Goal: Task Accomplishment & Management: Use online tool/utility

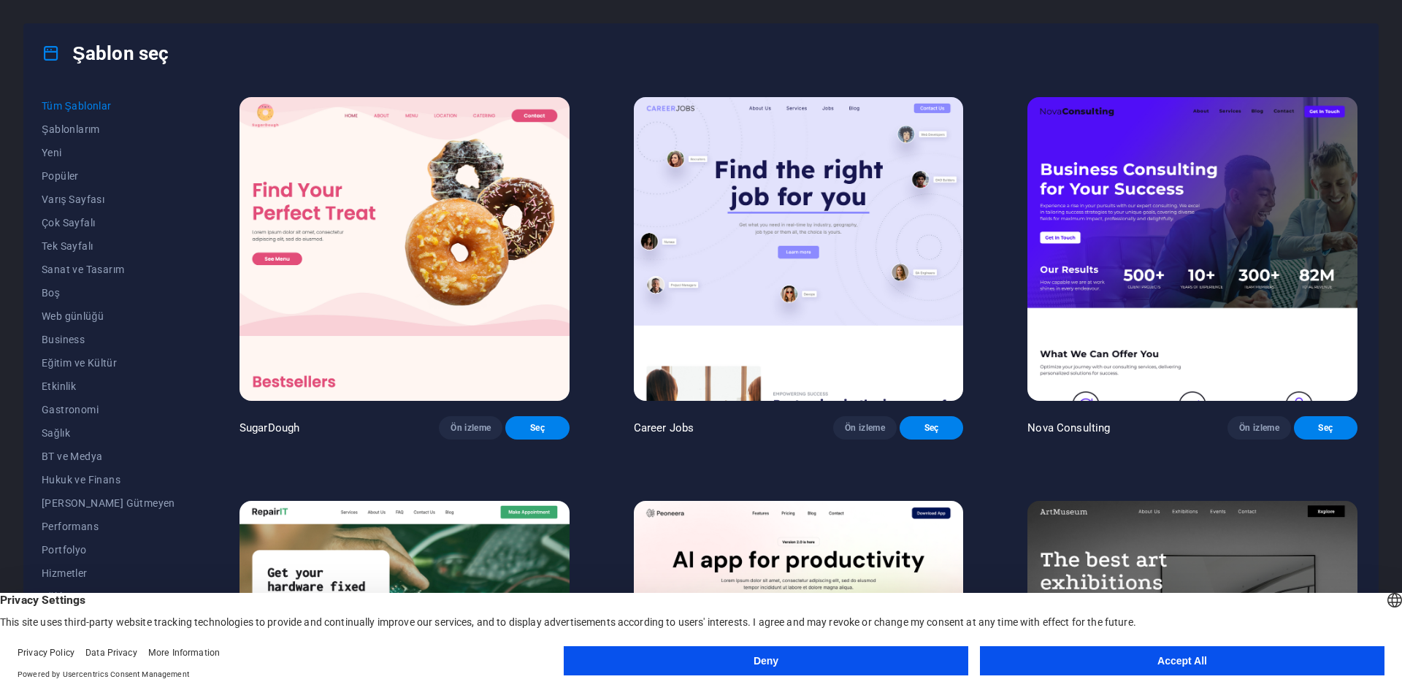
click at [1227, 660] on button "Accept All" at bounding box center [1182, 660] width 405 height 29
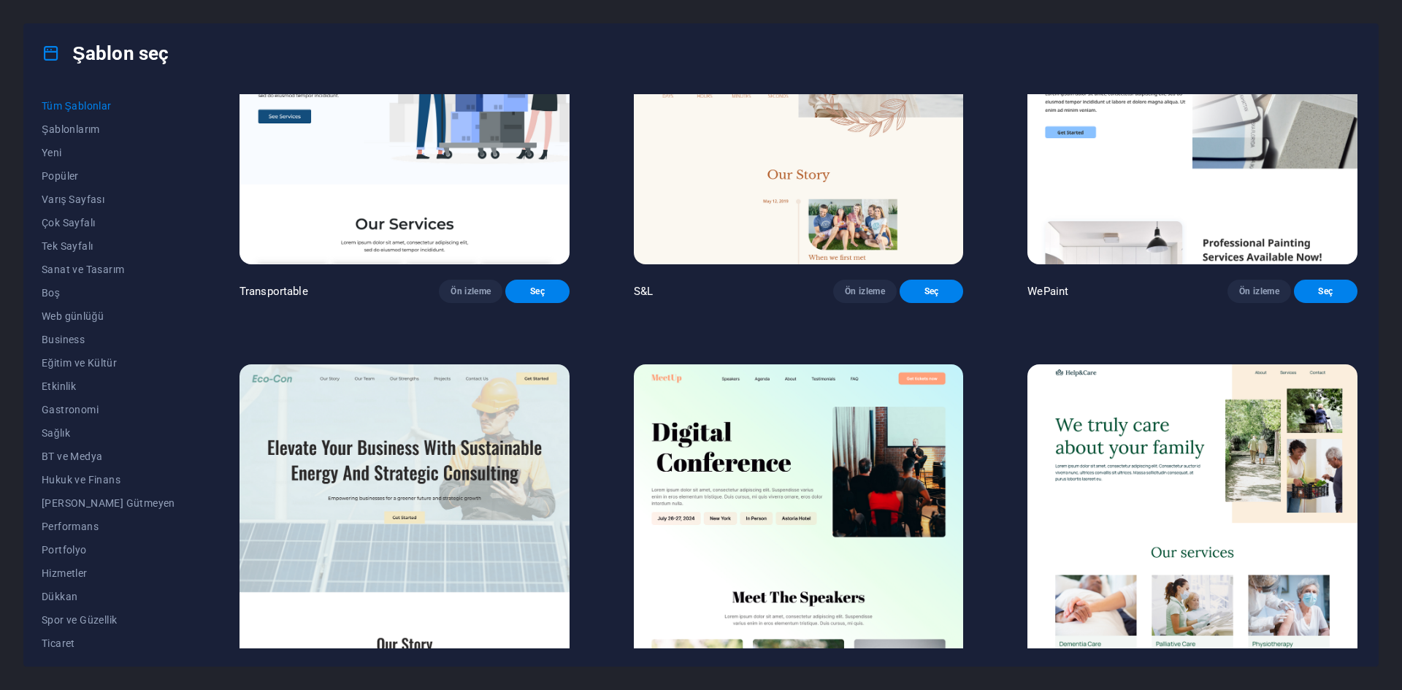
scroll to position [1607, 0]
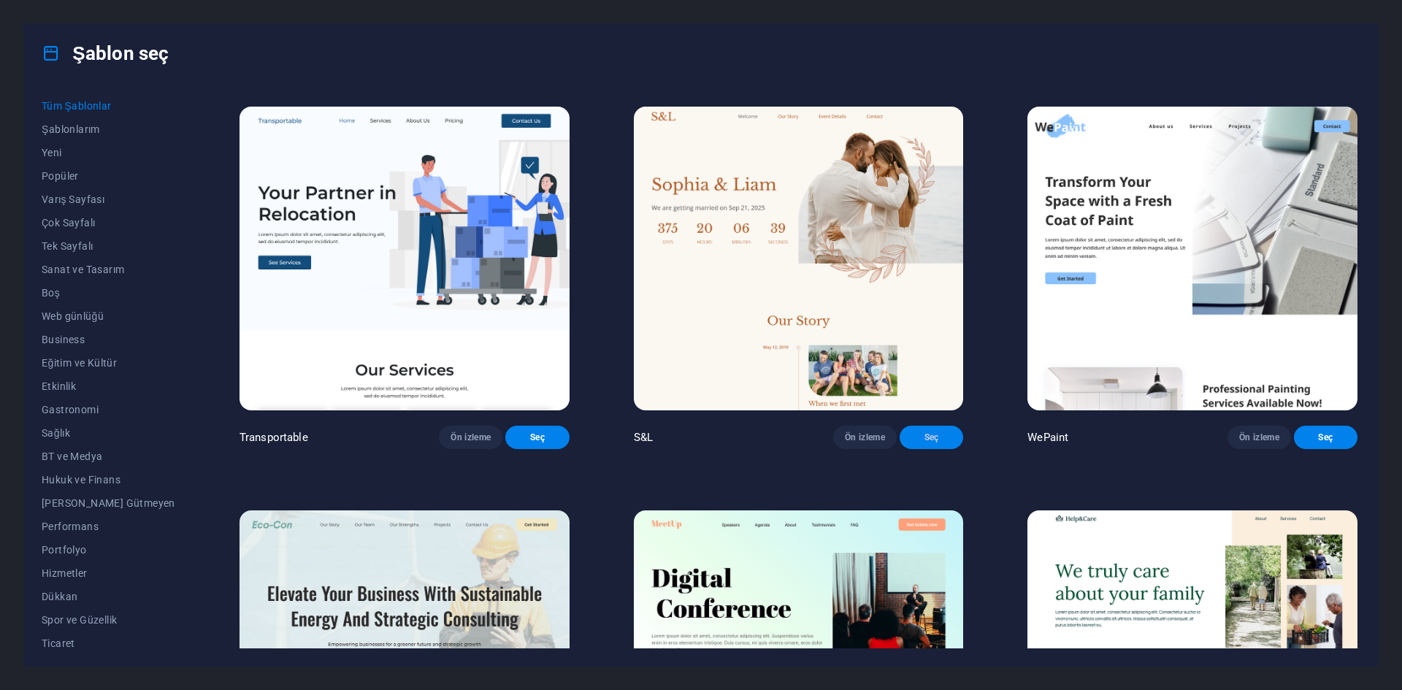
click at [911, 443] on span "Seç" at bounding box center [931, 438] width 40 height 12
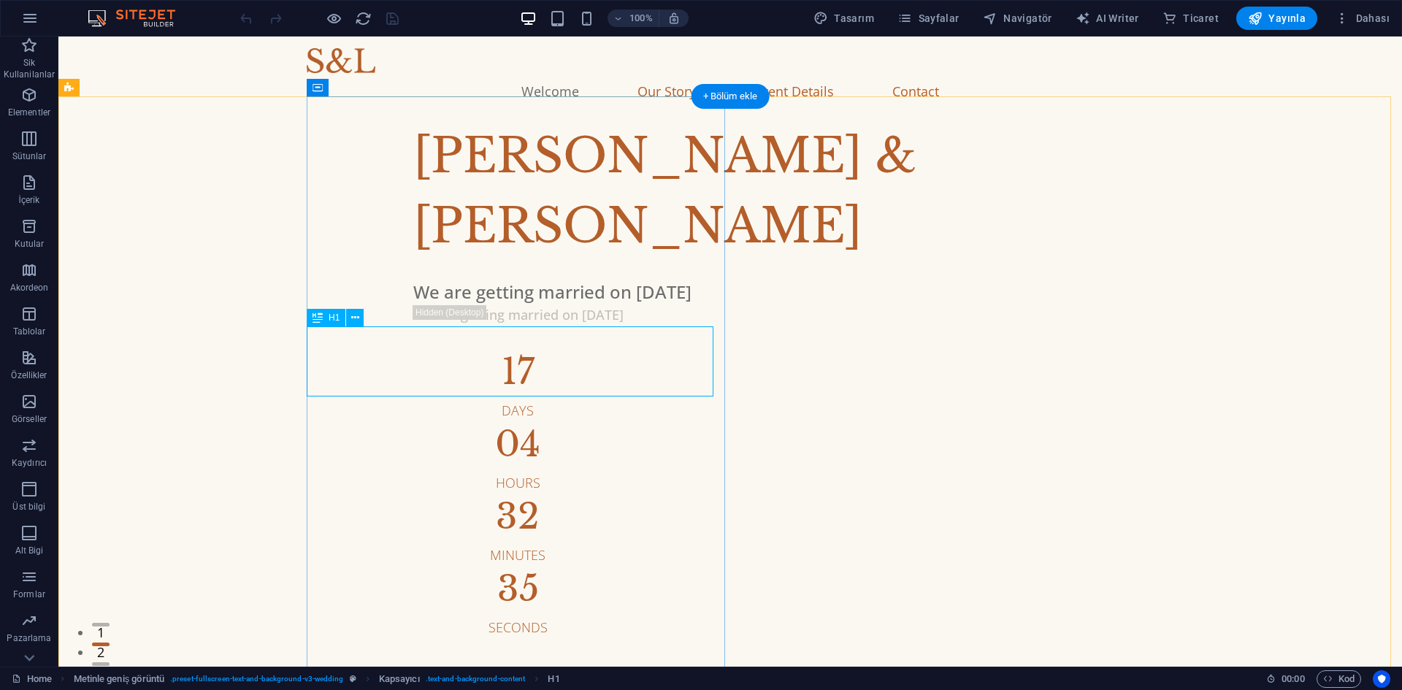
click at [670, 261] on div "[PERSON_NAME] & [PERSON_NAME]" at bounding box center [848, 191] width 871 height 140
click at [413, 325] on div "We are getting married on [DATE]" at bounding box center [848, 315] width 871 height 20
click at [429, 261] on div "[PERSON_NAME] & [PERSON_NAME]" at bounding box center [848, 191] width 871 height 140
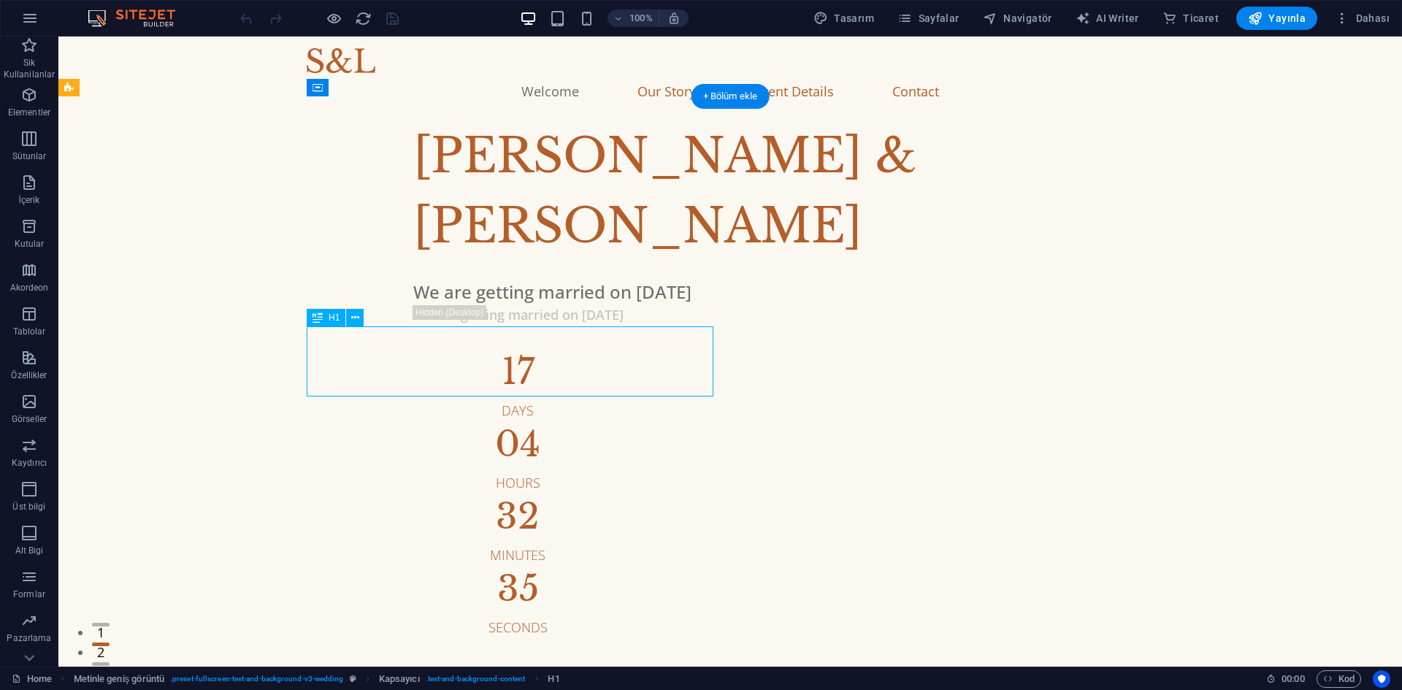
click at [429, 261] on div "[PERSON_NAME] & [PERSON_NAME]" at bounding box center [848, 191] width 871 height 140
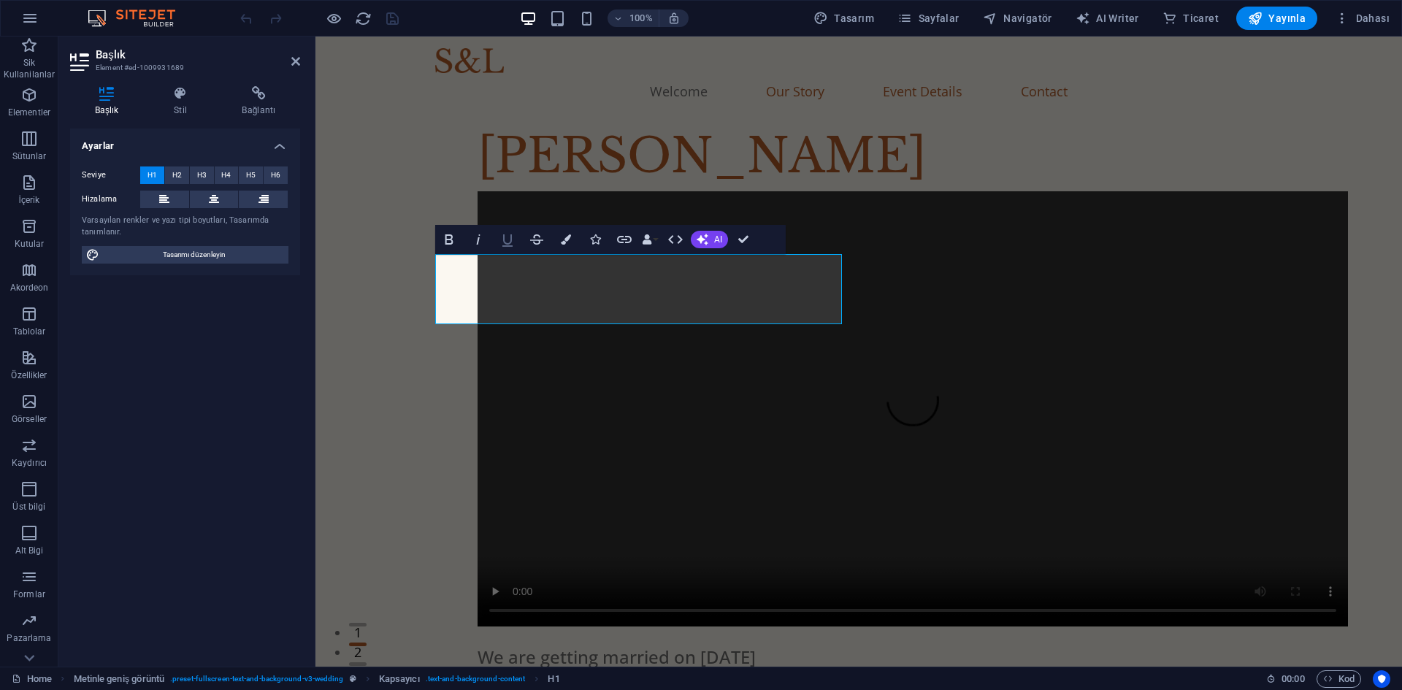
select select "%"
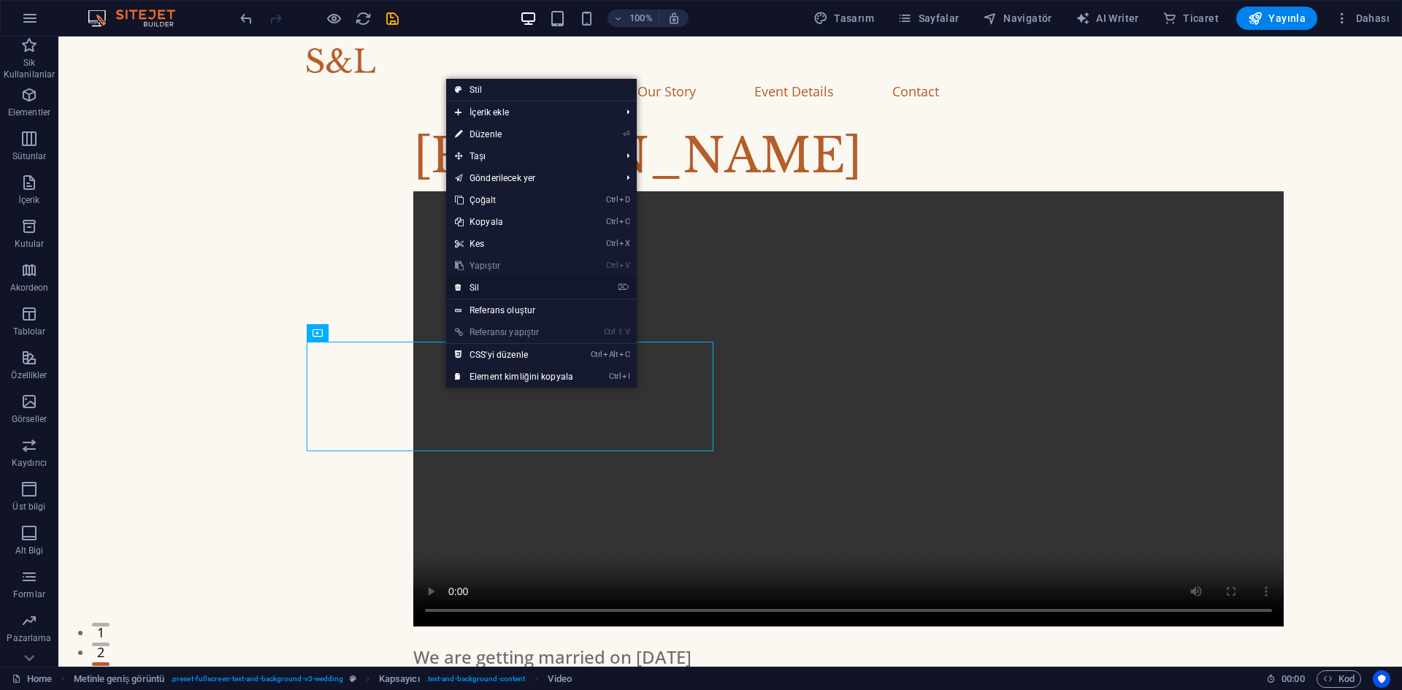
click at [479, 289] on link "⌦ Sil" at bounding box center [514, 288] width 136 height 22
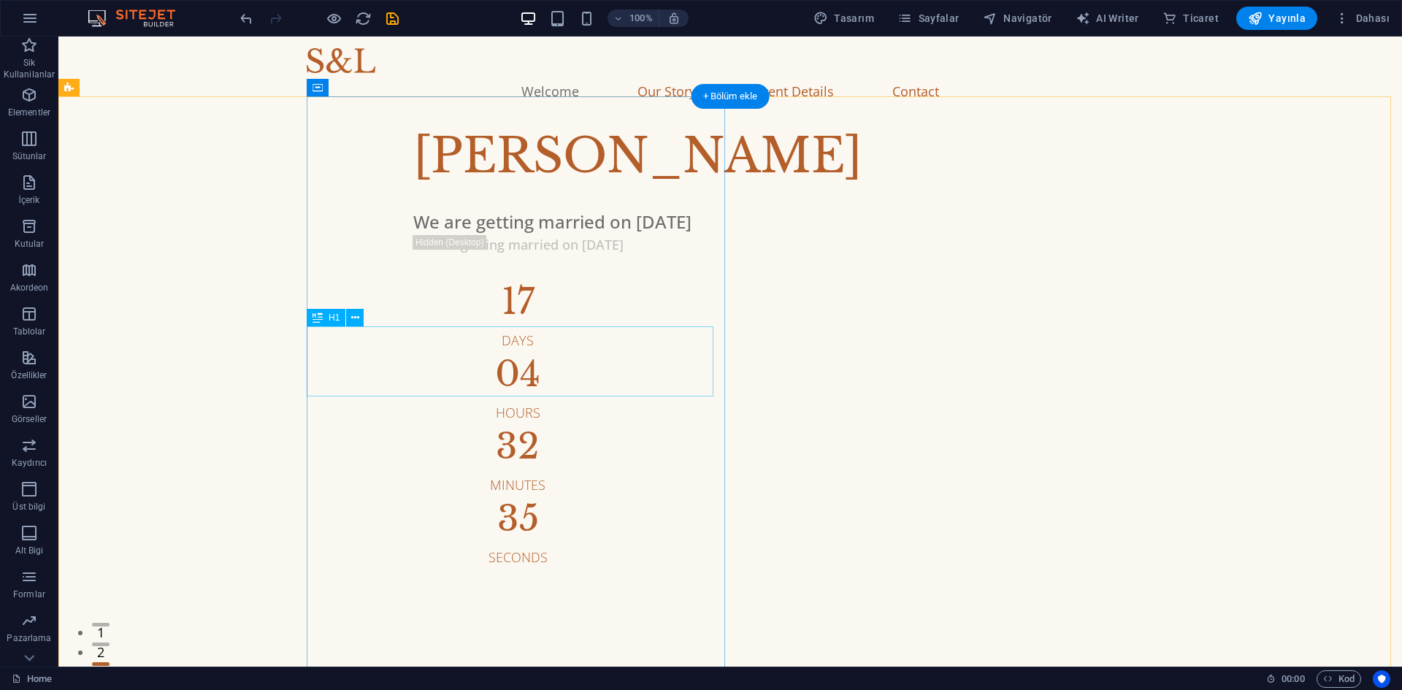
click at [413, 191] on div "ALİ" at bounding box center [848, 156] width 871 height 70
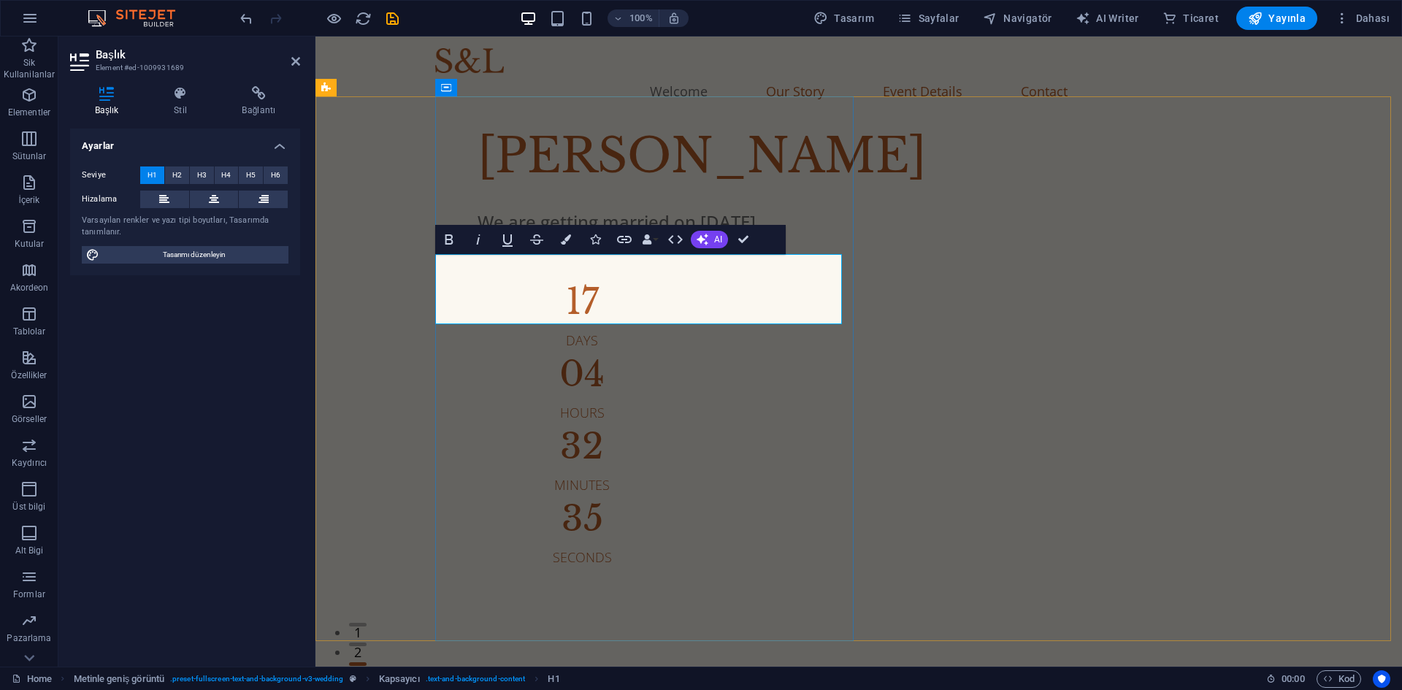
click at [543, 191] on h1 "ALİ" at bounding box center [913, 156] width 871 height 70
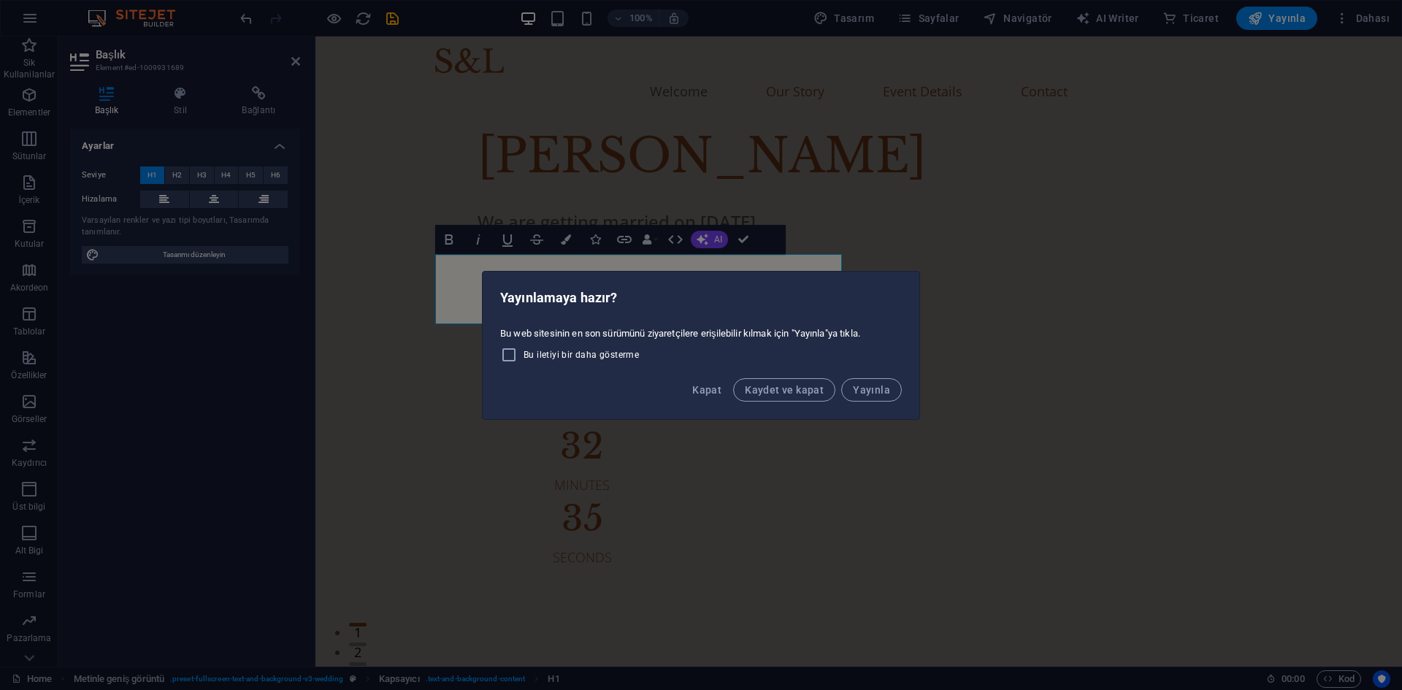
click at [630, 142] on div "Yayınlamaya hazır? Bu web sitesinin en son sürümünü ziyaretçilere erişilebilir …" at bounding box center [701, 345] width 1402 height 690
click at [692, 384] on span "Kapat" at bounding box center [706, 390] width 29 height 12
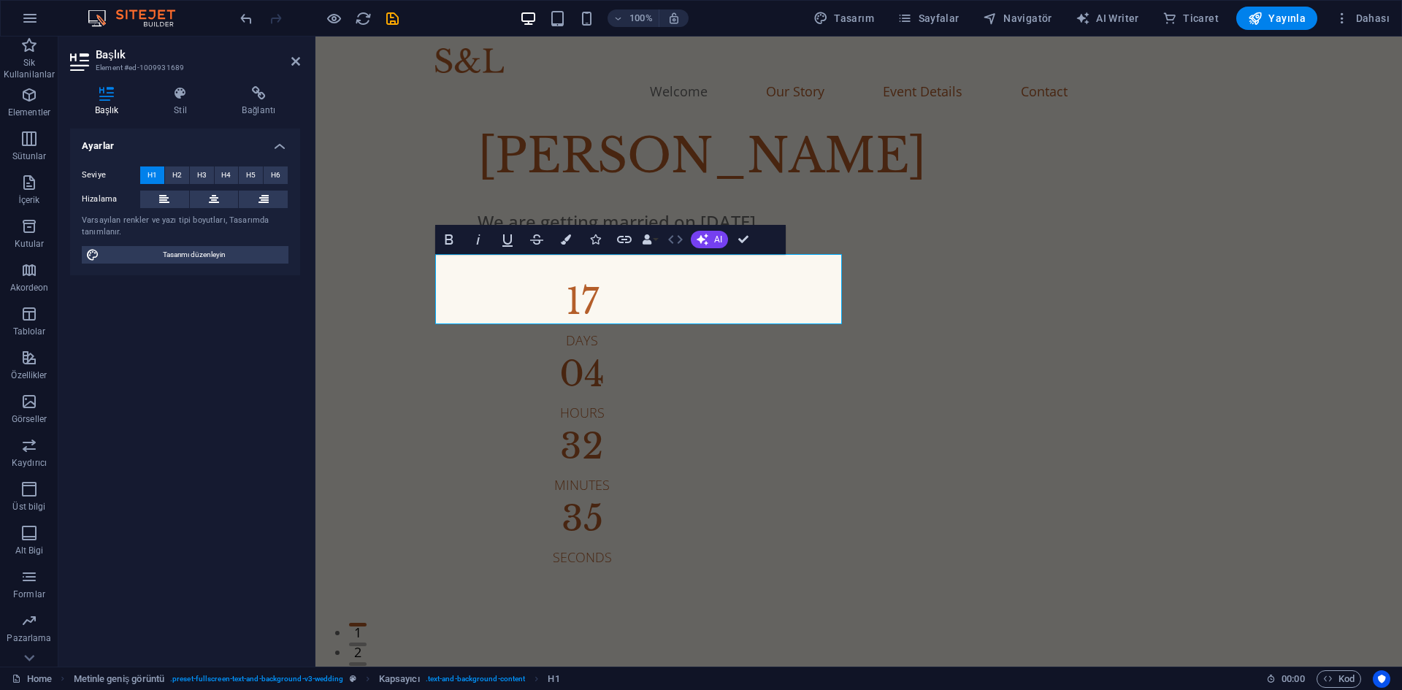
click at [675, 238] on icon "button" at bounding box center [676, 240] width 18 height 18
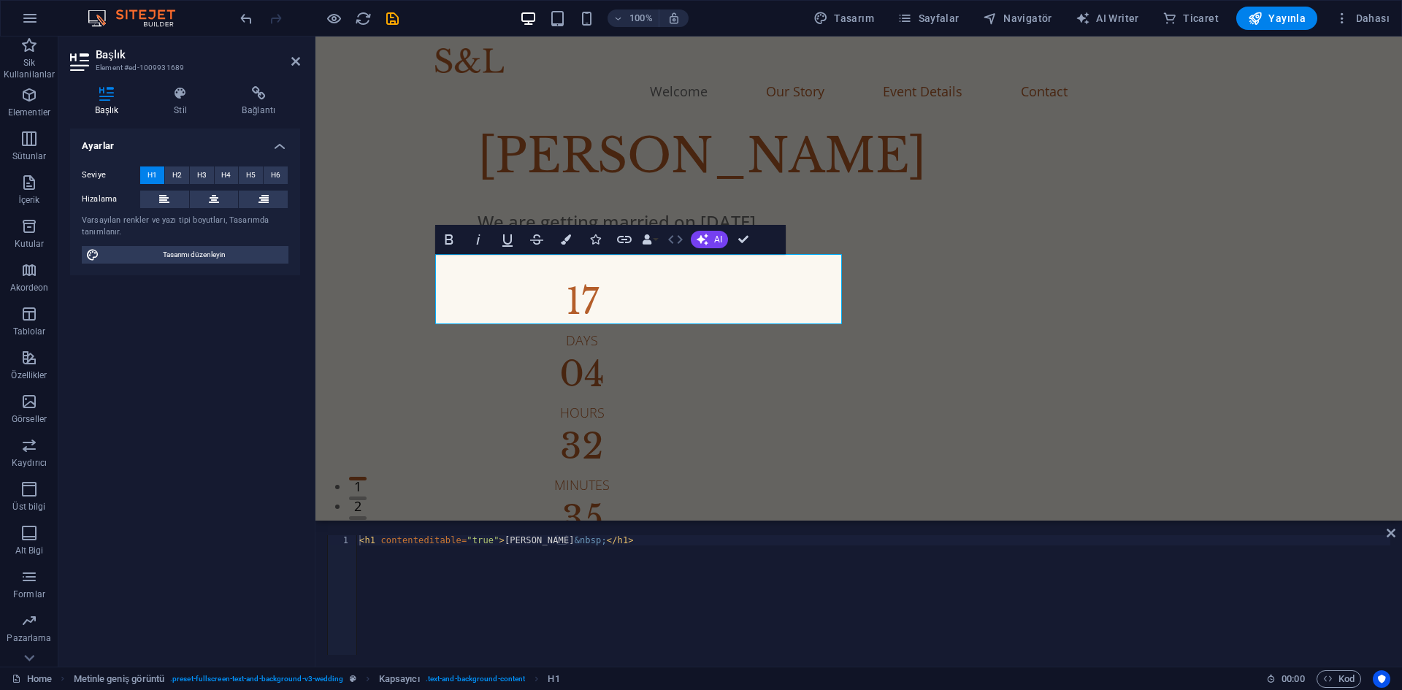
click at [674, 239] on icon "button" at bounding box center [676, 240] width 18 height 18
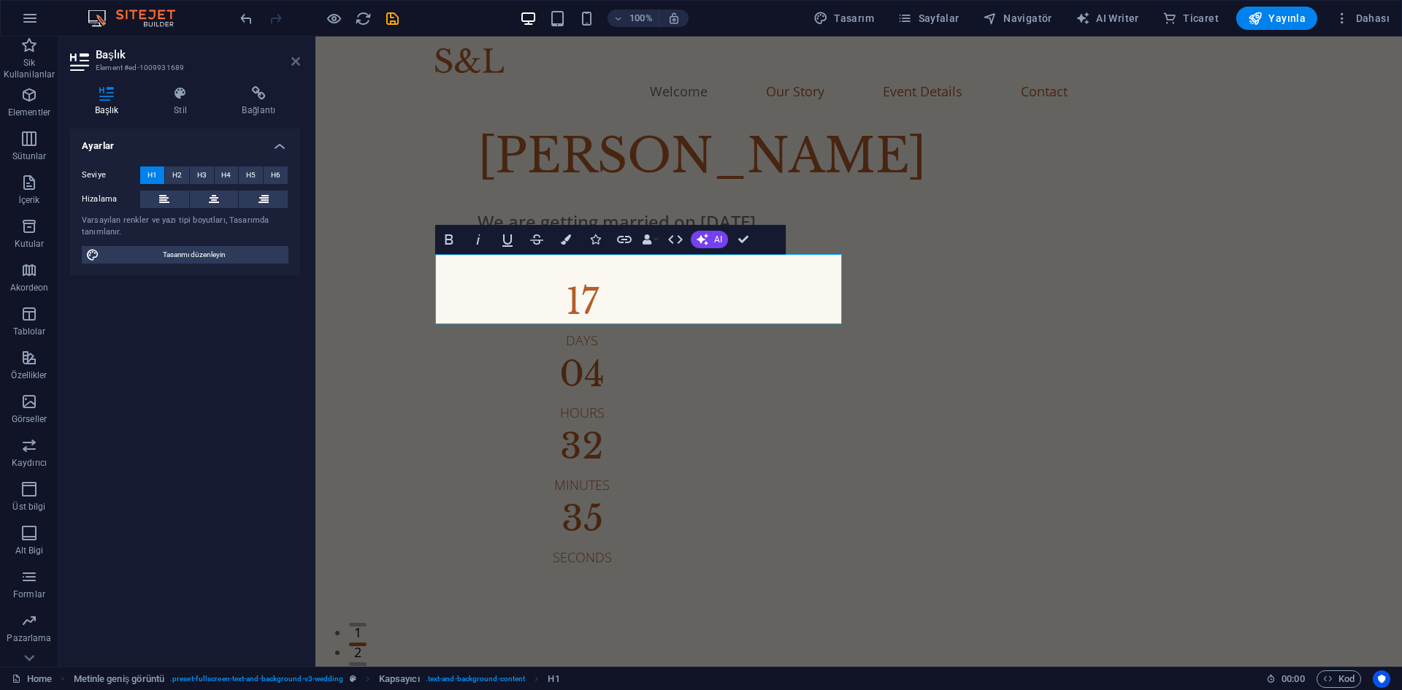
click at [298, 62] on icon at bounding box center [295, 62] width 9 height 12
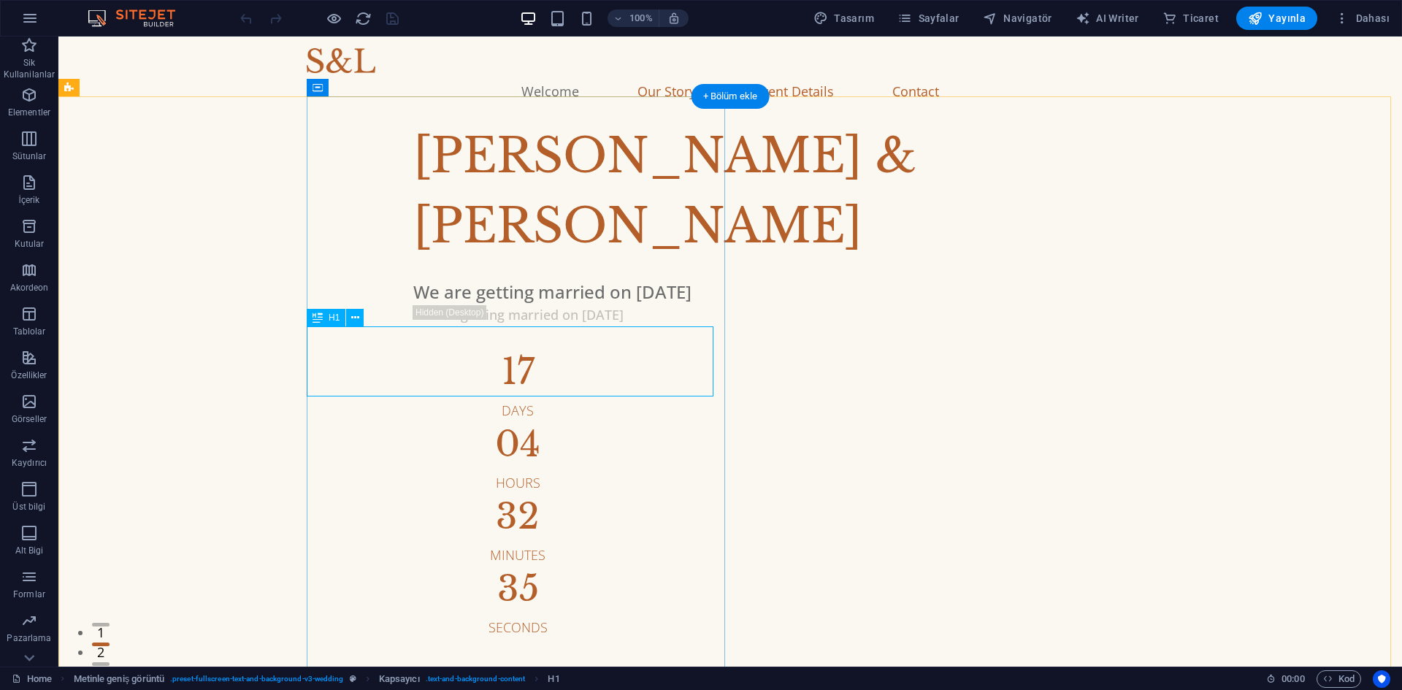
click at [413, 261] on div "[PERSON_NAME] & [PERSON_NAME]" at bounding box center [848, 191] width 871 height 140
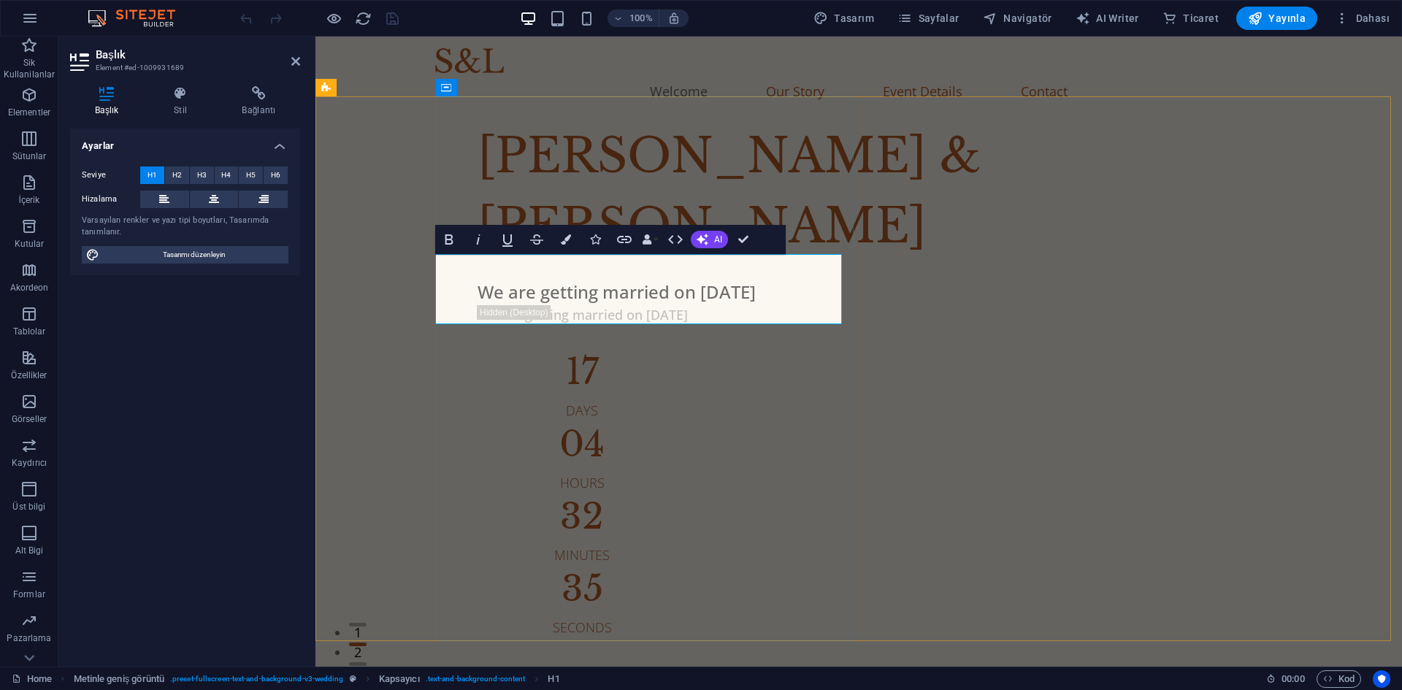
click at [530, 261] on h1 "[PERSON_NAME] & [PERSON_NAME]" at bounding box center [913, 191] width 871 height 140
click at [605, 261] on h1 "[PERSON_NAME] & [PERSON_NAME]" at bounding box center [913, 191] width 871 height 140
drag, startPoint x: 605, startPoint y: 295, endPoint x: 448, endPoint y: 294, distance: 156.3
click at [478, 261] on h1 "[PERSON_NAME] & [PERSON_NAME]" at bounding box center [913, 191] width 871 height 140
click at [607, 261] on h1 "[PERSON_NAME] & [PERSON_NAME]" at bounding box center [913, 191] width 871 height 140
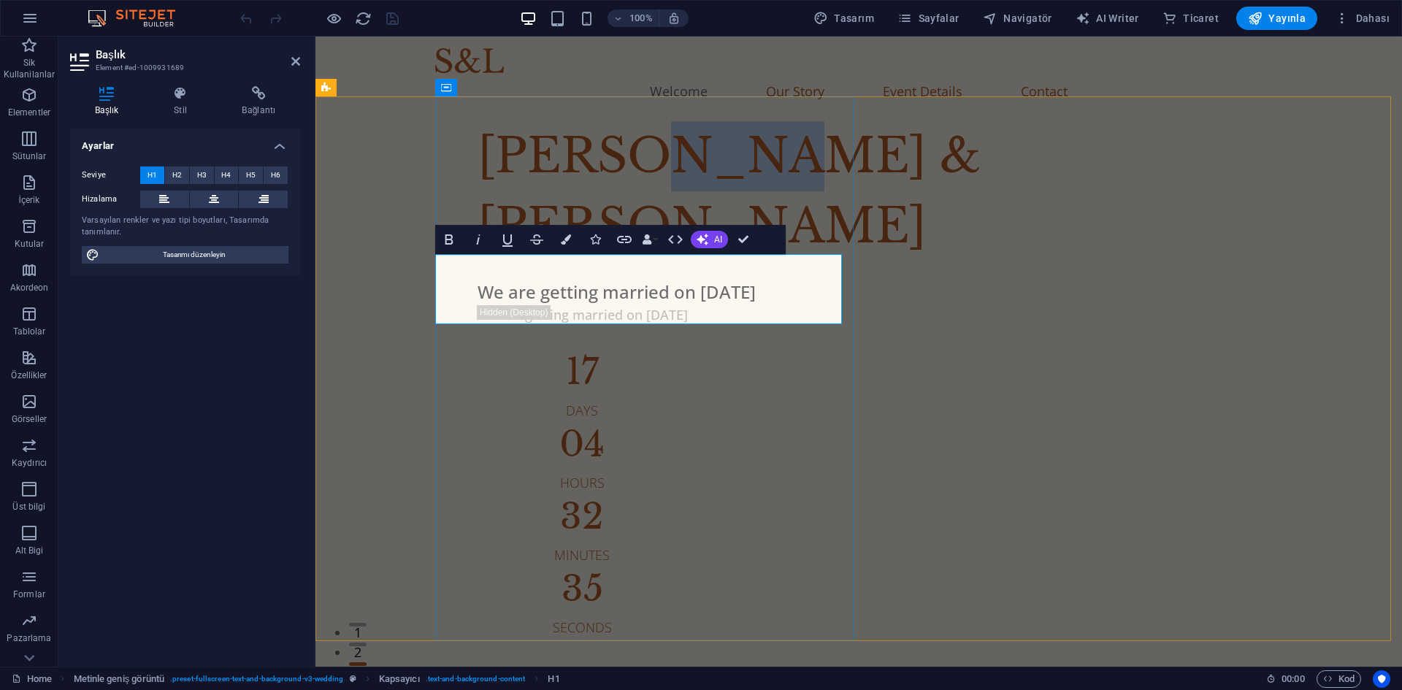
click at [607, 261] on h1 "[PERSON_NAME] & [PERSON_NAME]" at bounding box center [913, 191] width 871 height 140
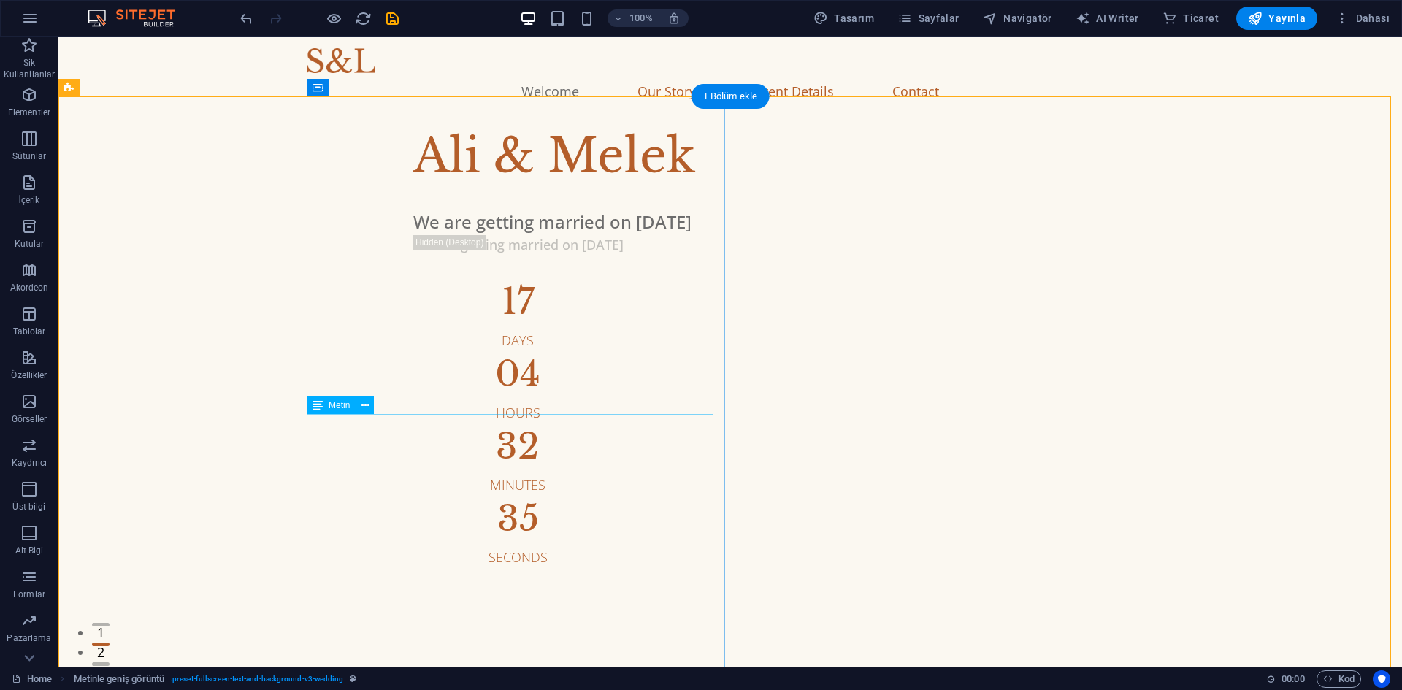
click at [451, 235] on div "We are getting married on [DATE]" at bounding box center [848, 222] width 871 height 26
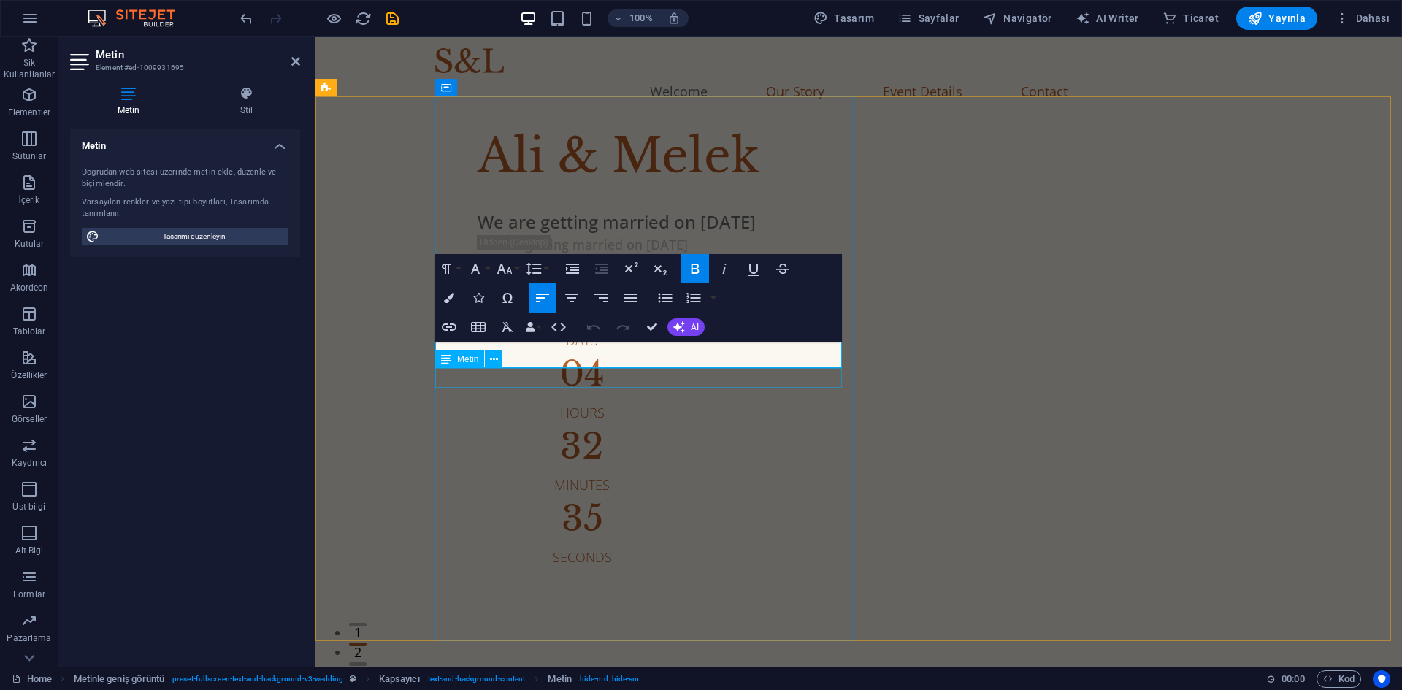
click at [477, 360] on span "Metin" at bounding box center [467, 359] width 21 height 9
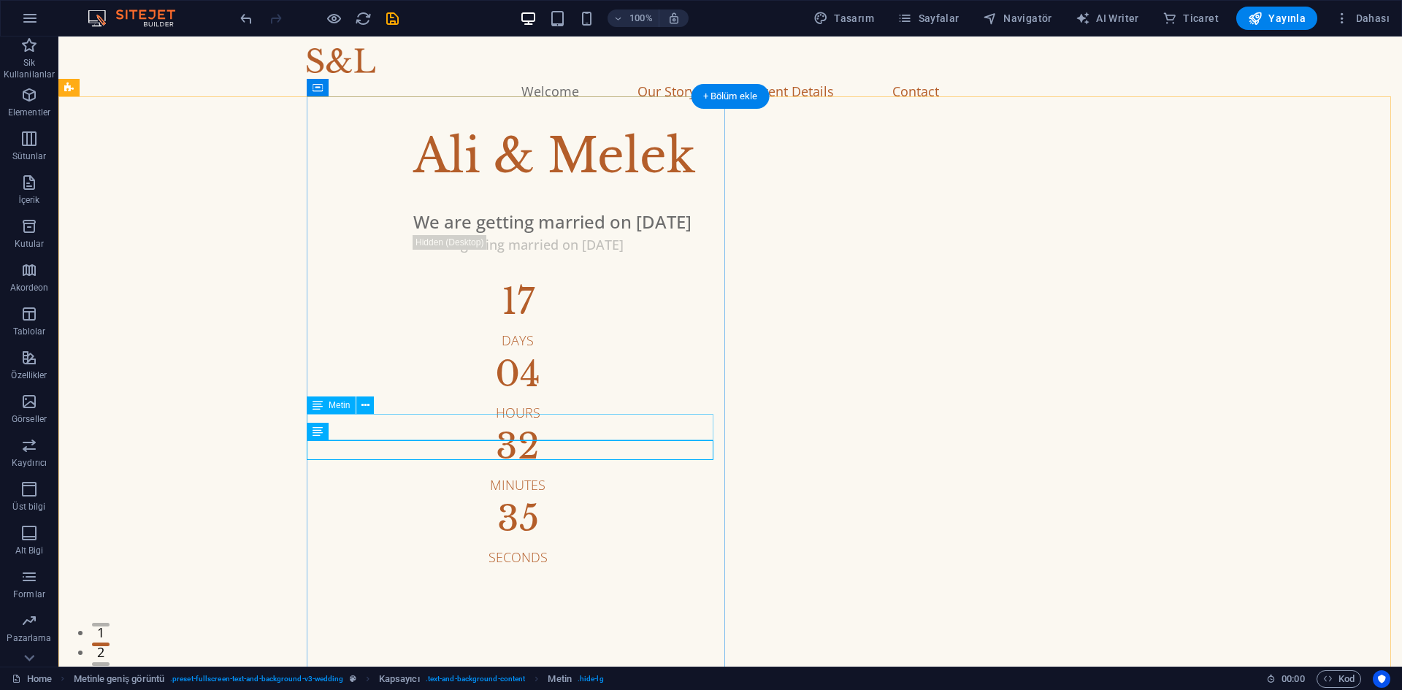
click at [473, 235] on div "We are getting married on [DATE]" at bounding box center [848, 222] width 871 height 26
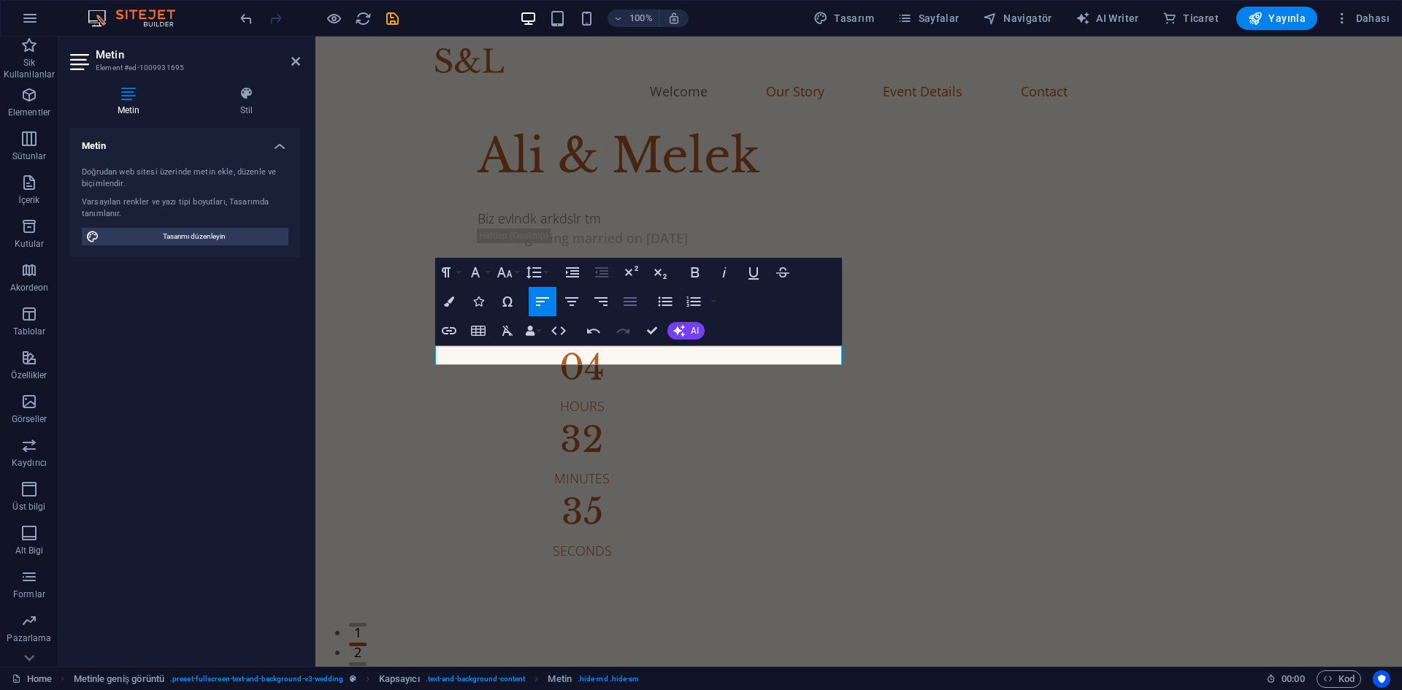
click at [624, 299] on icon "button" at bounding box center [631, 302] width 18 height 18
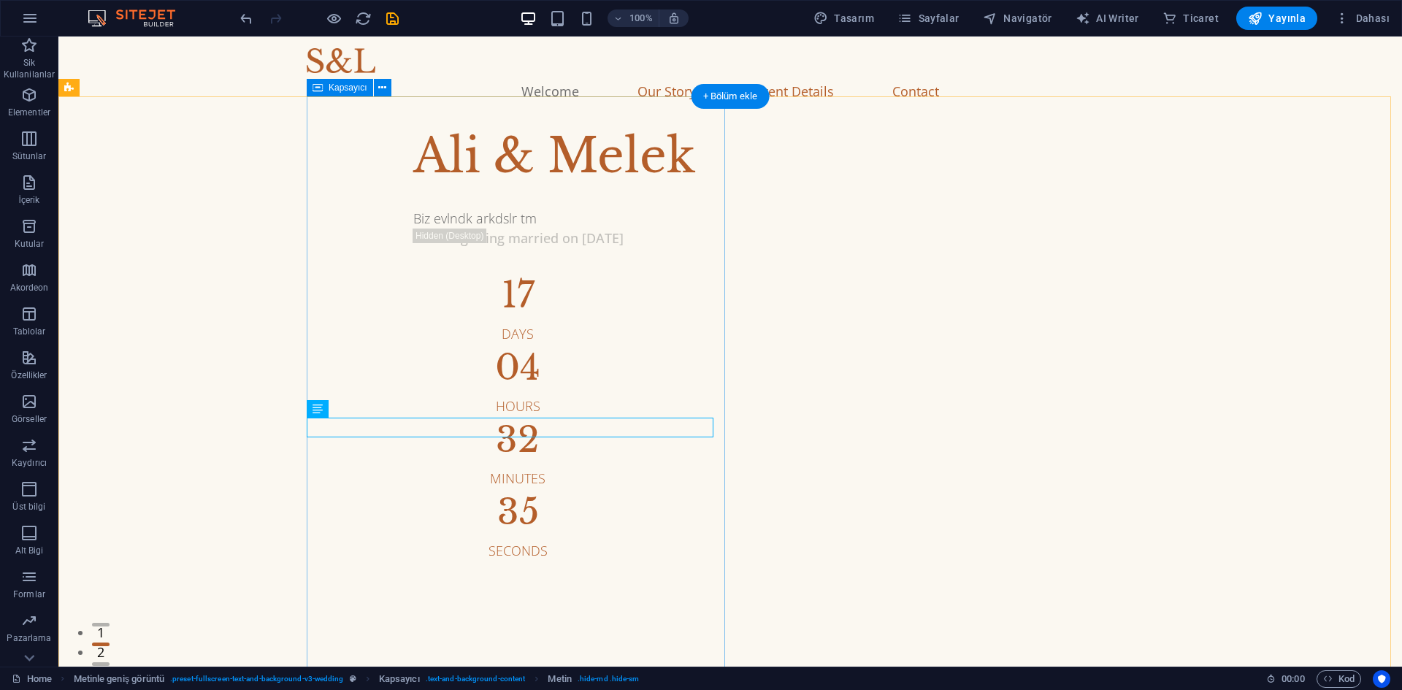
click at [437, 257] on div "[PERSON_NAME] & [PERSON_NAME] evlndk arkdslr tm We are getting married on [DATE…" at bounding box center [855, 341] width 1096 height 440
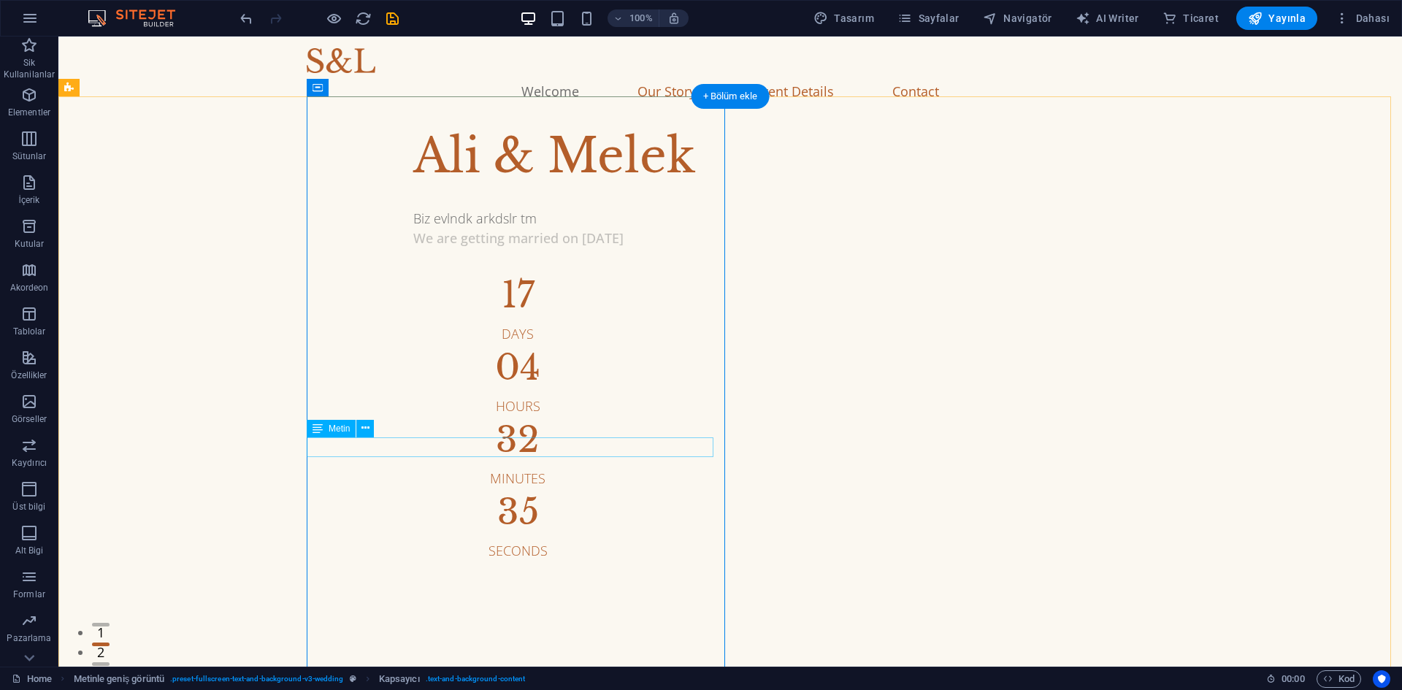
click at [435, 248] on div "We are getting married on [DATE]" at bounding box center [848, 239] width 871 height 20
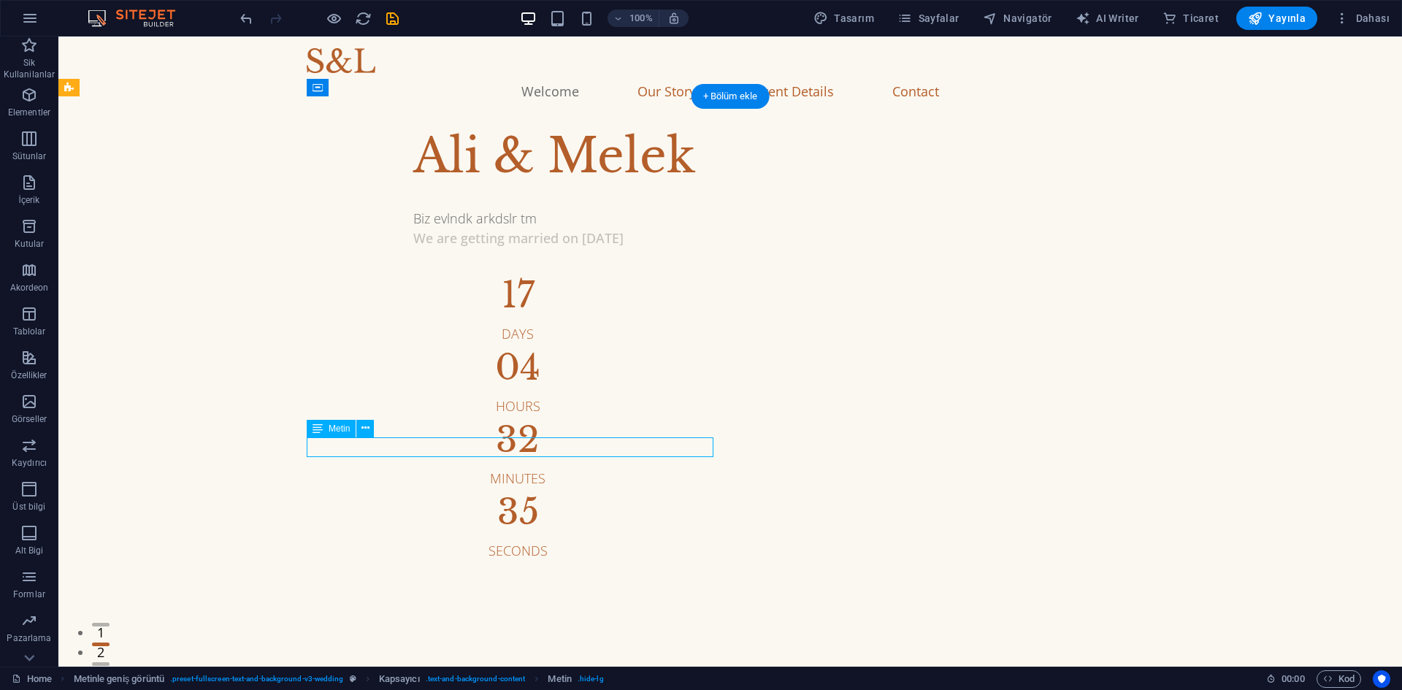
click at [435, 248] on div "We are getting married on [DATE]" at bounding box center [848, 239] width 871 height 20
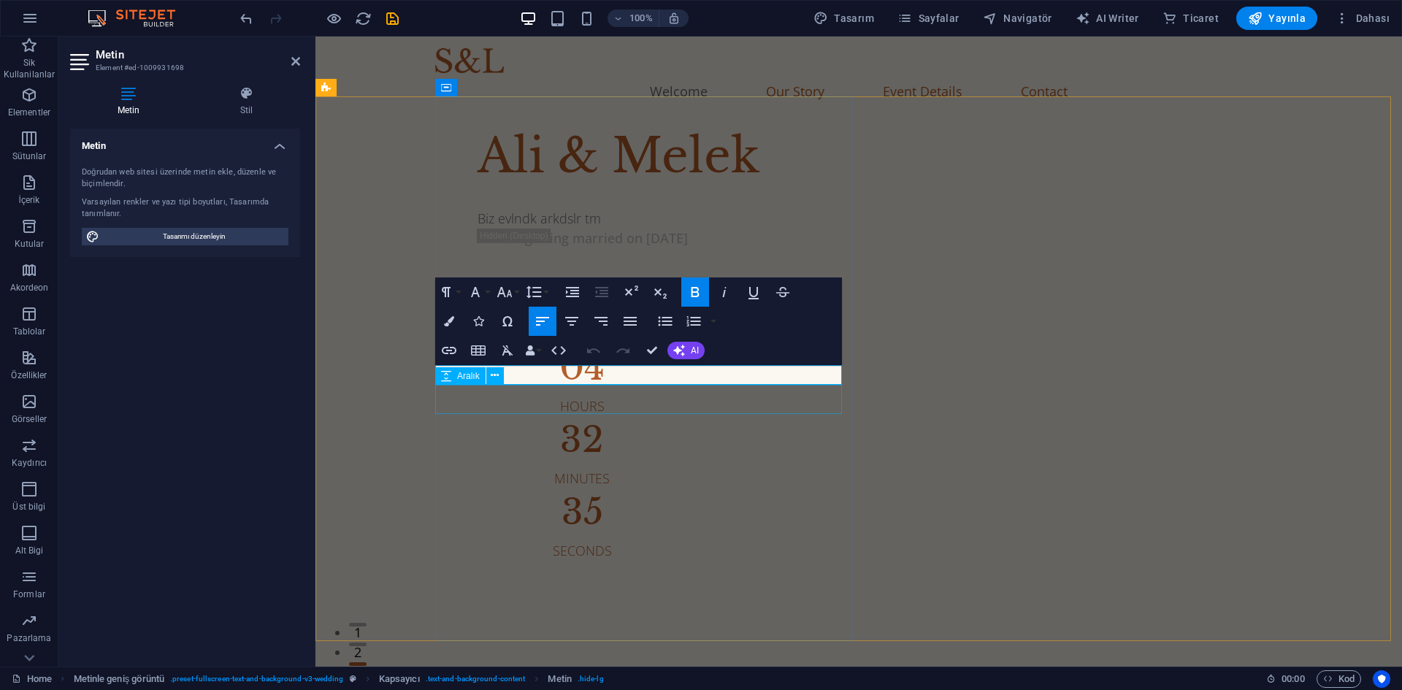
drag, startPoint x: 692, startPoint y: 377, endPoint x: 448, endPoint y: 387, distance: 244.2
click at [478, 387] on div "[PERSON_NAME] & [PERSON_NAME] evlndk arkdslr tm We are getting married on [DATE…" at bounding box center [919, 341] width 882 height 440
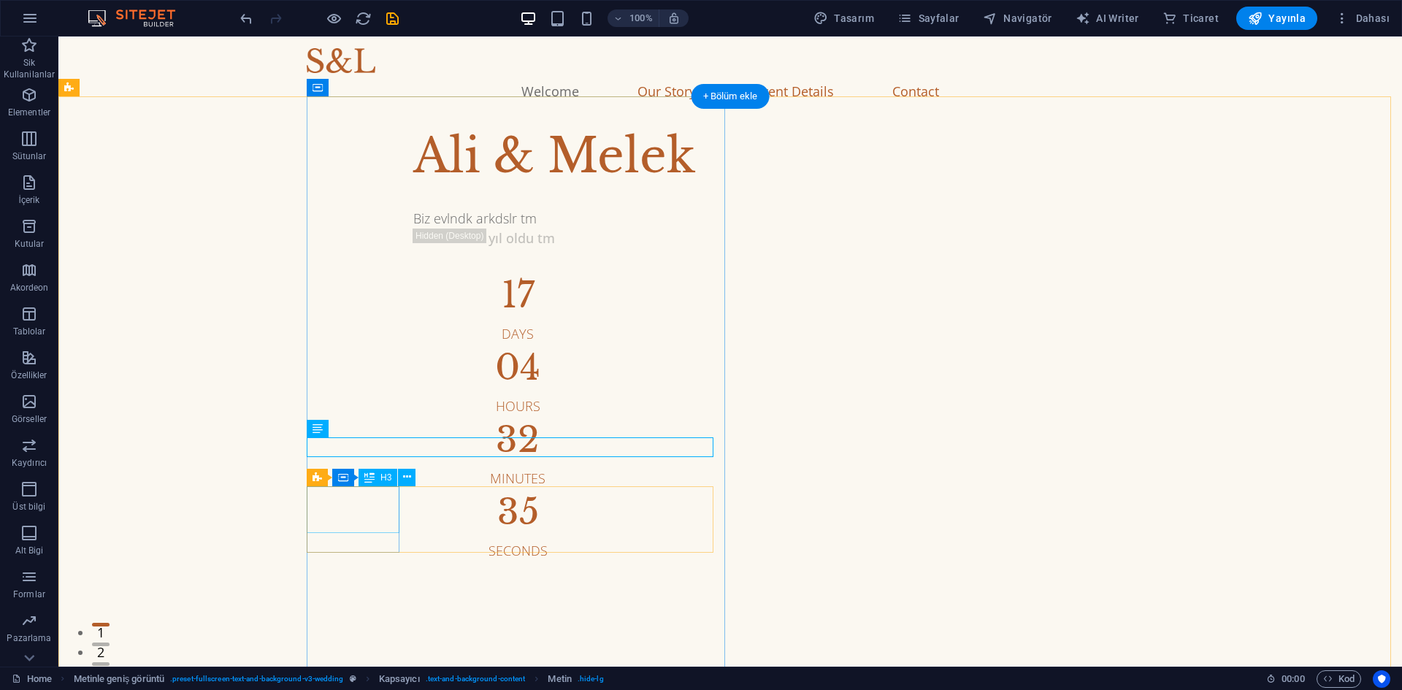
click at [413, 313] on div "17" at bounding box center [517, 295] width 209 height 35
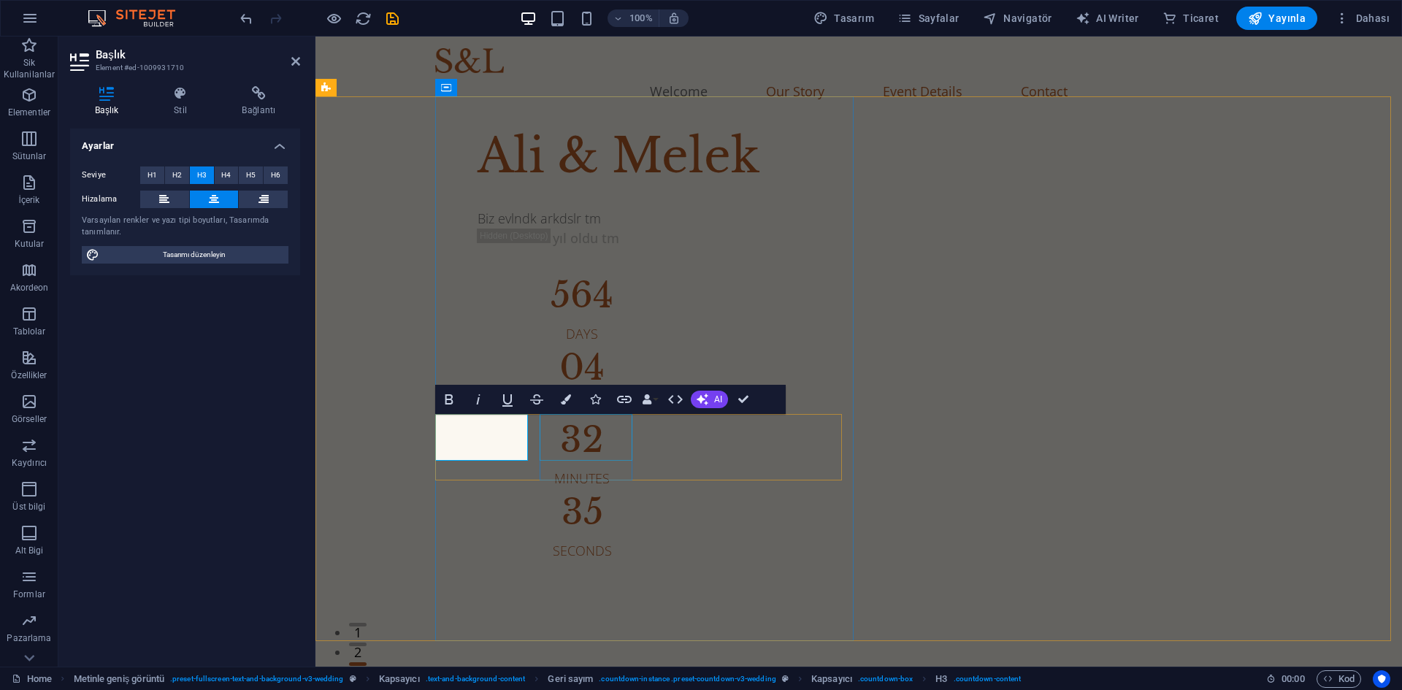
click at [553, 385] on div "04" at bounding box center [582, 367] width 209 height 35
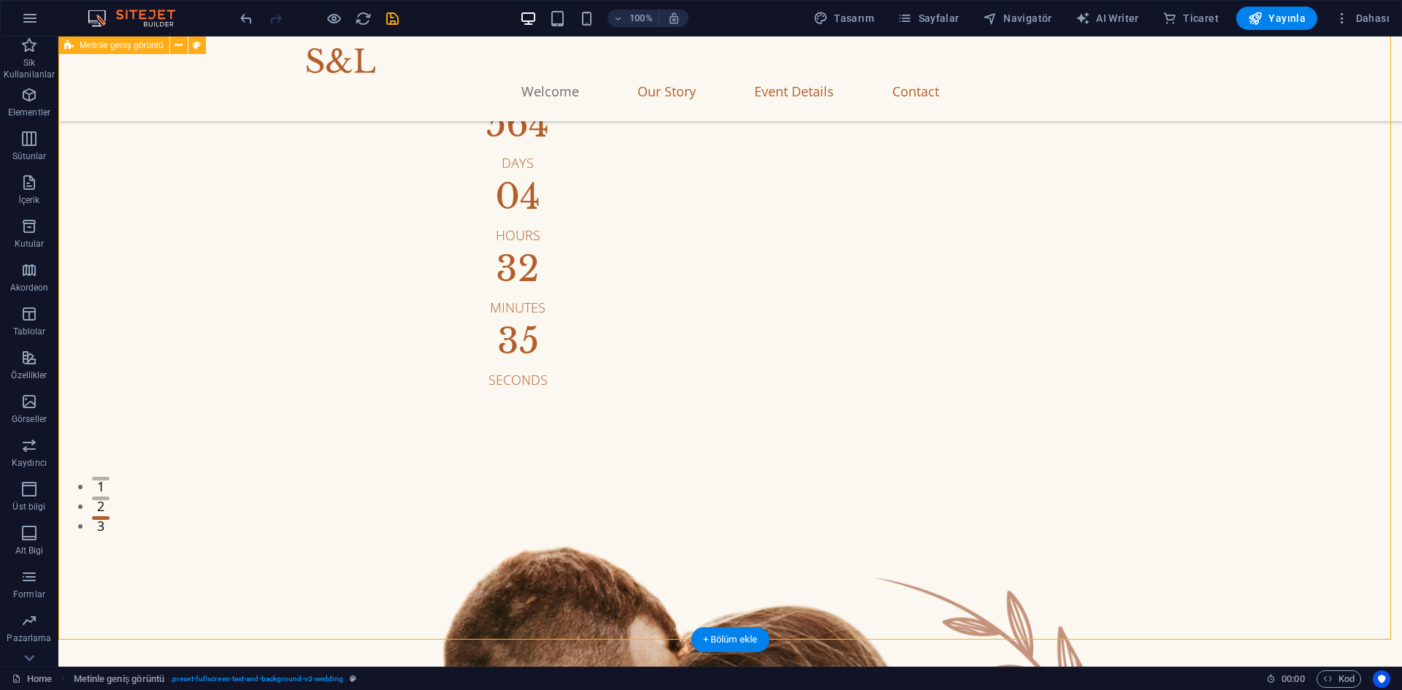
click at [413, 77] on div "Wbir bucuk yıl oldu tm" at bounding box center [848, 68] width 871 height 20
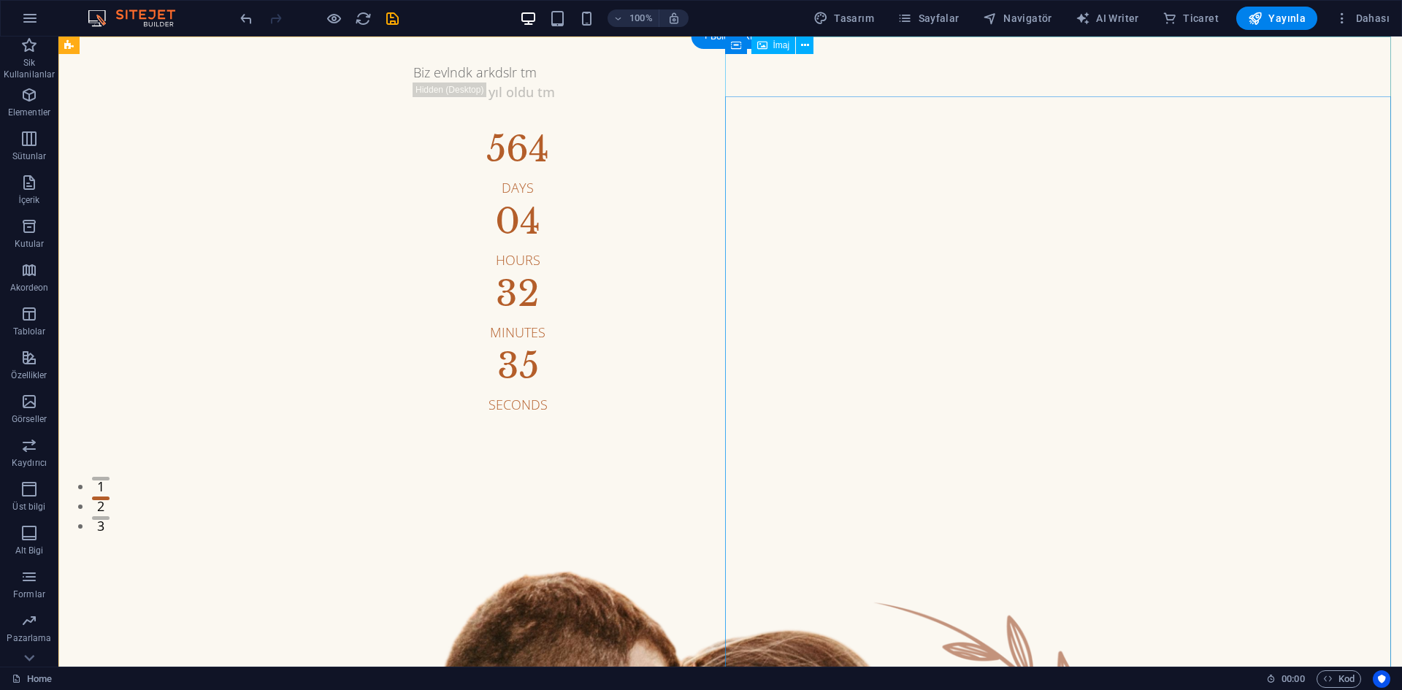
scroll to position [0, 0]
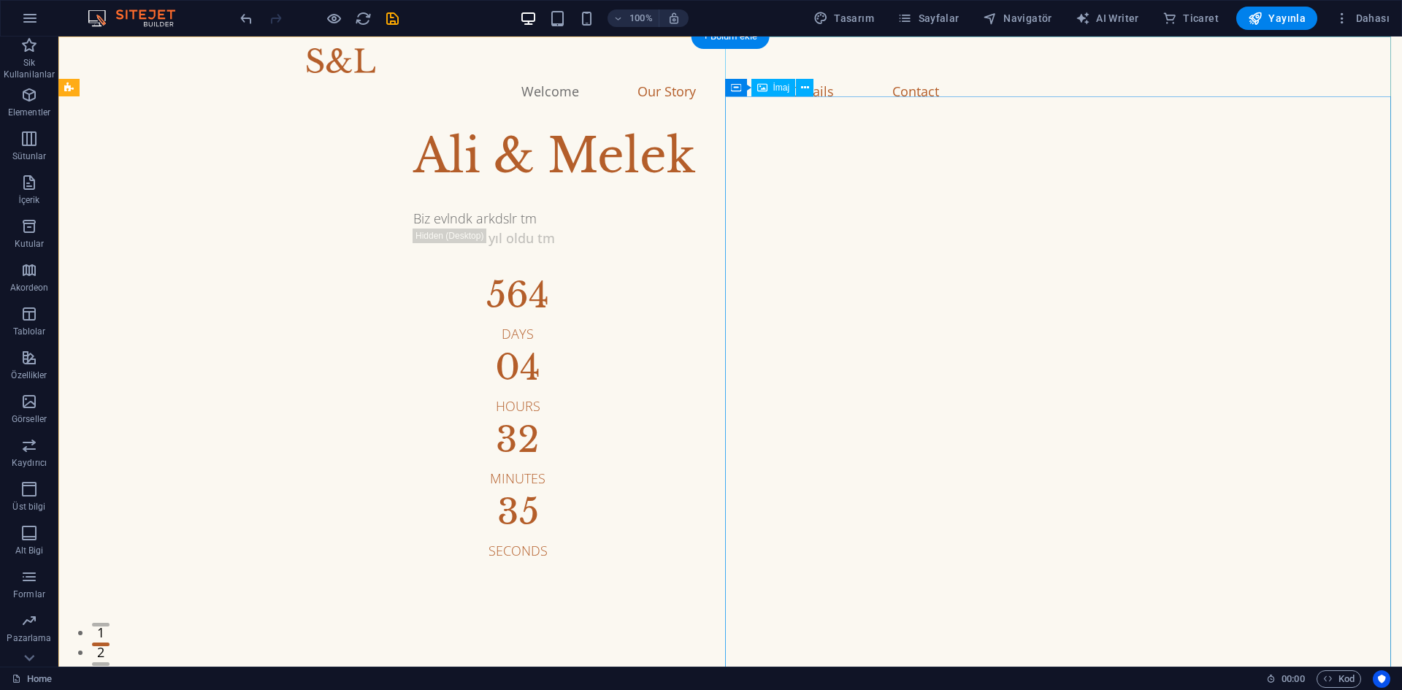
click at [782, 91] on span "İmaj" at bounding box center [781, 87] width 17 height 9
click at [762, 85] on icon at bounding box center [762, 88] width 10 height 18
click at [741, 92] on icon at bounding box center [736, 88] width 10 height 18
click at [798, 88] on icon at bounding box center [801, 87] width 8 height 15
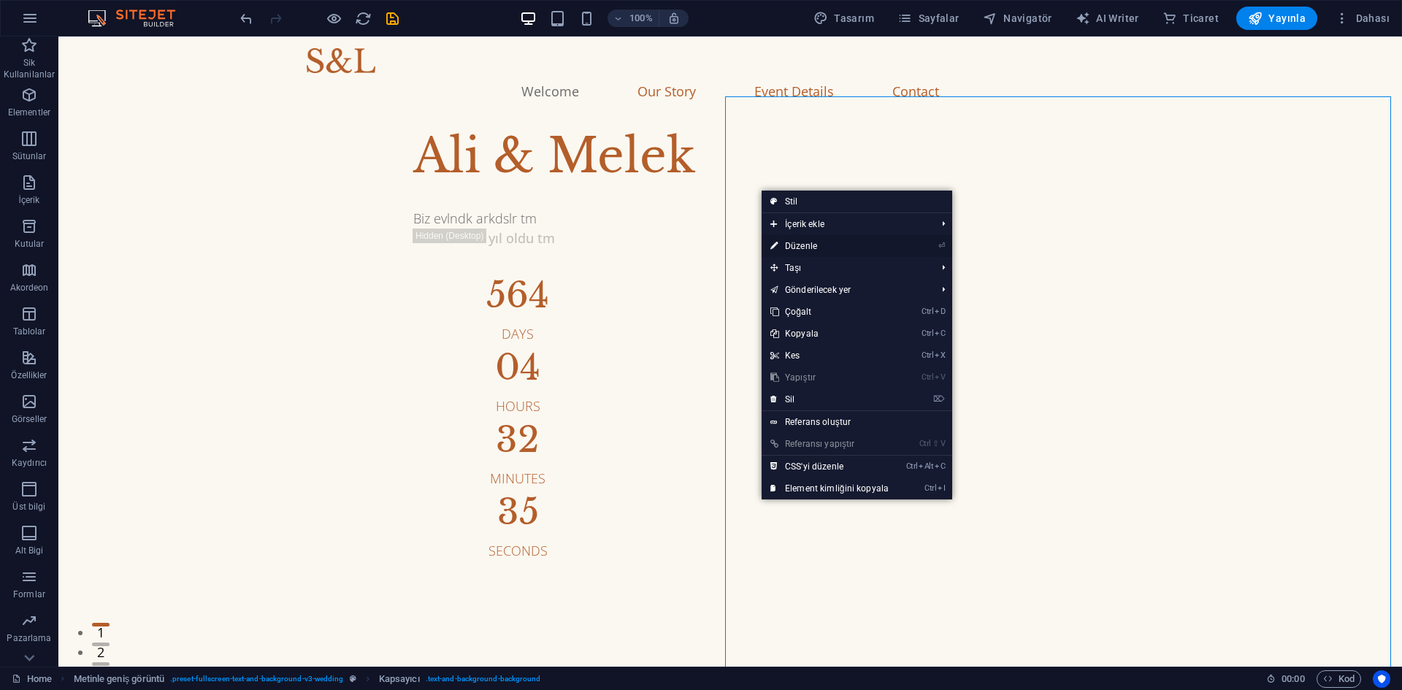
click at [796, 250] on link "⏎ Düzenle" at bounding box center [830, 246] width 136 height 22
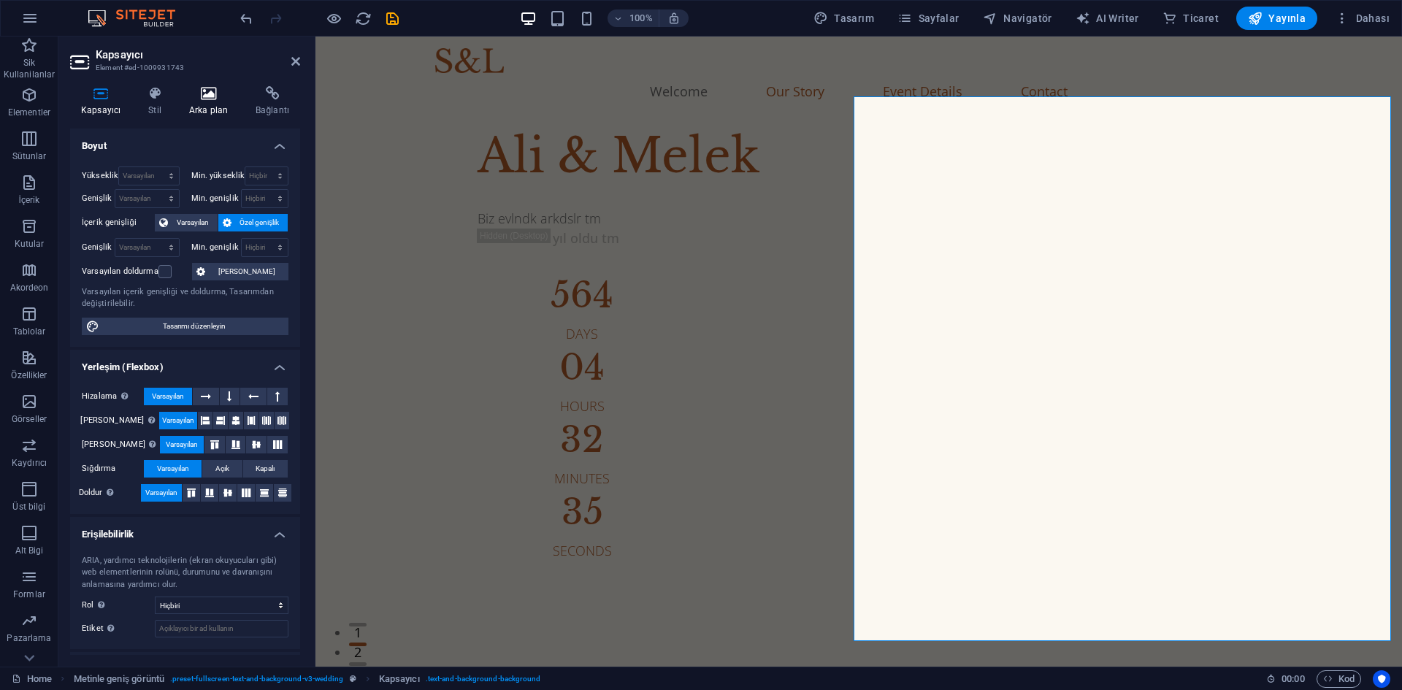
click at [214, 102] on h4 "Arka plan" at bounding box center [211, 101] width 66 height 31
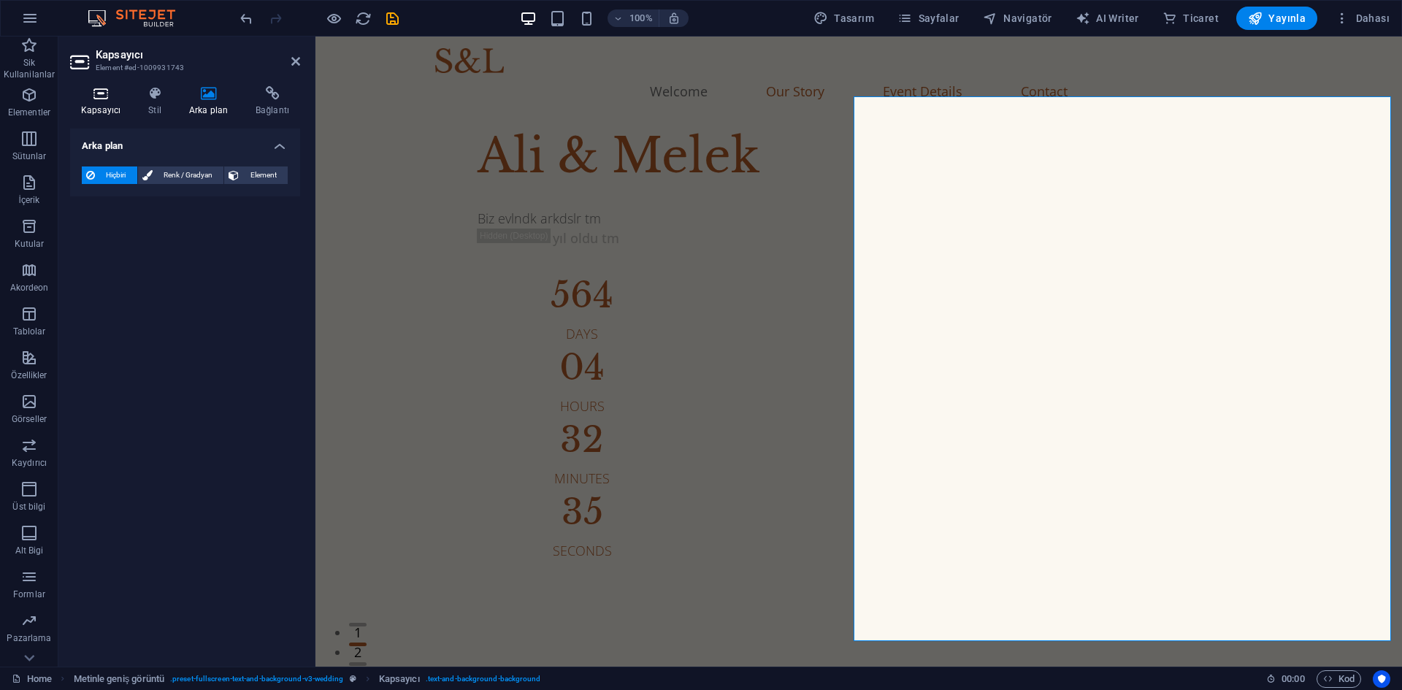
click at [112, 104] on h4 "Kapsayıcı" at bounding box center [103, 101] width 67 height 31
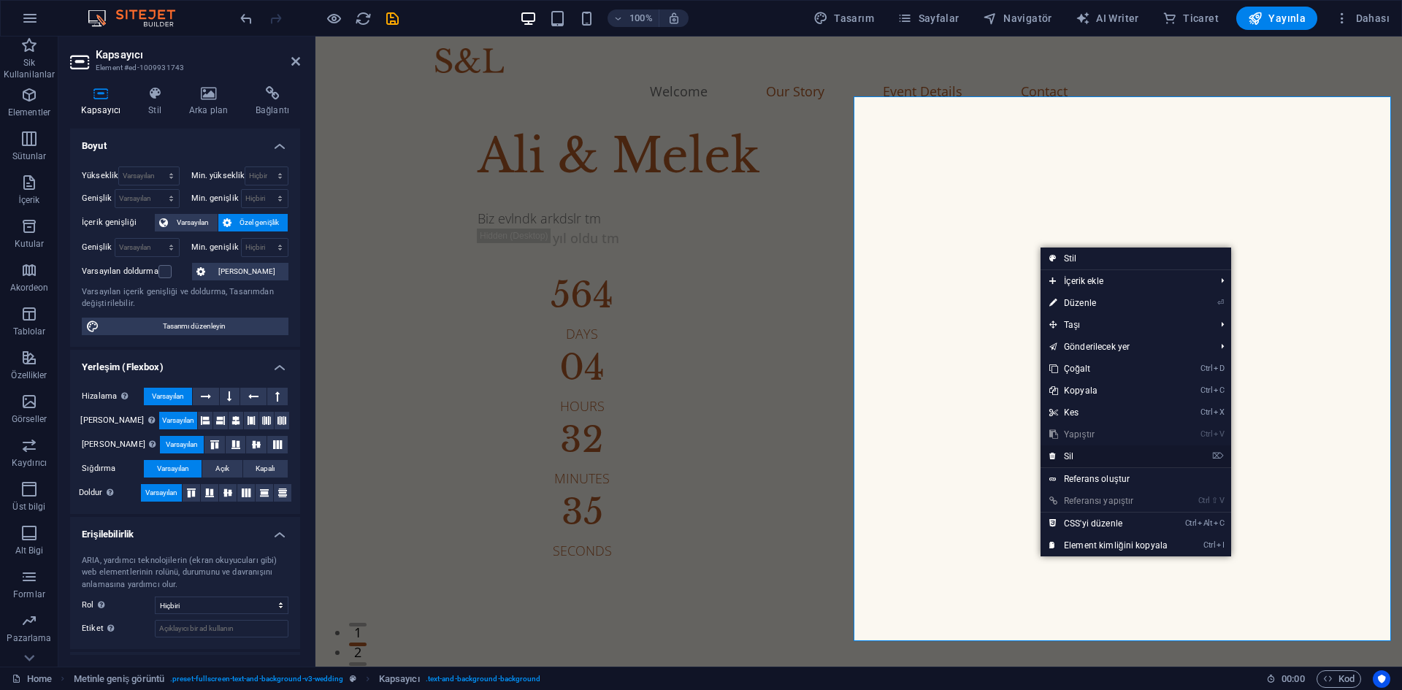
click at [1056, 448] on icon at bounding box center [1053, 457] width 7 height 22
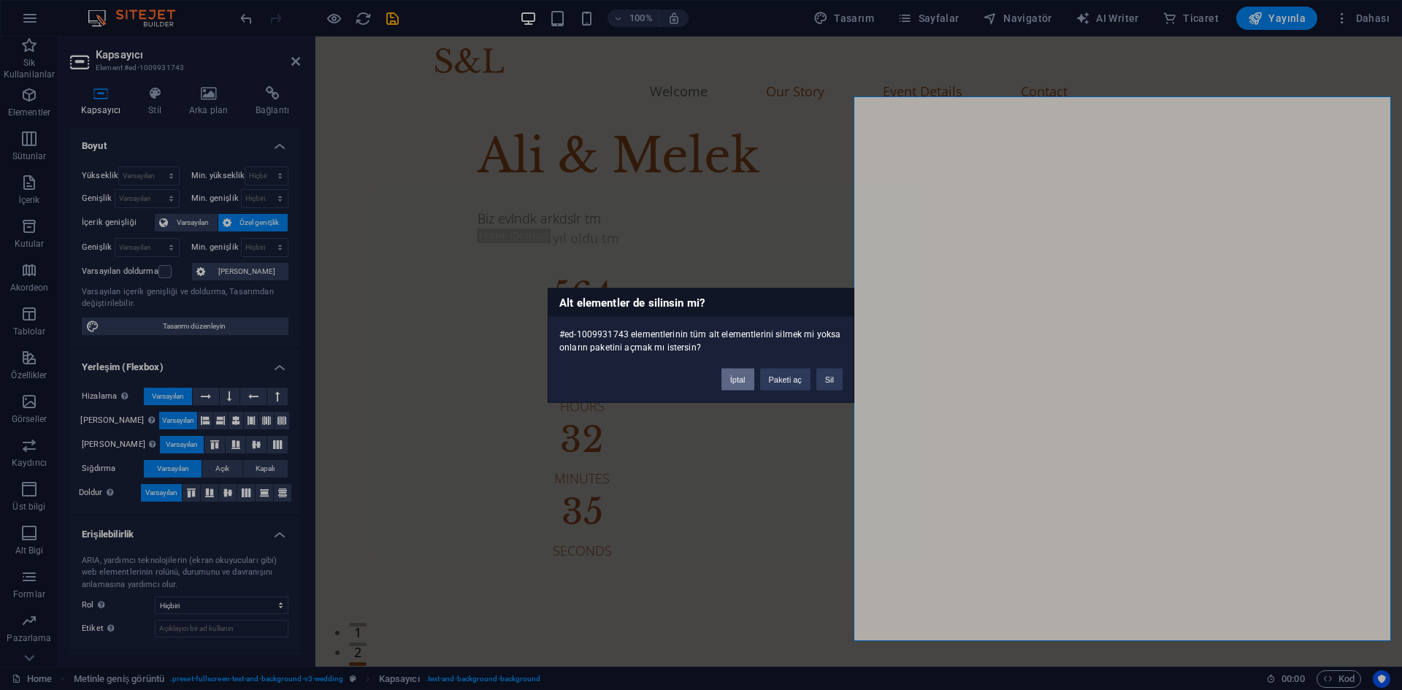
click at [747, 380] on button "İptal" at bounding box center [738, 379] width 33 height 22
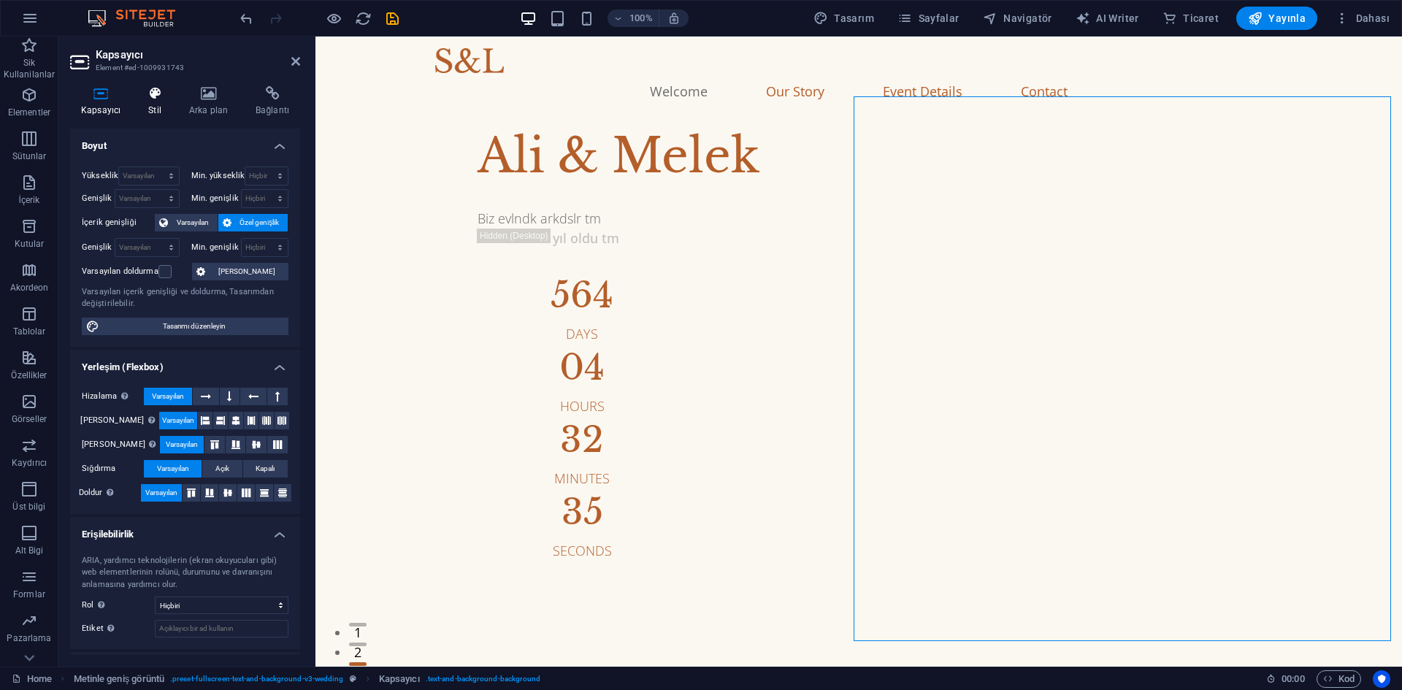
click at [142, 94] on icon at bounding box center [154, 93] width 35 height 15
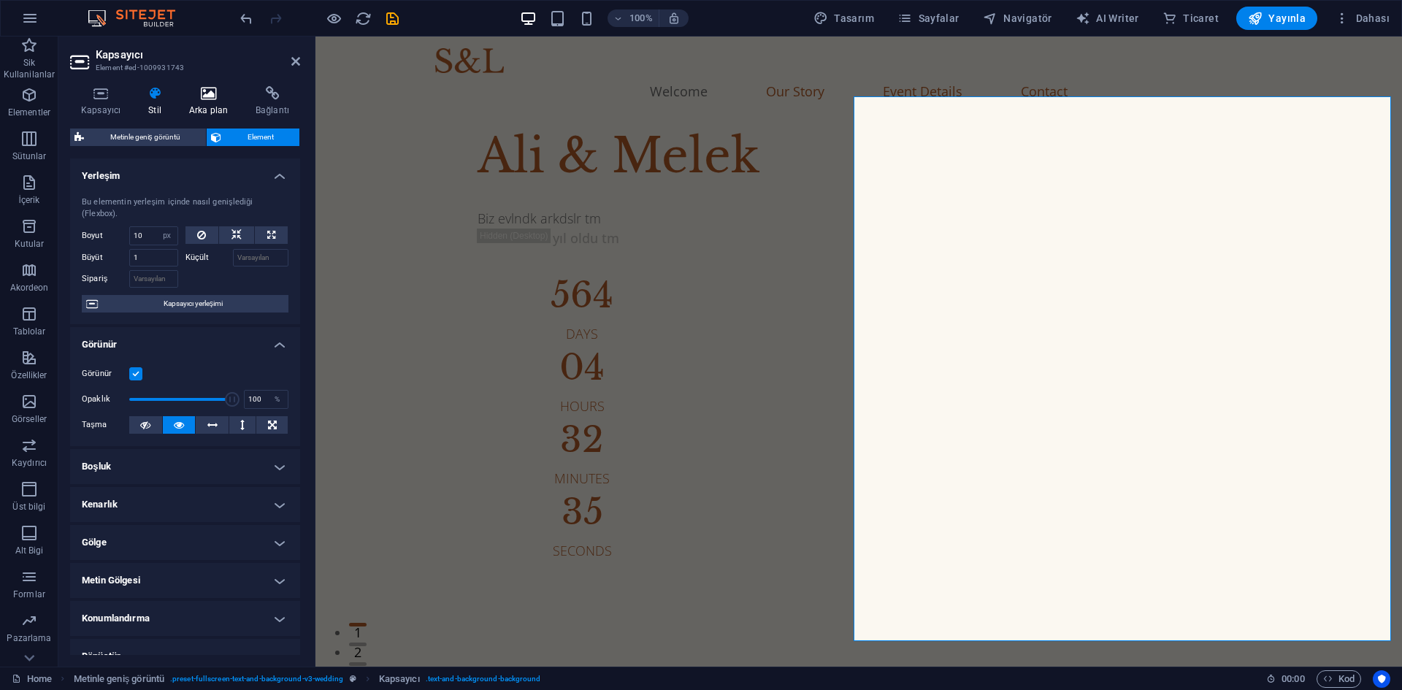
click at [220, 103] on h4 "Arka plan" at bounding box center [211, 101] width 66 height 31
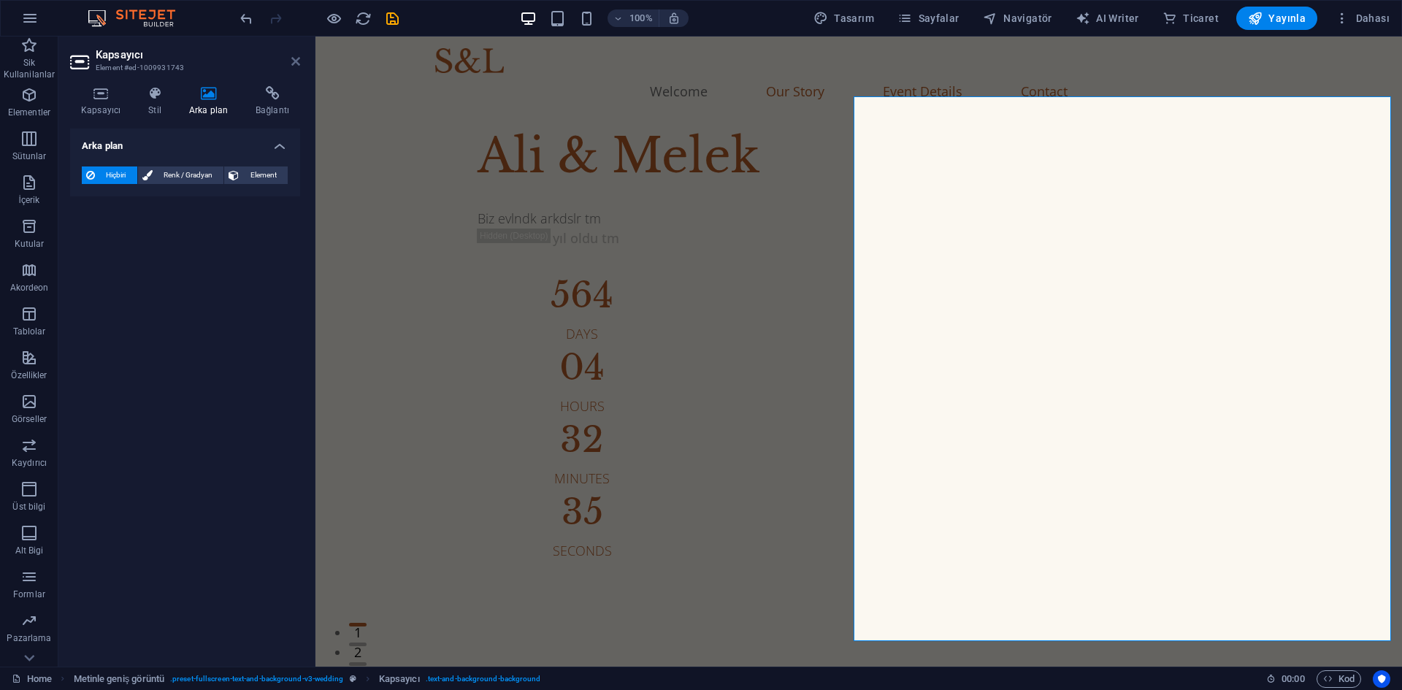
click at [292, 58] on icon at bounding box center [295, 62] width 9 height 12
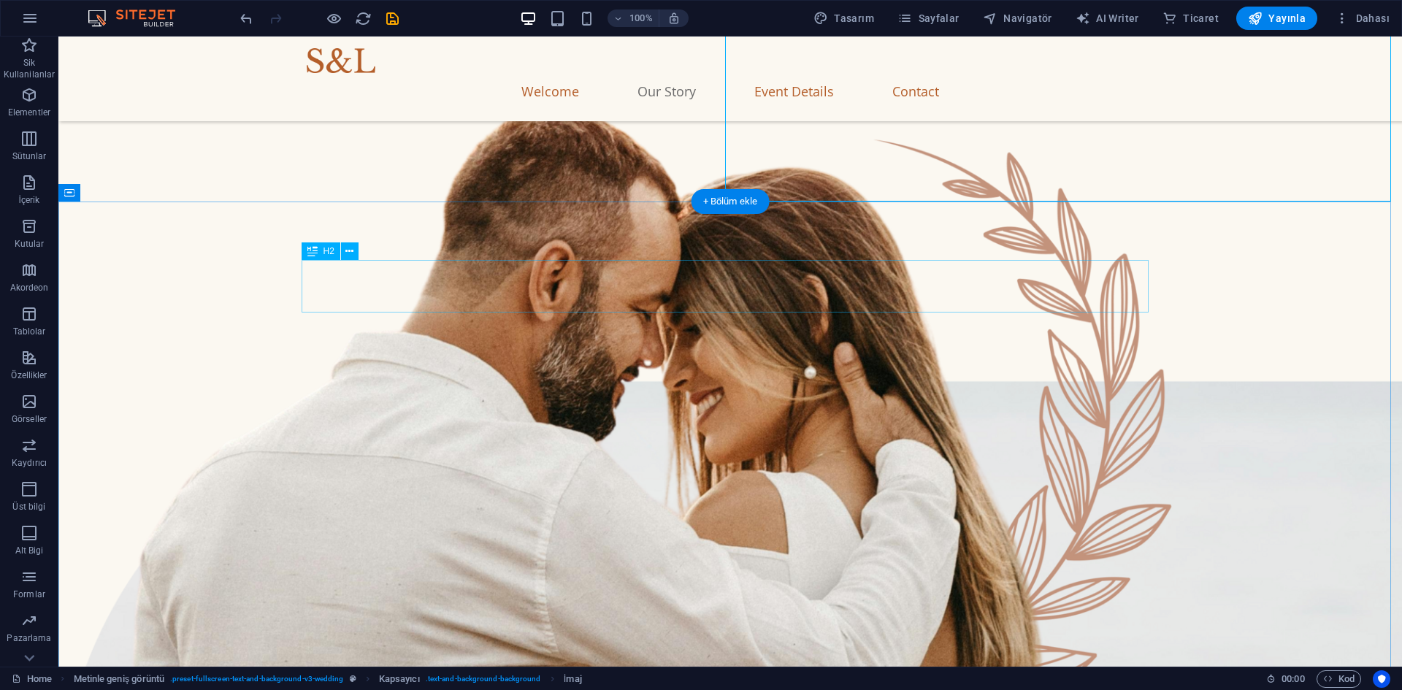
scroll to position [438, 0]
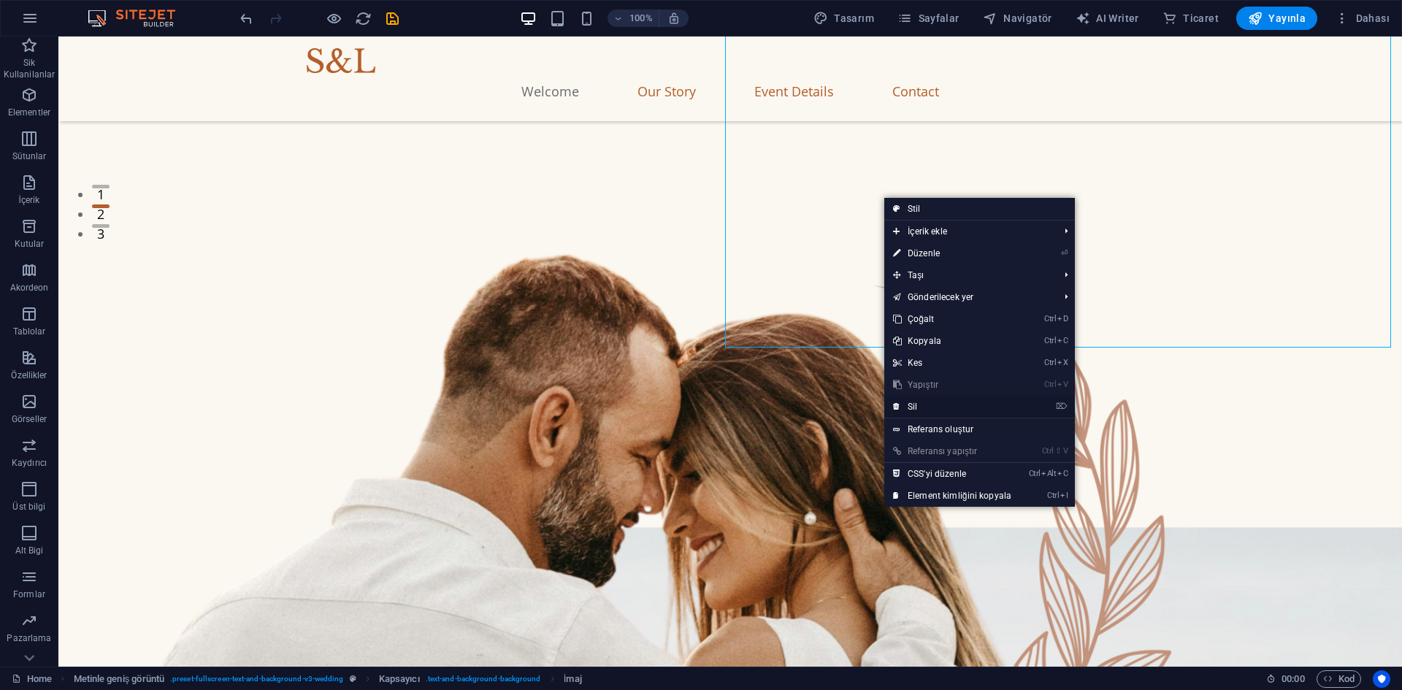
click at [914, 399] on link "⌦ Sil" at bounding box center [952, 407] width 136 height 22
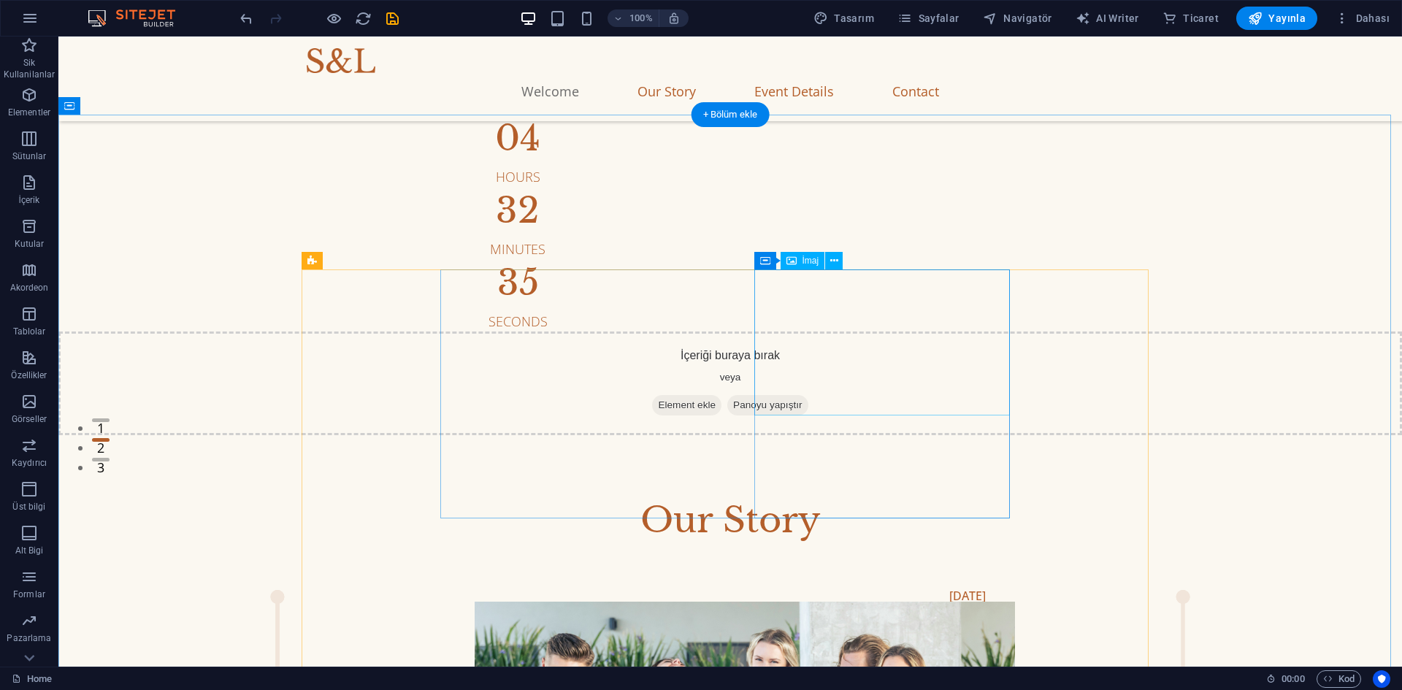
scroll to position [0, 0]
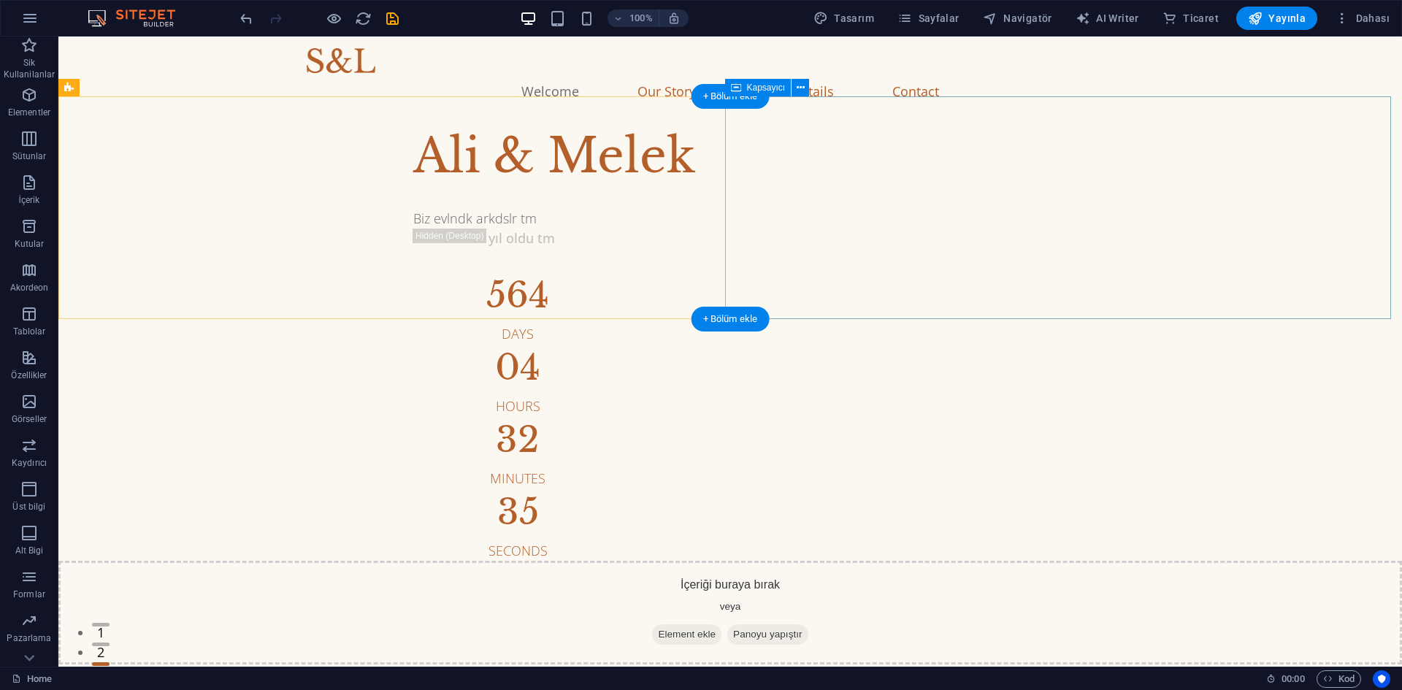
click at [722, 624] on span "Element ekle" at bounding box center [686, 634] width 69 height 20
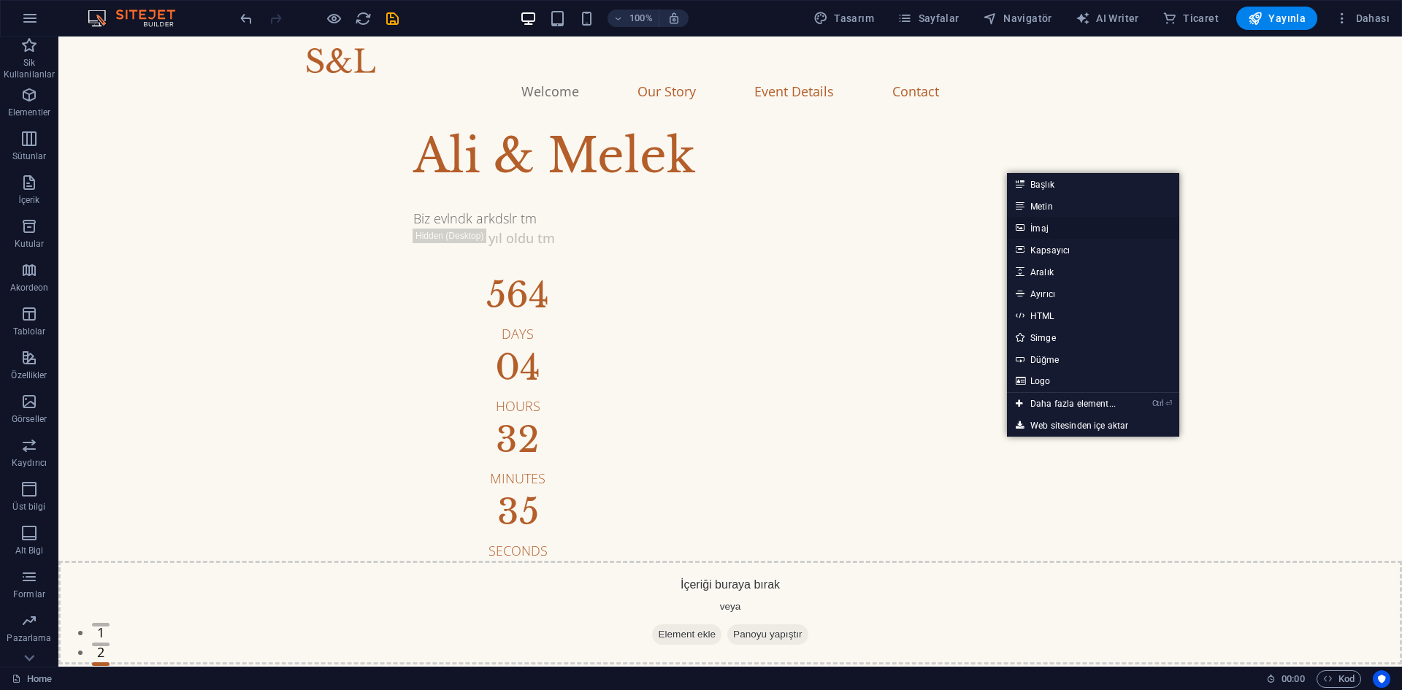
click at [1019, 226] on icon at bounding box center [1019, 228] width 7 height 22
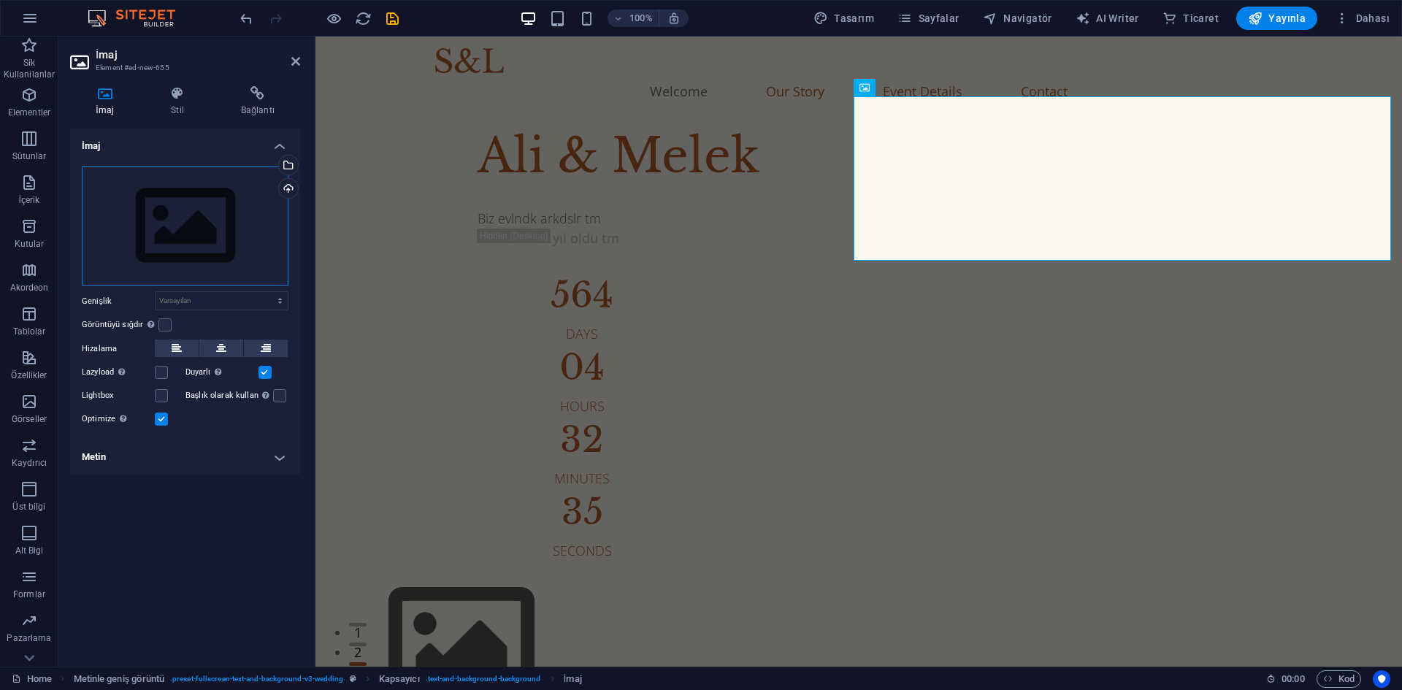
click at [202, 203] on div "Dosyaları buraya sürükleyin, dosyaları seçmek için tıklayın veya Dosyalardan ya…" at bounding box center [185, 227] width 207 height 120
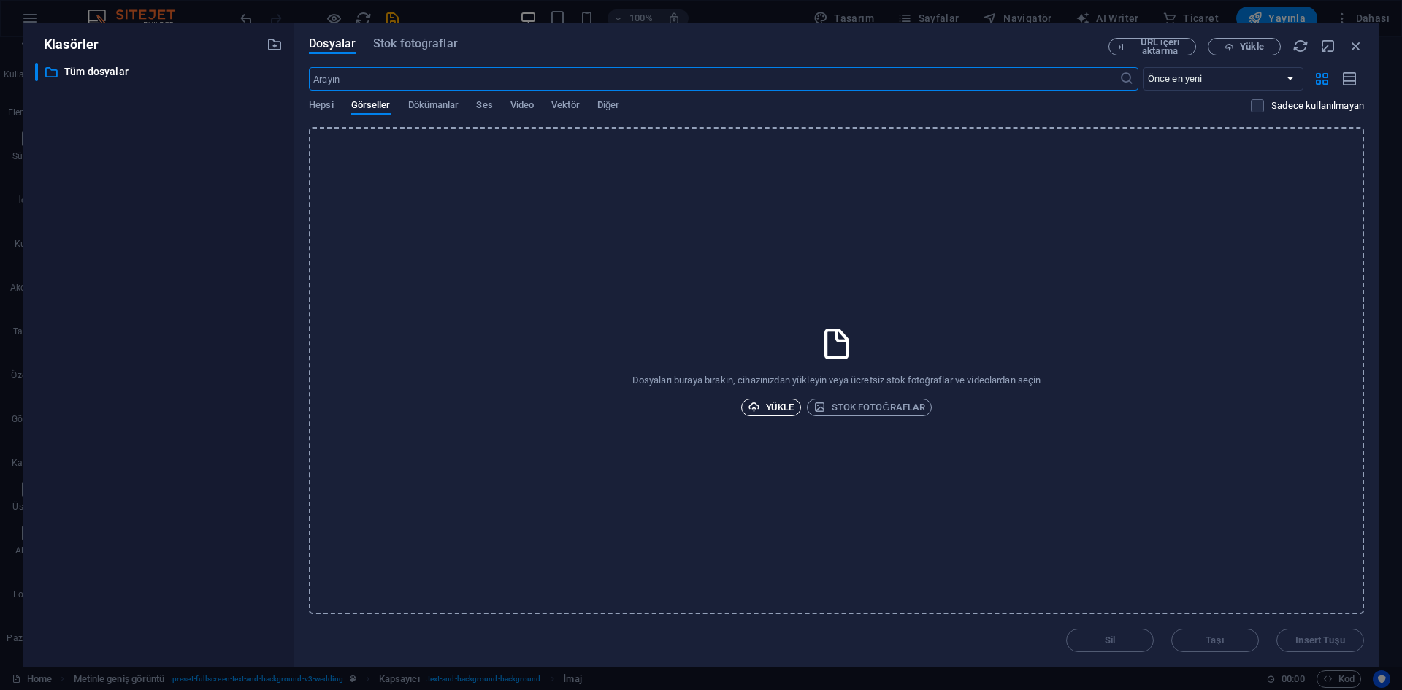
click at [764, 409] on span "Yükle" at bounding box center [771, 408] width 47 height 18
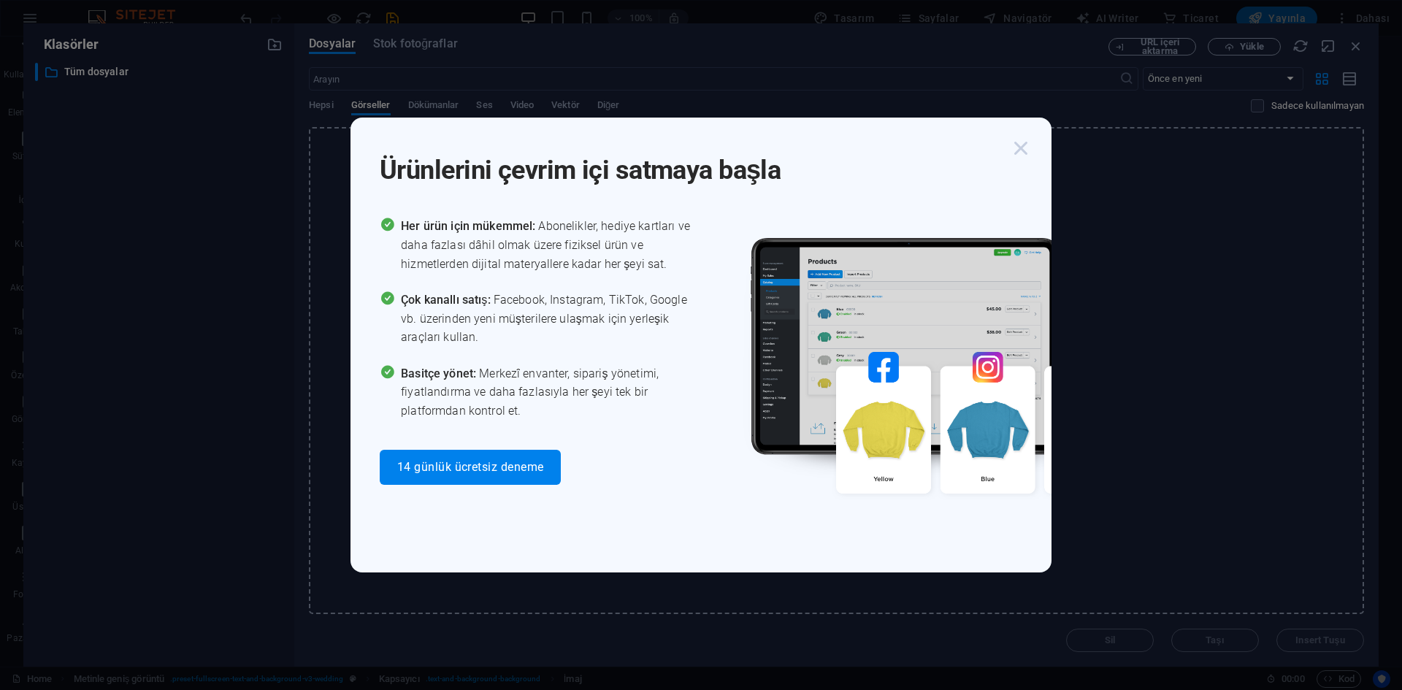
click at [1018, 145] on icon "button" at bounding box center [1021, 148] width 26 height 26
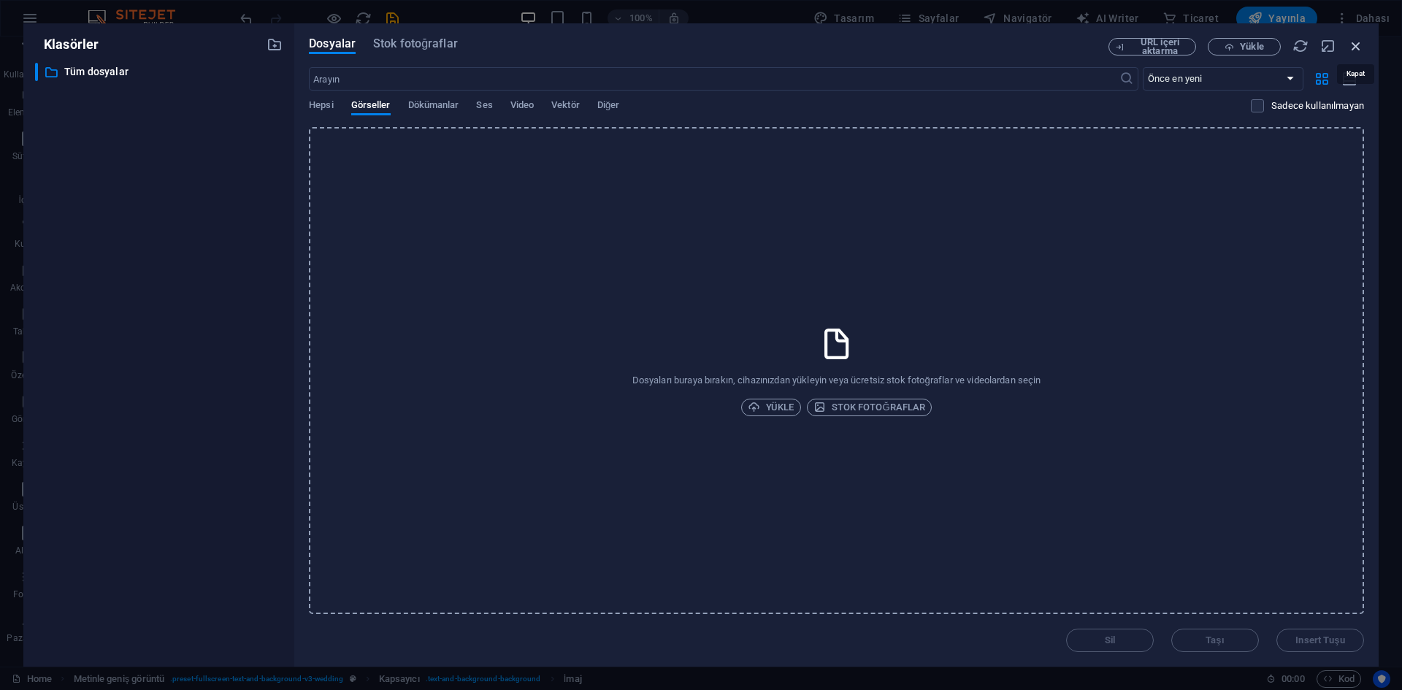
click at [1355, 50] on icon "button" at bounding box center [1356, 46] width 16 height 16
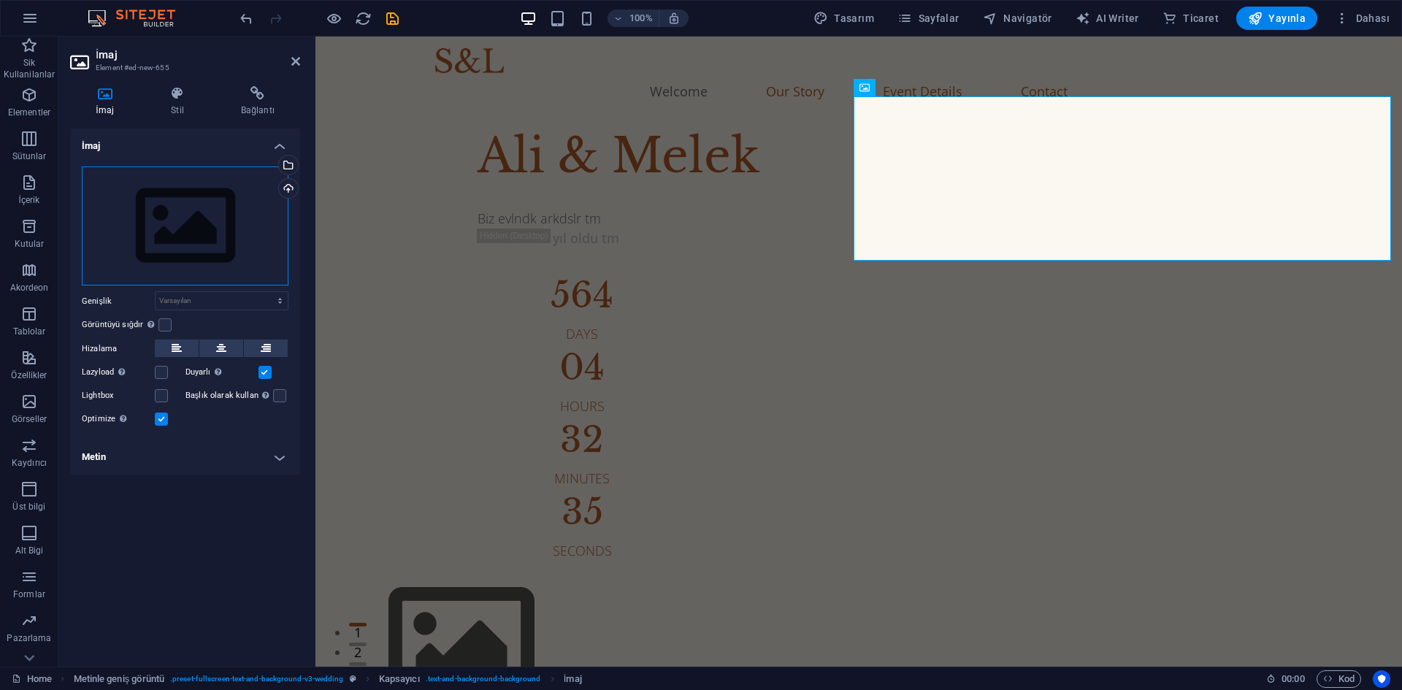
click at [162, 243] on div "Dosyaları buraya sürükleyin, dosyaları seçmek için tıklayın veya Dosyalardan ya…" at bounding box center [185, 227] width 207 height 120
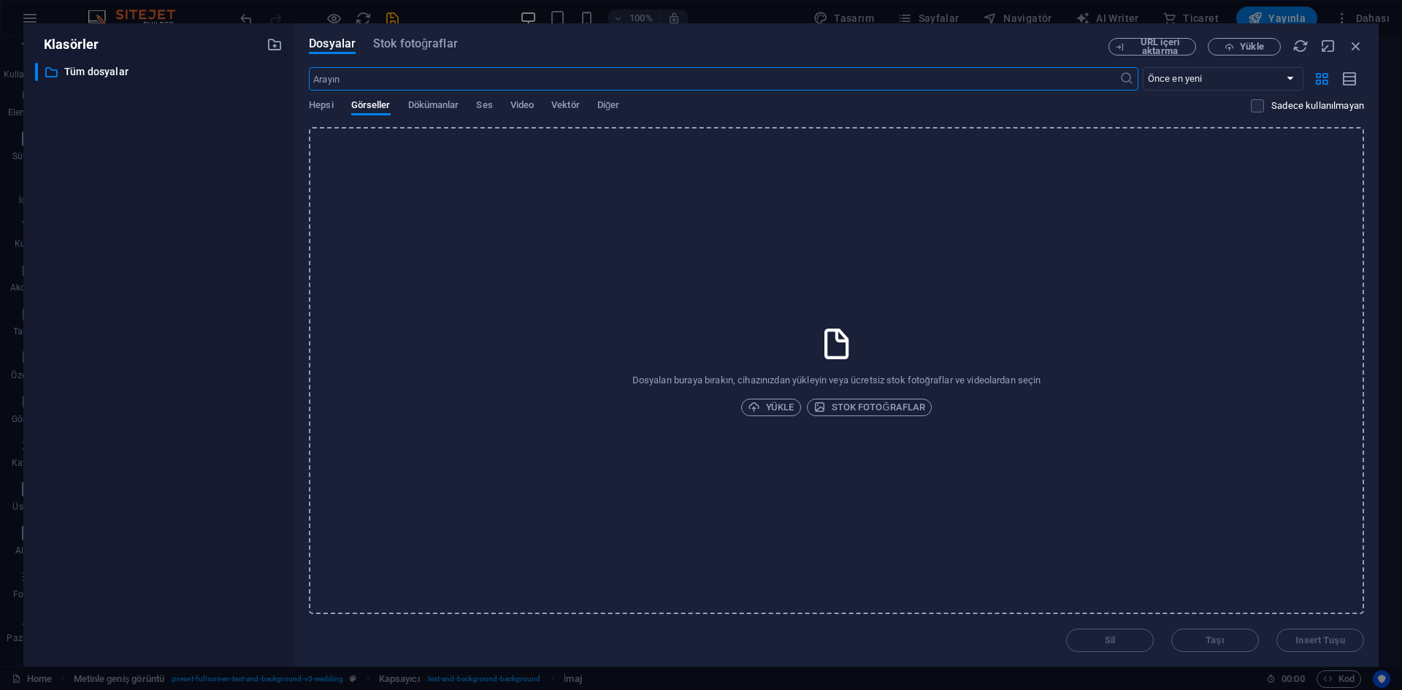
click at [657, 278] on div "Dosyaları buraya bırakın, cihazınızdan yükleyin veya ücretsiz stok fotoğraflar …" at bounding box center [836, 370] width 1055 height 487
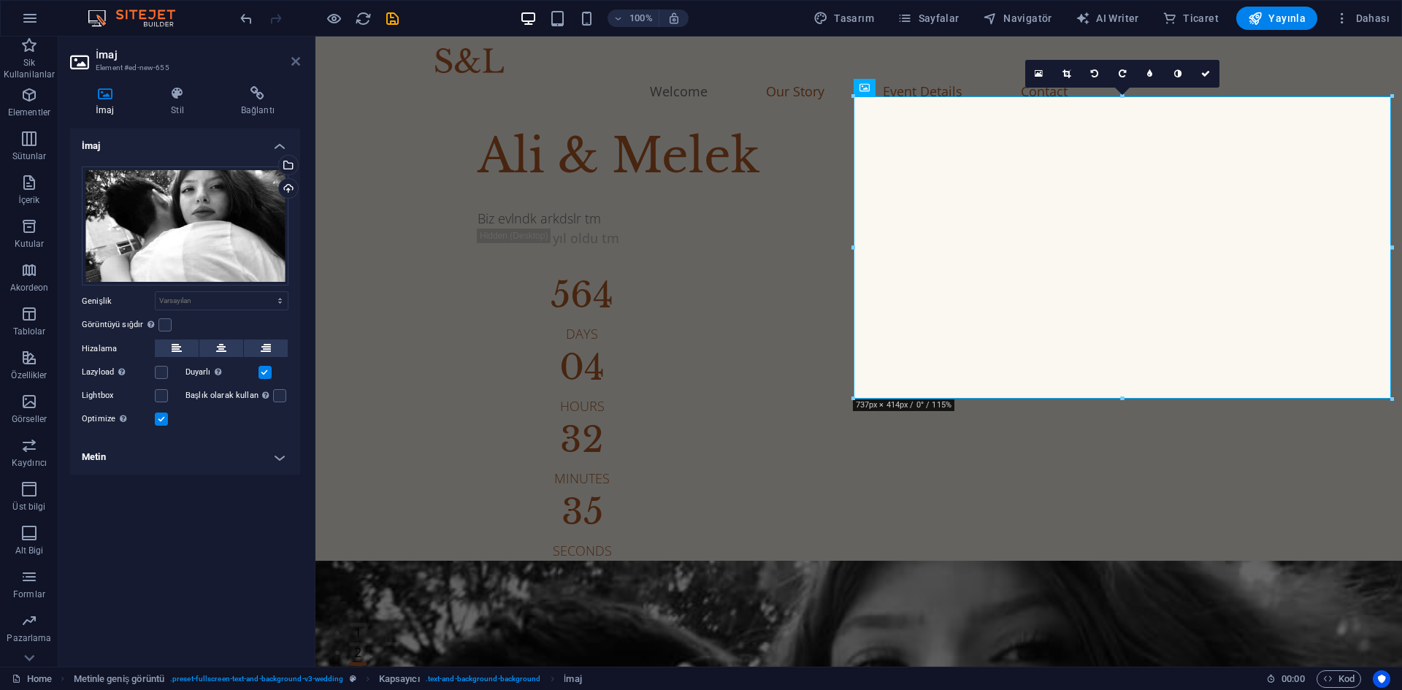
click at [294, 57] on icon at bounding box center [295, 62] width 9 height 12
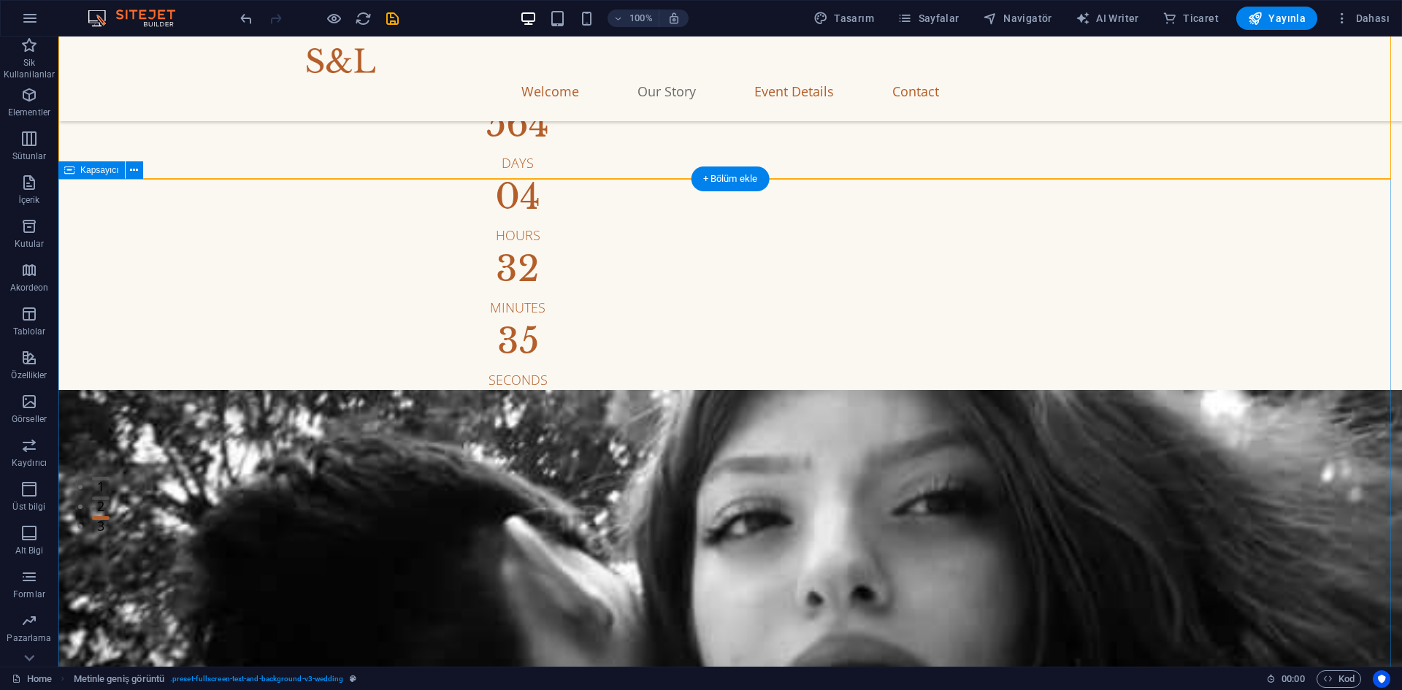
scroll to position [292, 0]
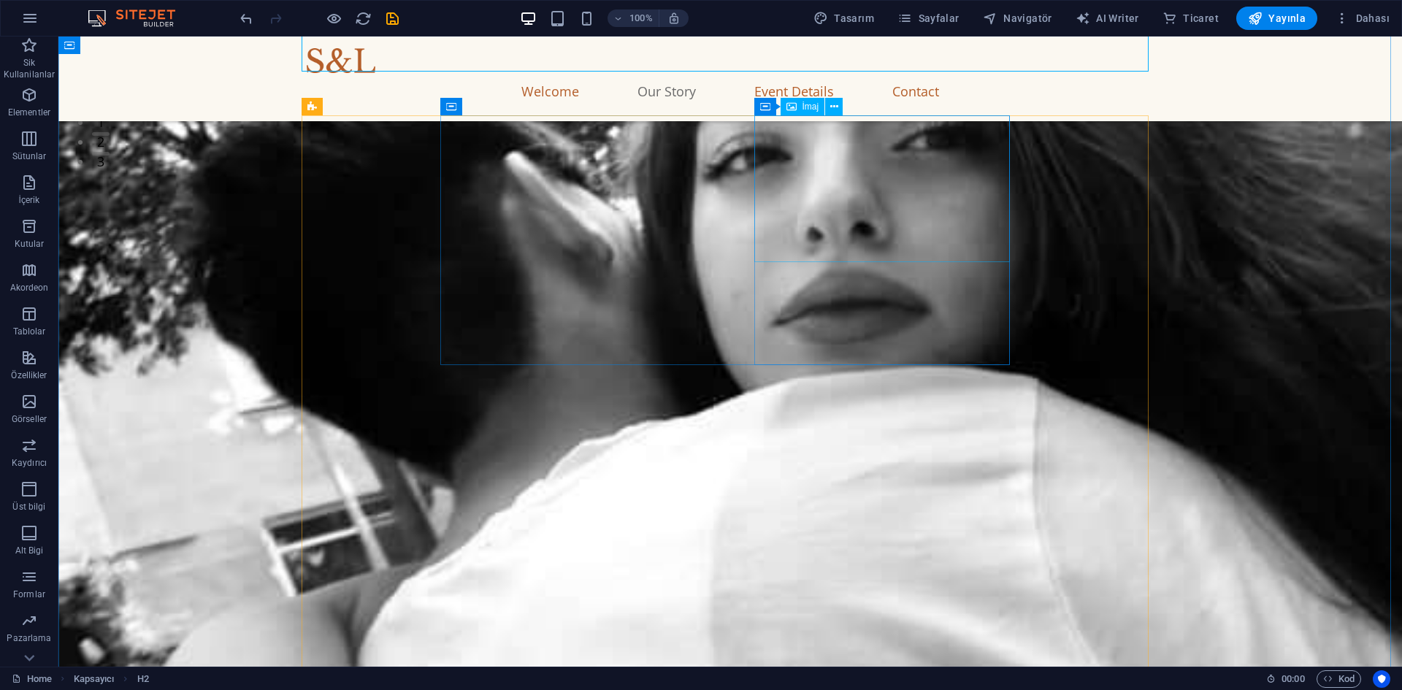
scroll to position [364, 0]
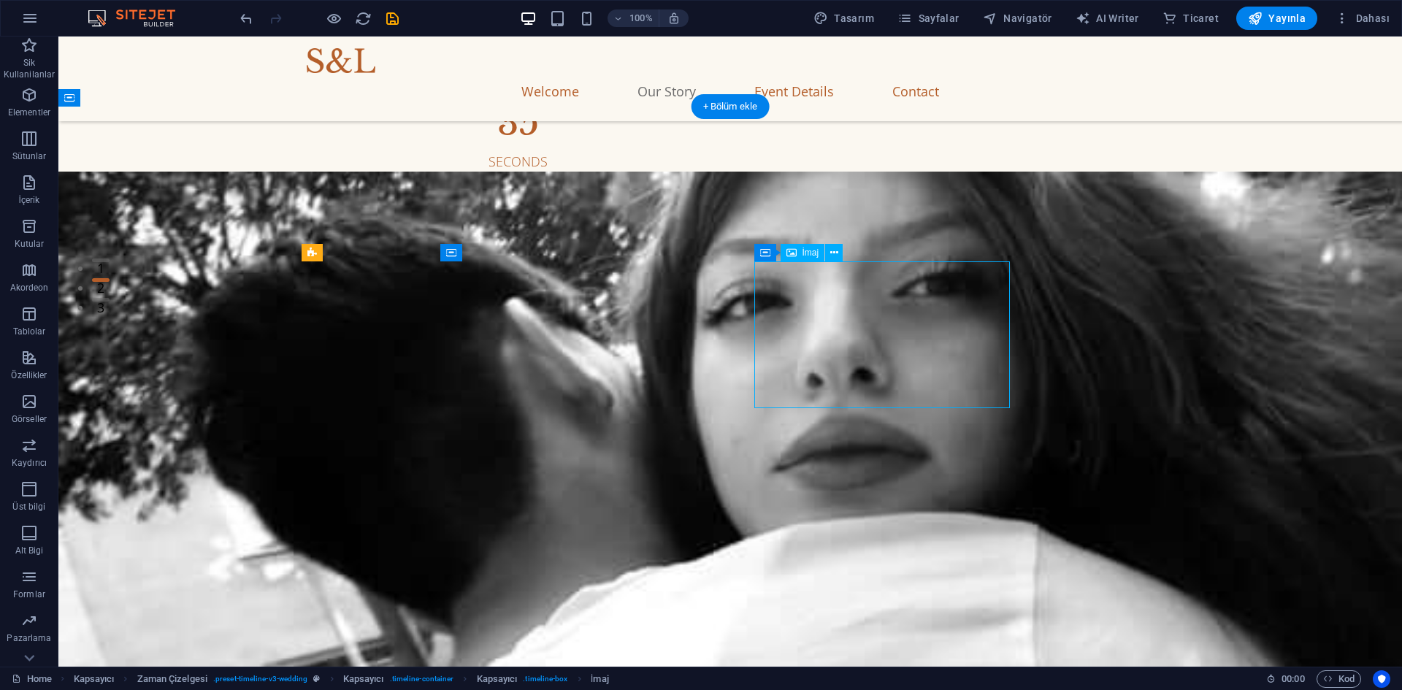
select select "%"
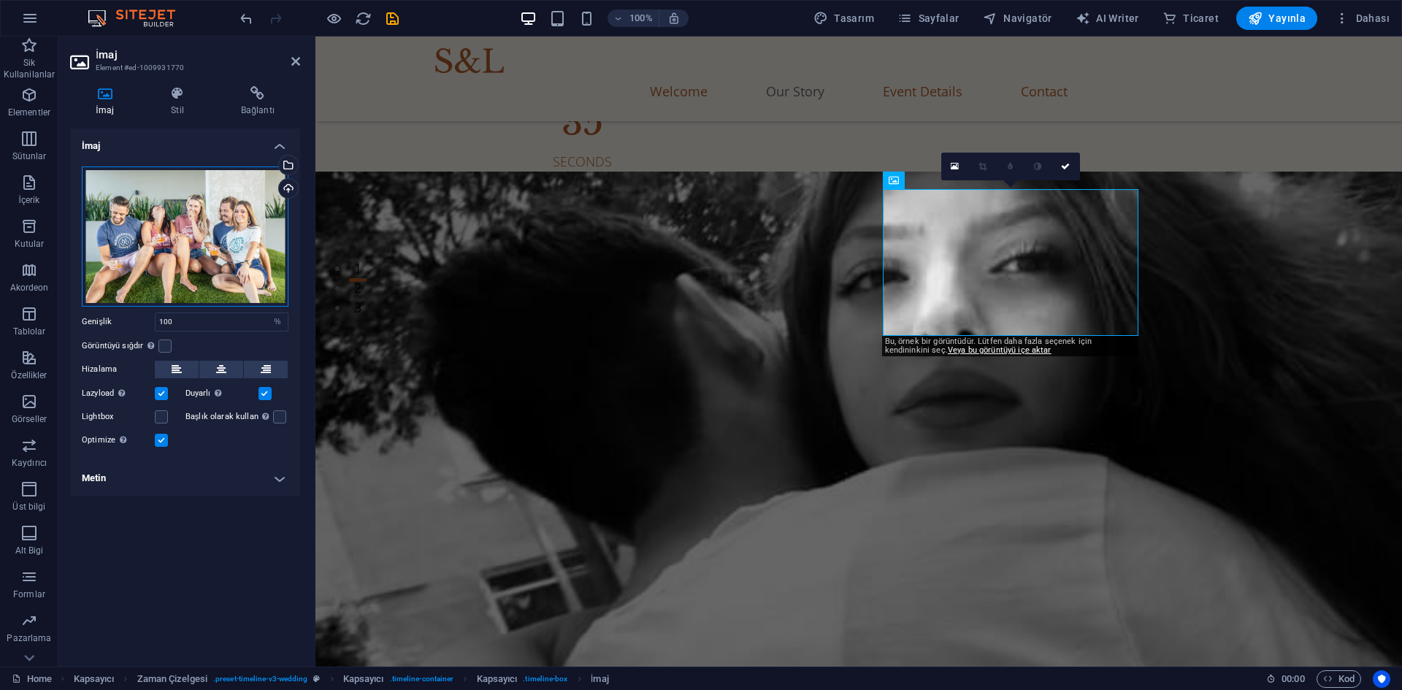
click at [201, 243] on div "Dosyaları buraya sürükleyin, dosyaları seçmek için tıklayın veya Dosyalardan ya…" at bounding box center [185, 237] width 207 height 140
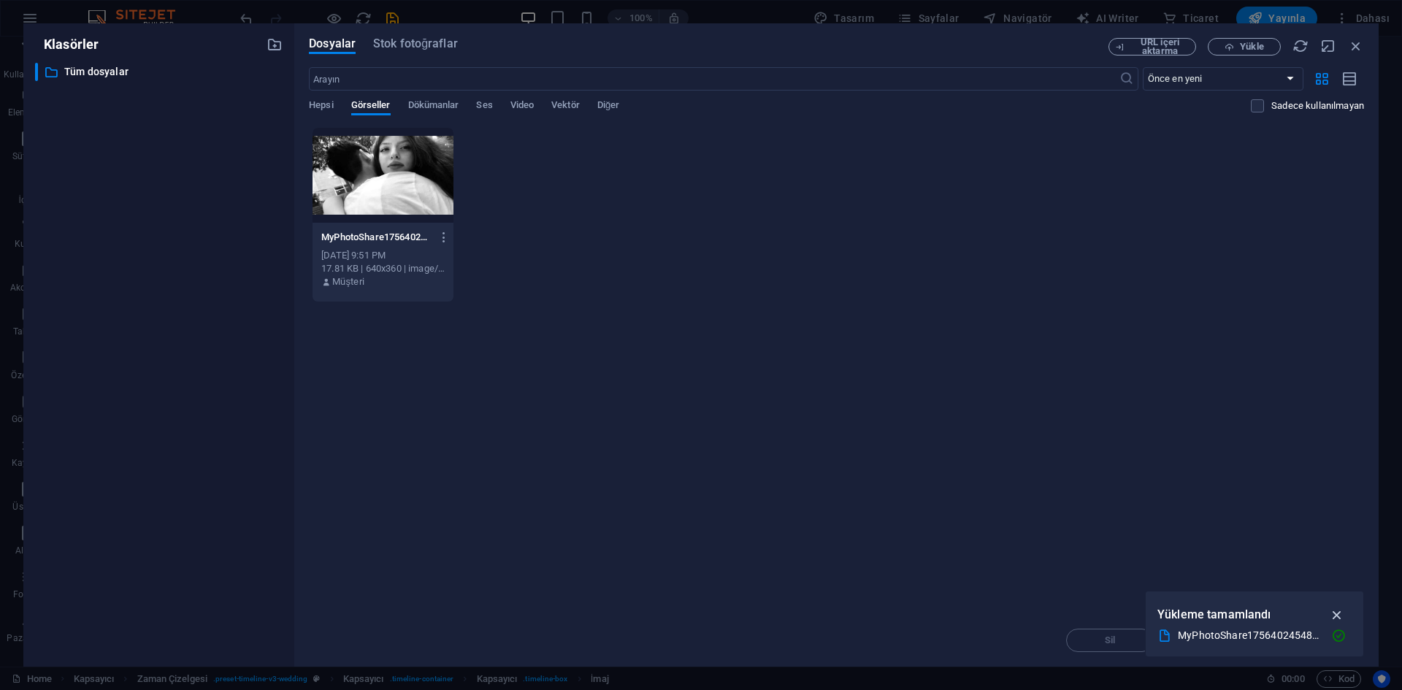
click at [1332, 606] on button "button" at bounding box center [1337, 614] width 28 height 23
click at [1099, 221] on div "MyPhotoShare1756402454828-7PCOw5TPKGkS9ry12dep7A.jpg MyPhotoShare1756402454828-…" at bounding box center [836, 214] width 1055 height 175
click at [1242, 50] on span "Yükle" at bounding box center [1251, 46] width 23 height 9
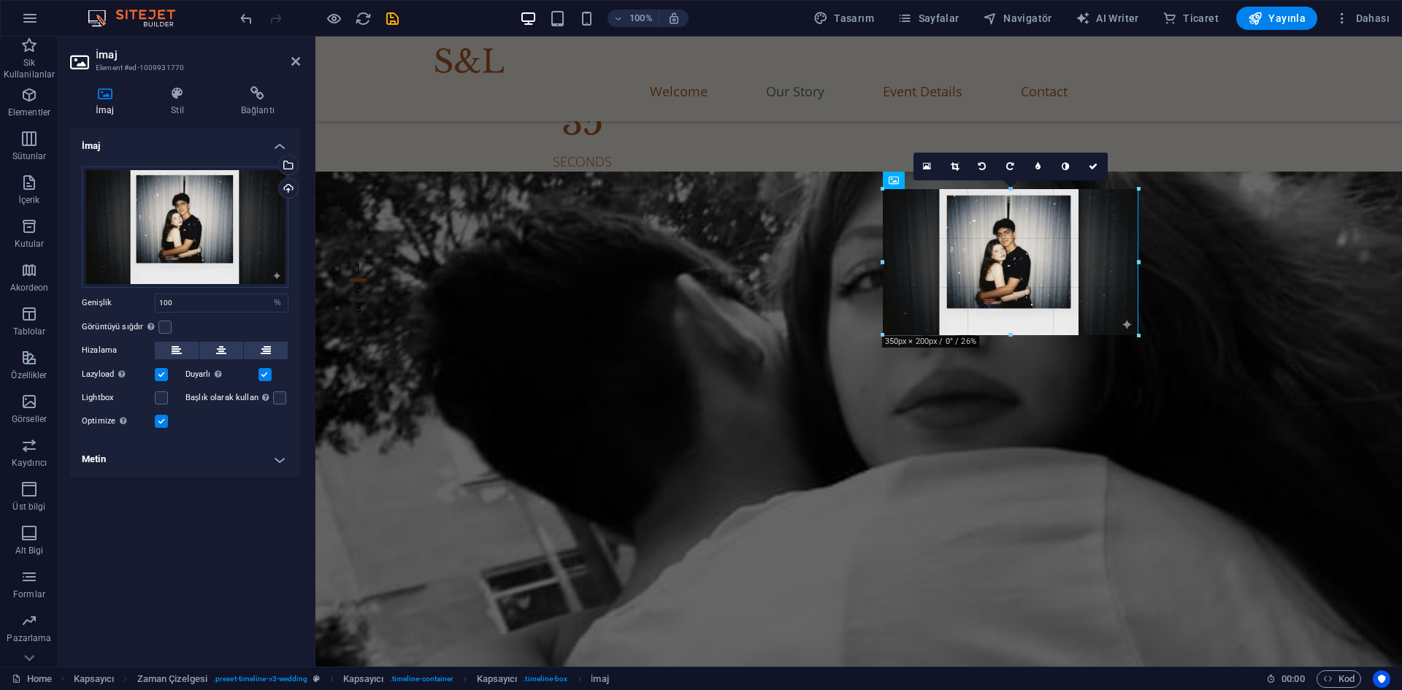
drag, startPoint x: 1142, startPoint y: 337, endPoint x: 1120, endPoint y: 333, distance: 21.5
type input "349"
select select "px"
drag, startPoint x: 1136, startPoint y: 261, endPoint x: 1139, endPoint y: 278, distance: 17.9
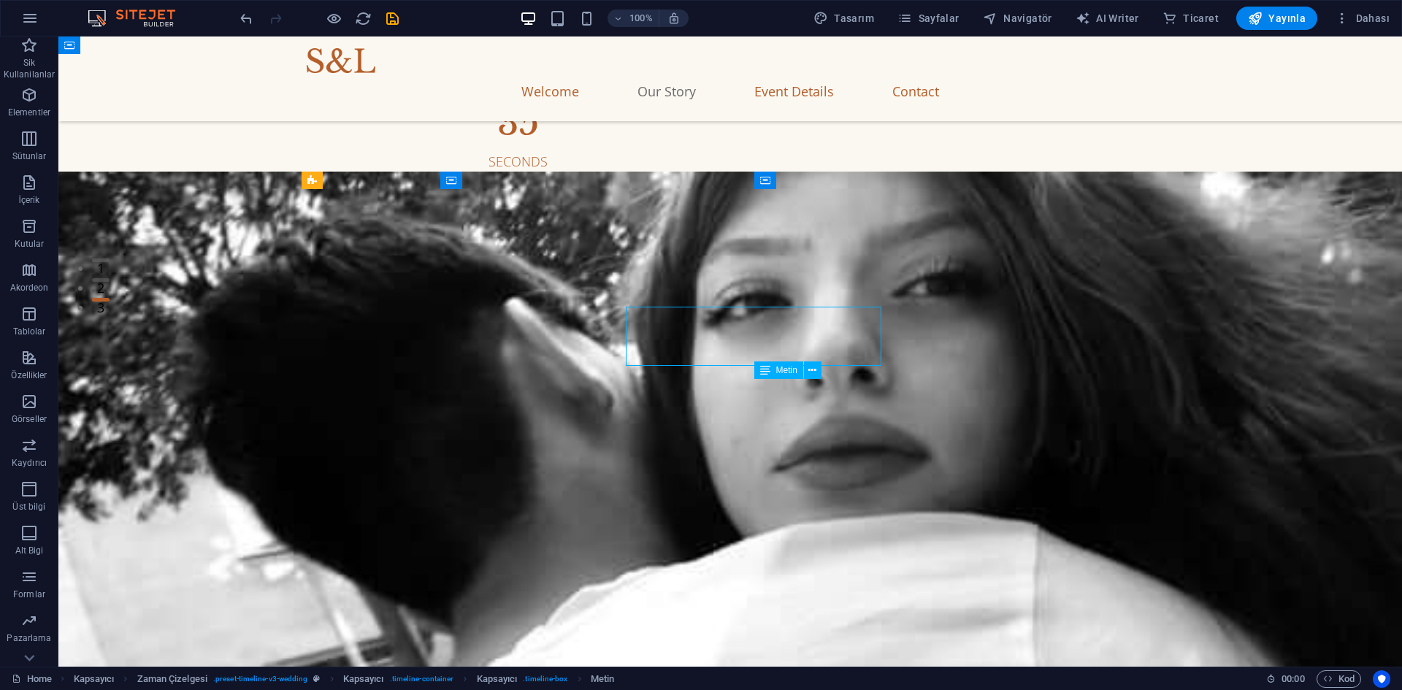
scroll to position [437, 0]
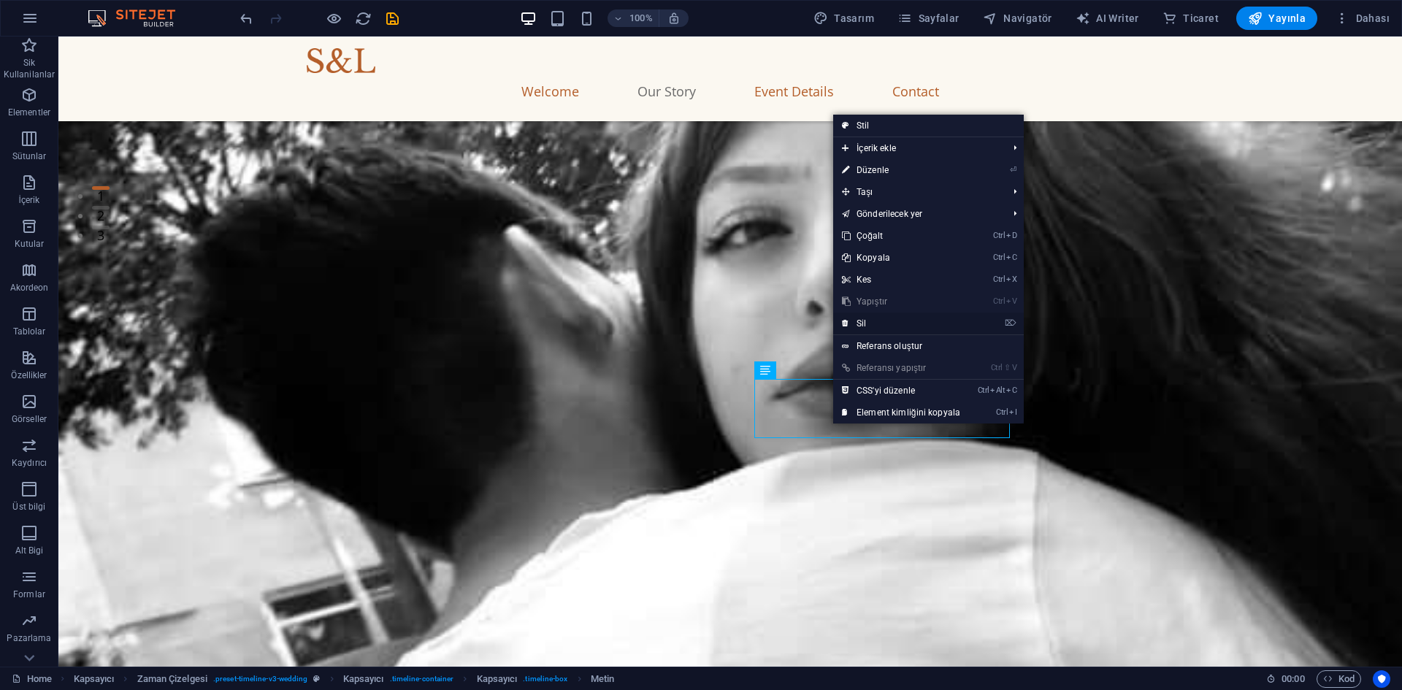
click at [863, 321] on link "⌦ Sil" at bounding box center [901, 324] width 136 height 22
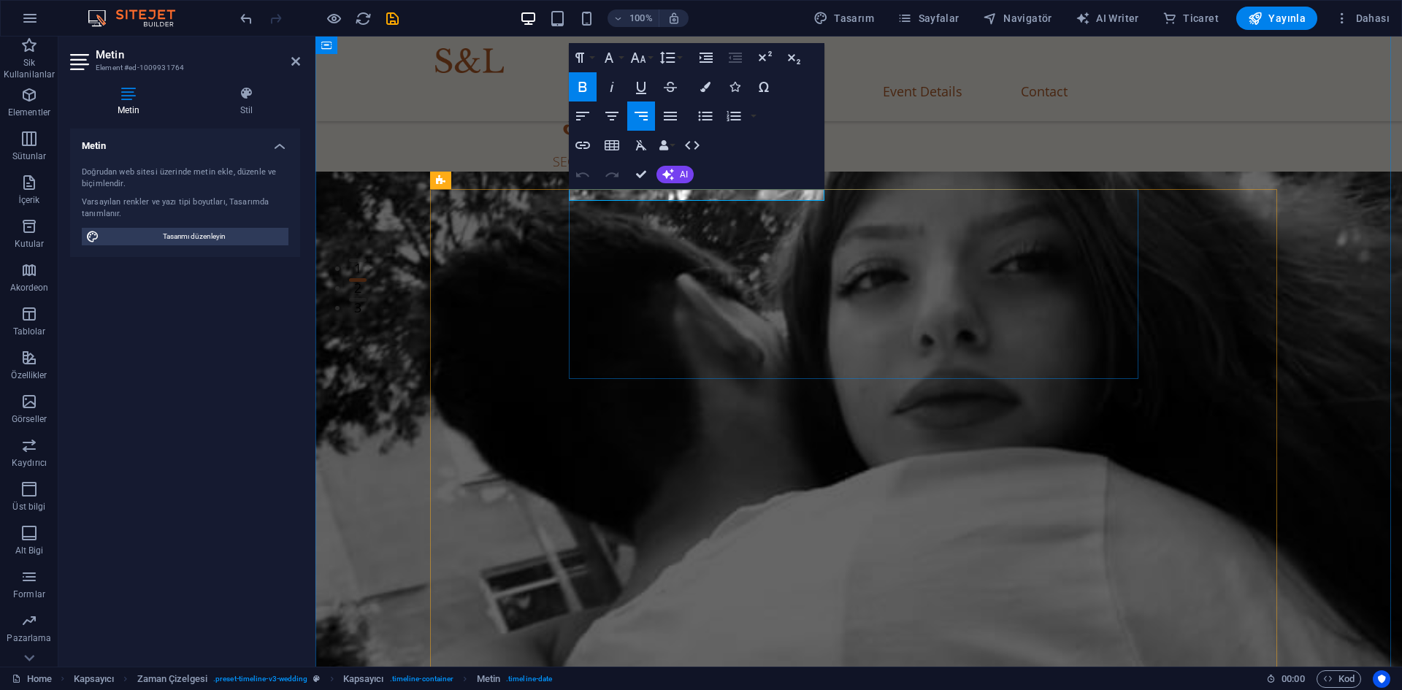
drag, startPoint x: 654, startPoint y: 193, endPoint x: 646, endPoint y: 193, distance: 8.0
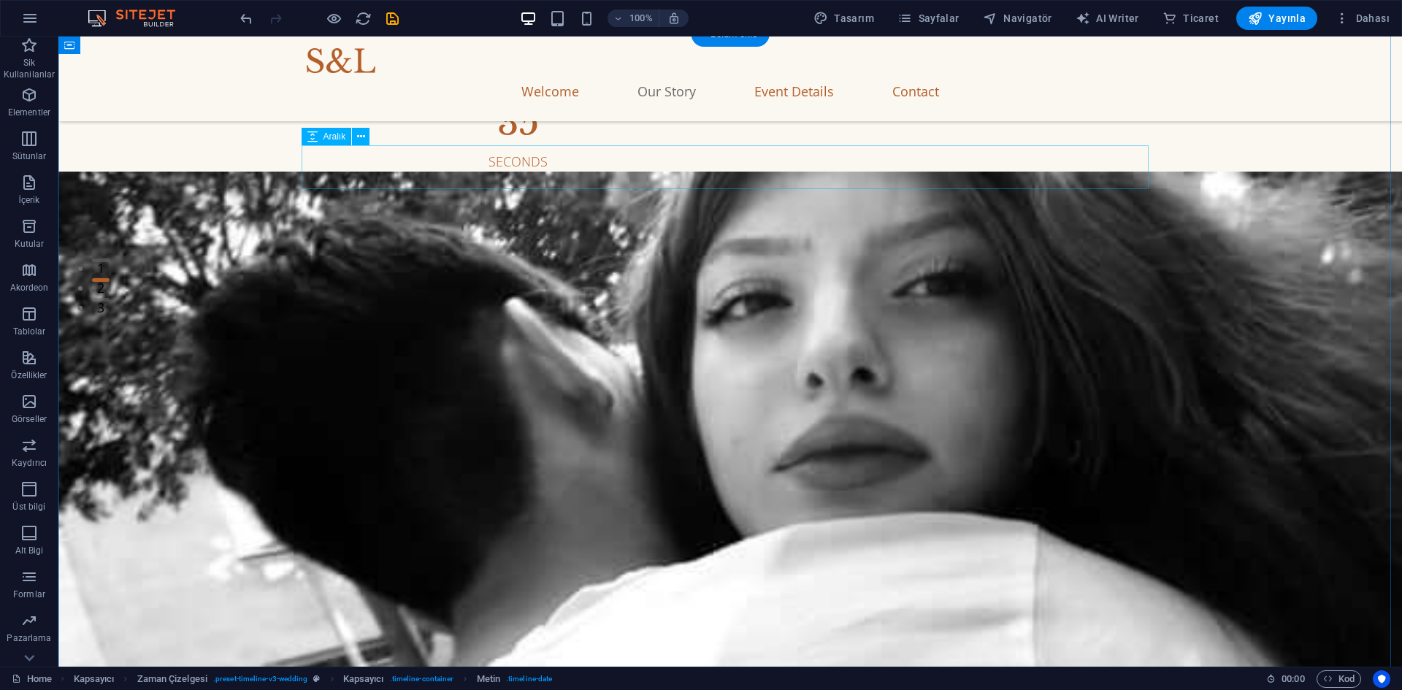
scroll to position [437, 0]
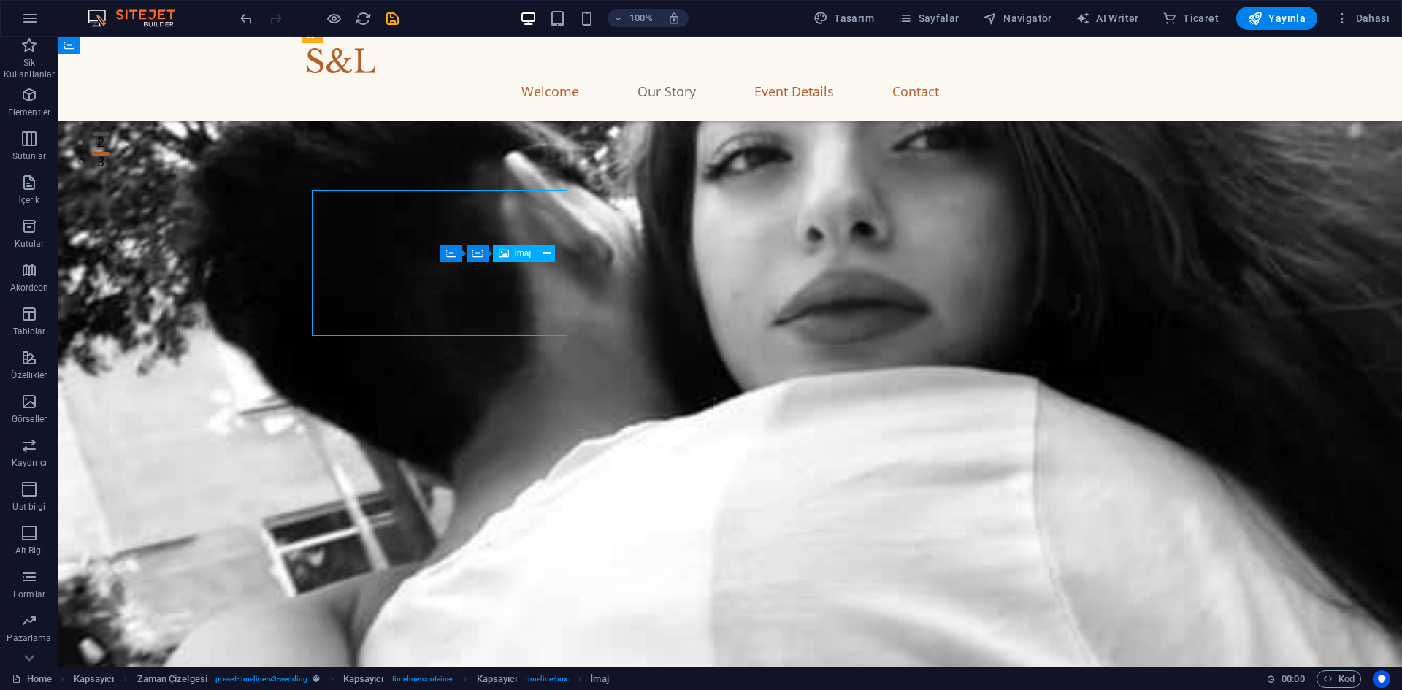
scroll to position [583, 0]
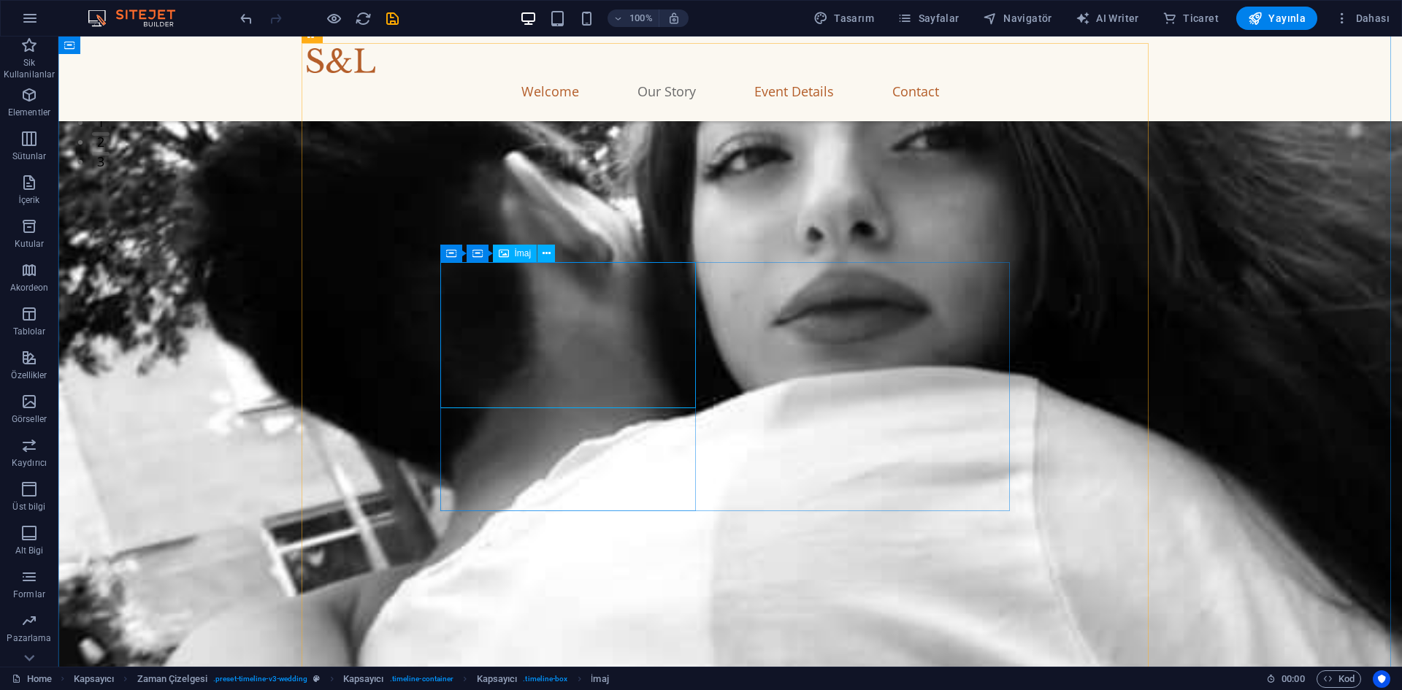
select select "%"
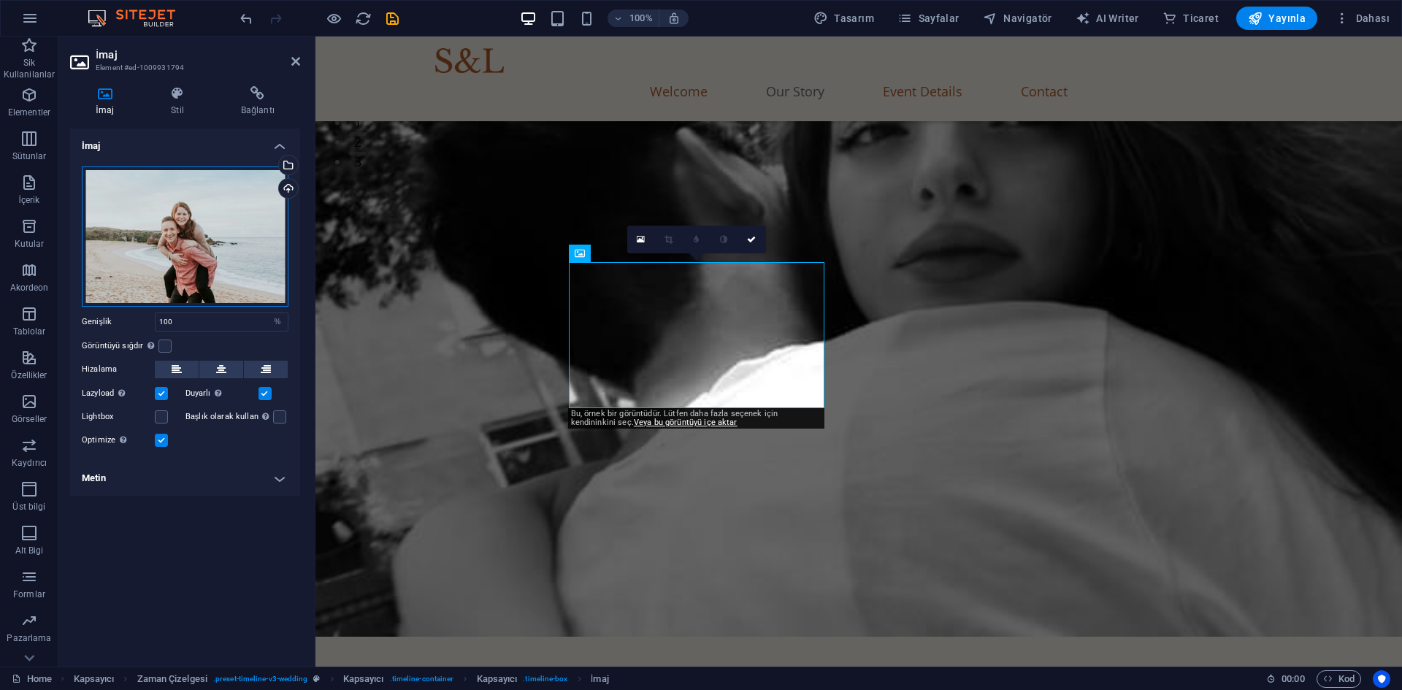
click at [176, 206] on div "Dosyaları buraya sürükleyin, dosyaları seçmek için tıklayın veya Dosyalardan ya…" at bounding box center [185, 237] width 207 height 140
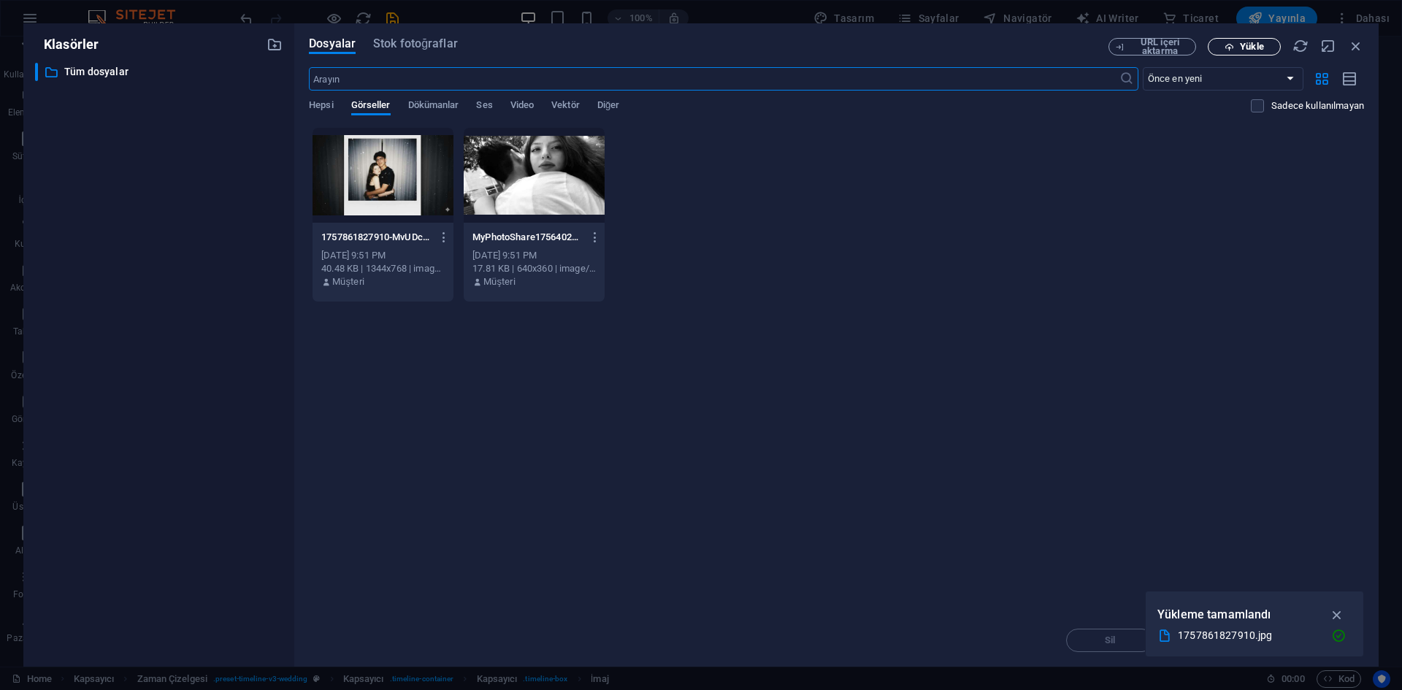
click at [1250, 47] on span "Yükle" at bounding box center [1251, 46] width 23 height 9
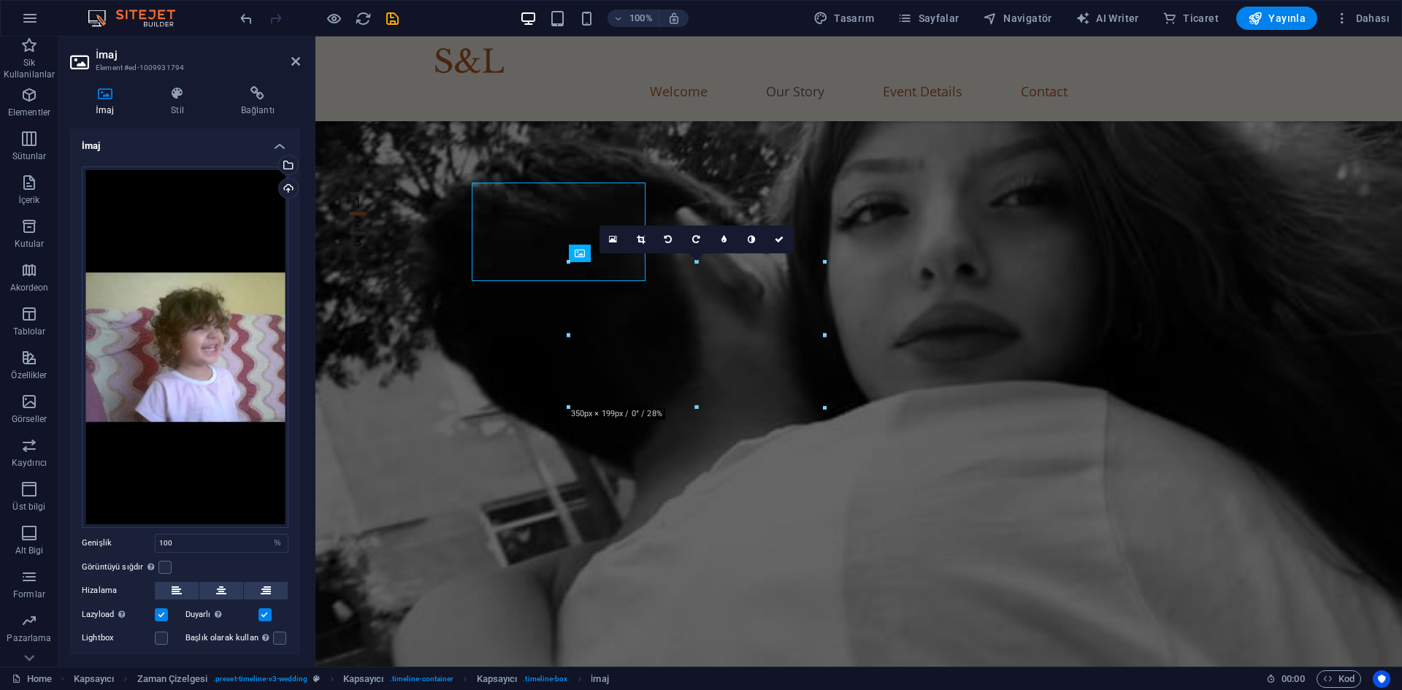
scroll to position [511, 0]
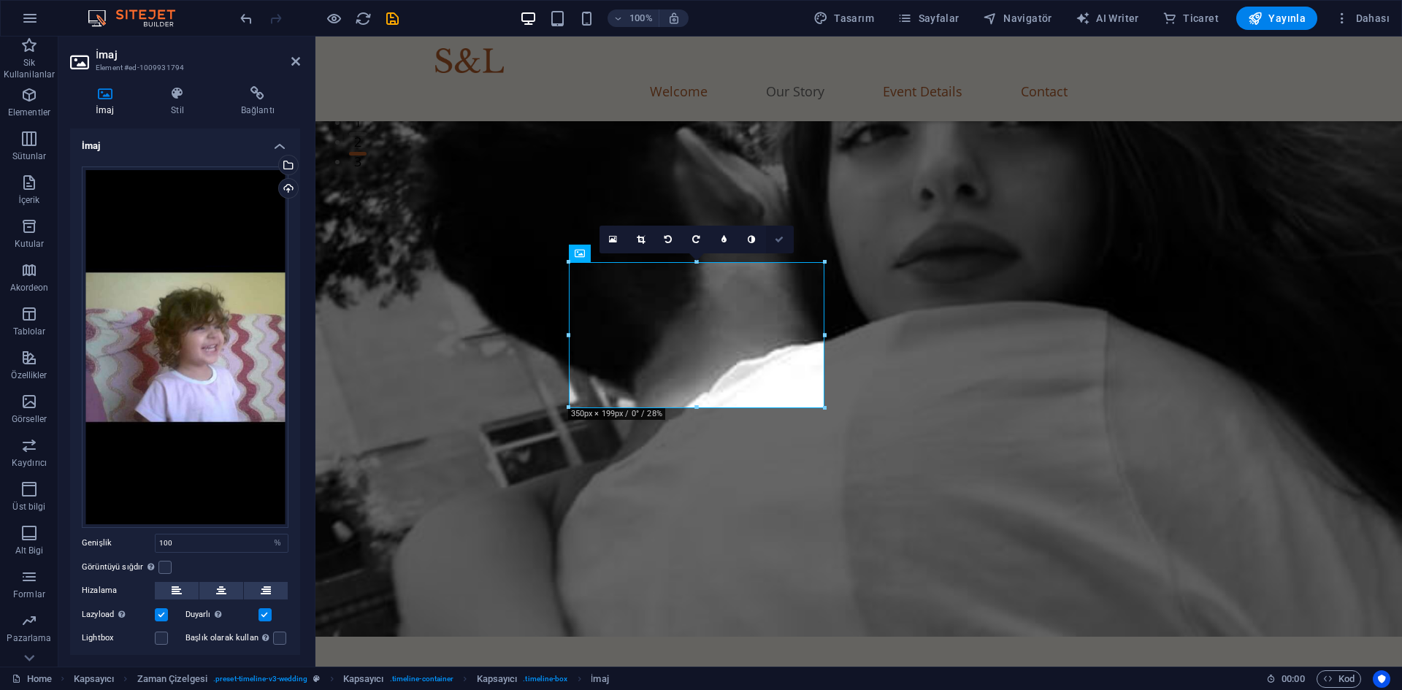
click at [772, 237] on link at bounding box center [780, 240] width 28 height 28
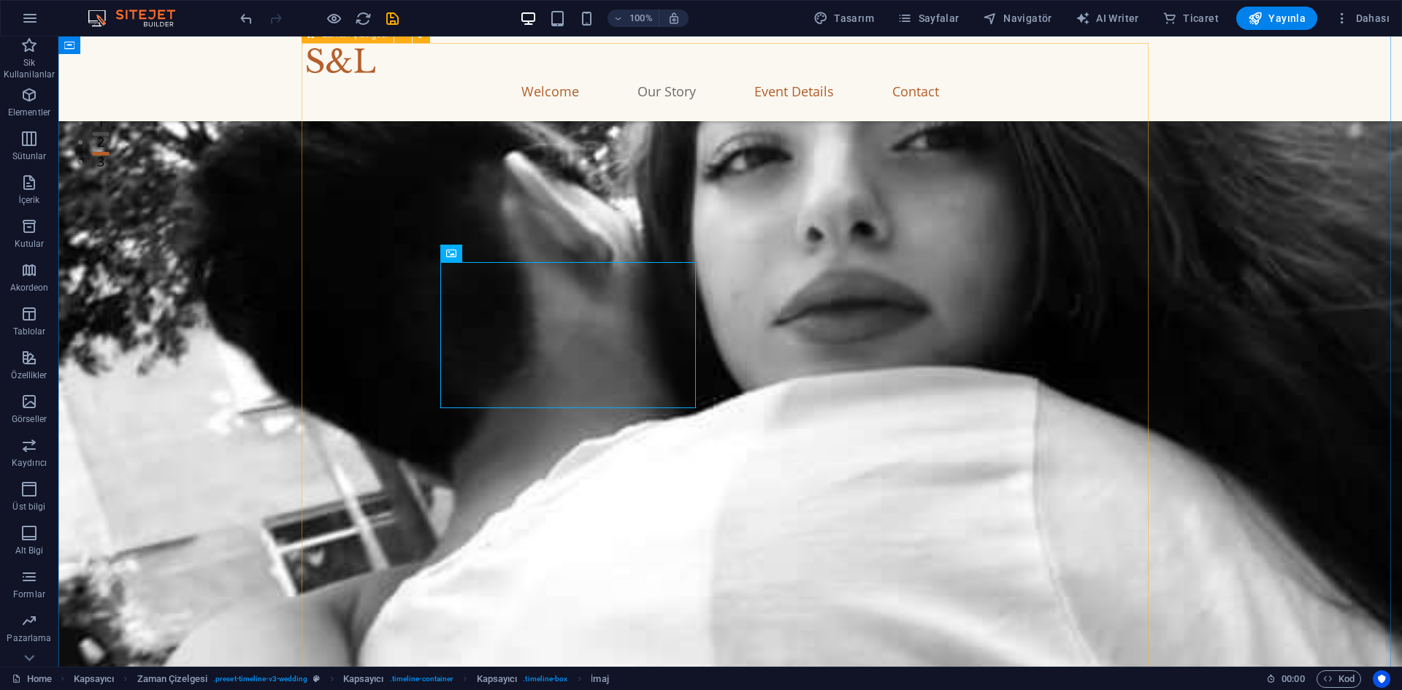
scroll to position [583, 0]
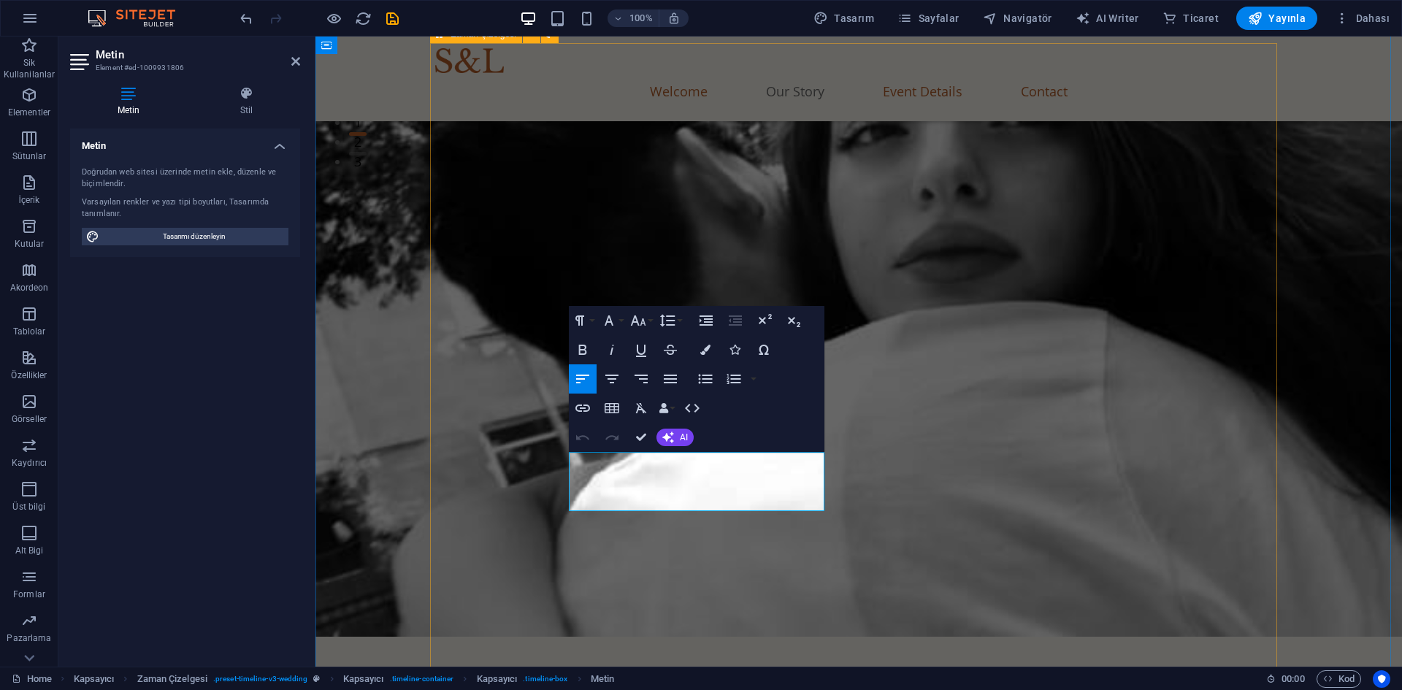
drag, startPoint x: 678, startPoint y: 470, endPoint x: 499, endPoint y: 478, distance: 179.8
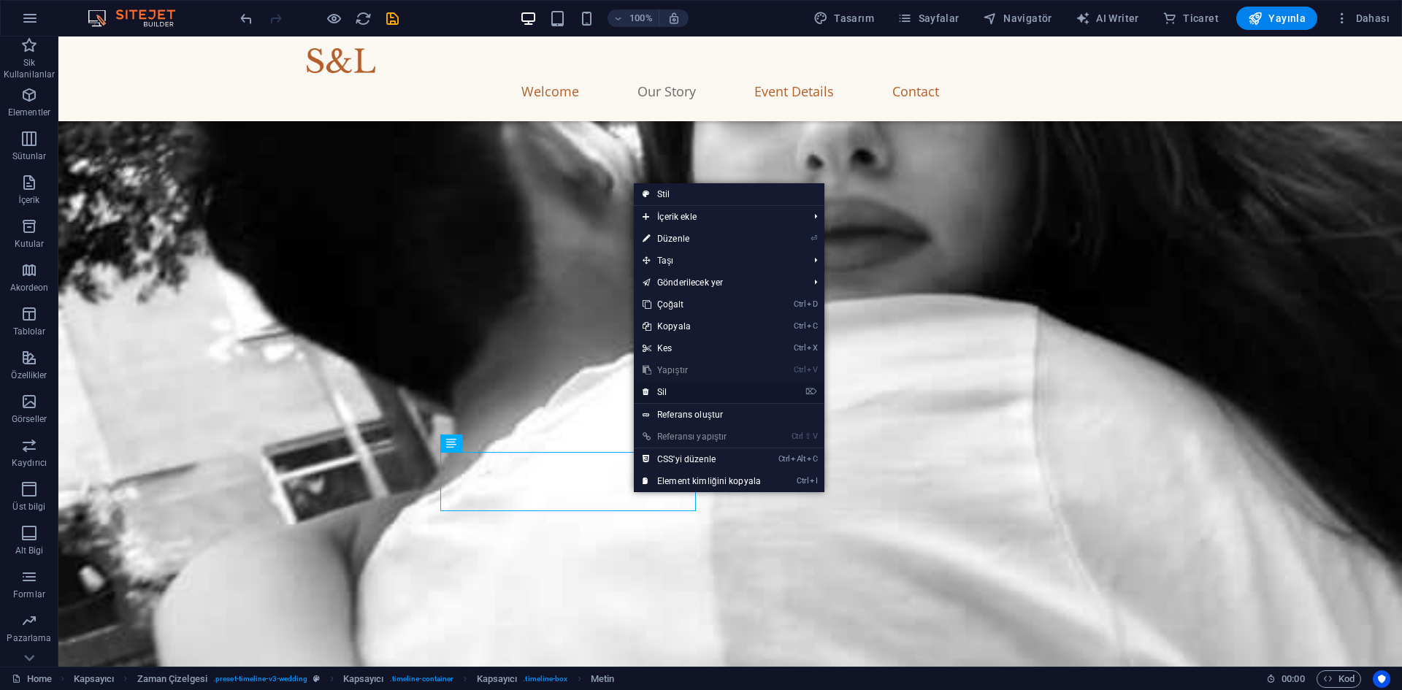
click at [663, 396] on link "⌦ Sil" at bounding box center [702, 392] width 136 height 22
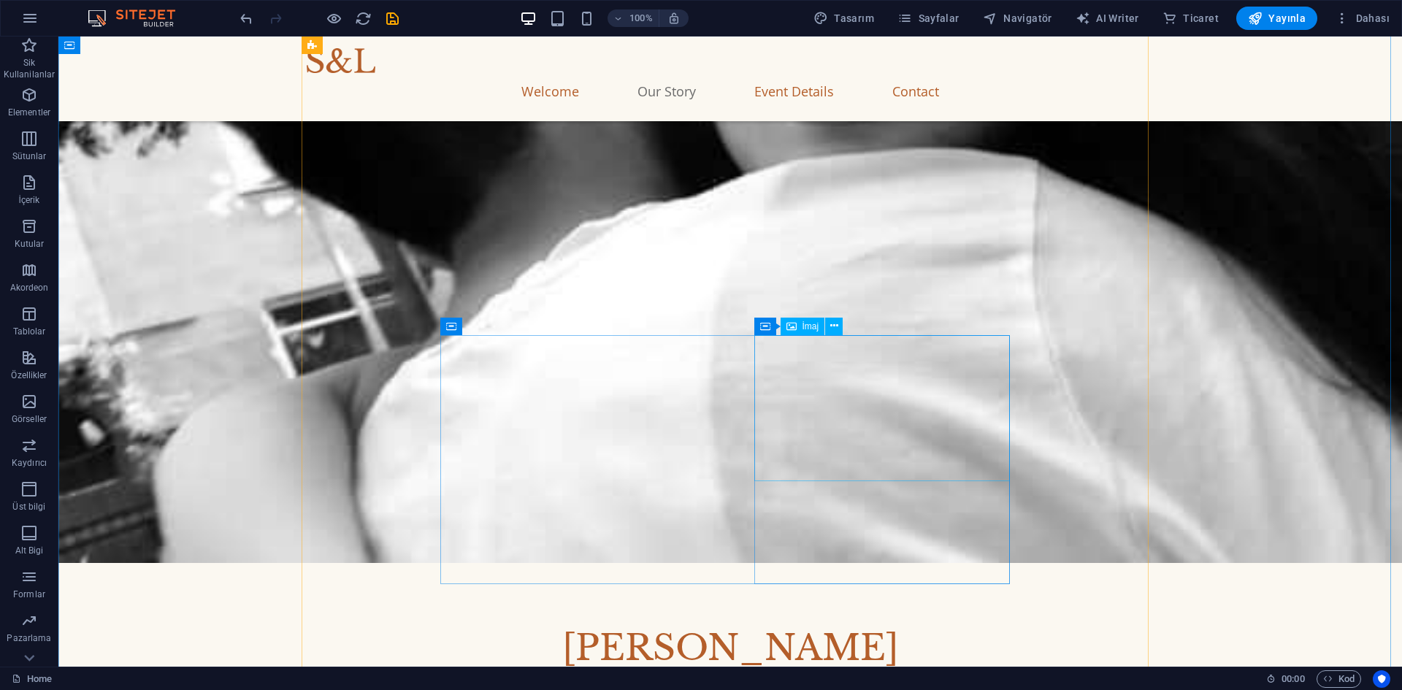
select select "%"
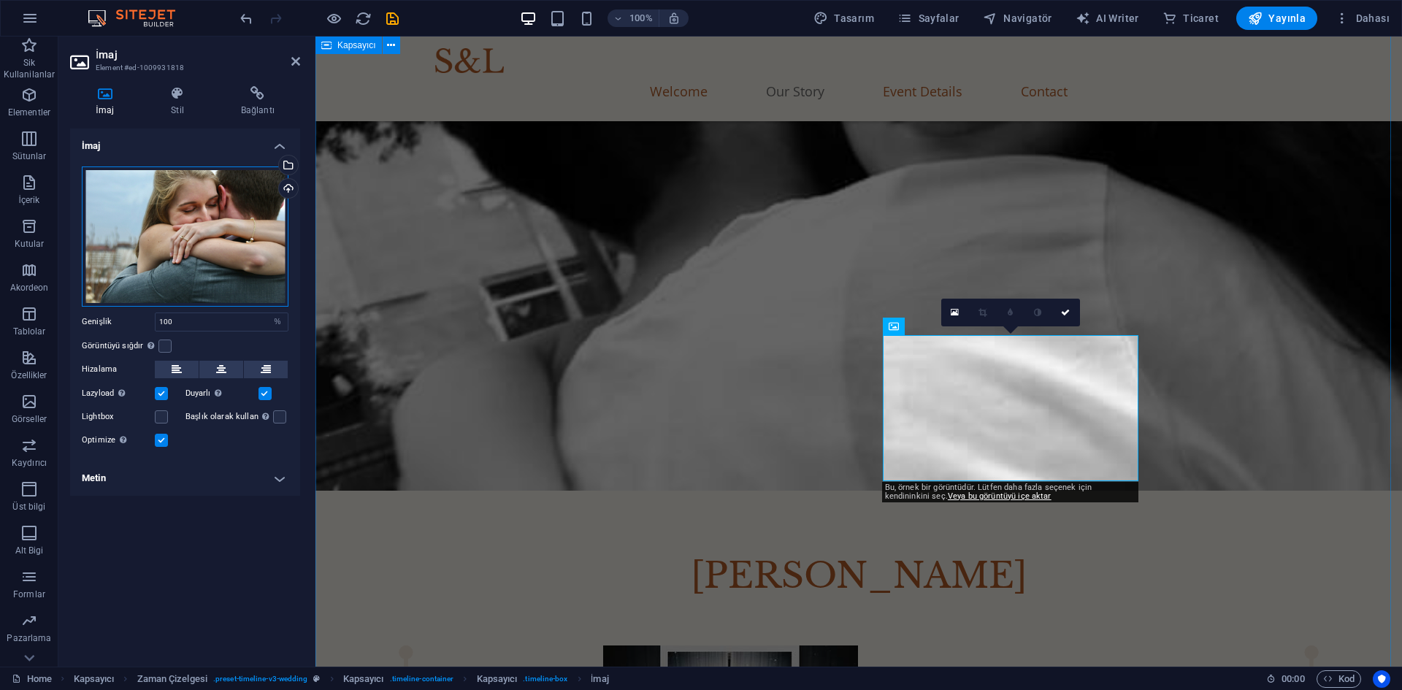
click at [240, 254] on div "Dosyaları buraya sürükleyin, dosyaları seçmek için tıklayın veya Dosyalardan ya…" at bounding box center [185, 237] width 207 height 140
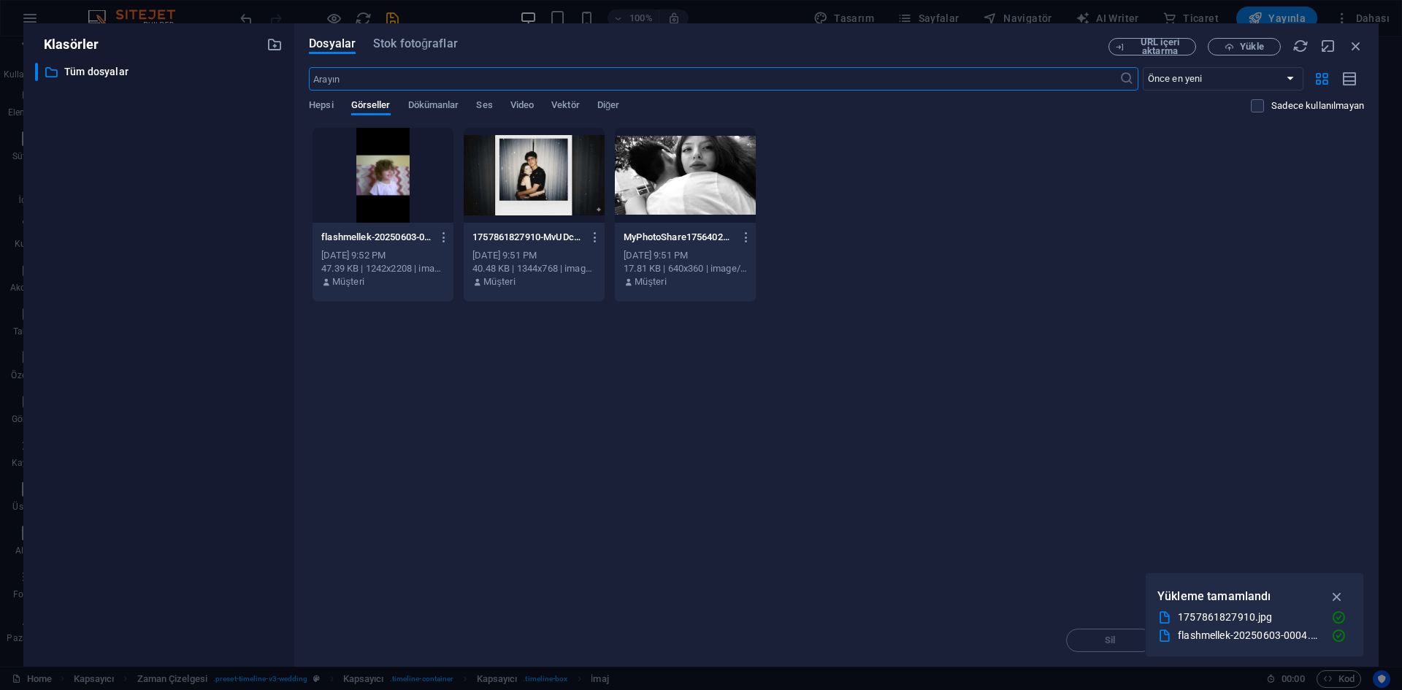
scroll to position [577, 0]
click at [1231, 50] on icon "button" at bounding box center [1229, 46] width 9 height 9
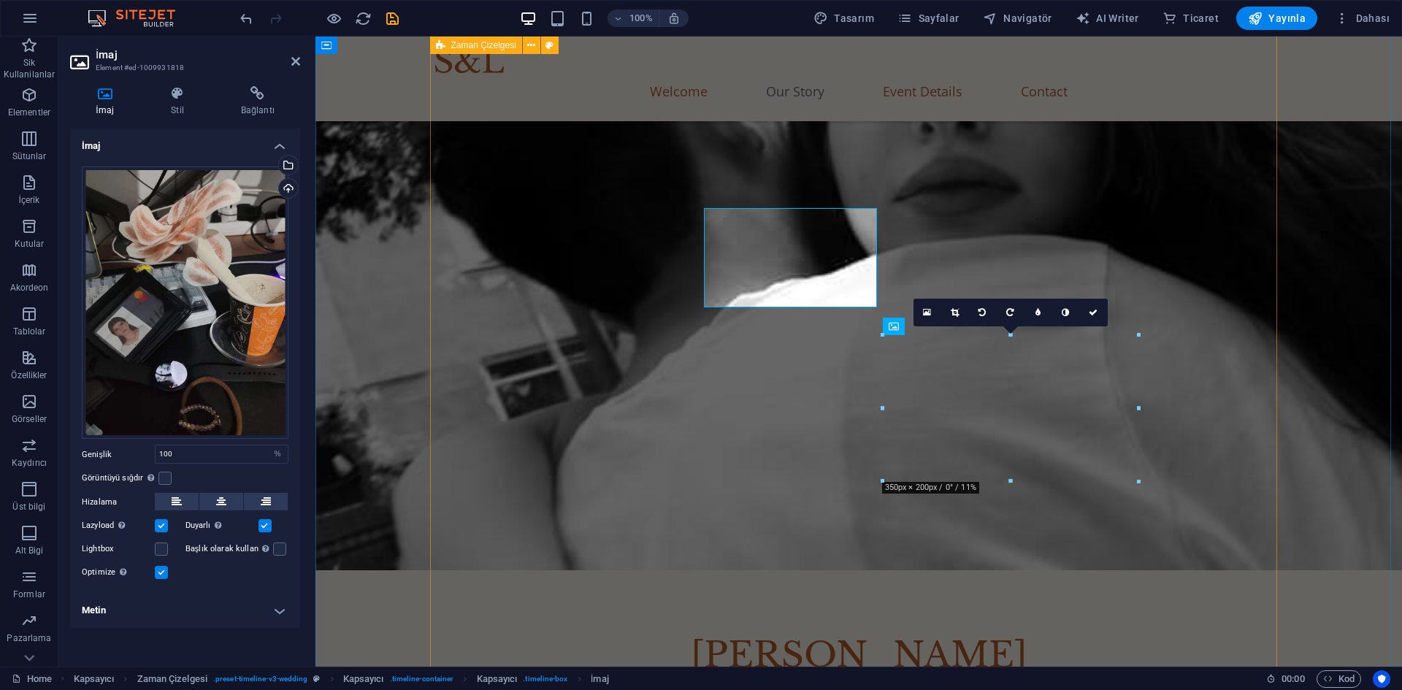
scroll to position [657, 0]
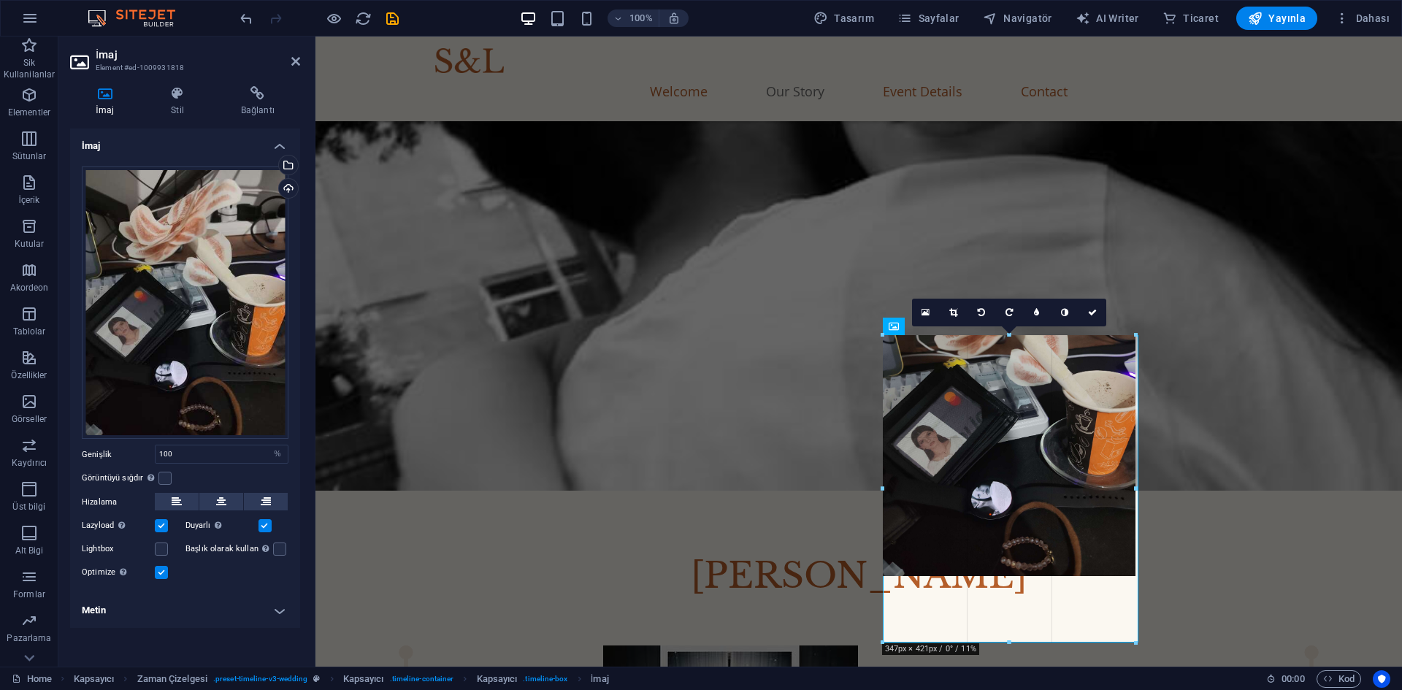
drag, startPoint x: 1012, startPoint y: 481, endPoint x: 706, endPoint y: 418, distance: 312.3
type input "347"
select select "px"
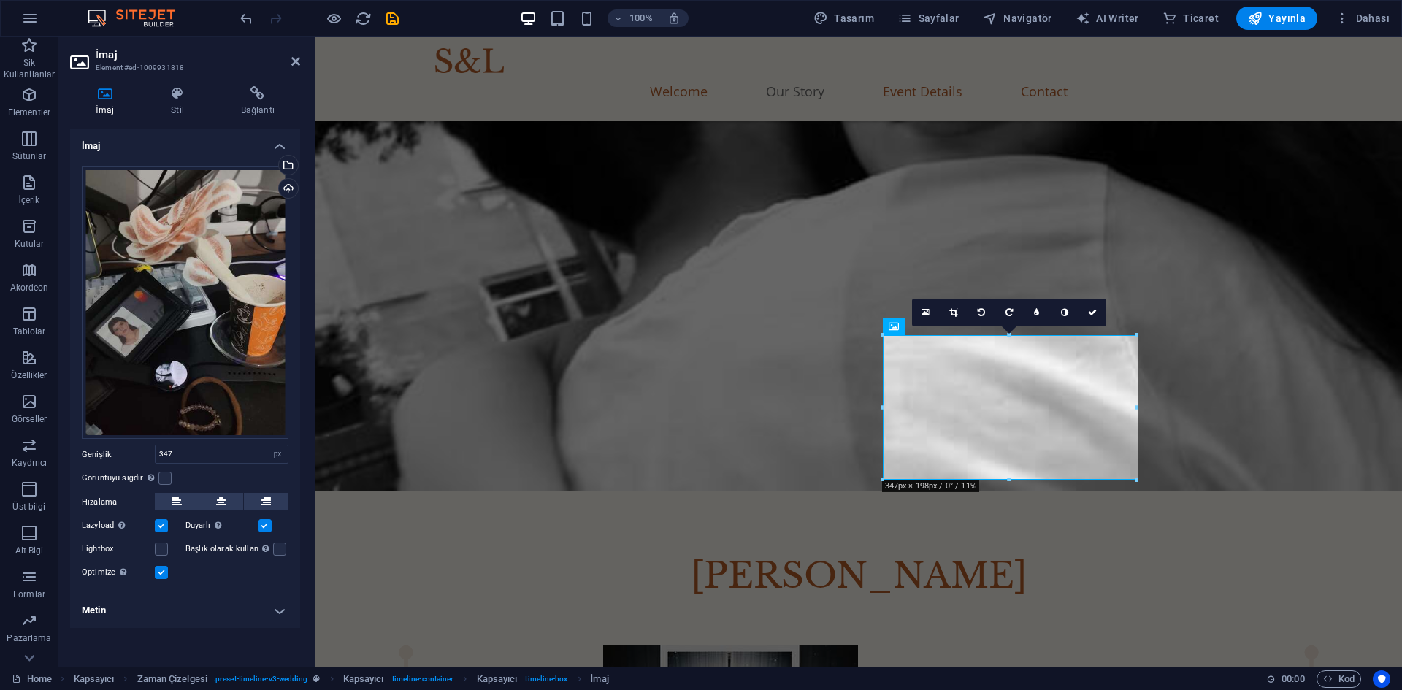
click at [1009, 326] on div "16:10 16:9 4:3 1:1 1:2 0" at bounding box center [1009, 313] width 194 height 28
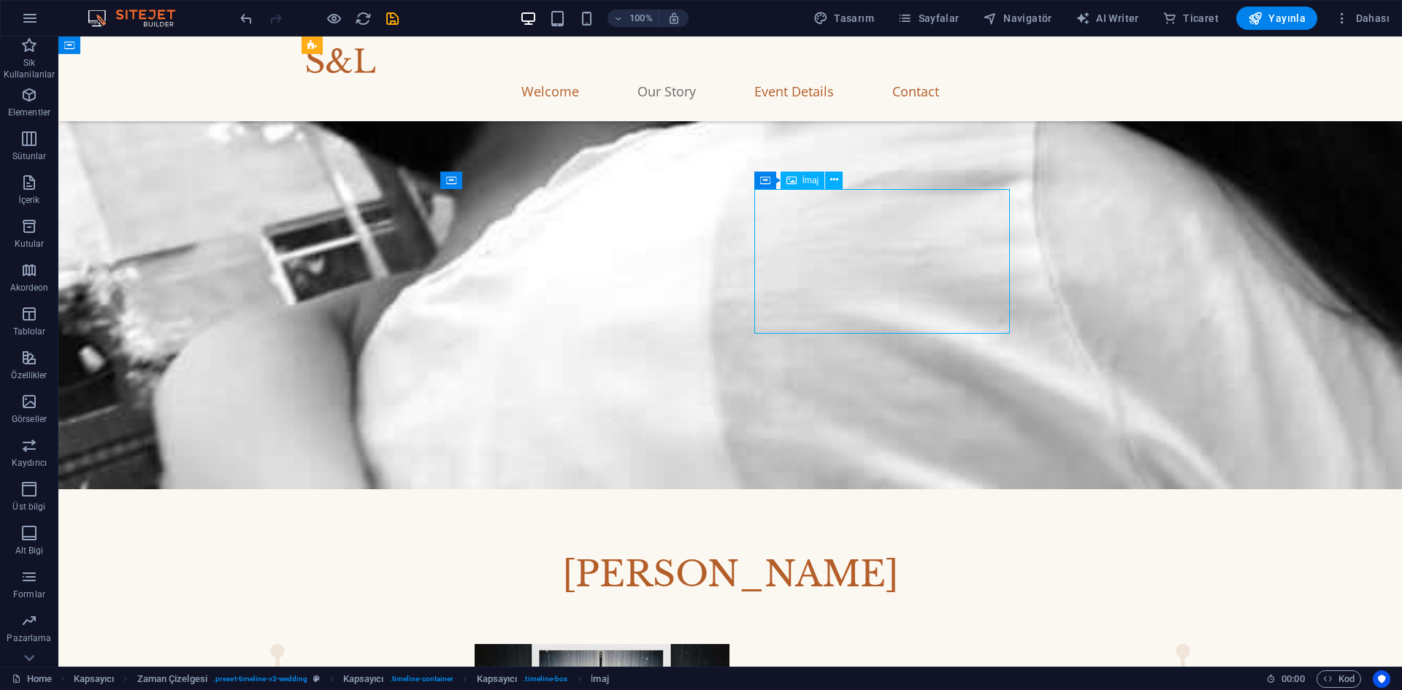
select select "px"
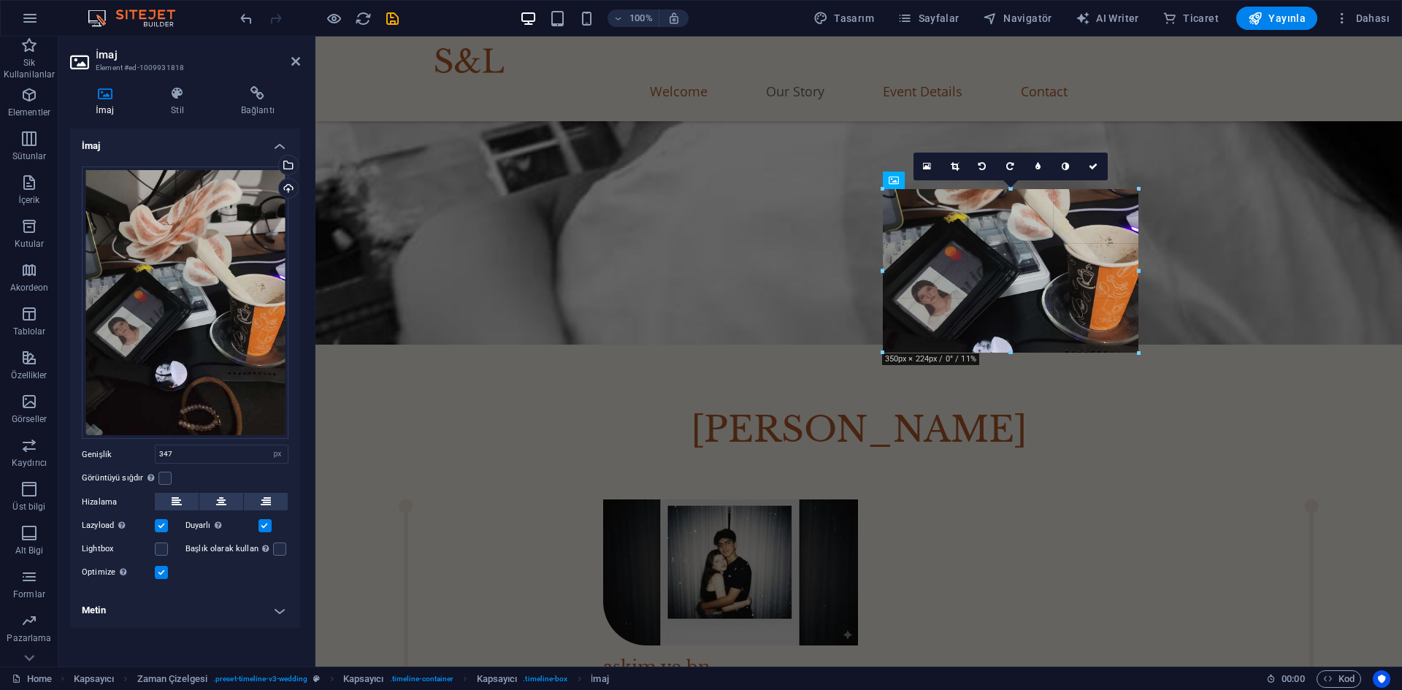
type input "350"
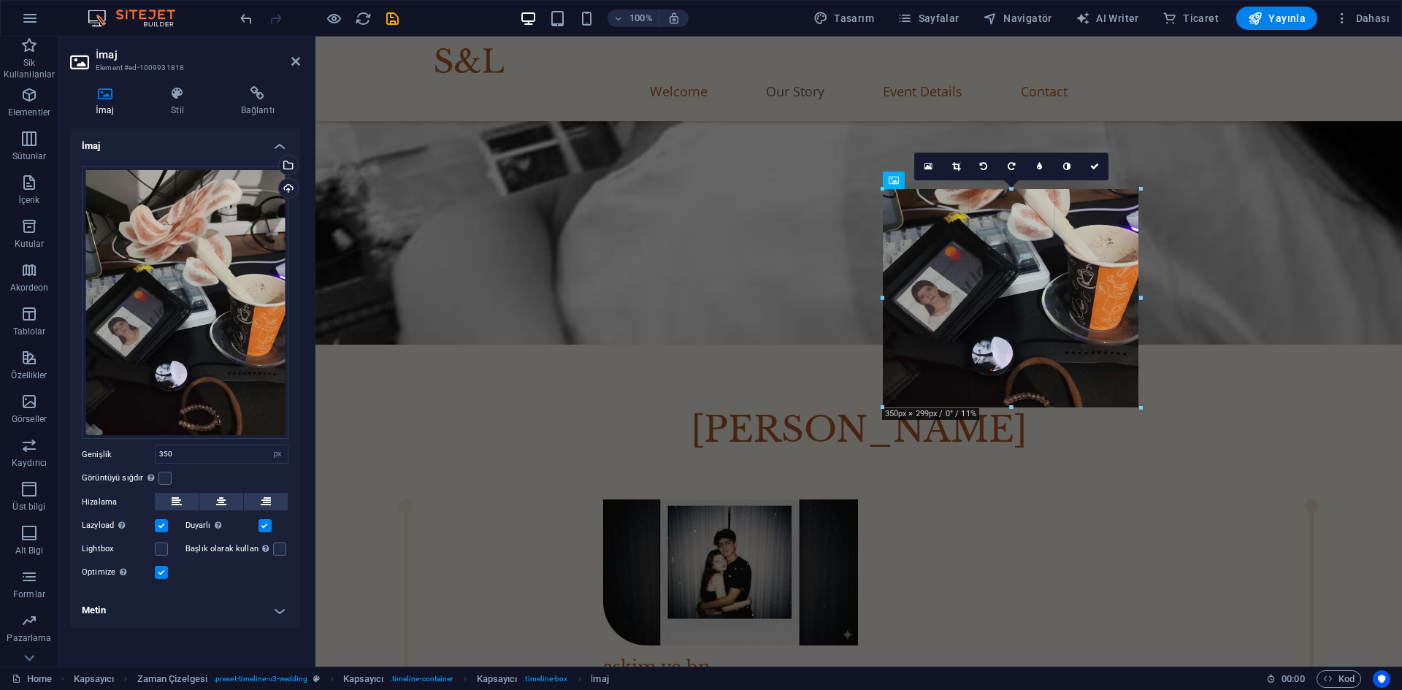
drag, startPoint x: 1013, startPoint y: 336, endPoint x: 1014, endPoint y: 408, distance: 72.3
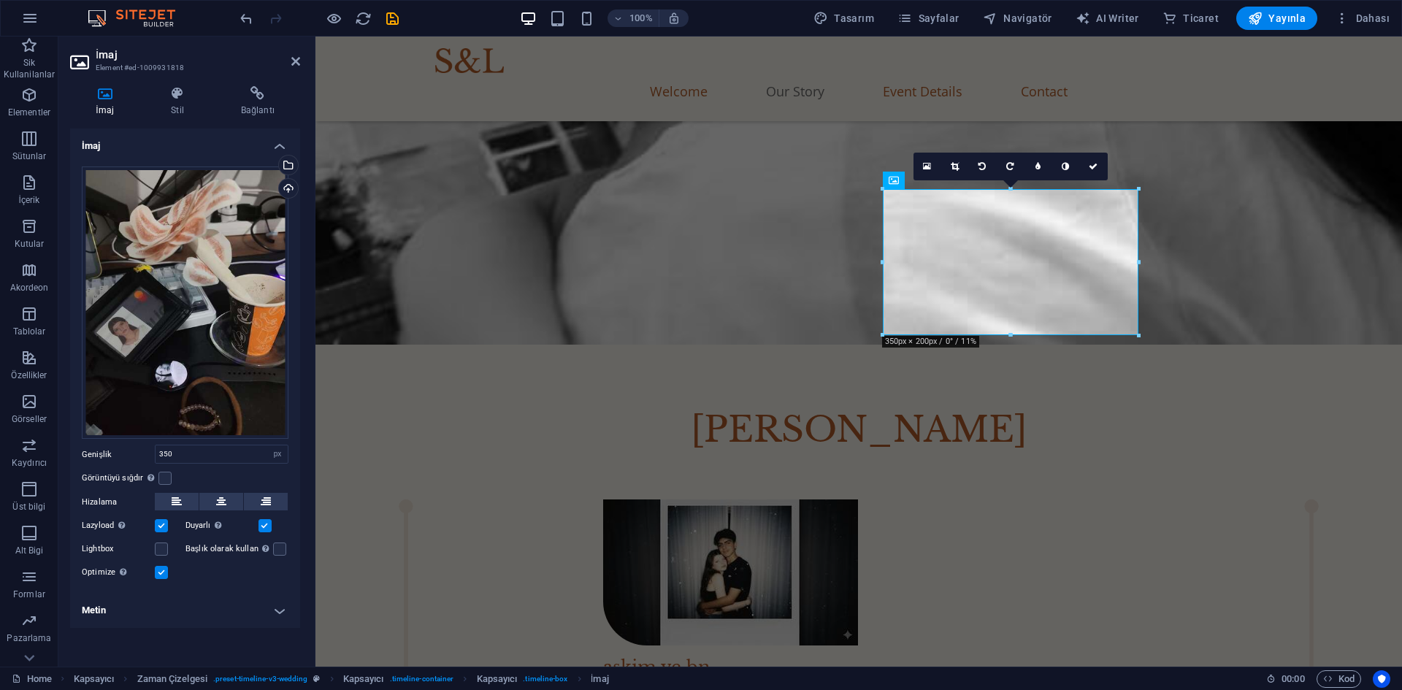
drag, startPoint x: 882, startPoint y: 260, endPoint x: 483, endPoint y: 218, distance: 401.7
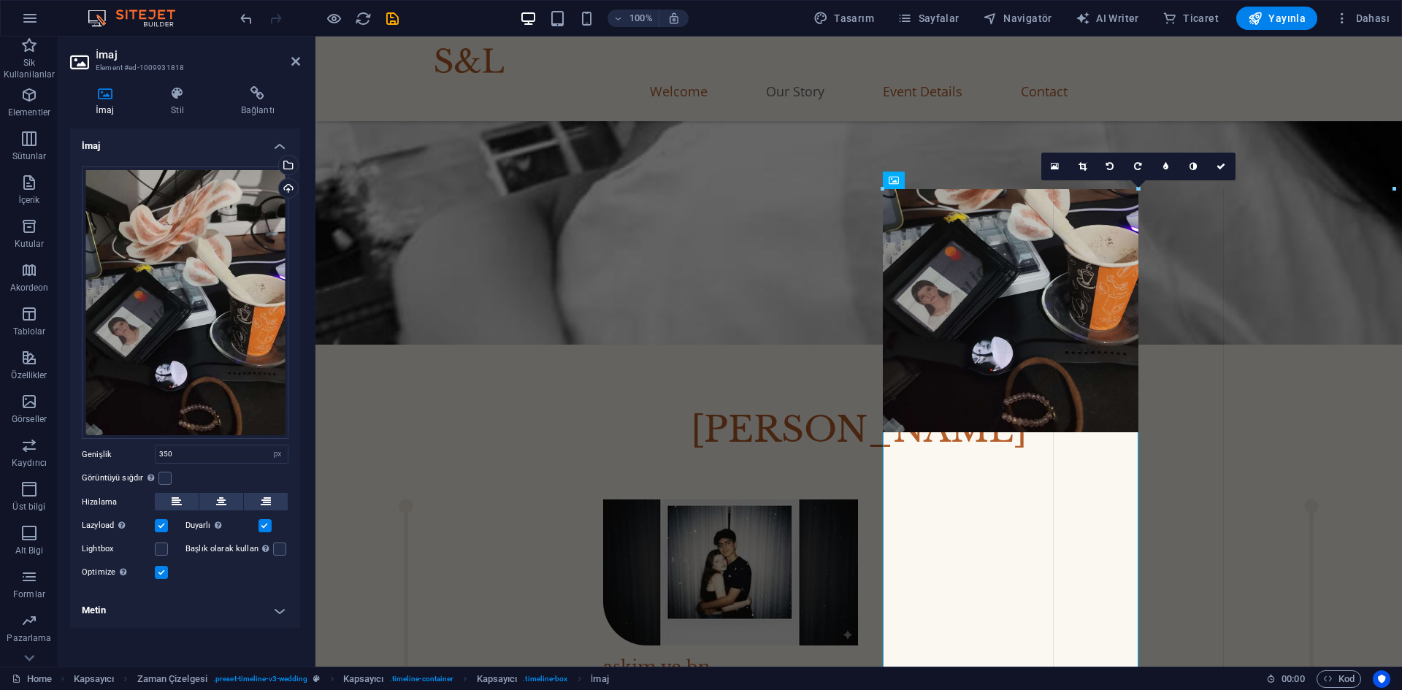
drag, startPoint x: 880, startPoint y: 261, endPoint x: 612, endPoint y: 299, distance: 270.6
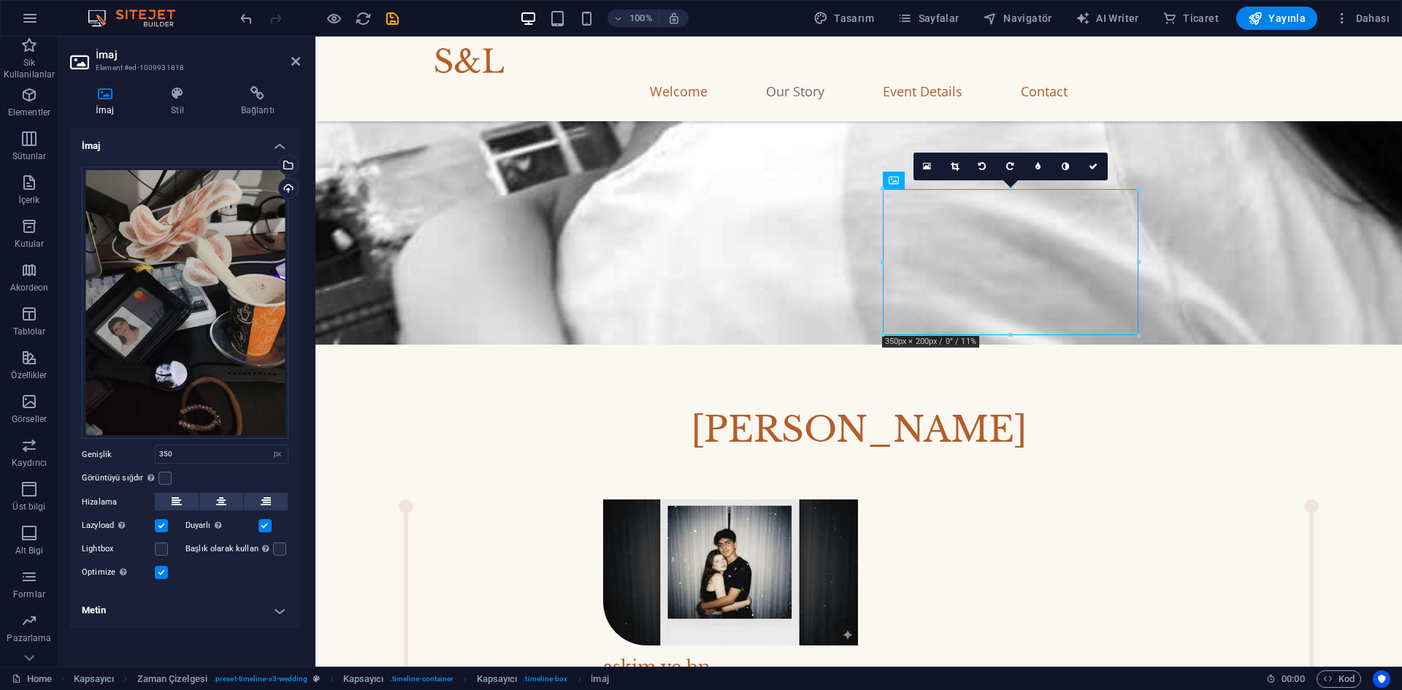
drag, startPoint x: 968, startPoint y: 275, endPoint x: 1143, endPoint y: 194, distance: 193.1
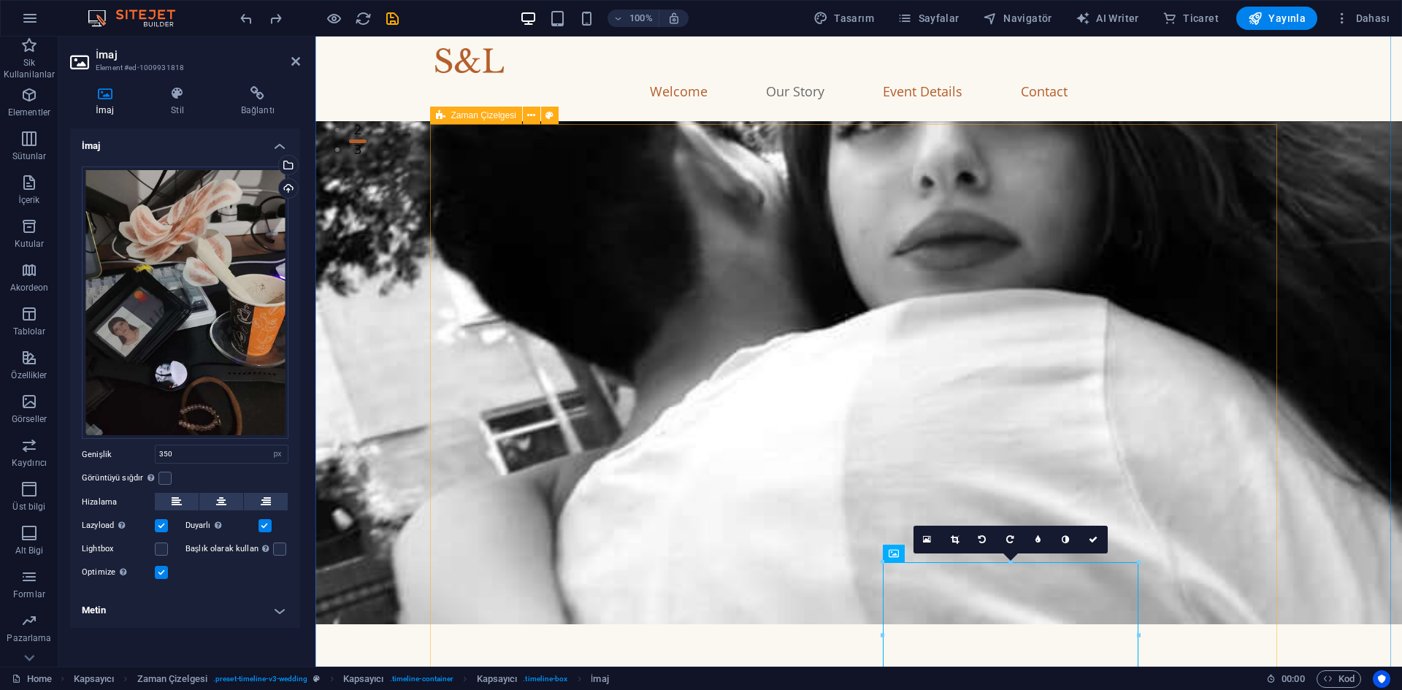
scroll to position [713, 0]
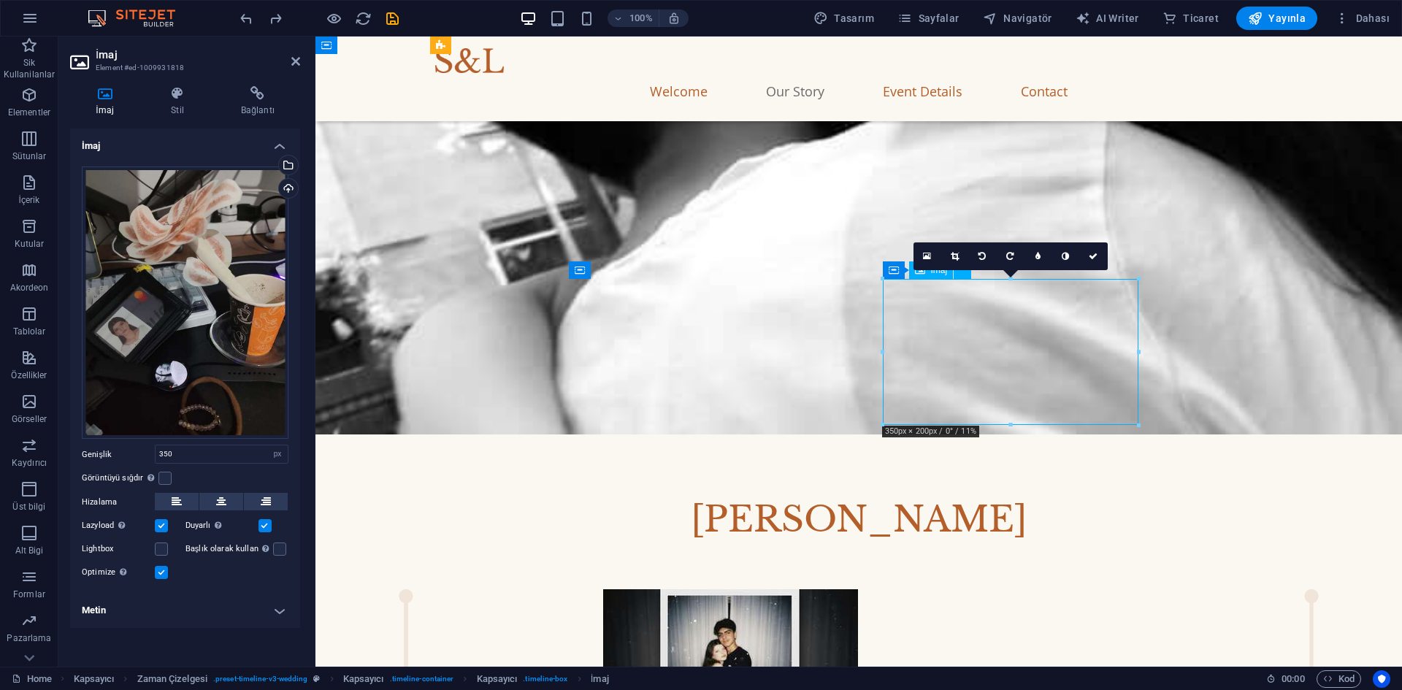
drag, startPoint x: 966, startPoint y: 349, endPoint x: 962, endPoint y: 367, distance: 18.6
click at [958, 255] on icon at bounding box center [955, 256] width 8 height 9
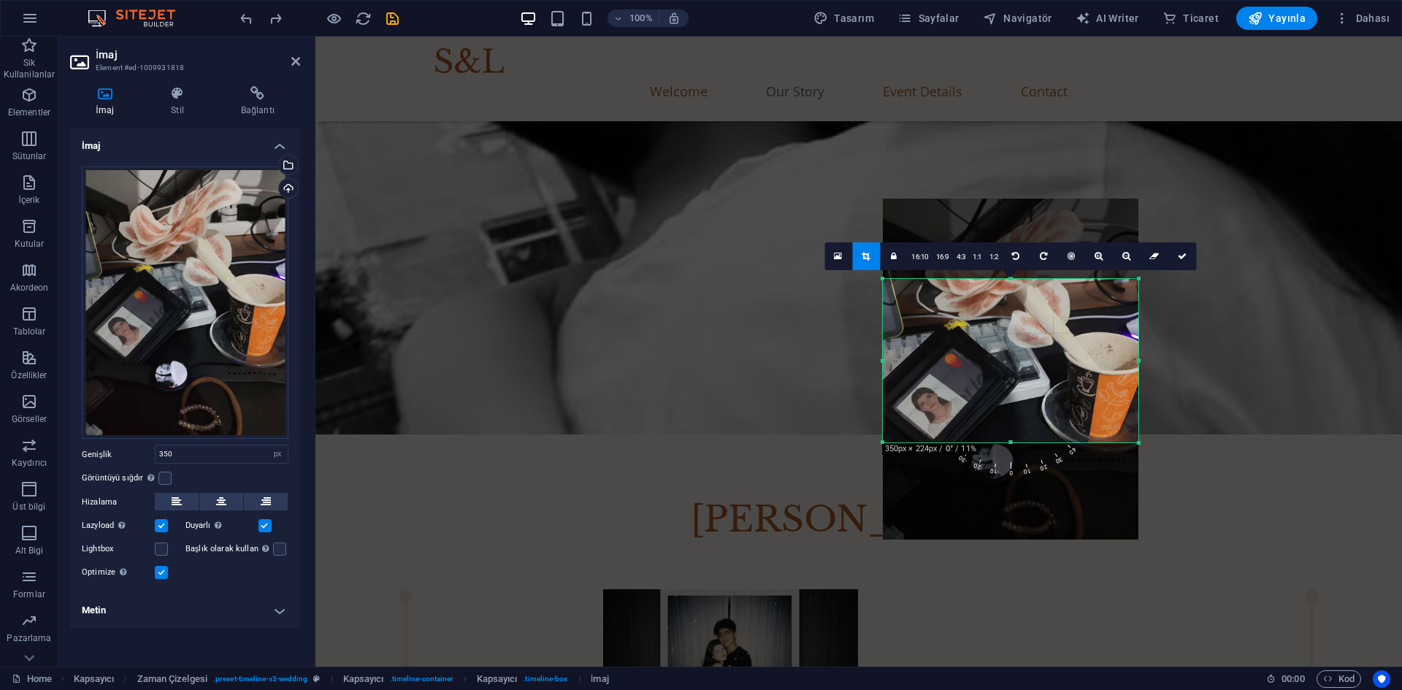
click at [1012, 279] on div "180 170 160 150 140 130 120 110 100 90 80 70 60 50 40 30 20 10 0 -10 -20 -30 -4…" at bounding box center [1011, 361] width 256 height 164
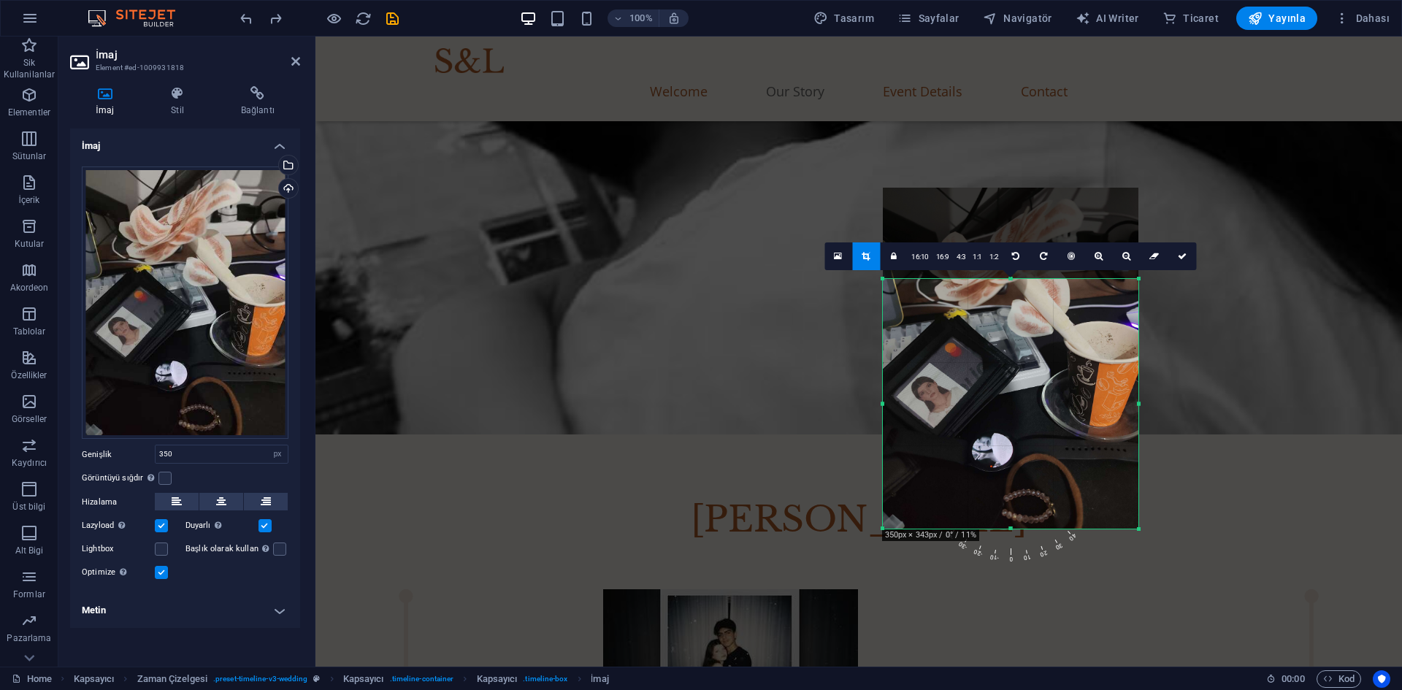
drag, startPoint x: 1012, startPoint y: 432, endPoint x: 1017, endPoint y: 527, distance: 95.1
click at [1017, 527] on div at bounding box center [1011, 529] width 256 height 5
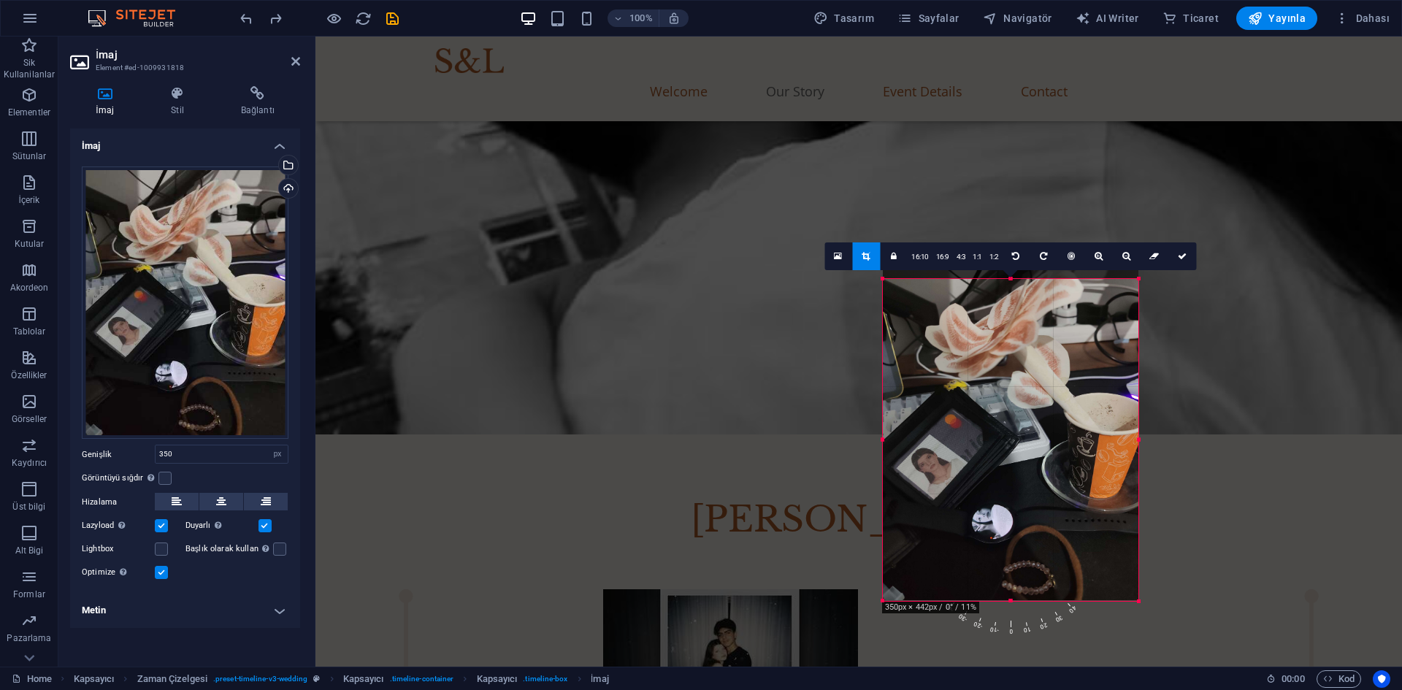
drag, startPoint x: 1010, startPoint y: 280, endPoint x: 698, endPoint y: 175, distance: 328.9
click at [1180, 256] on icon at bounding box center [1182, 256] width 9 height 9
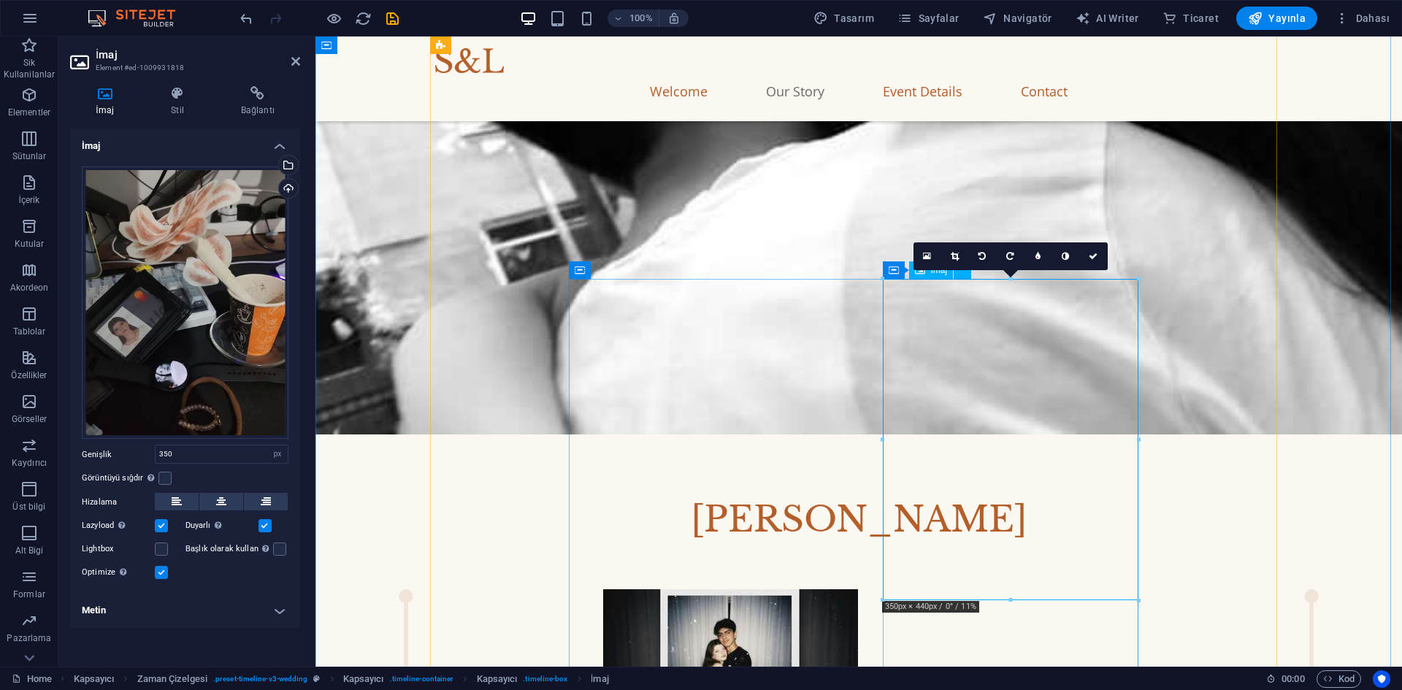
scroll to position [859, 0]
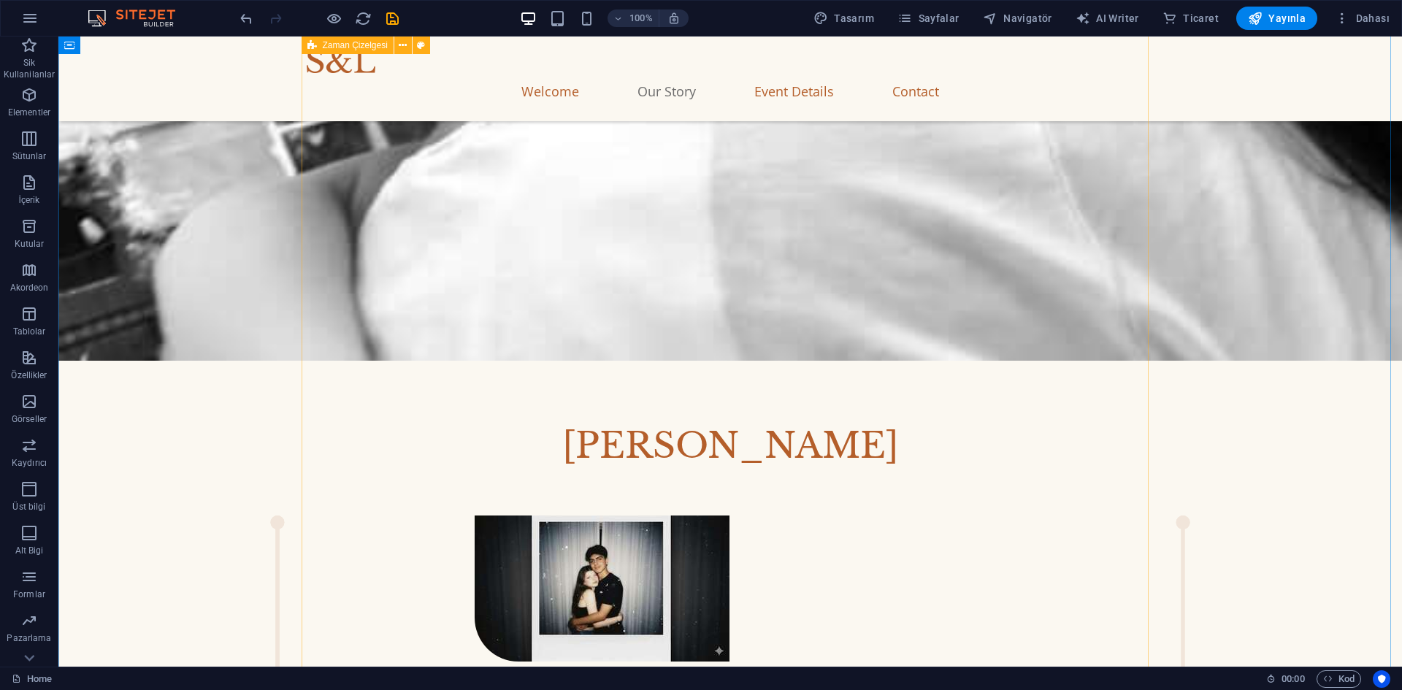
scroll to position [1077, 0]
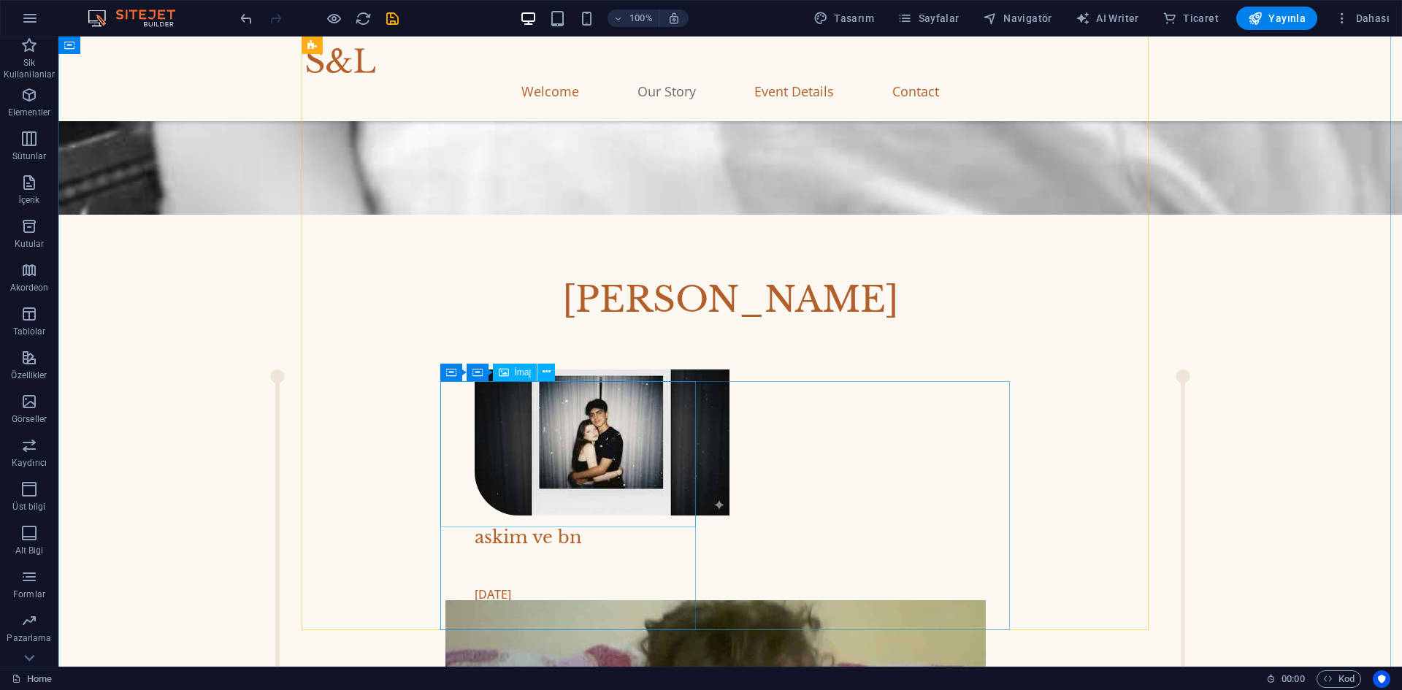
select select "%"
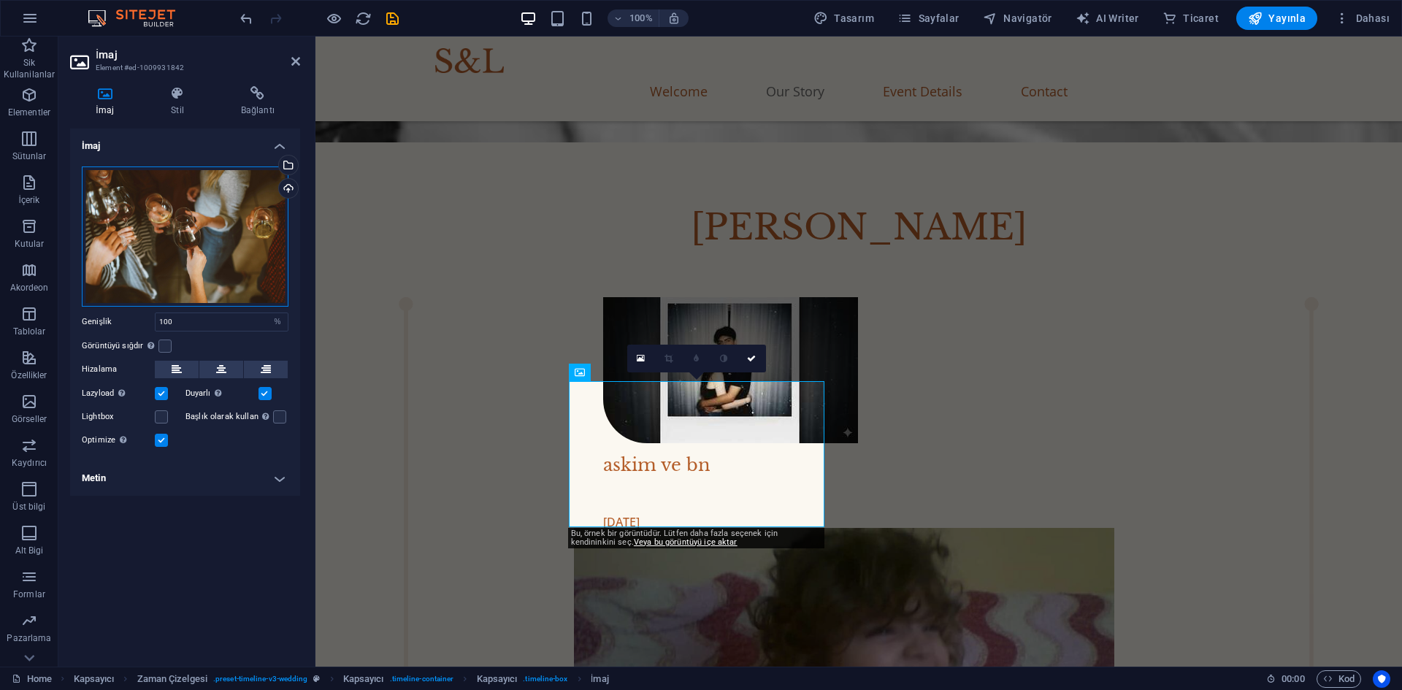
click at [203, 251] on div "Dosyaları buraya sürükleyin, dosyaları seçmek için tıklayın veya Dosyalardan ya…" at bounding box center [185, 237] width 207 height 140
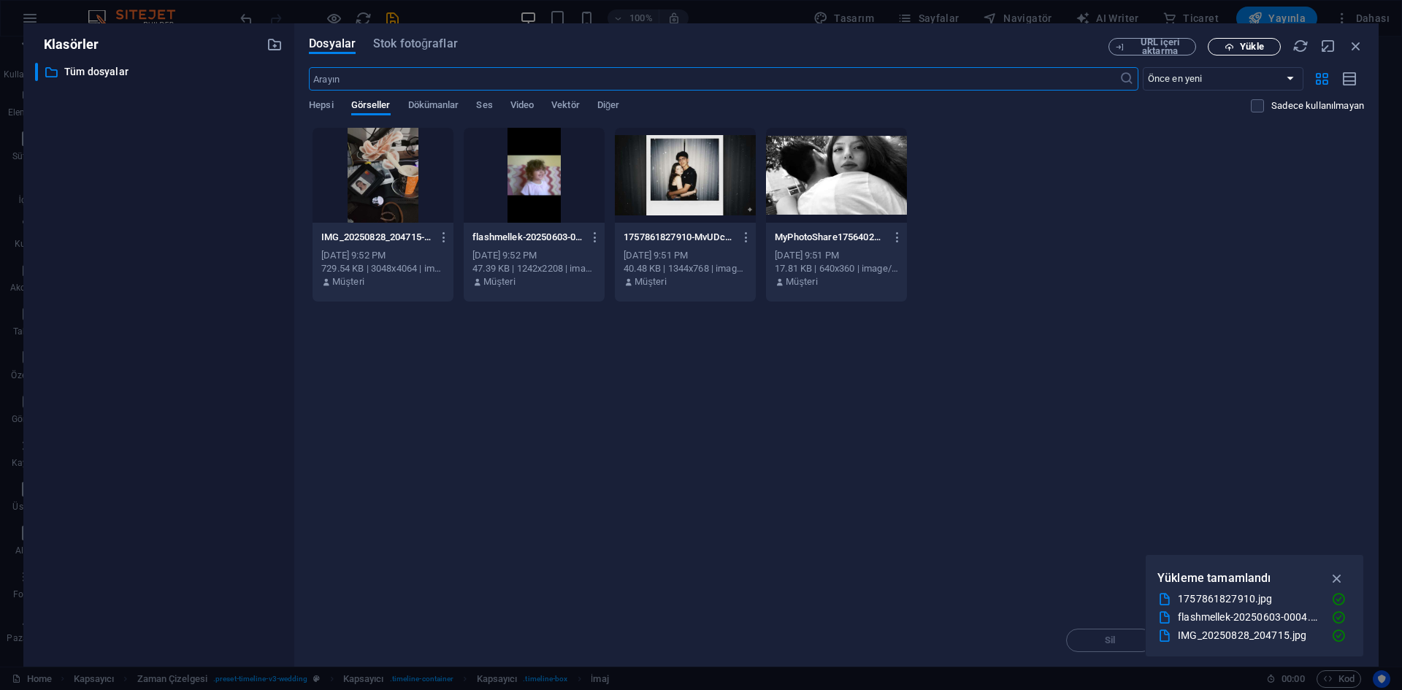
click at [1234, 44] on icon "button" at bounding box center [1229, 46] width 9 height 9
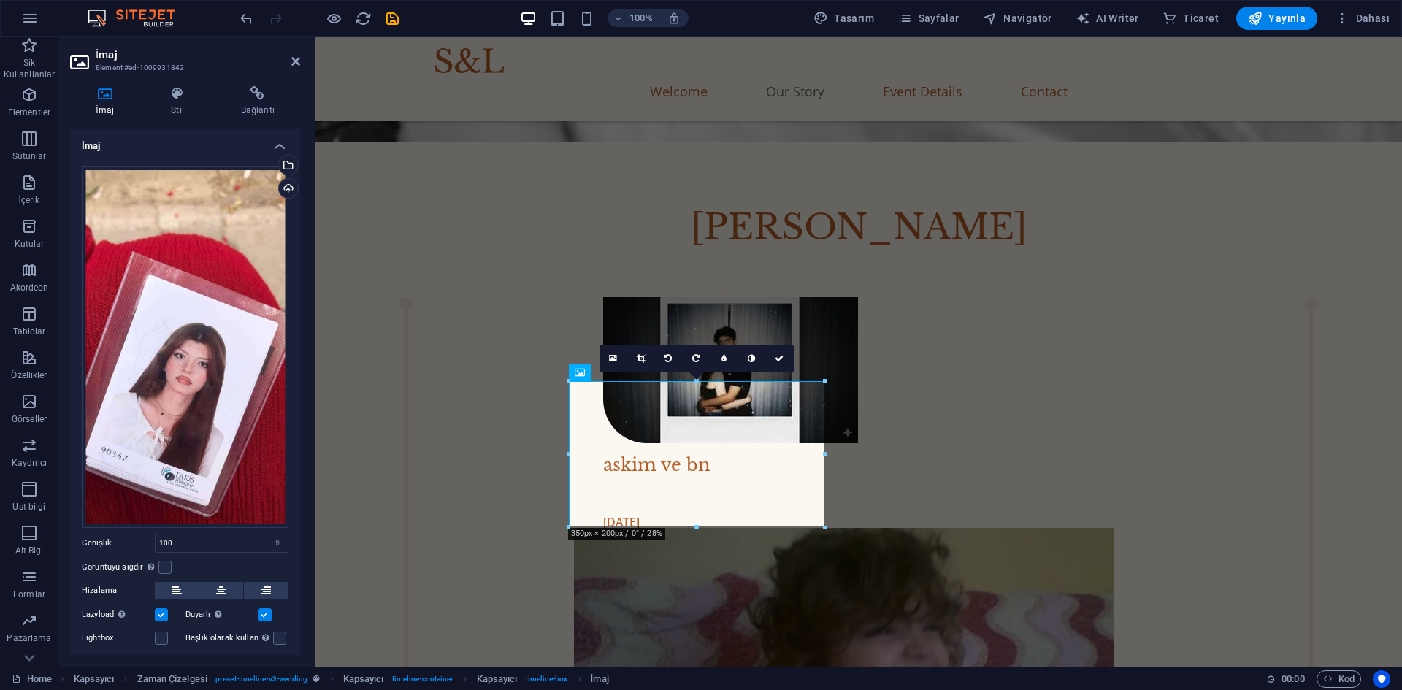
click at [641, 359] on icon at bounding box center [641, 358] width 8 height 9
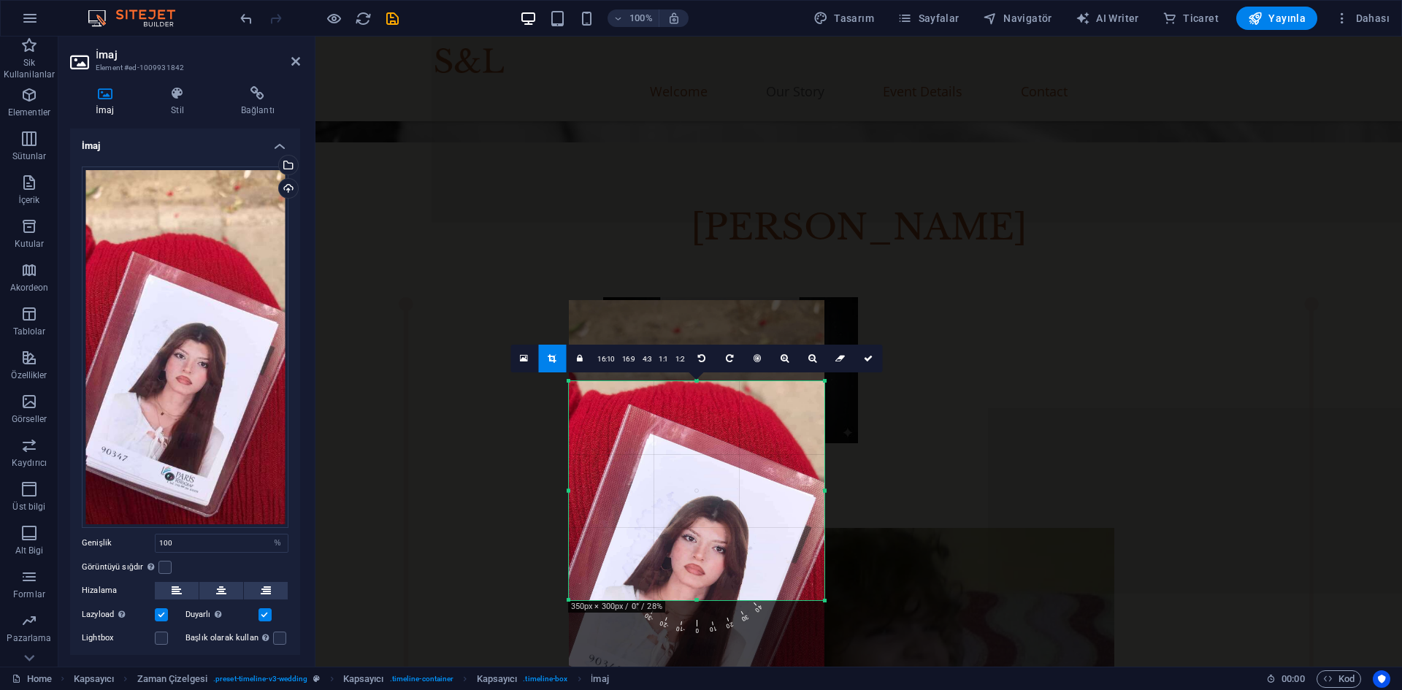
drag, startPoint x: 697, startPoint y: 364, endPoint x: 689, endPoint y: 297, distance: 67.7
click at [689, 381] on div "180 170 160 150 140 130 120 110 100 90 80 70 60 50 40 30 20 10 0 -10 -20 -30 -4…" at bounding box center [697, 490] width 256 height 219
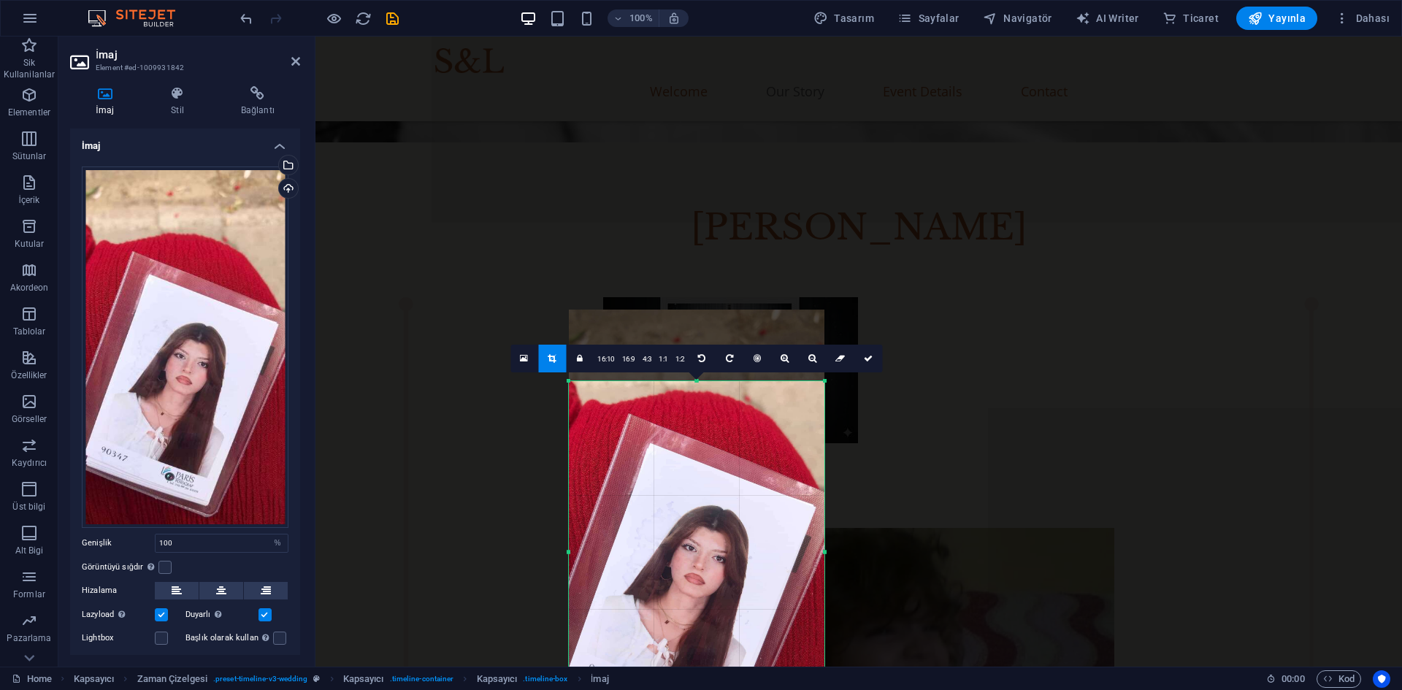
drag, startPoint x: 694, startPoint y: 608, endPoint x: 697, endPoint y: 724, distance: 115.4
click at [697, 689] on html "[DOMAIN_NAME] Home Sik Kullanilanlar Elementler Sütunlar İçerik Kutular Akordeo…" at bounding box center [701, 345] width 1402 height 690
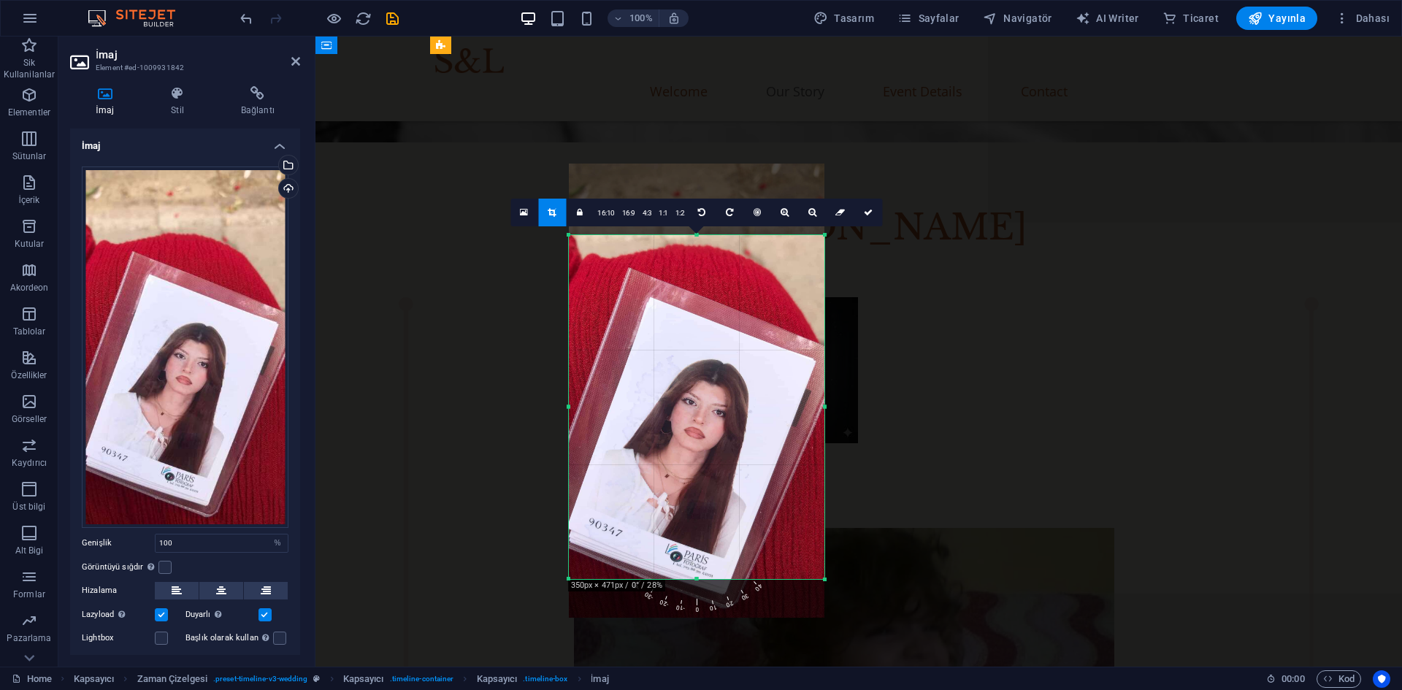
scroll to position [1297, 0]
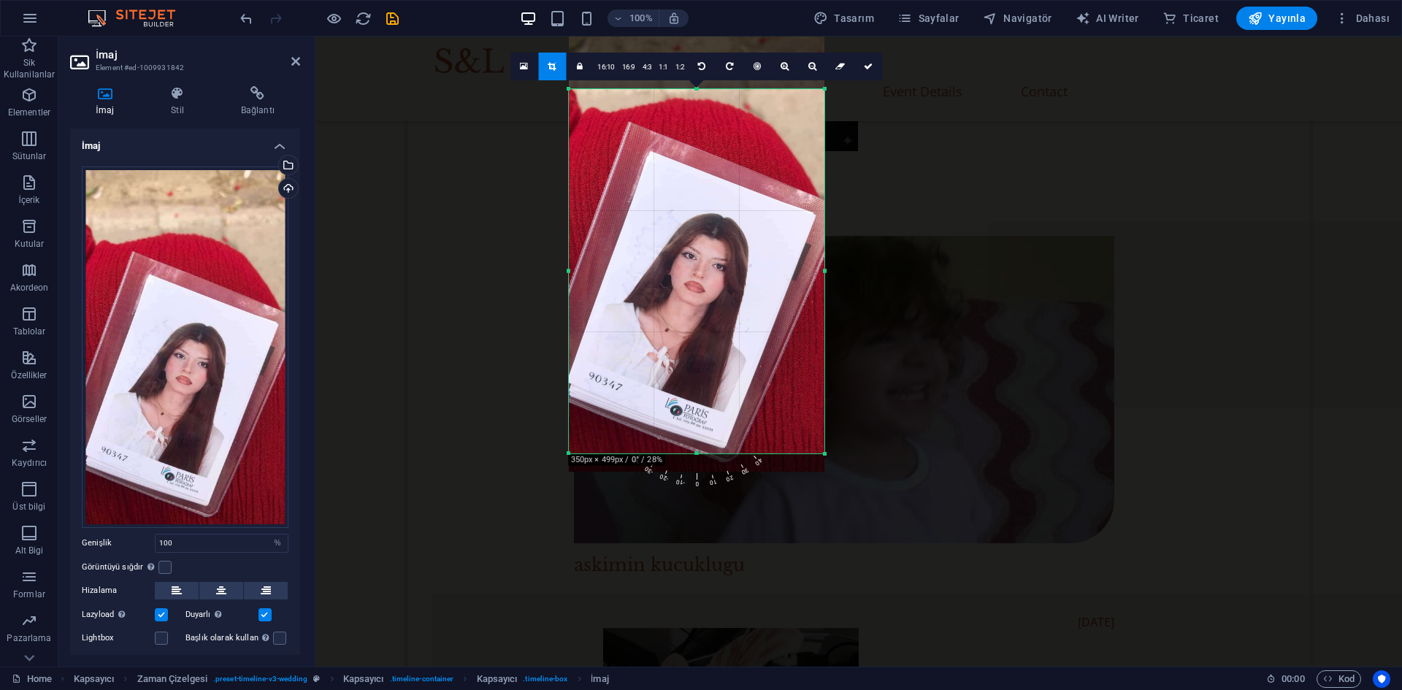
click at [700, 455] on div at bounding box center [697, 453] width 256 height 5
click at [868, 62] on icon at bounding box center [868, 66] width 9 height 9
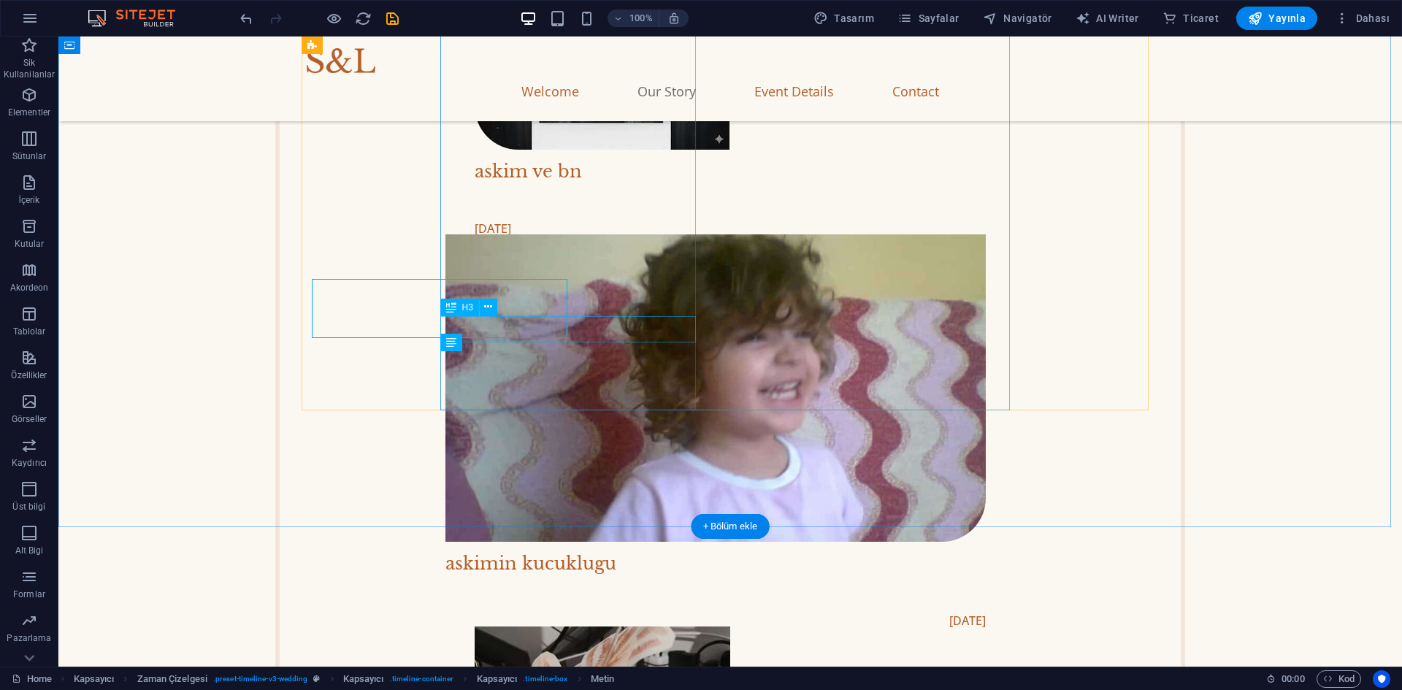
scroll to position [1515, 0]
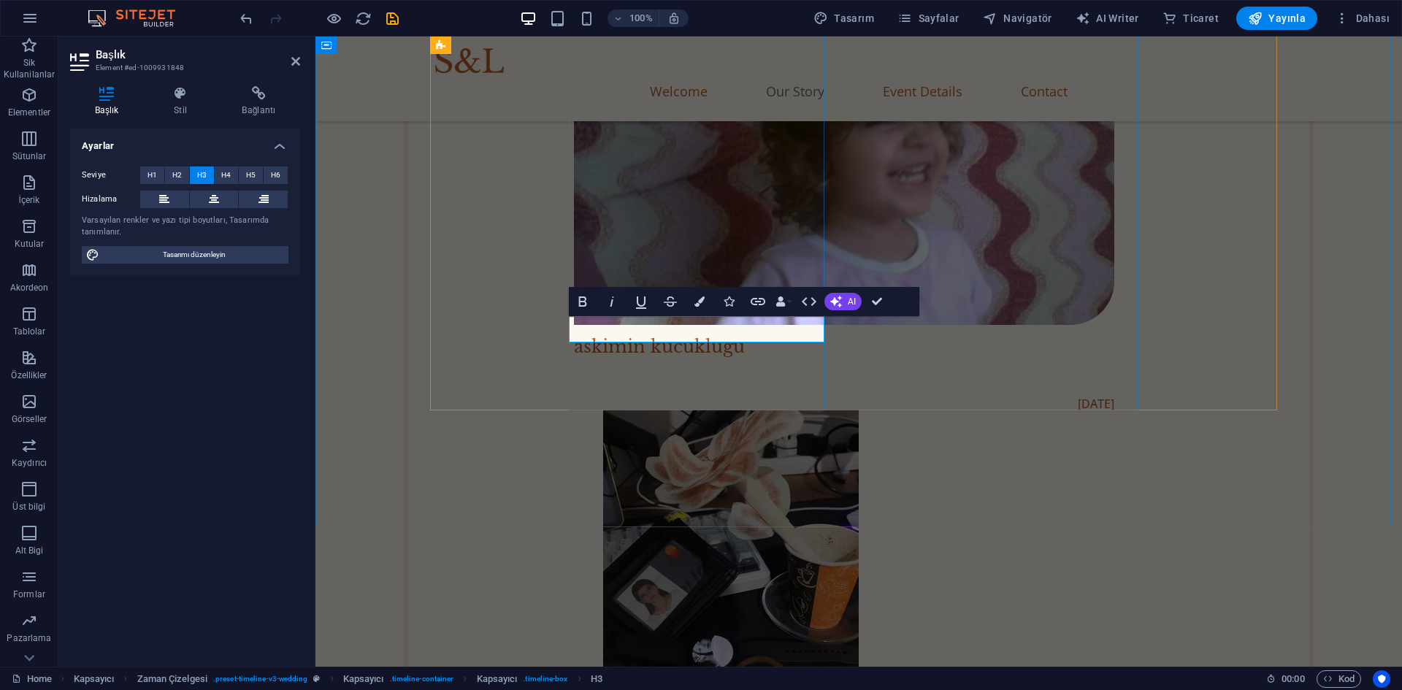
scroll to position [1443, 0]
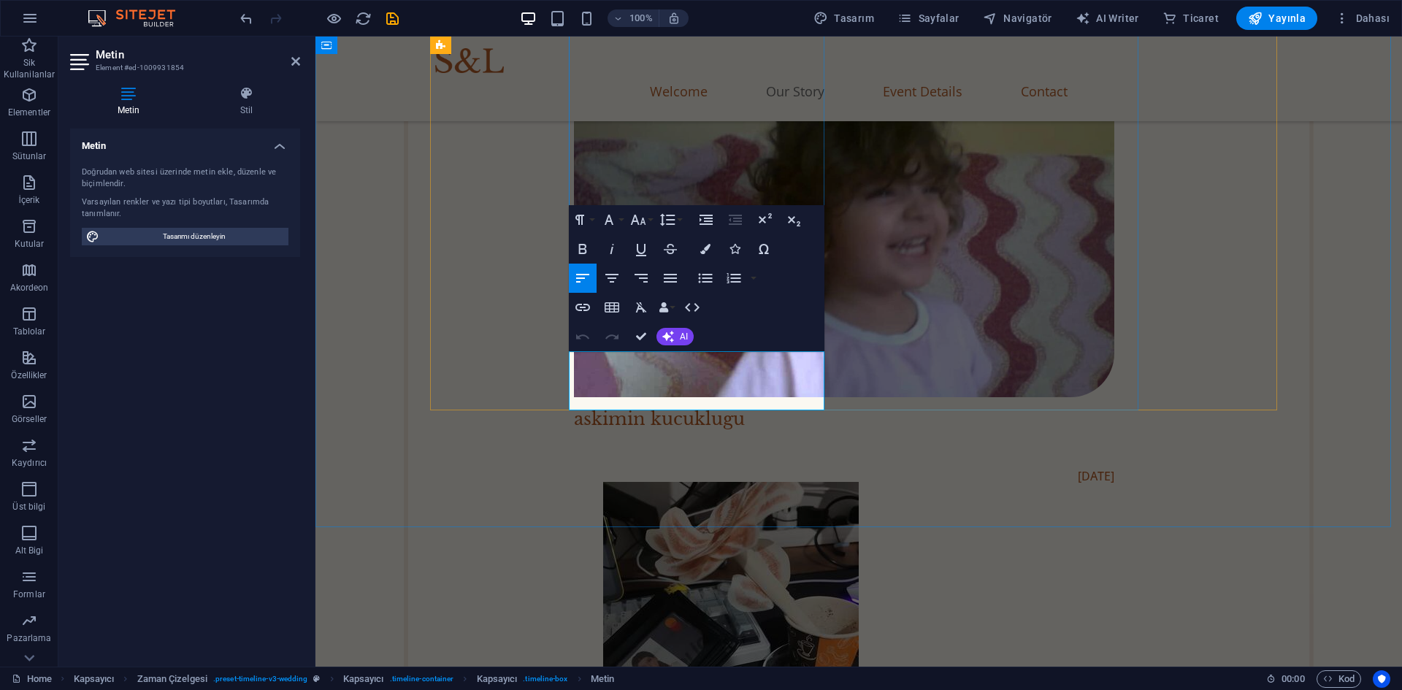
drag, startPoint x: 657, startPoint y: 394, endPoint x: 514, endPoint y: 365, distance: 146.0
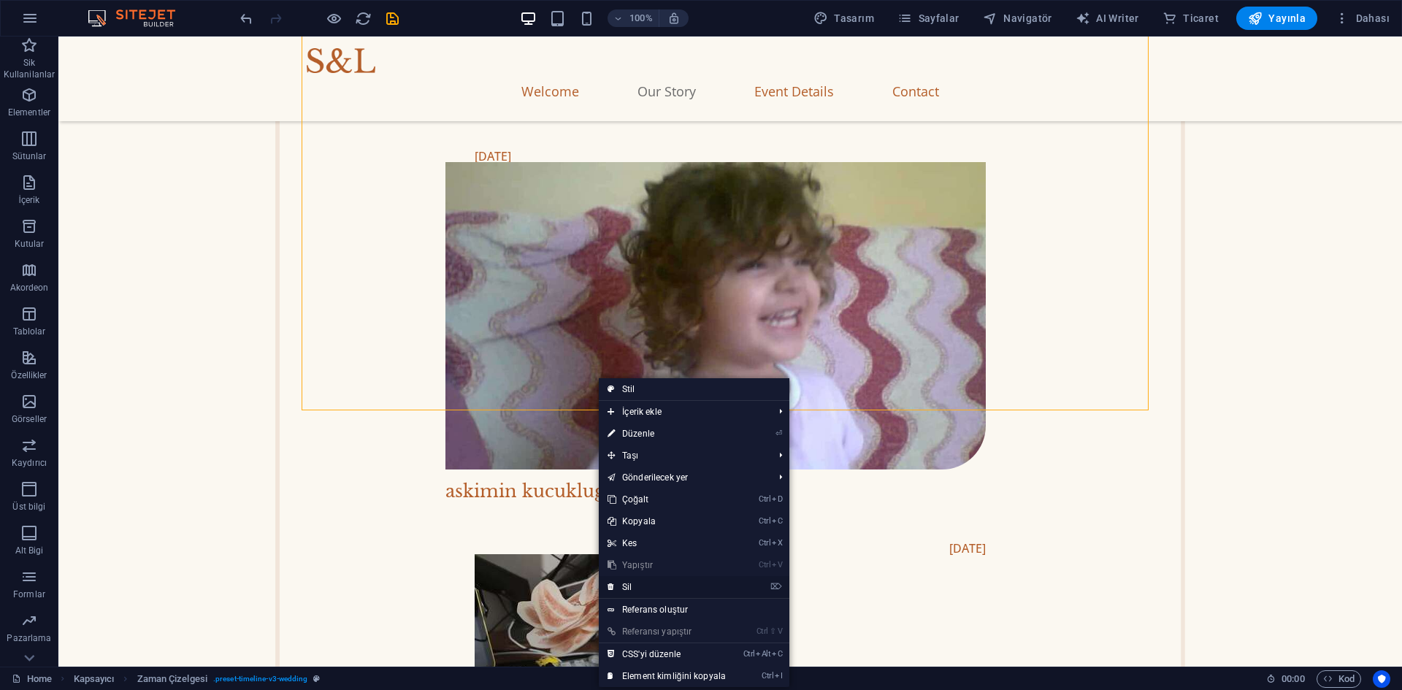
click at [637, 584] on link "⌦ Sil" at bounding box center [667, 587] width 136 height 22
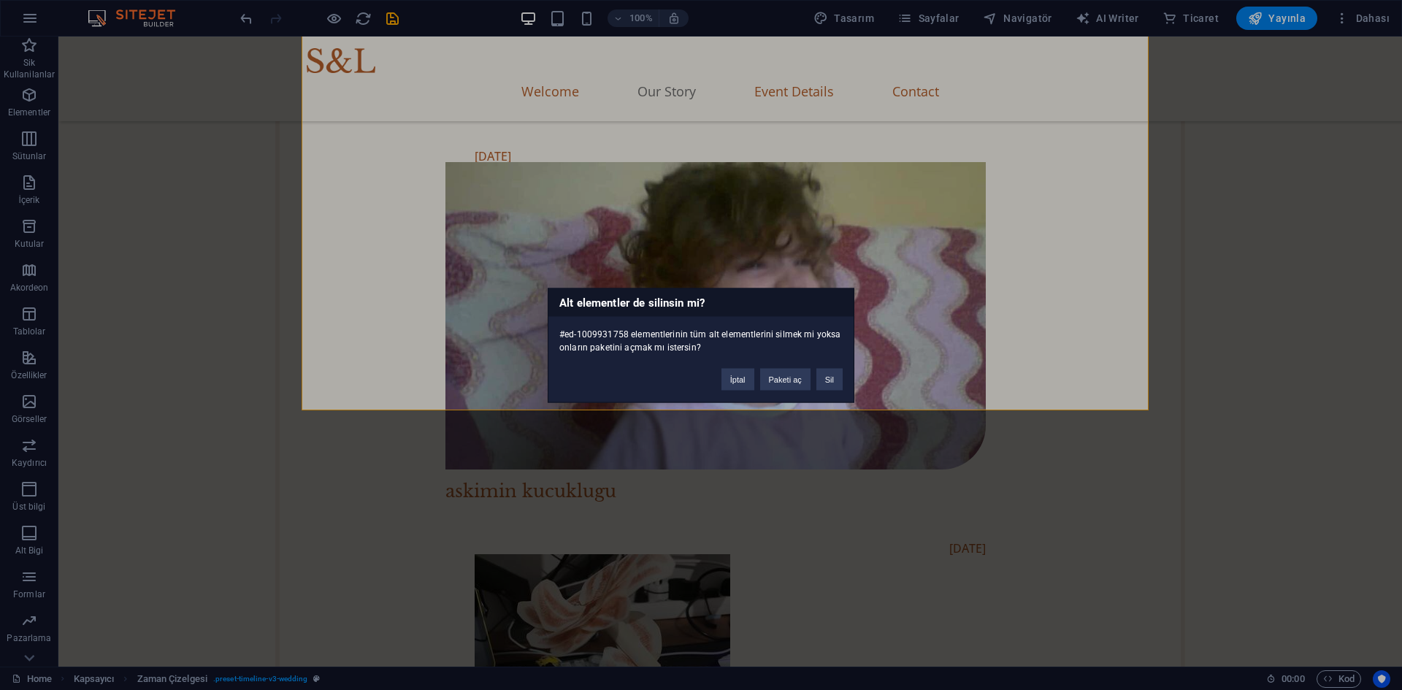
click at [756, 462] on div "Alt elementler de silinsin mi? #ed-1009931758 elementlerinin tüm alt elementler…" at bounding box center [701, 345] width 1402 height 690
click at [746, 379] on button "İptal" at bounding box center [738, 379] width 33 height 22
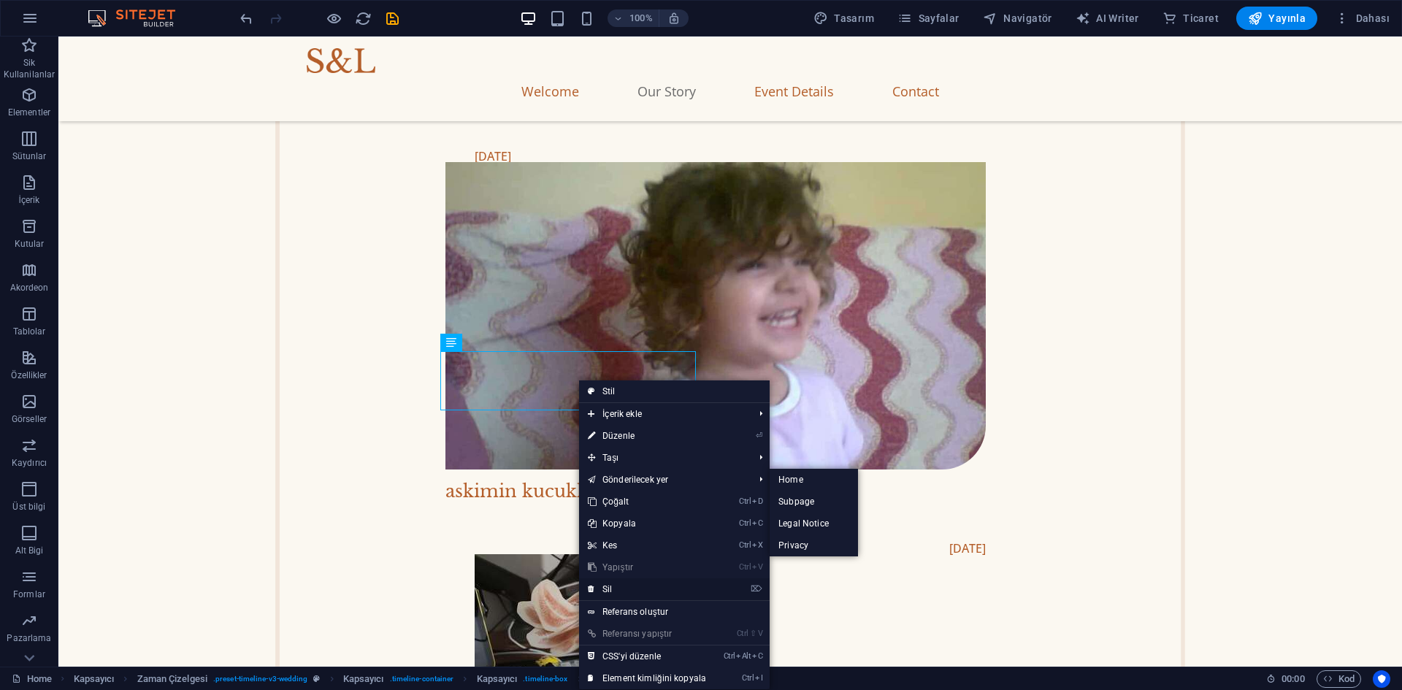
click at [617, 581] on link "⌦ Sil" at bounding box center [647, 589] width 136 height 22
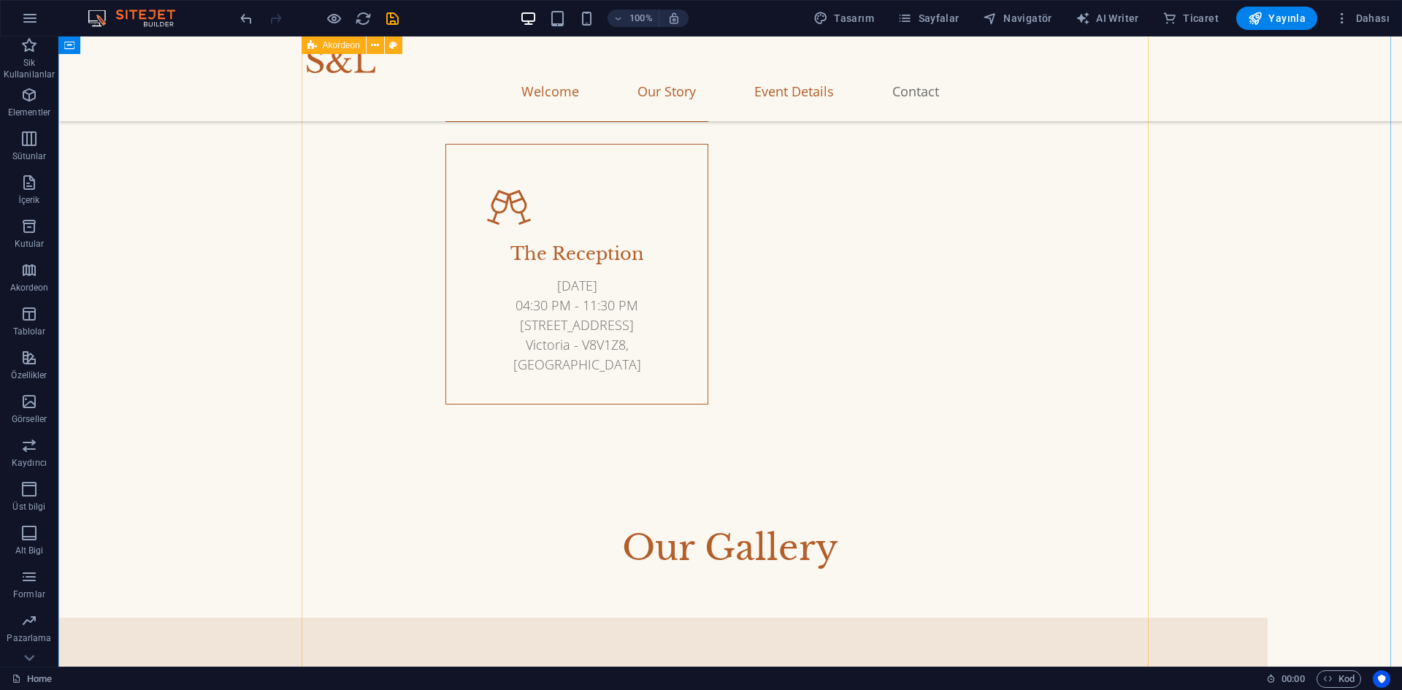
scroll to position [4437, 0]
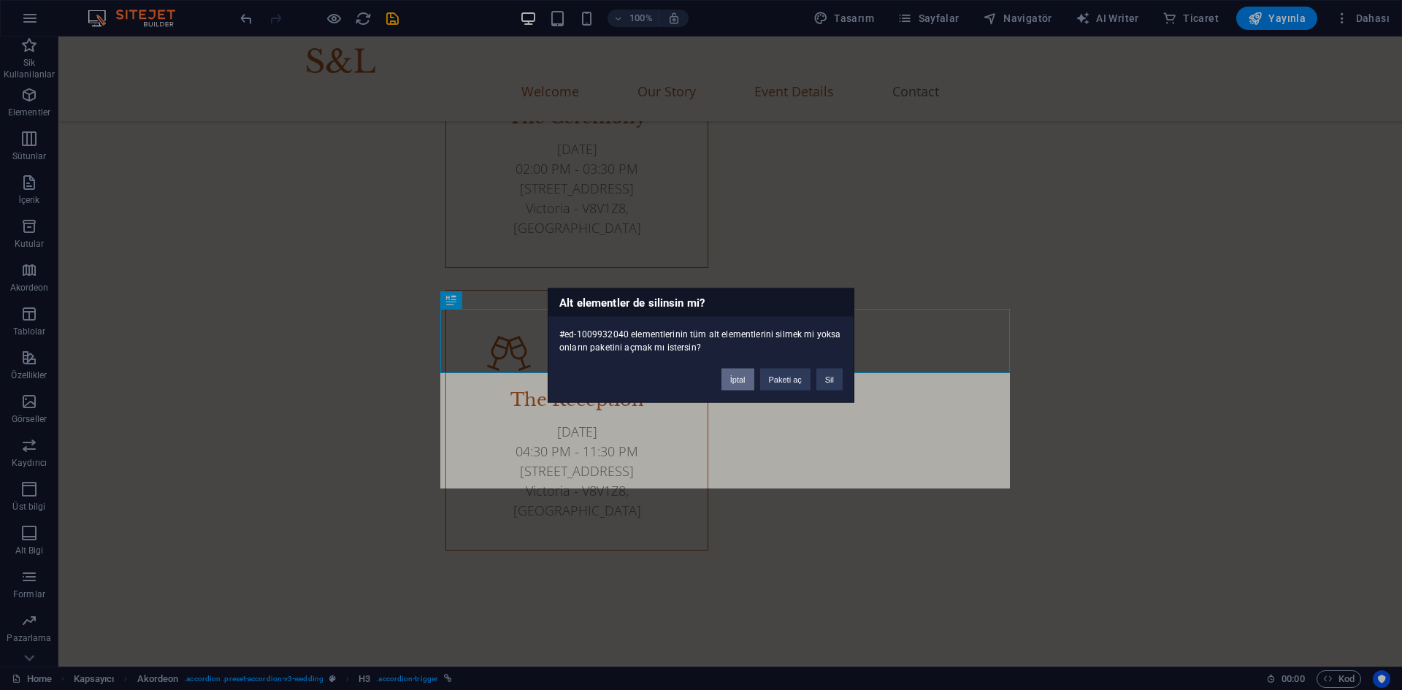
click at [735, 380] on button "İptal" at bounding box center [738, 379] width 33 height 22
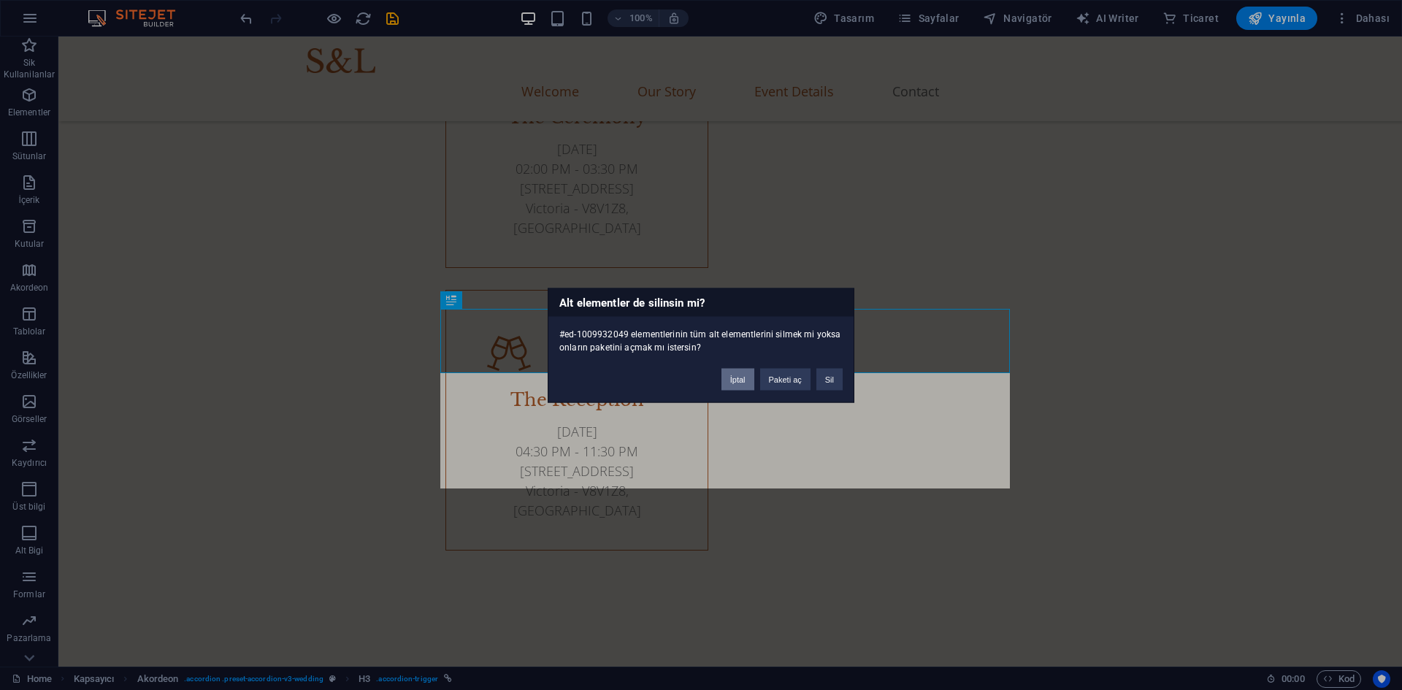
drag, startPoint x: 727, startPoint y: 378, endPoint x: 630, endPoint y: 375, distance: 97.2
click at [727, 378] on button "İptal" at bounding box center [738, 379] width 33 height 22
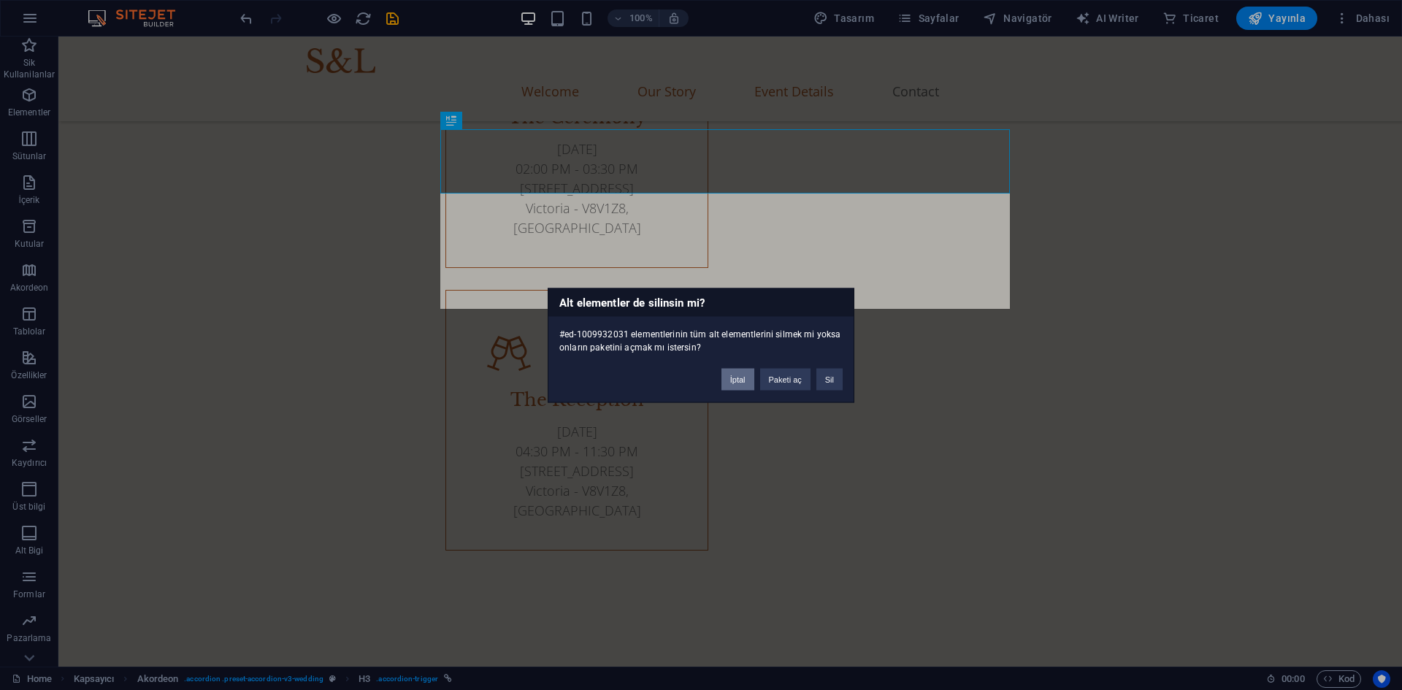
click at [744, 385] on button "İptal" at bounding box center [738, 379] width 33 height 22
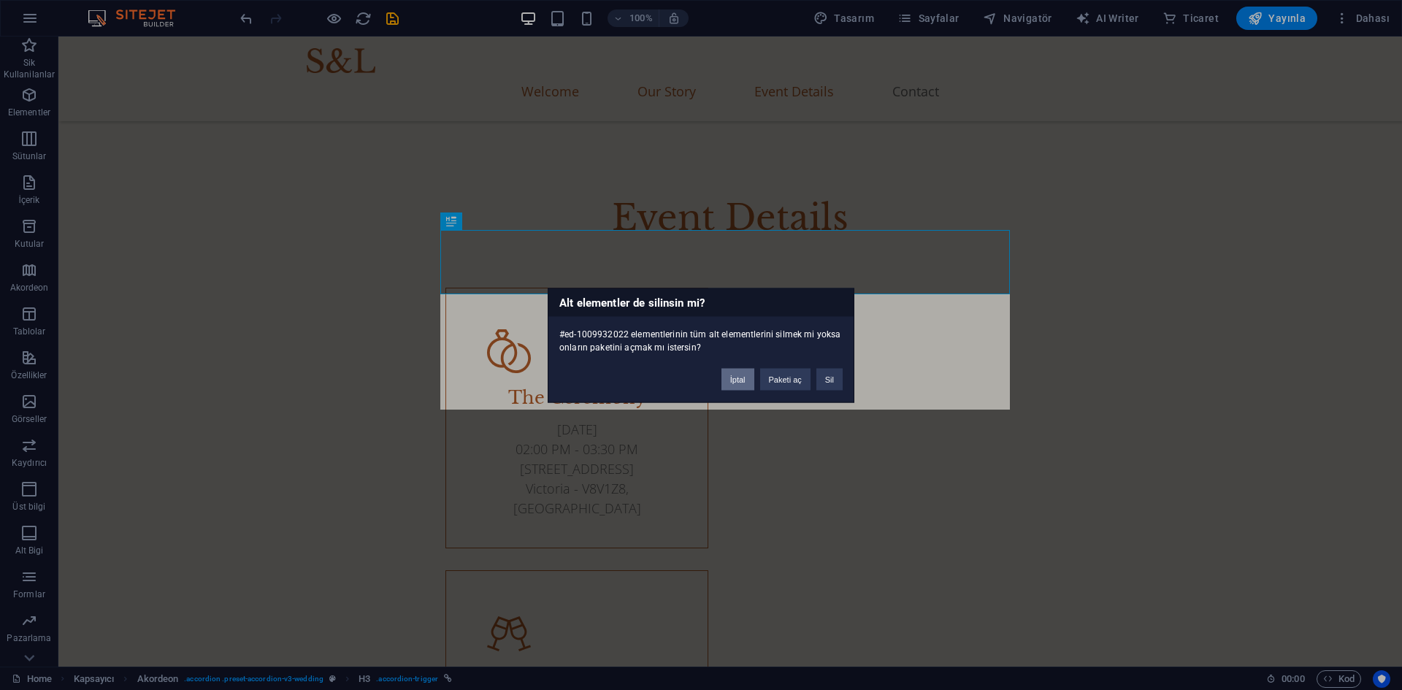
click at [731, 376] on button "İptal" at bounding box center [738, 379] width 33 height 22
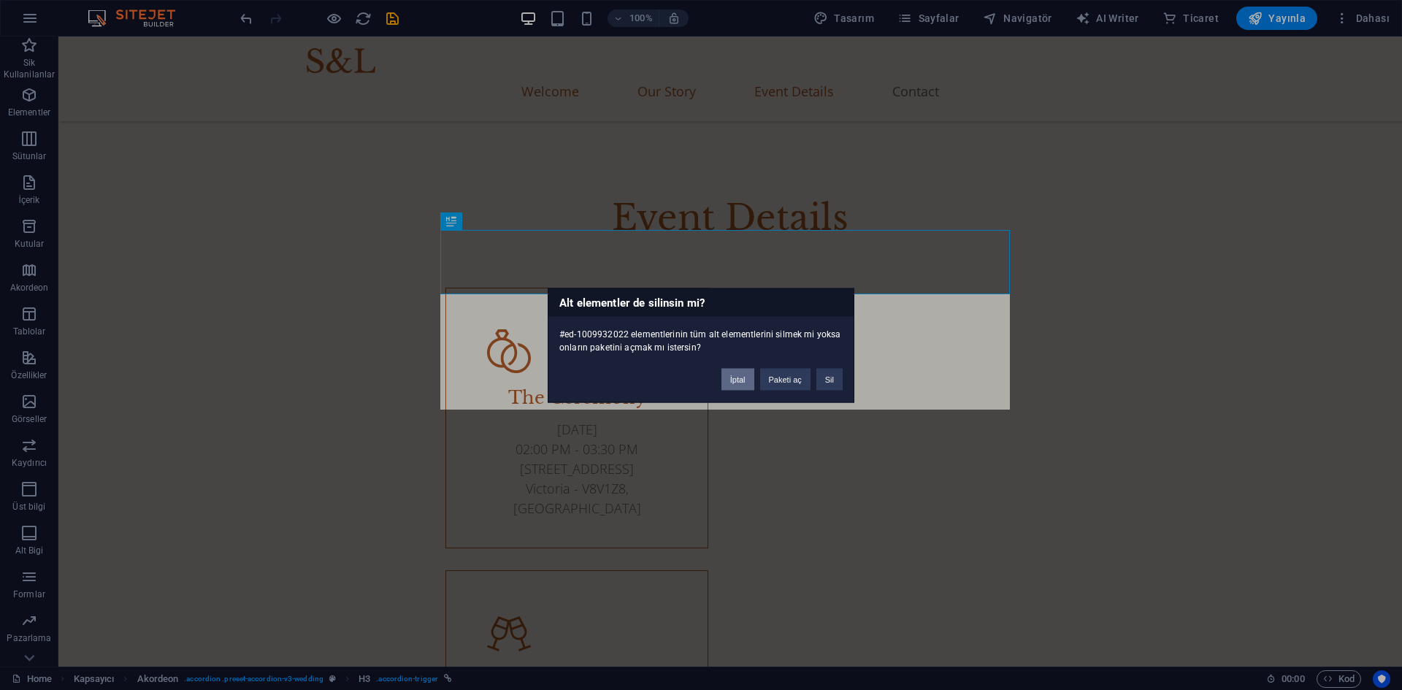
click at [730, 377] on button "İptal" at bounding box center [738, 379] width 33 height 22
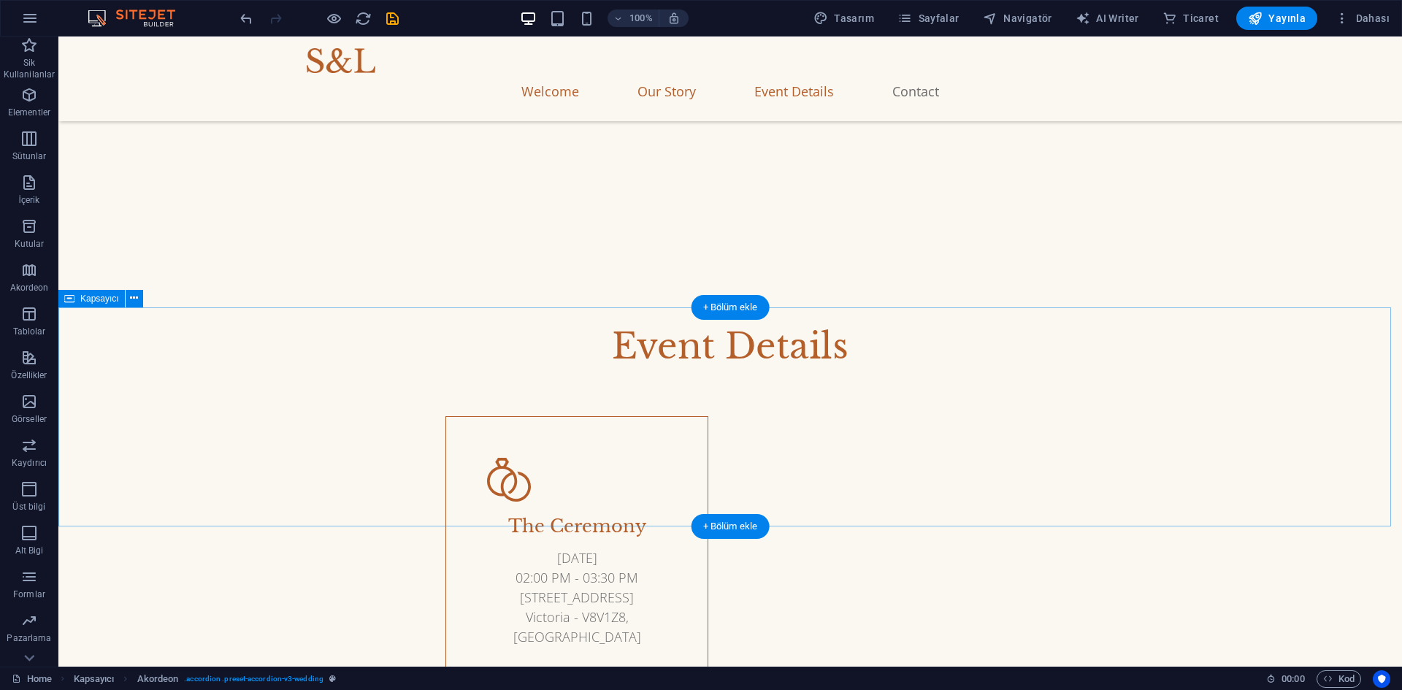
scroll to position [3924, 0]
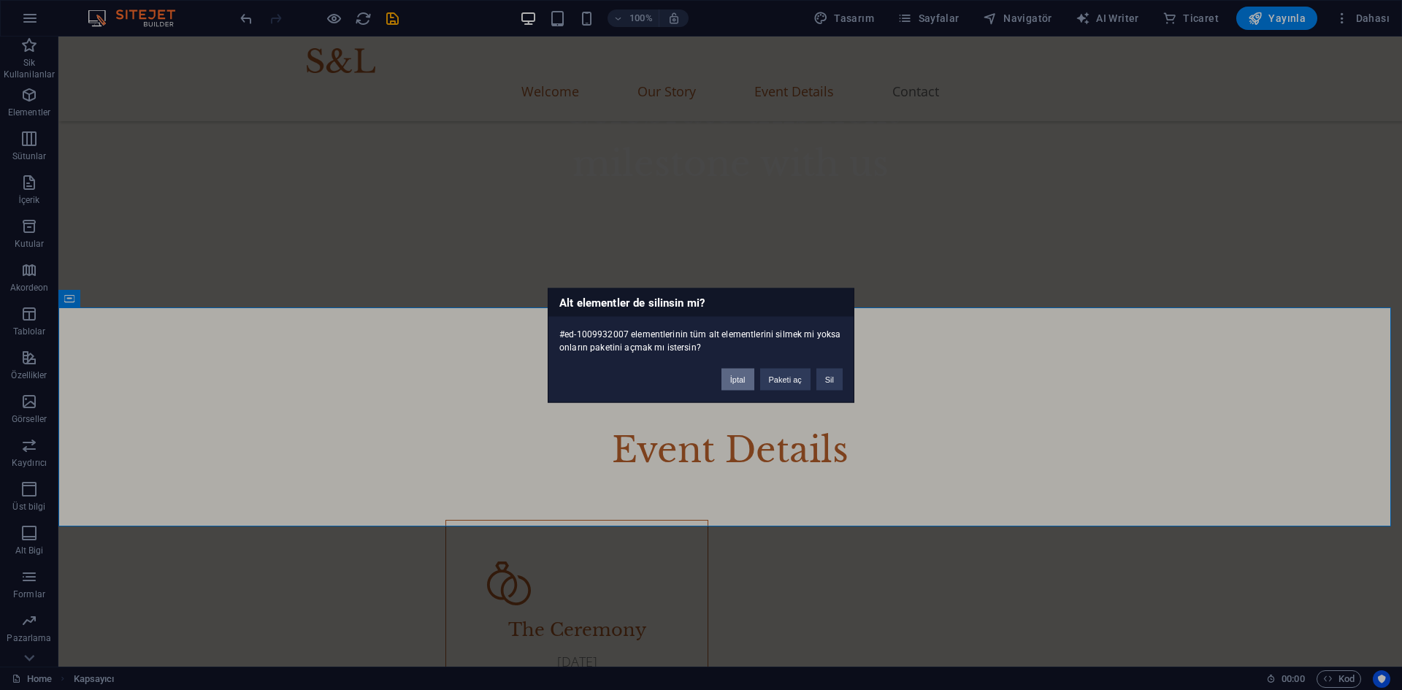
drag, startPoint x: 735, startPoint y: 380, endPoint x: 674, endPoint y: 353, distance: 66.4
click at [735, 380] on button "İptal" at bounding box center [738, 379] width 33 height 22
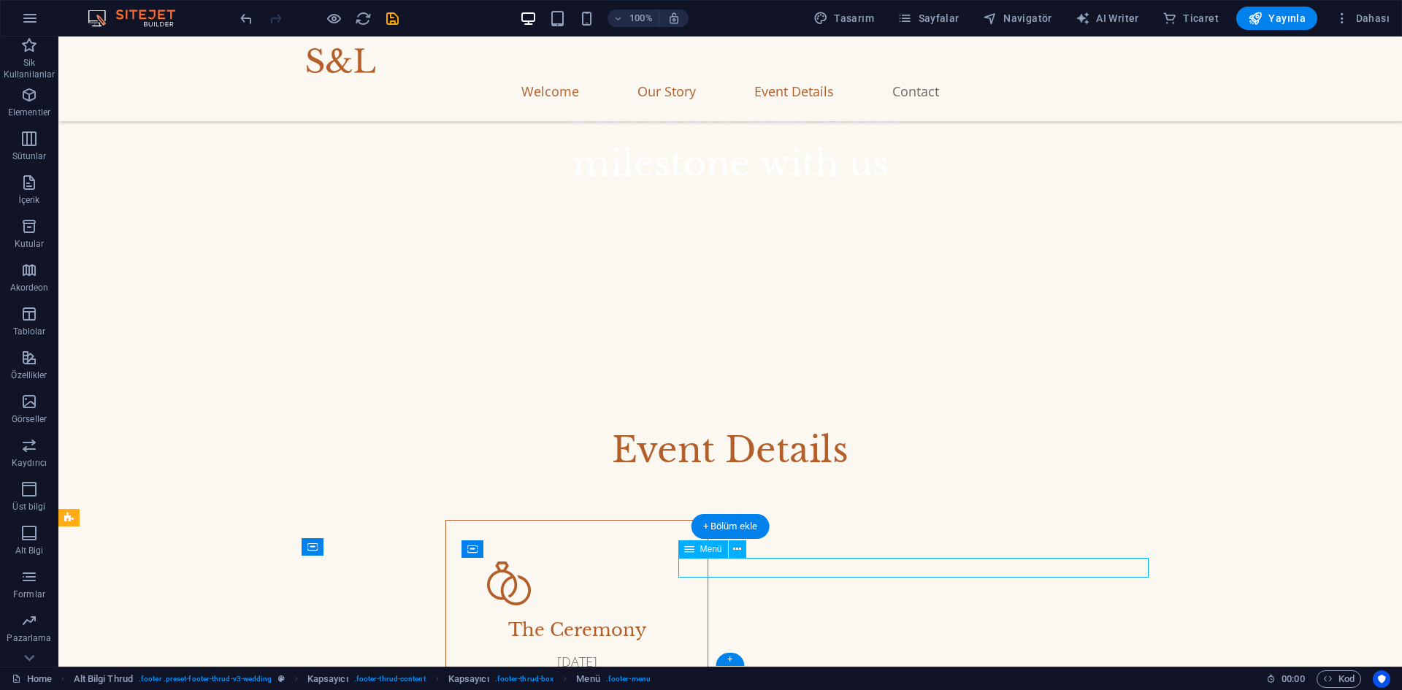
scroll to position [4003, 0]
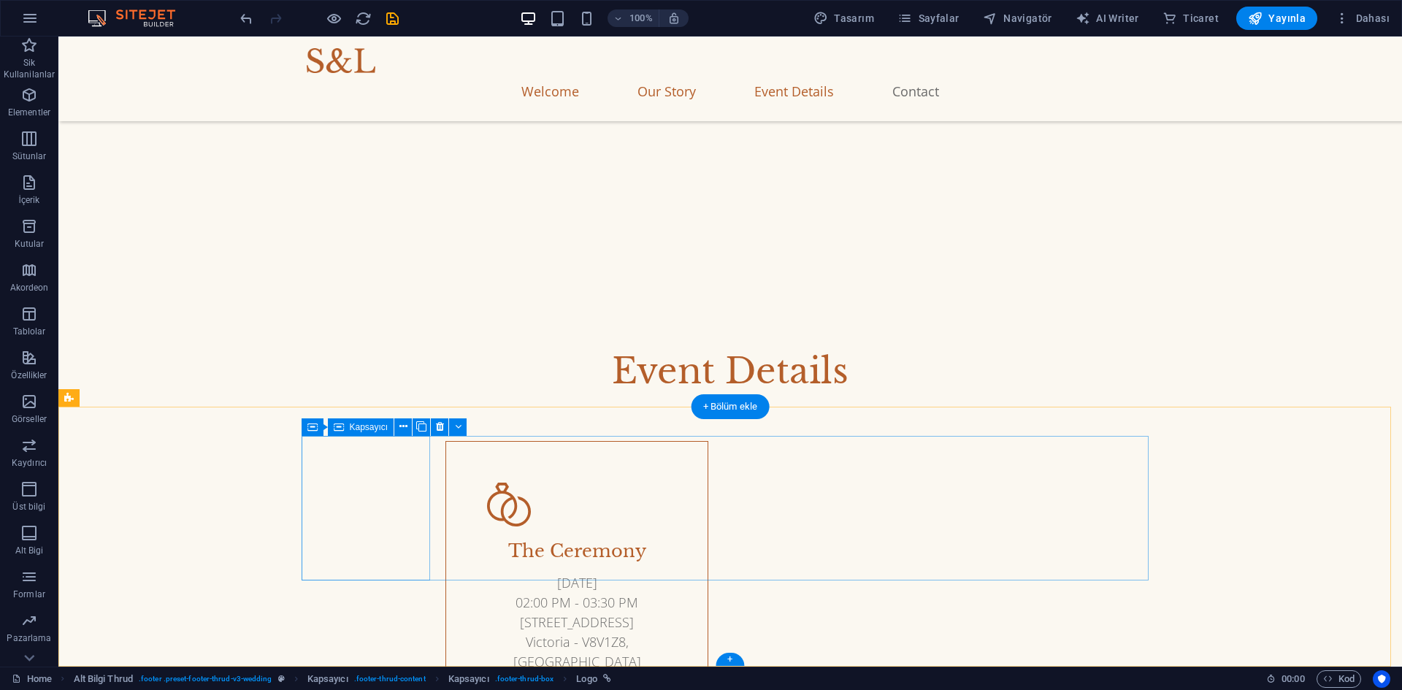
scroll to position [4044, 0]
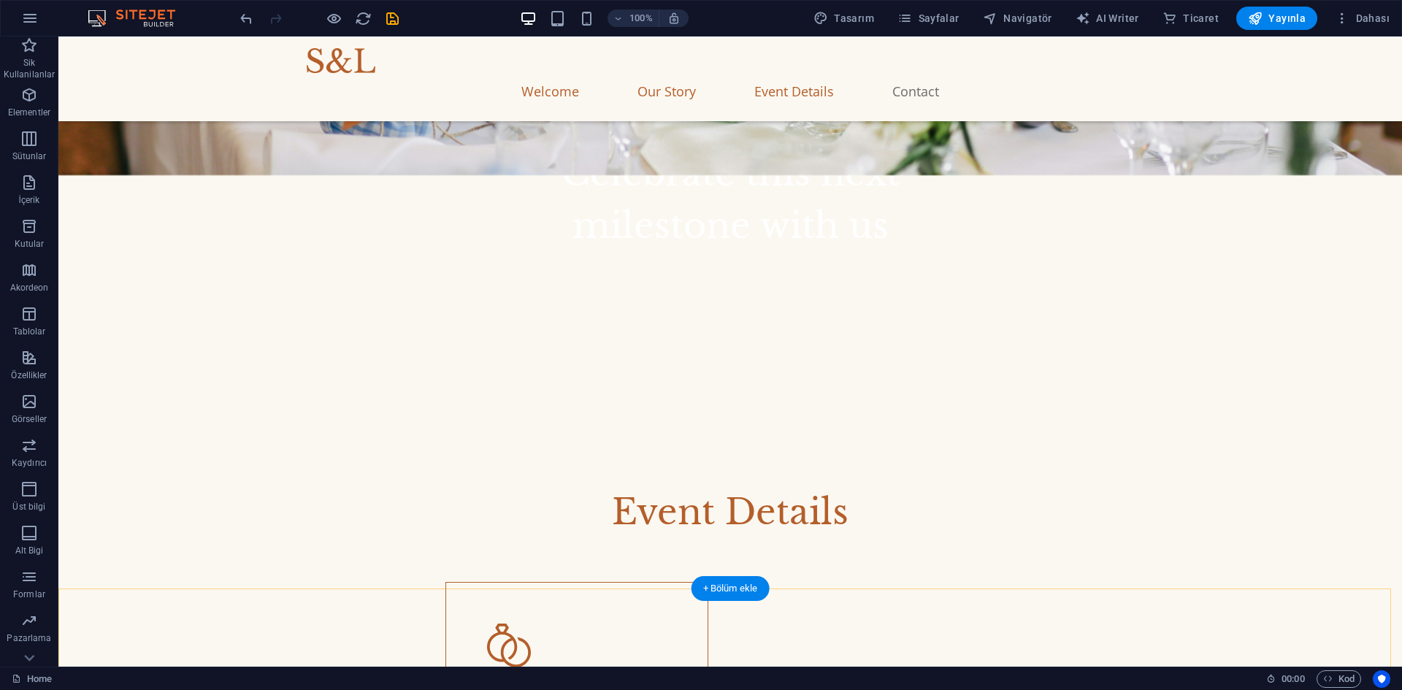
scroll to position [3716, 0]
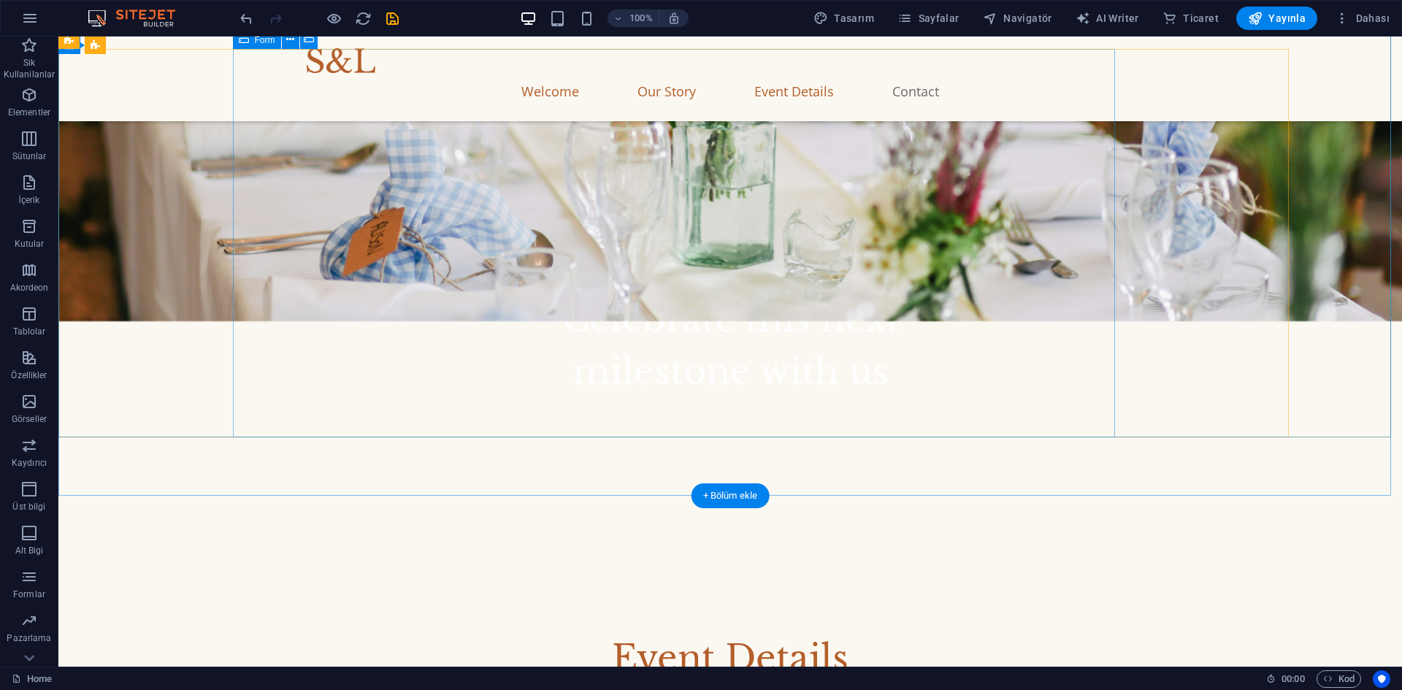
scroll to position [3570, 0]
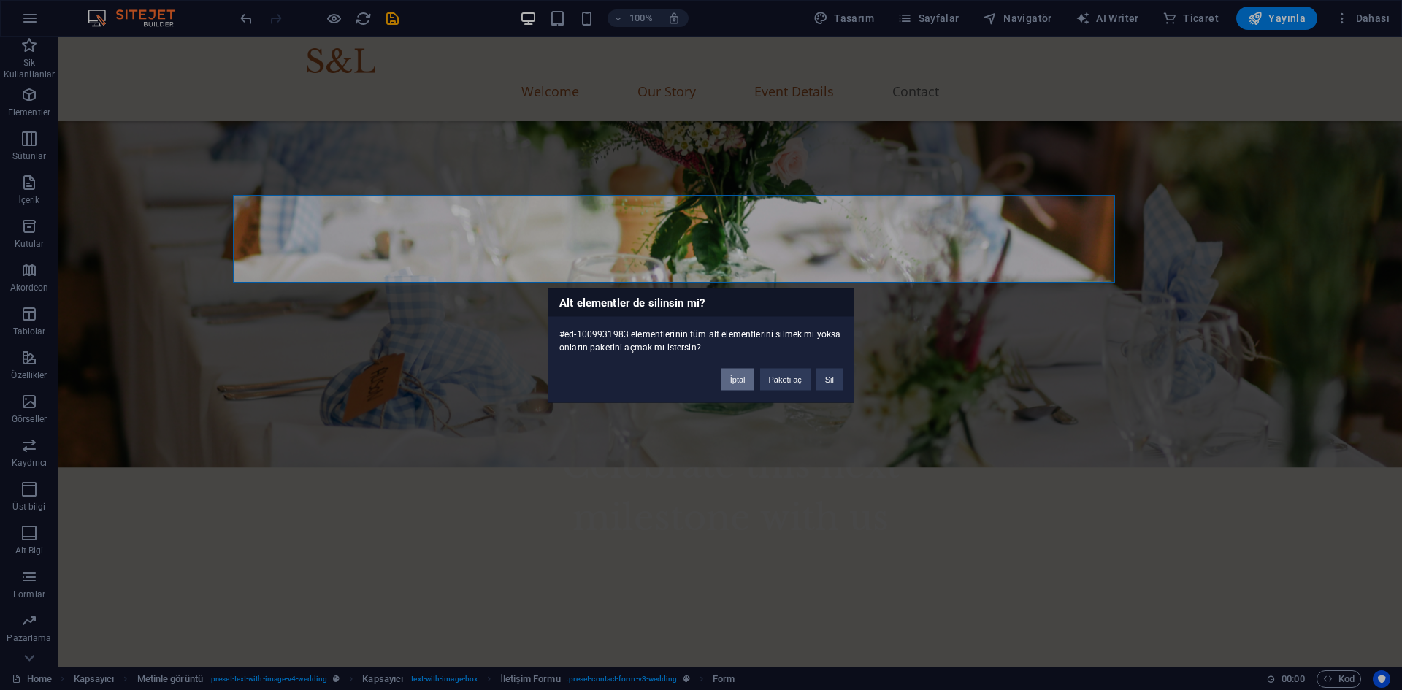
drag, startPoint x: 742, startPoint y: 370, endPoint x: 589, endPoint y: 233, distance: 205.9
click at [742, 370] on button "İptal" at bounding box center [738, 379] width 33 height 22
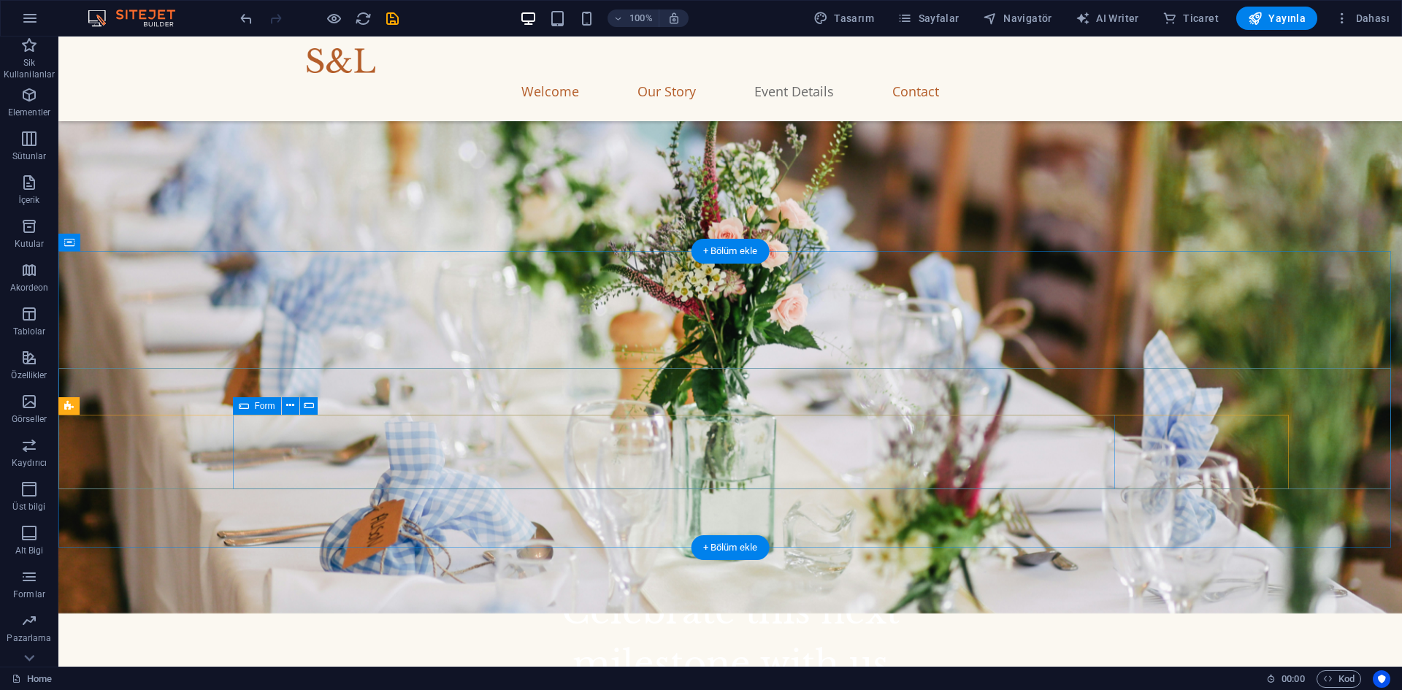
scroll to position [3278, 0]
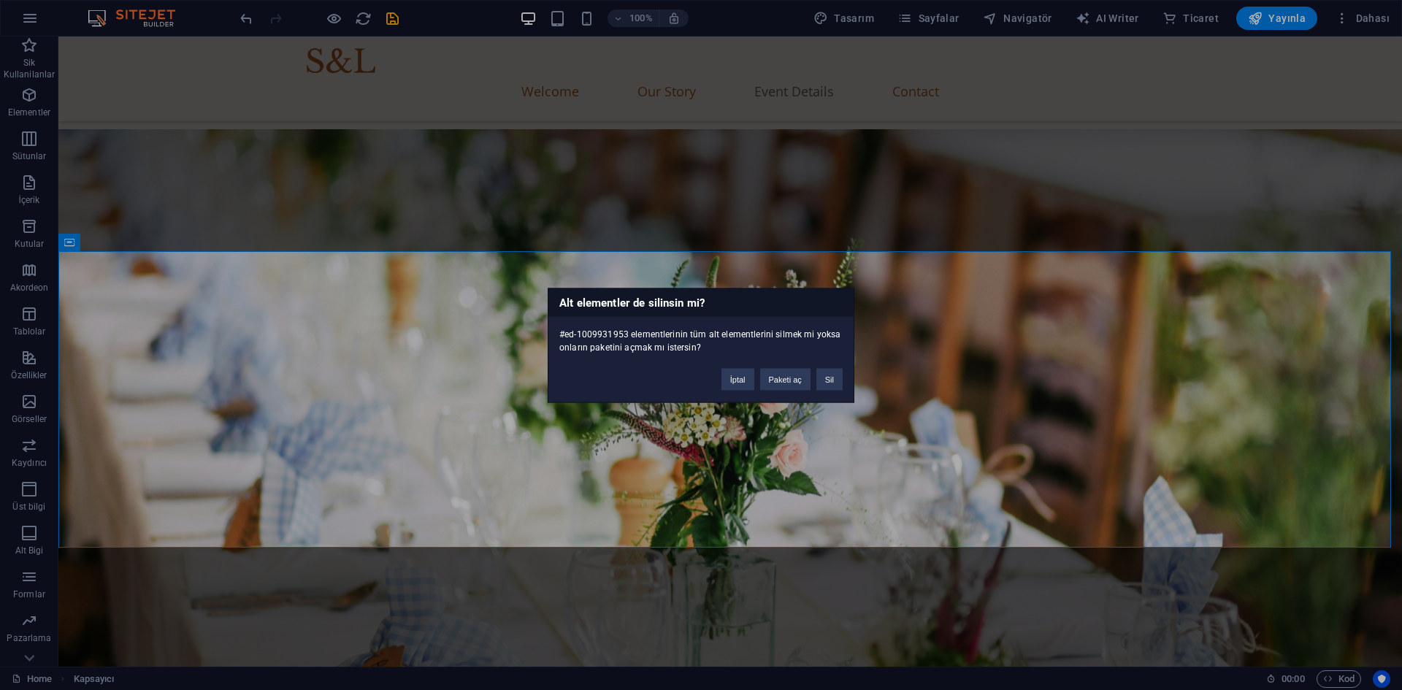
click at [738, 392] on div "Alt elementler de silinsin mi? #ed-1009931953 elementlerinin tüm alt elementler…" at bounding box center [701, 345] width 307 height 115
click at [739, 375] on button "İptal" at bounding box center [738, 379] width 33 height 22
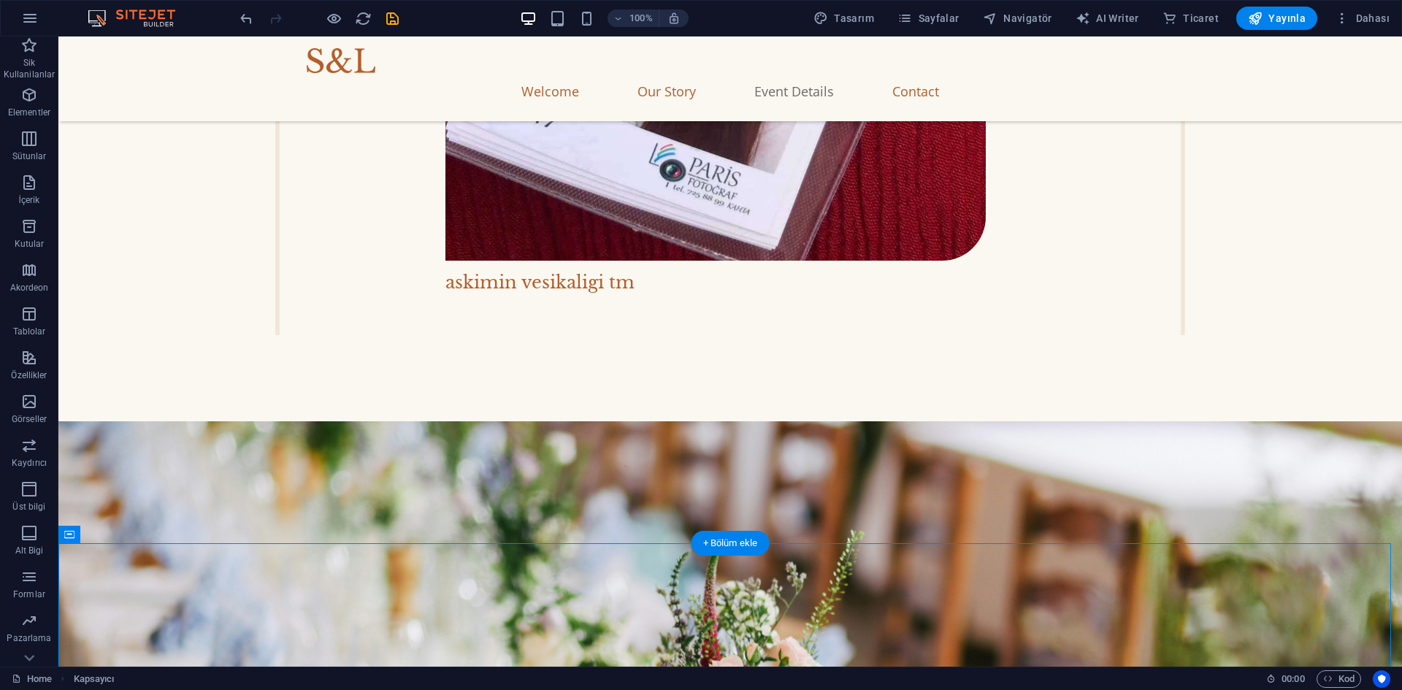
scroll to position [2694, 0]
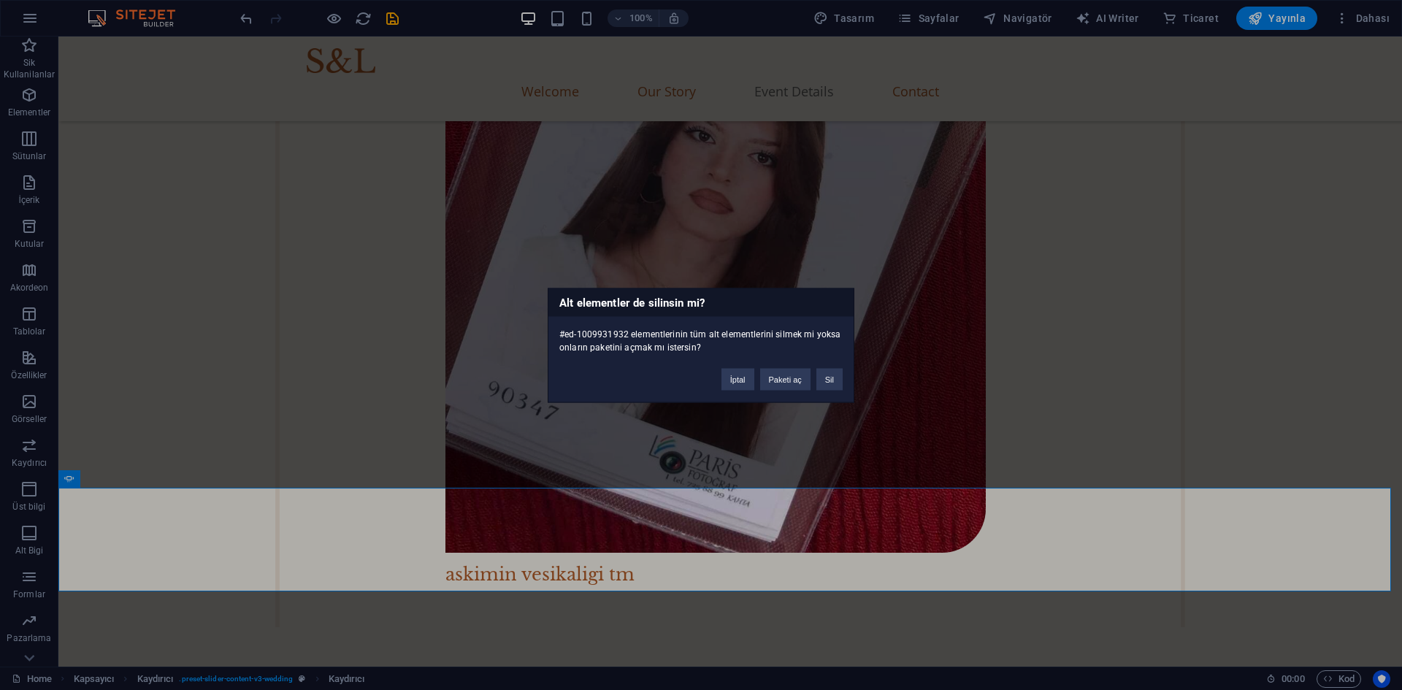
drag, startPoint x: 664, startPoint y: 401, endPoint x: 718, endPoint y: 381, distance: 57.8
click at [665, 401] on div "Alt elementler de silinsin mi? #ed-1009931932 elementlerinin tüm alt elementler…" at bounding box center [701, 345] width 307 height 115
click at [740, 375] on button "İptal" at bounding box center [738, 379] width 33 height 22
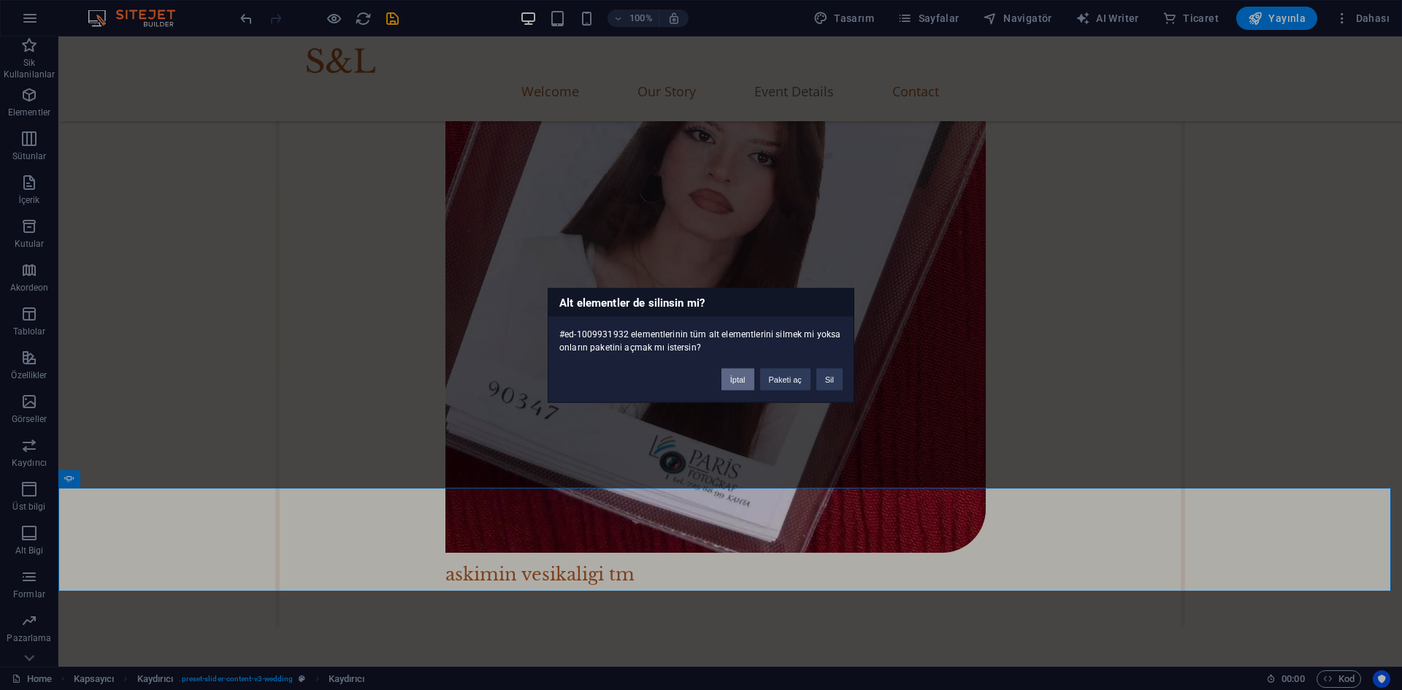
click at [745, 382] on button "İptal" at bounding box center [738, 379] width 33 height 22
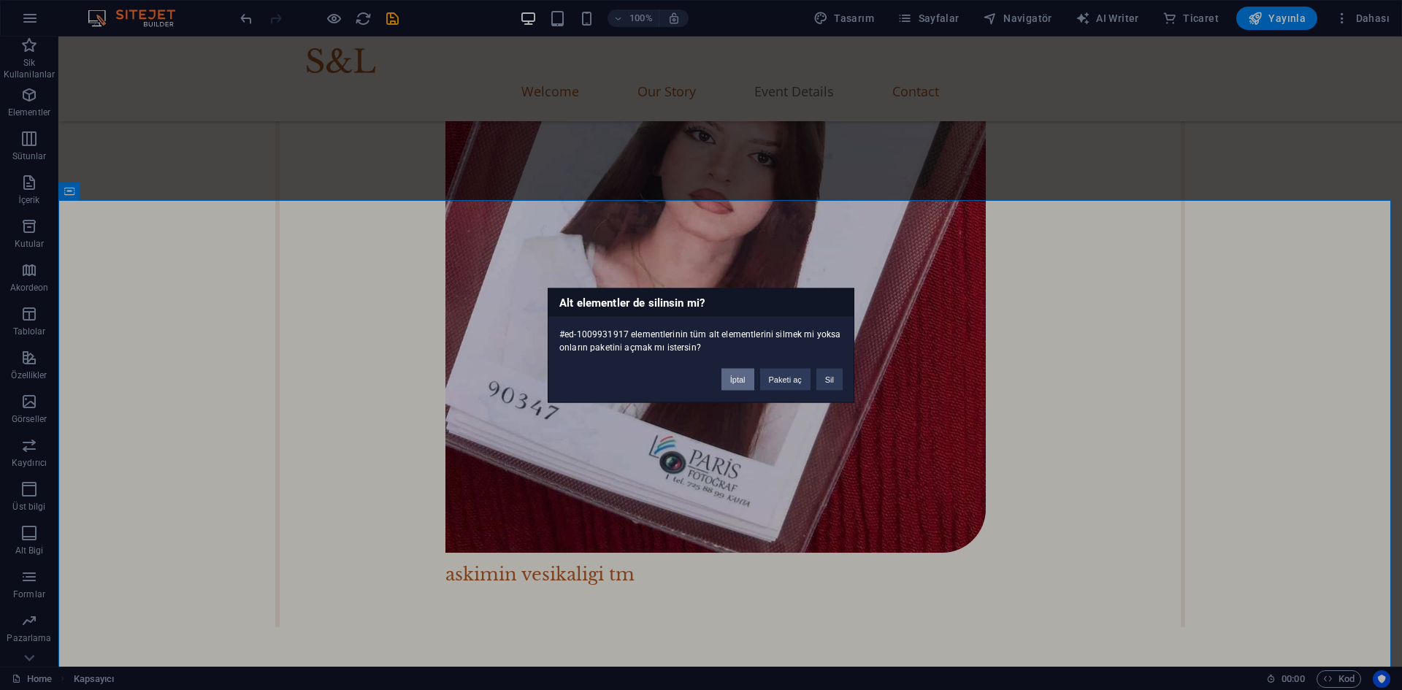
click at [733, 380] on button "İptal" at bounding box center [738, 379] width 33 height 22
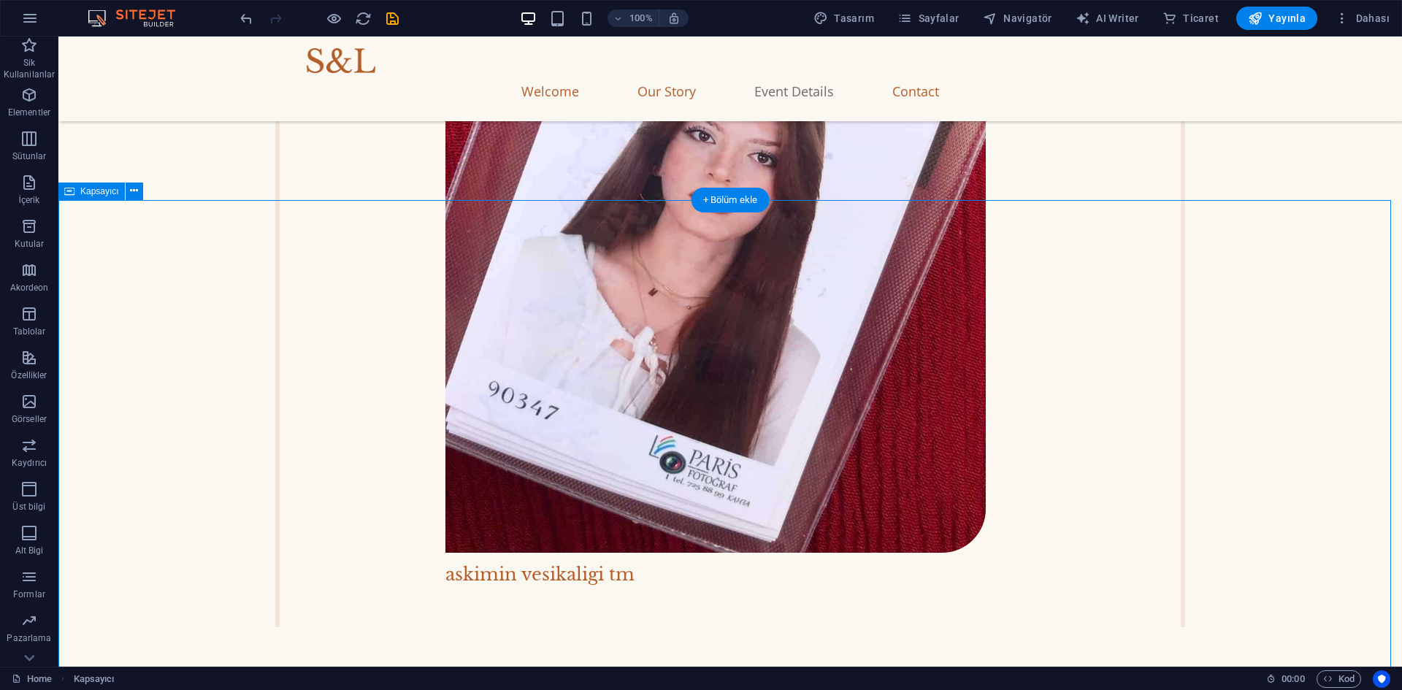
scroll to position [2840, 0]
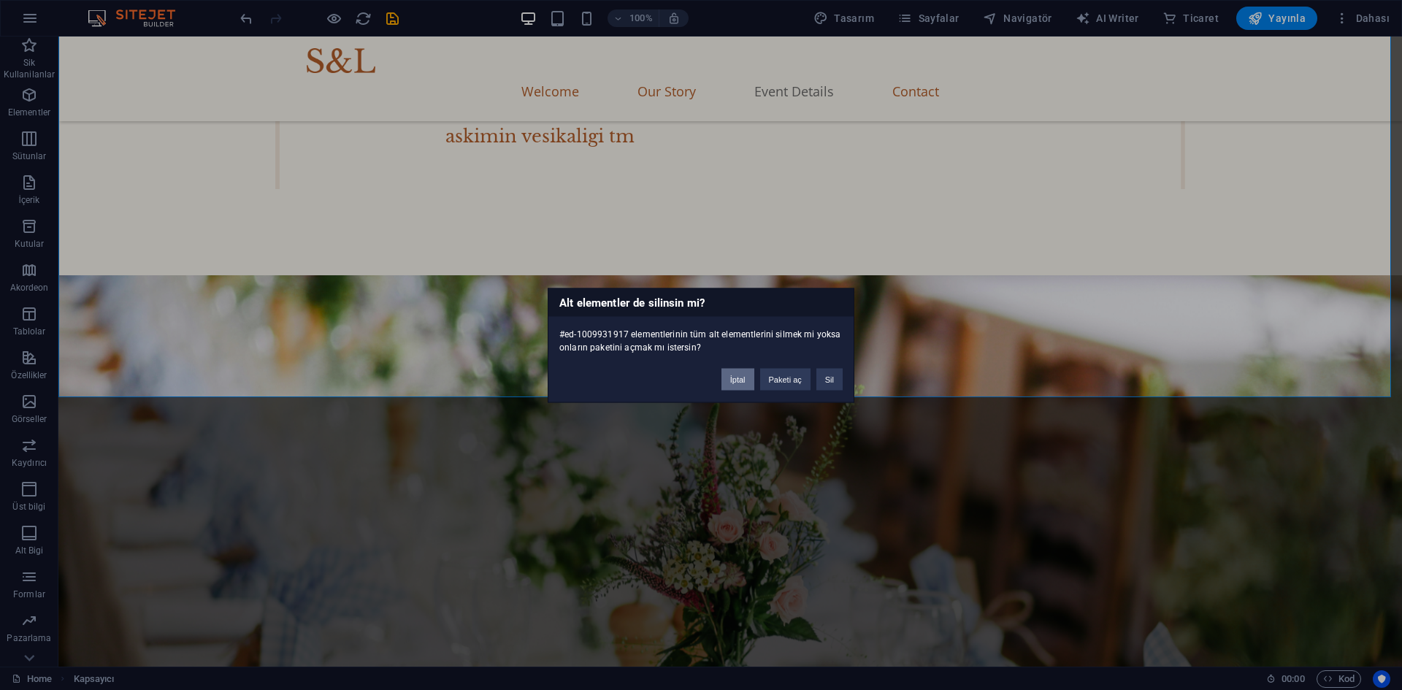
click at [727, 377] on button "İptal" at bounding box center [738, 379] width 33 height 22
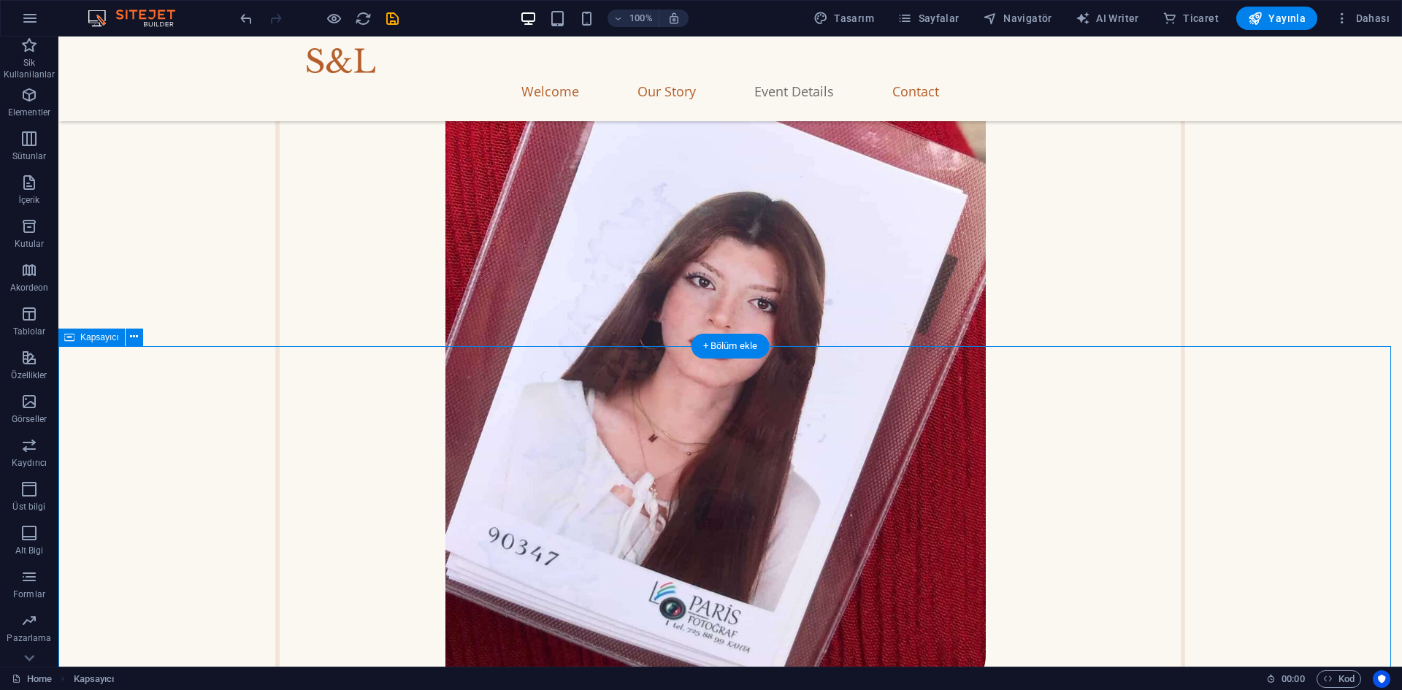
scroll to position [2694, 0]
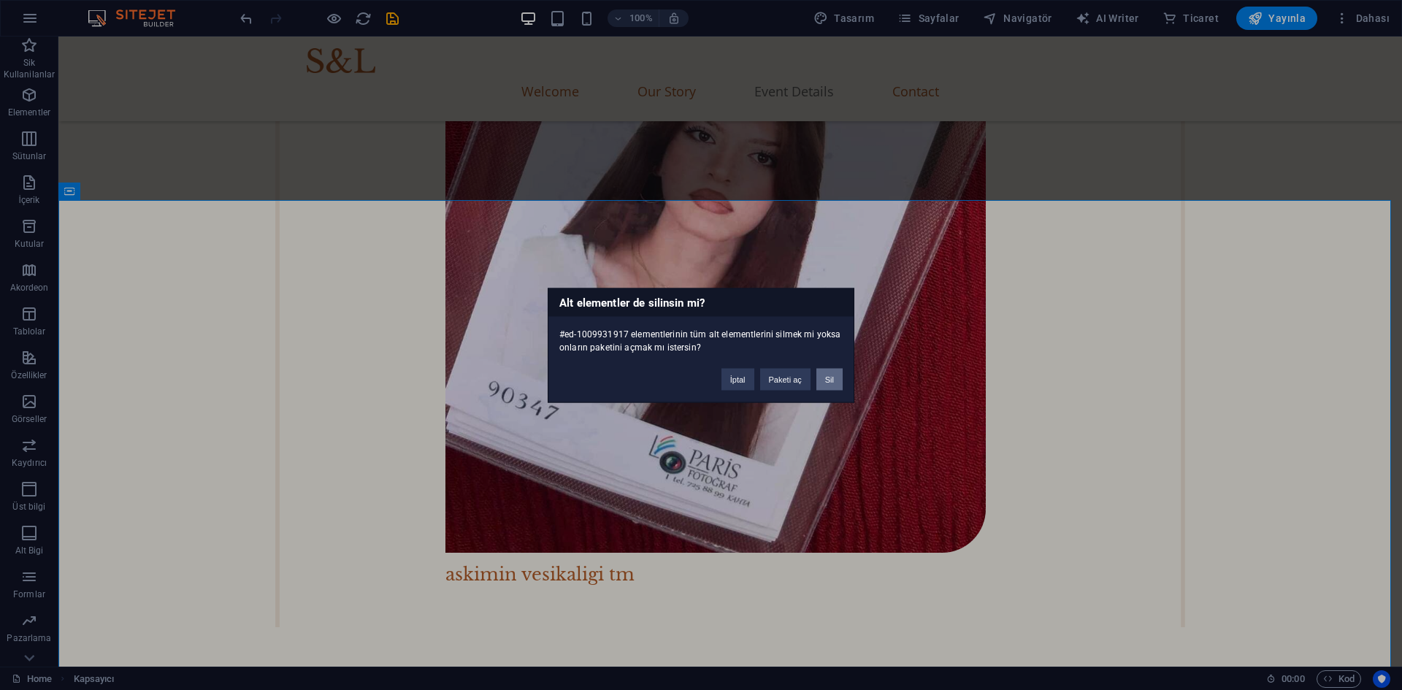
click at [827, 383] on button "Sil" at bounding box center [830, 379] width 26 height 22
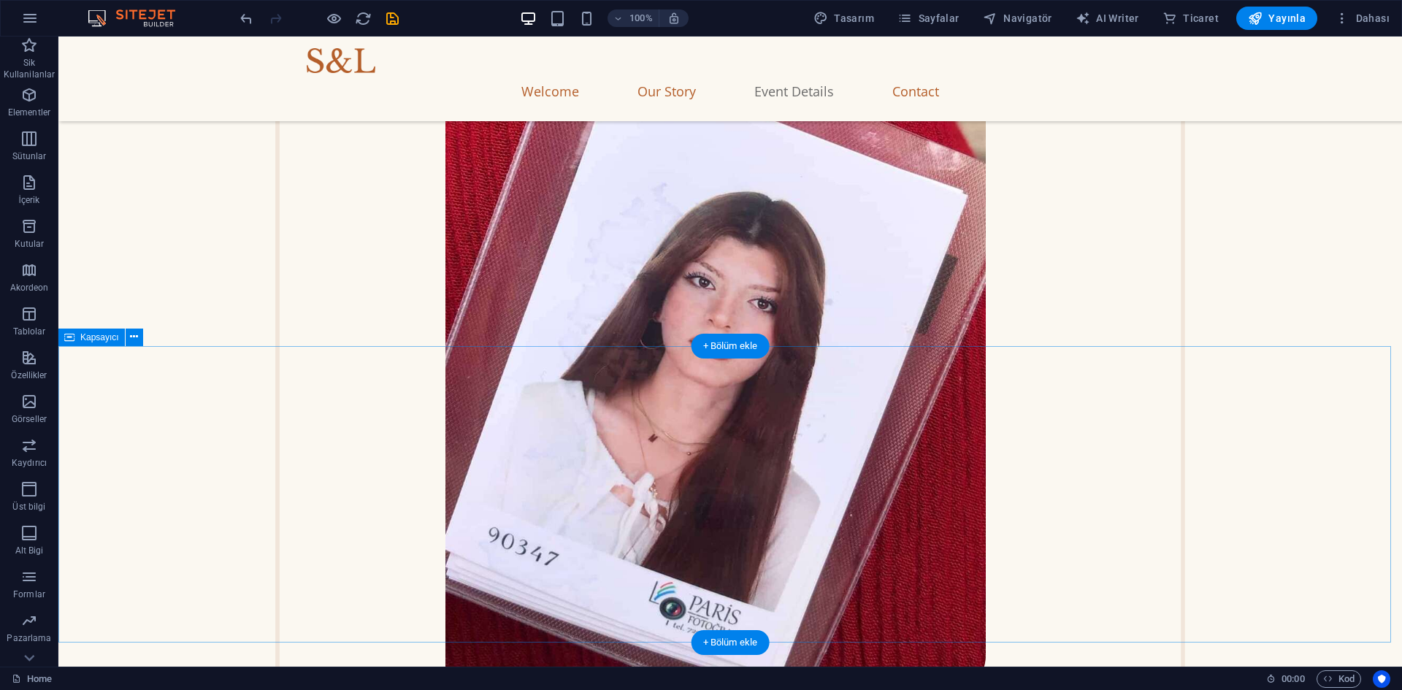
scroll to position [2255, 0]
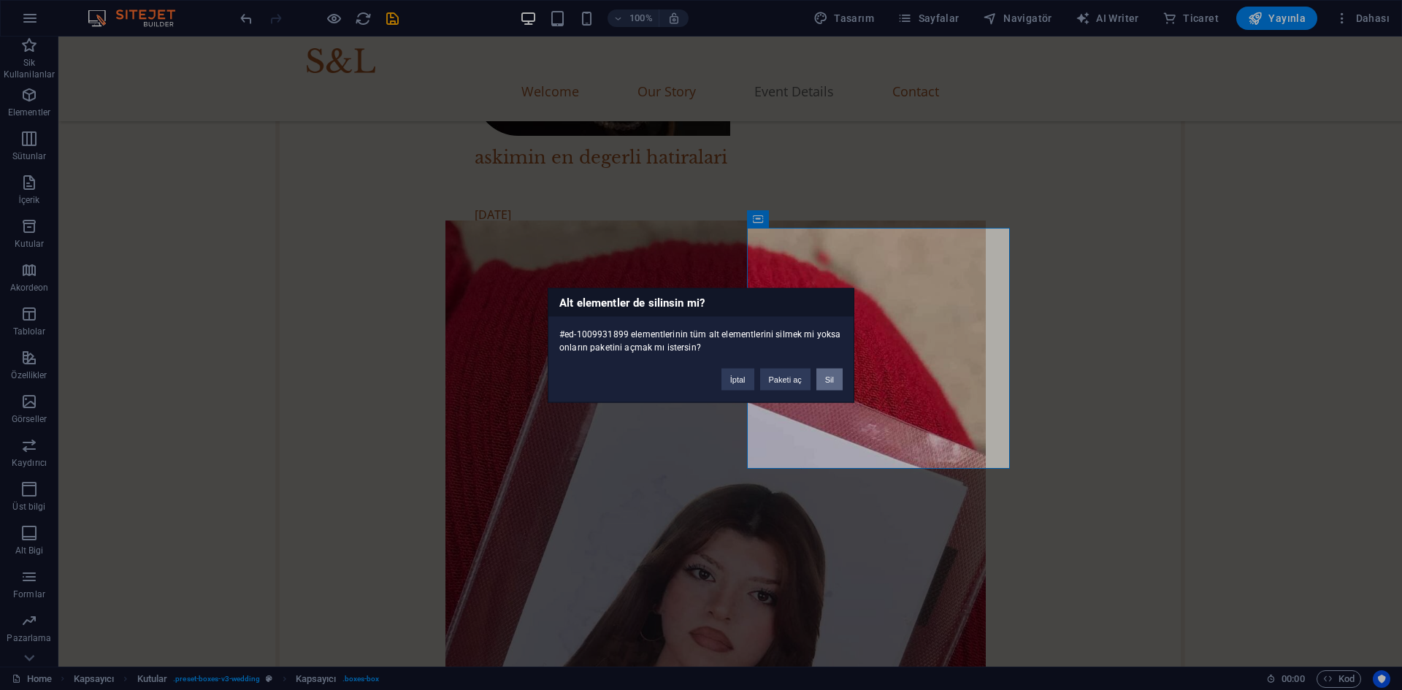
click at [827, 381] on button "Sil" at bounding box center [830, 379] width 26 height 22
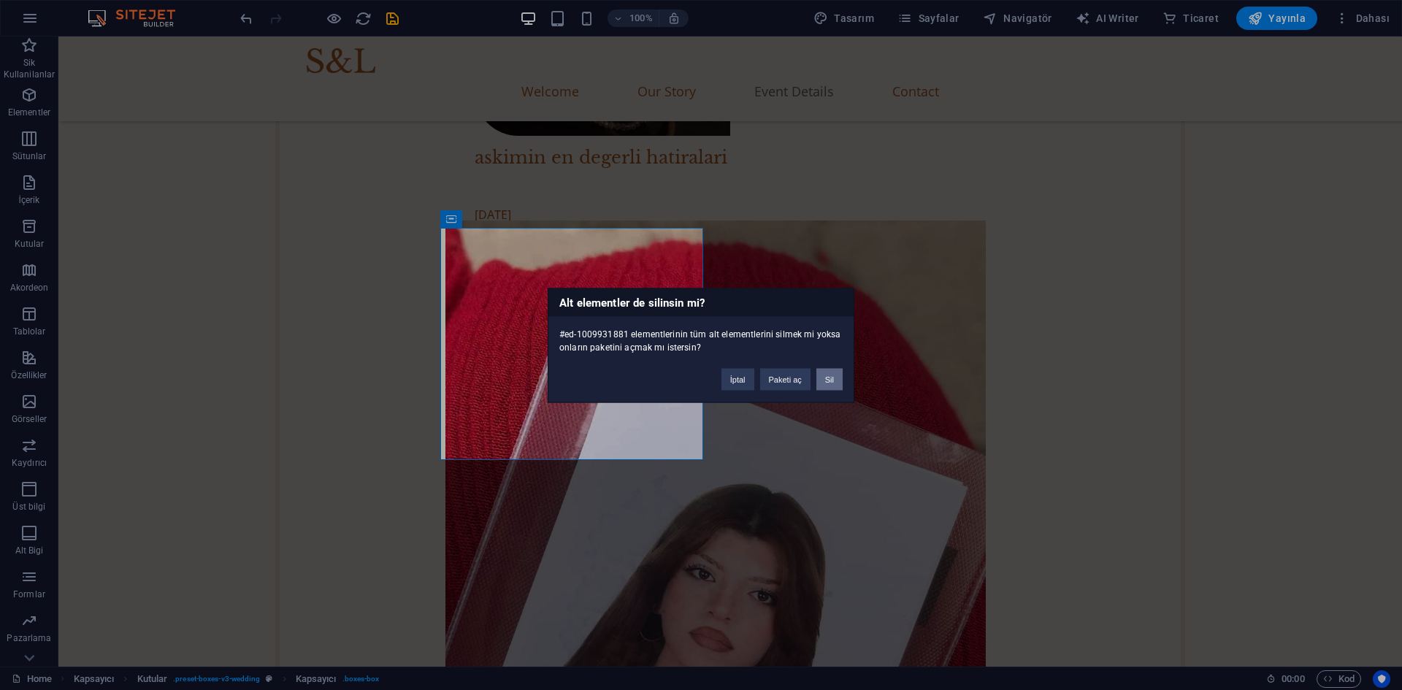
drag, startPoint x: 838, startPoint y: 384, endPoint x: 607, endPoint y: 358, distance: 232.3
click at [838, 384] on button "Sil" at bounding box center [830, 379] width 26 height 22
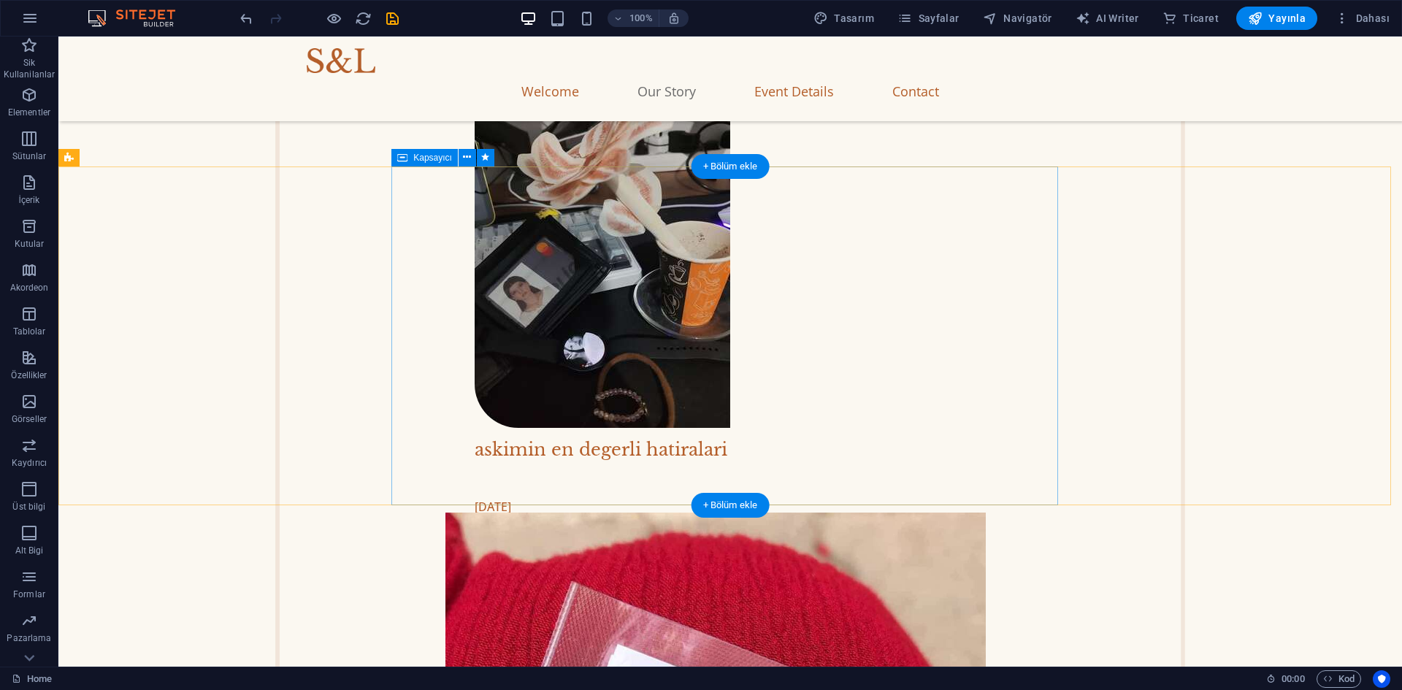
scroll to position [1817, 0]
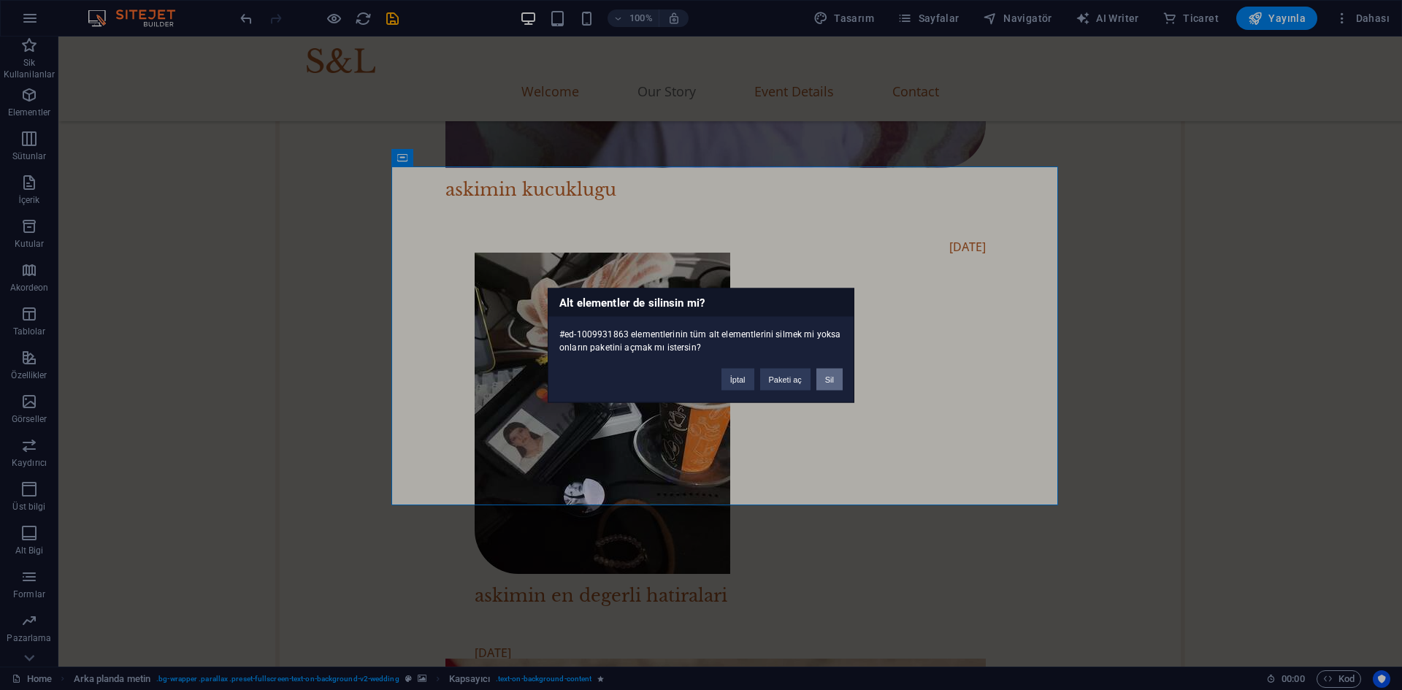
click at [822, 379] on button "Sil" at bounding box center [830, 379] width 26 height 22
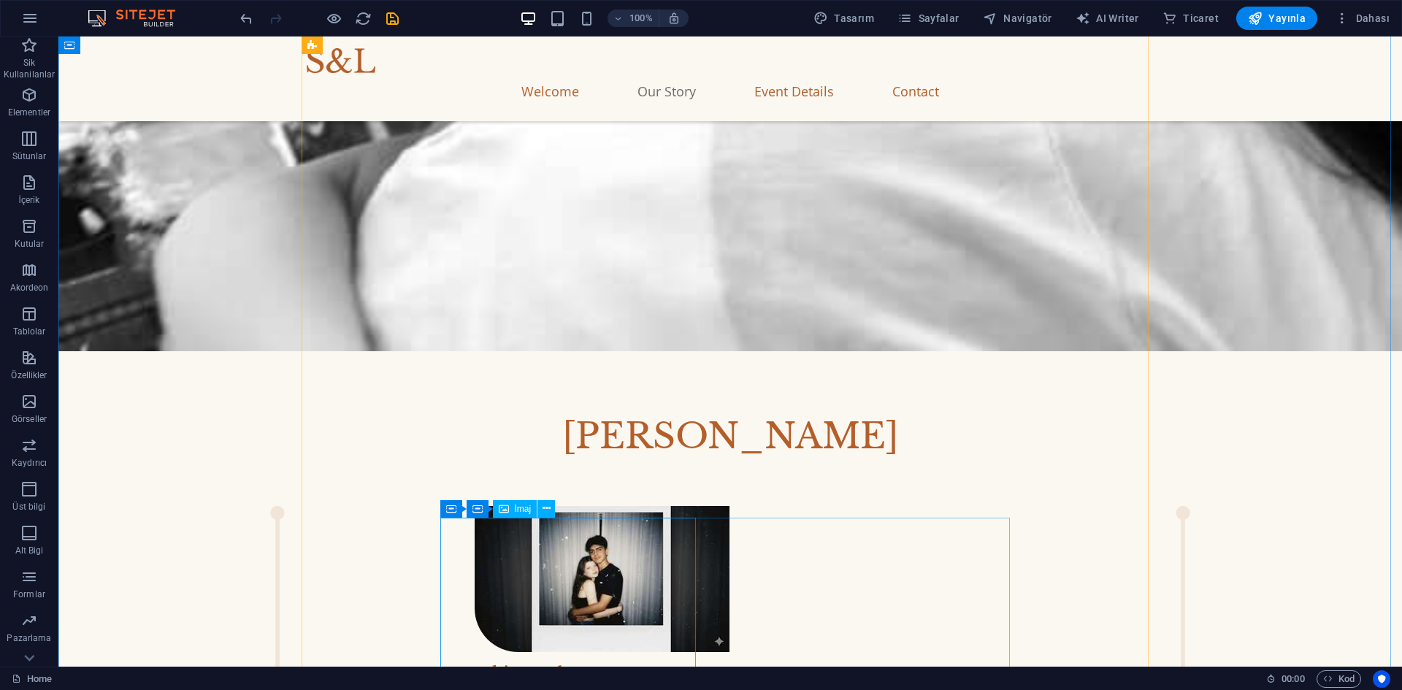
scroll to position [1379, 0]
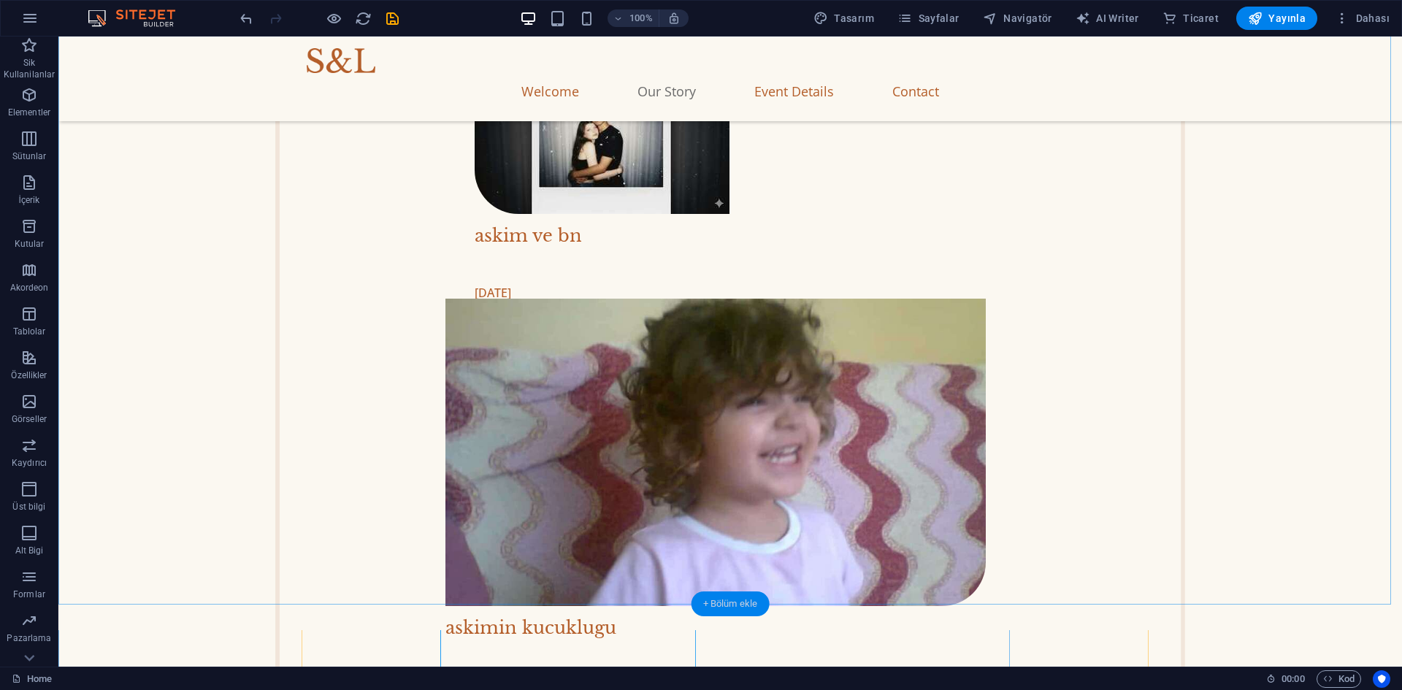
drag, startPoint x: 725, startPoint y: 599, endPoint x: 416, endPoint y: 562, distance: 311.9
click at [725, 599] on div "+ Bölüm ekle" at bounding box center [731, 604] width 78 height 25
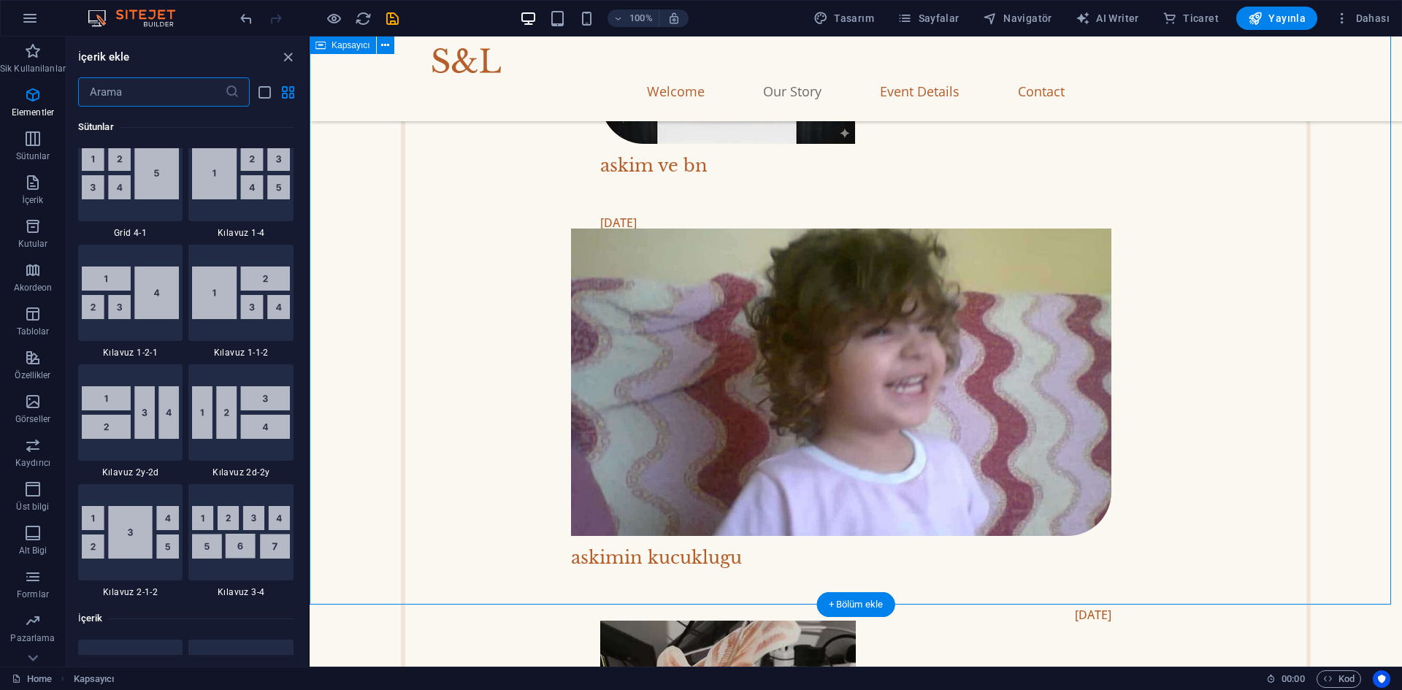
scroll to position [2556, 0]
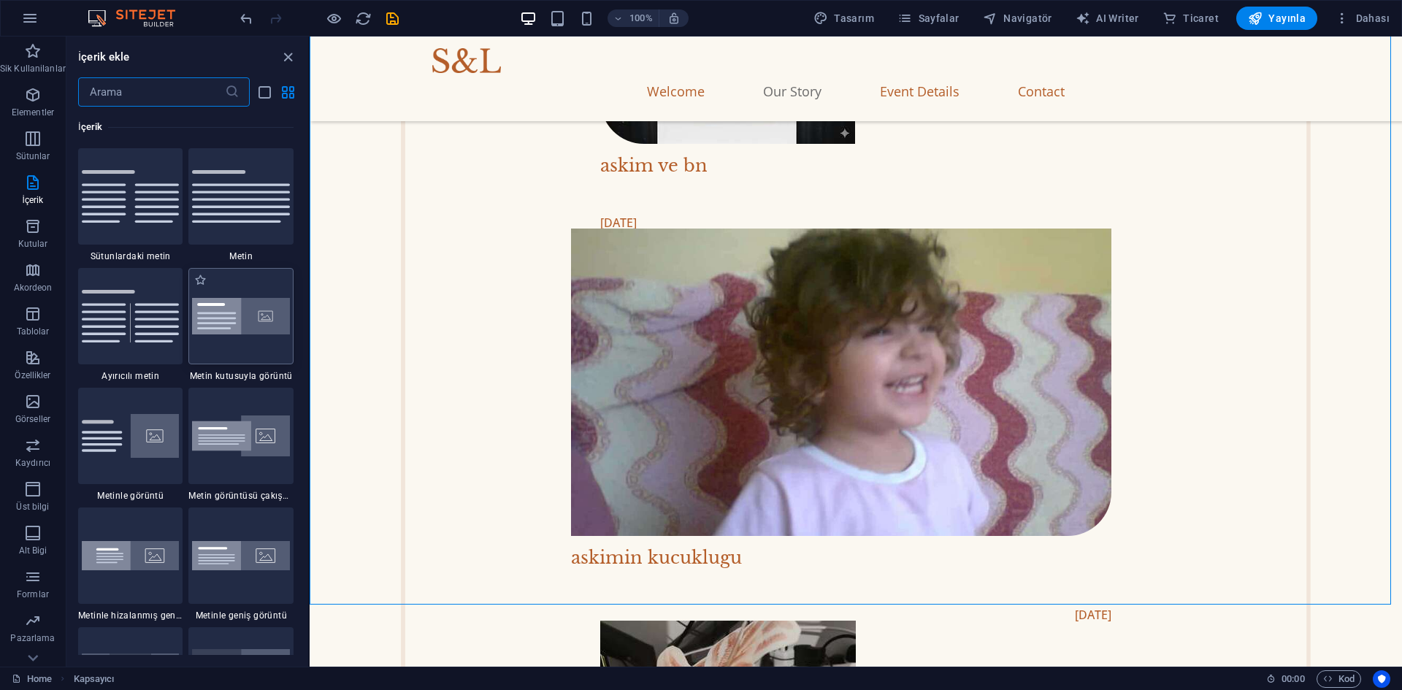
click at [256, 335] on div at bounding box center [240, 316] width 105 height 96
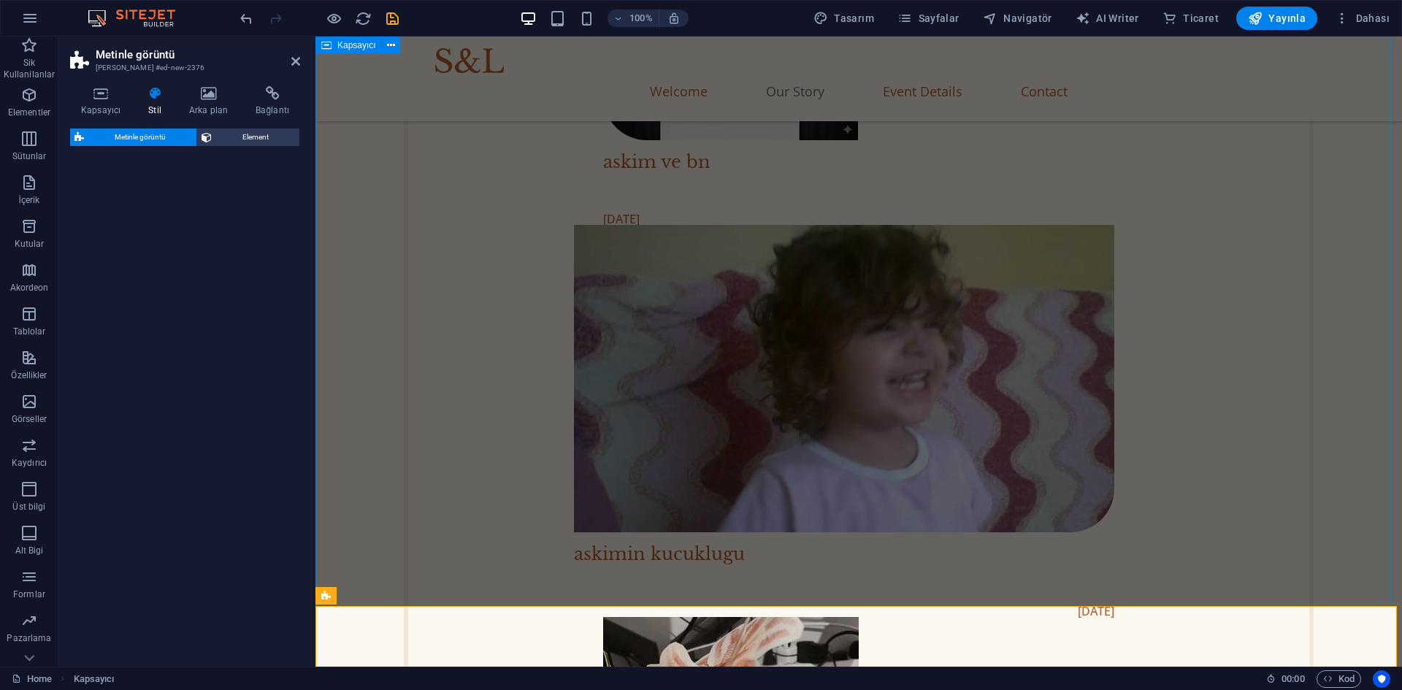
select select "rem"
select select "px"
select select "preset-text-with-image-v4-boxed"
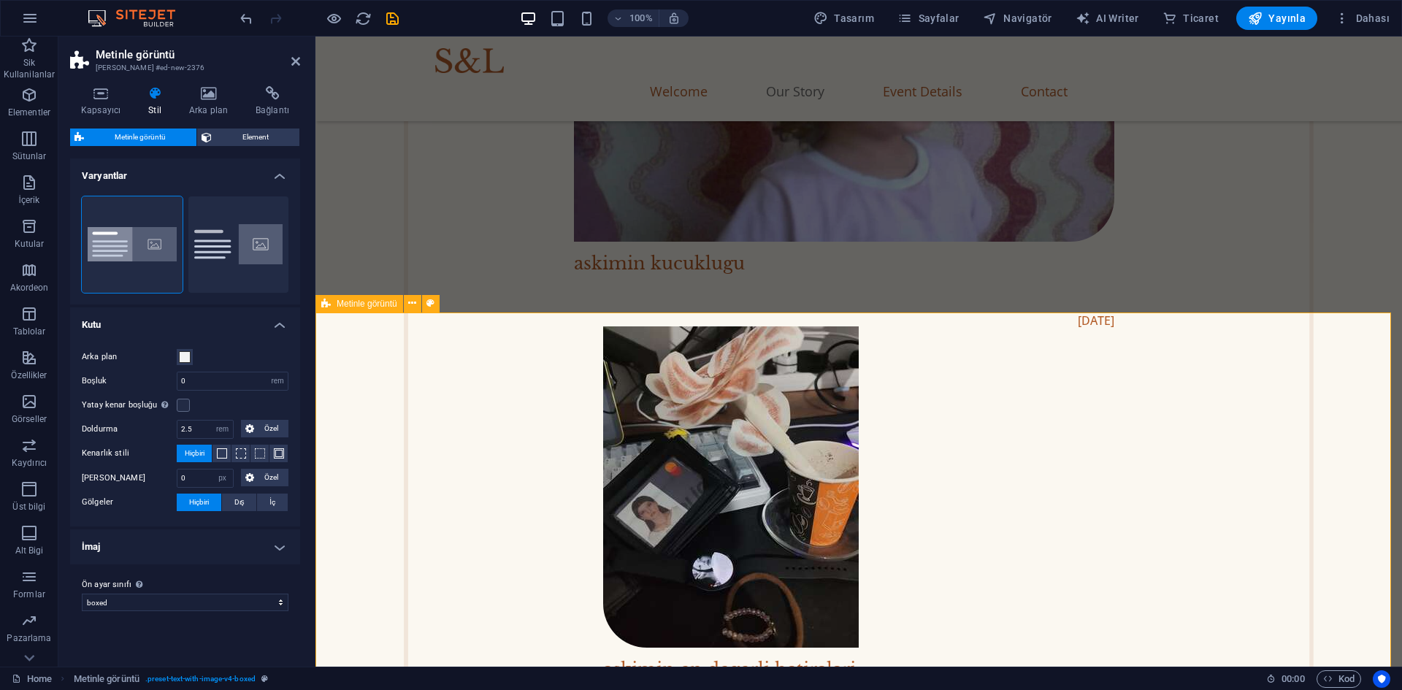
scroll to position [1745, 0]
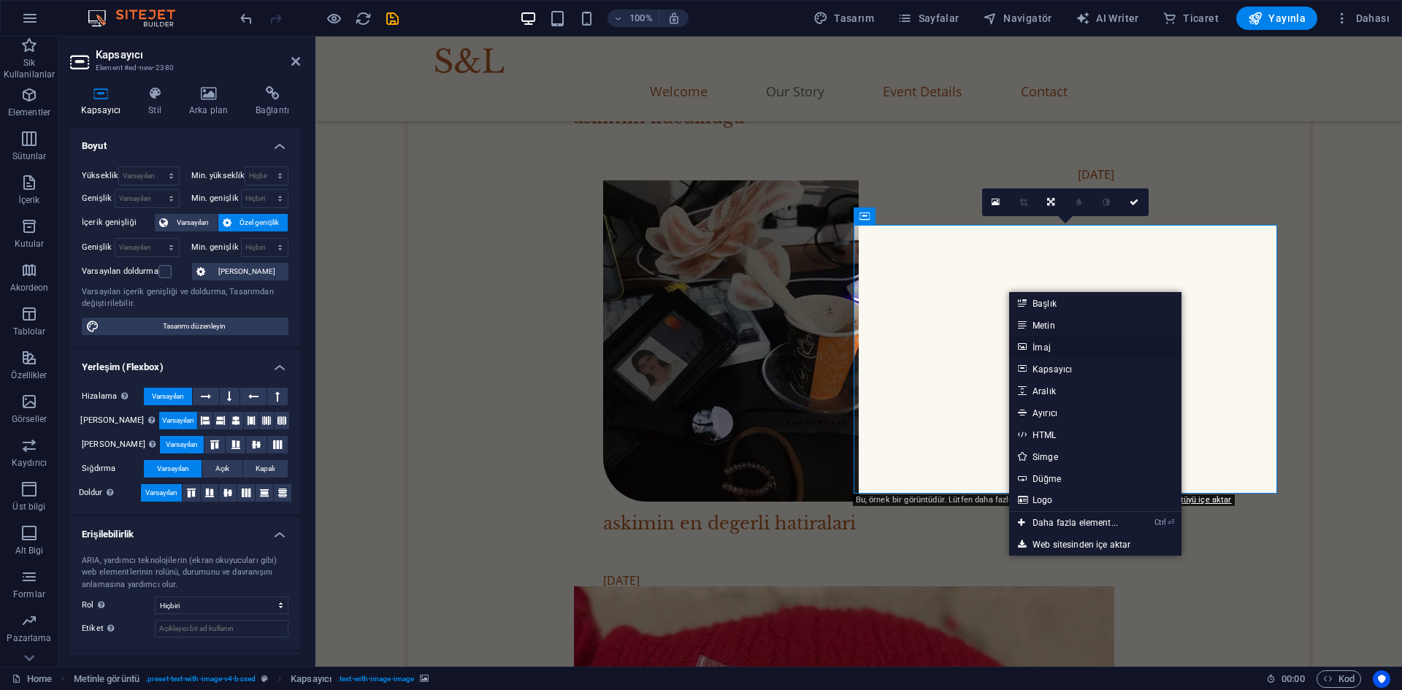
click at [1032, 342] on link "İmaj" at bounding box center [1095, 347] width 172 height 22
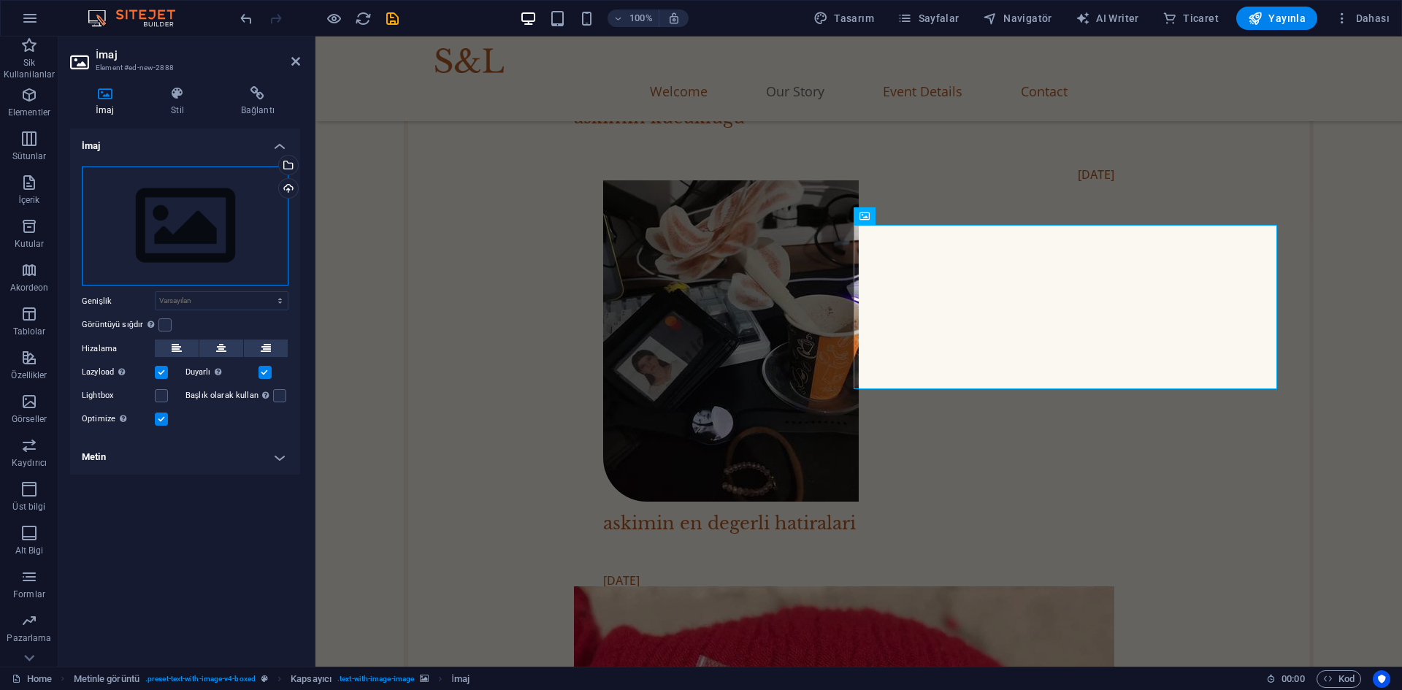
click at [214, 244] on div "Dosyaları buraya sürükleyin, dosyaları seçmek için tıklayın veya Dosyalardan ya…" at bounding box center [185, 227] width 207 height 120
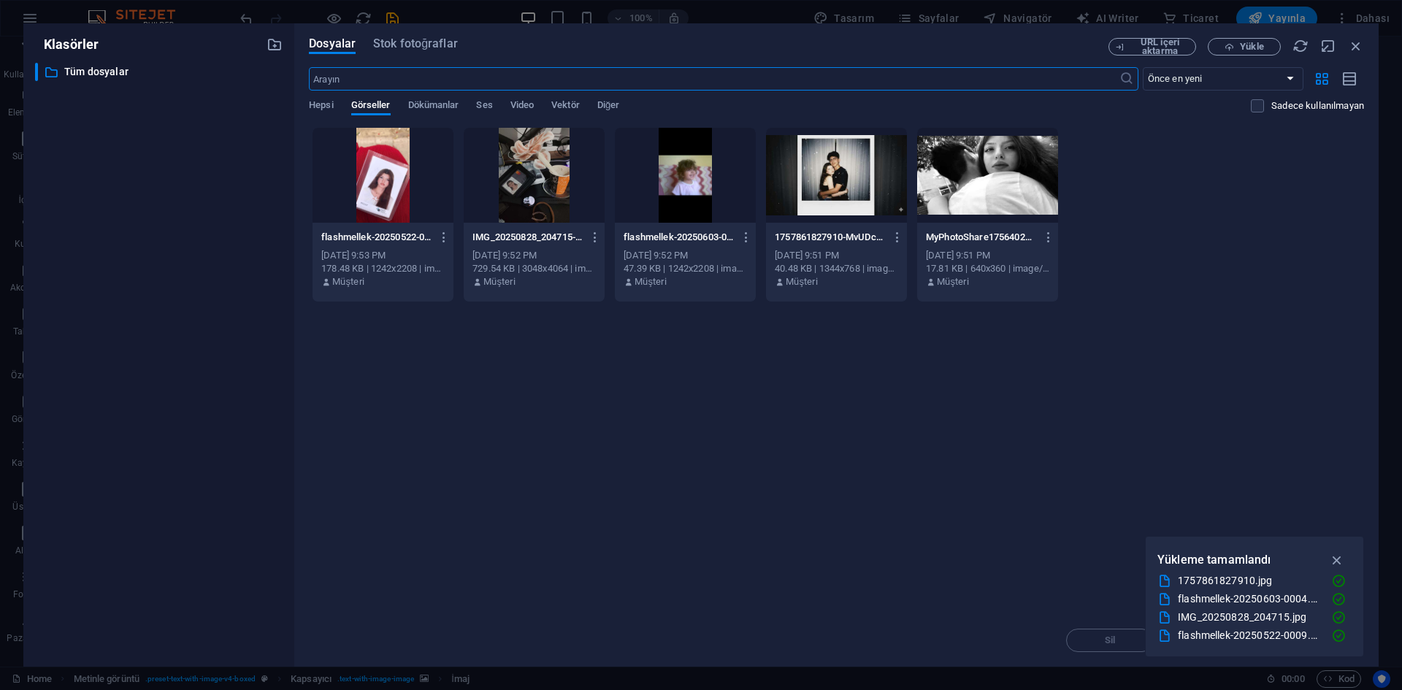
scroll to position [1423, 0]
click at [1229, 49] on icon "button" at bounding box center [1229, 46] width 9 height 9
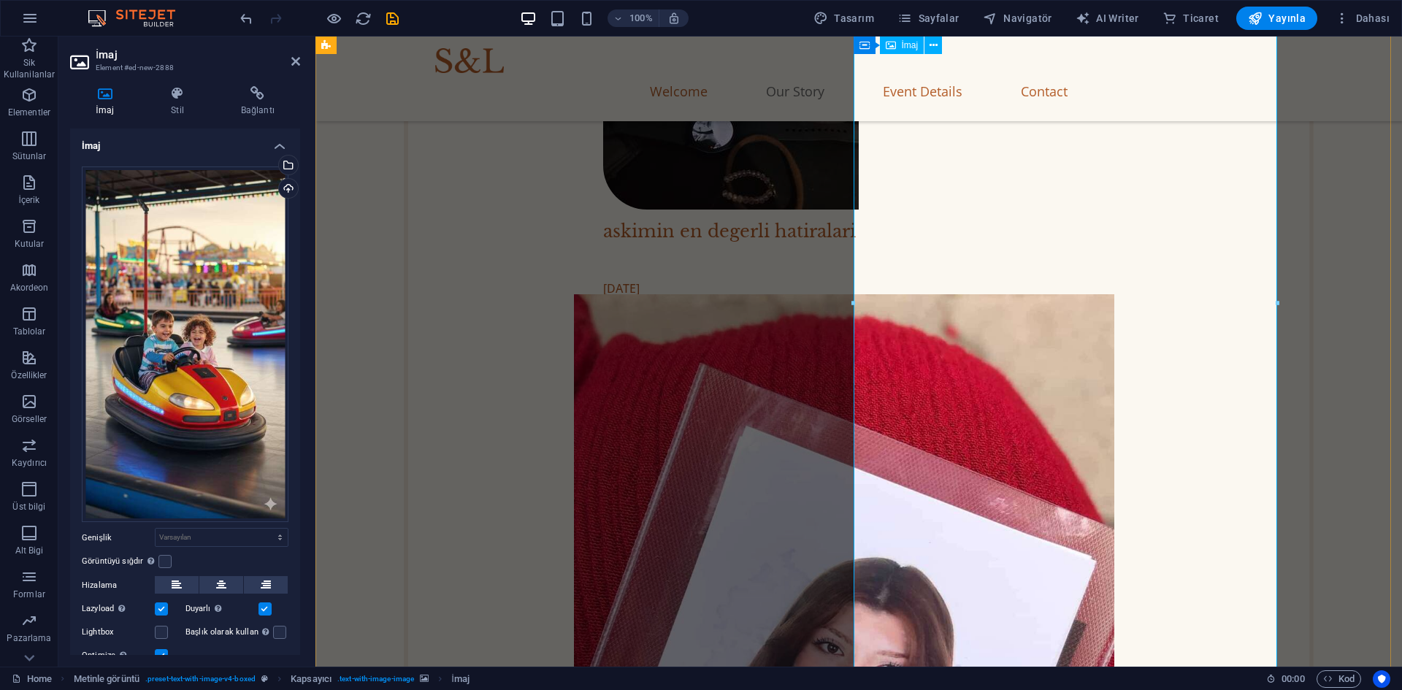
scroll to position [1891, 0]
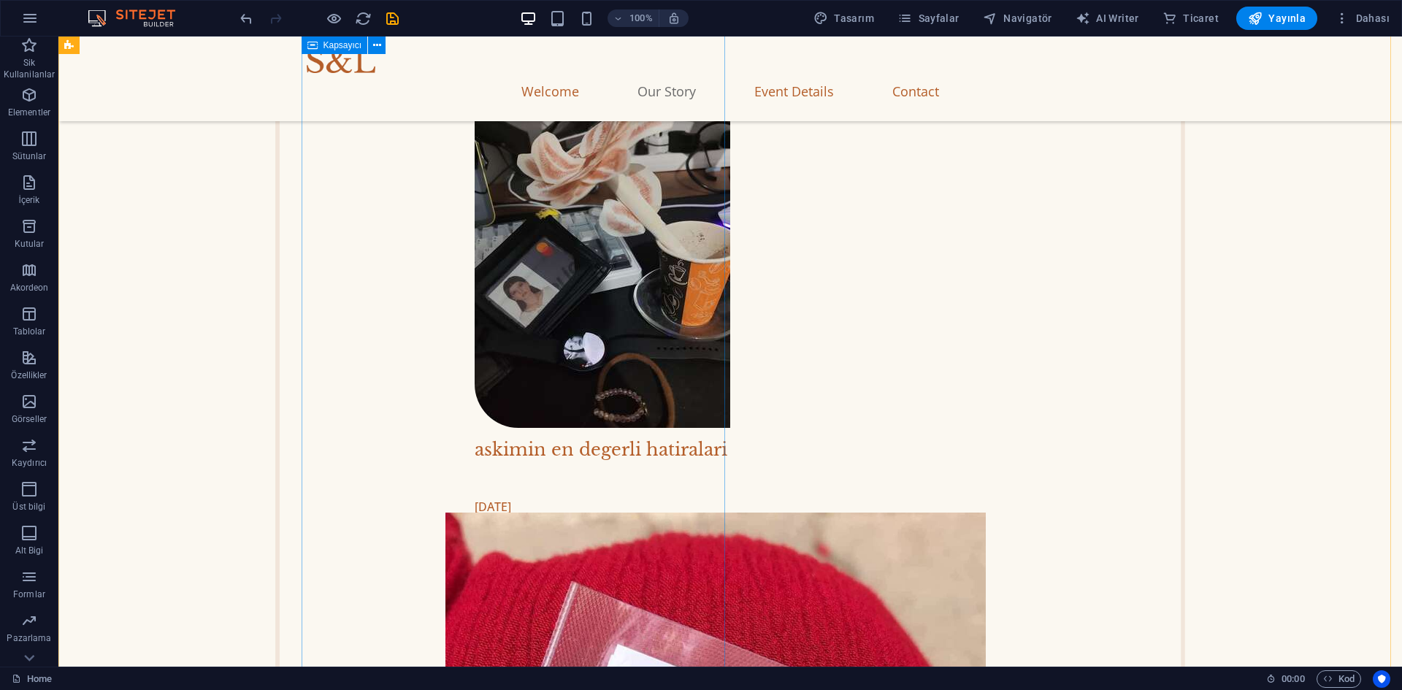
scroll to position [2109, 0]
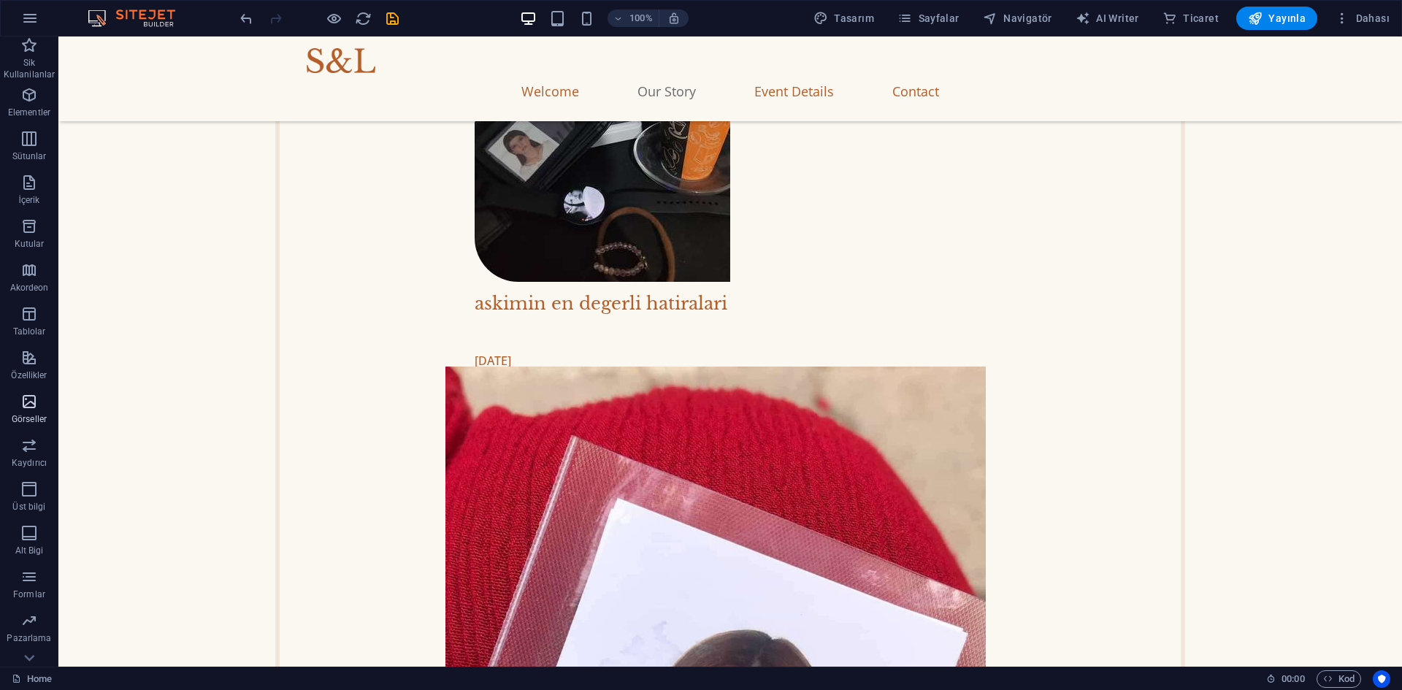
click at [41, 404] on span "Görseller" at bounding box center [29, 410] width 58 height 35
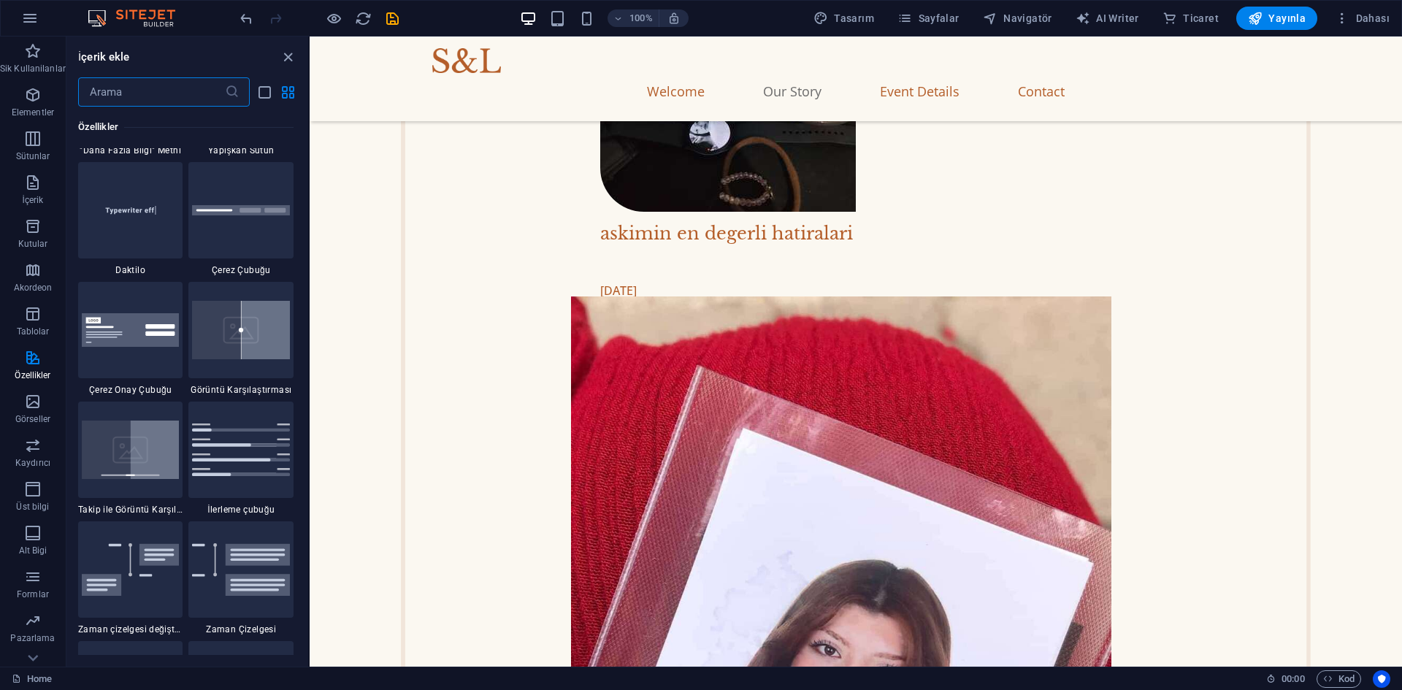
scroll to position [5653, 0]
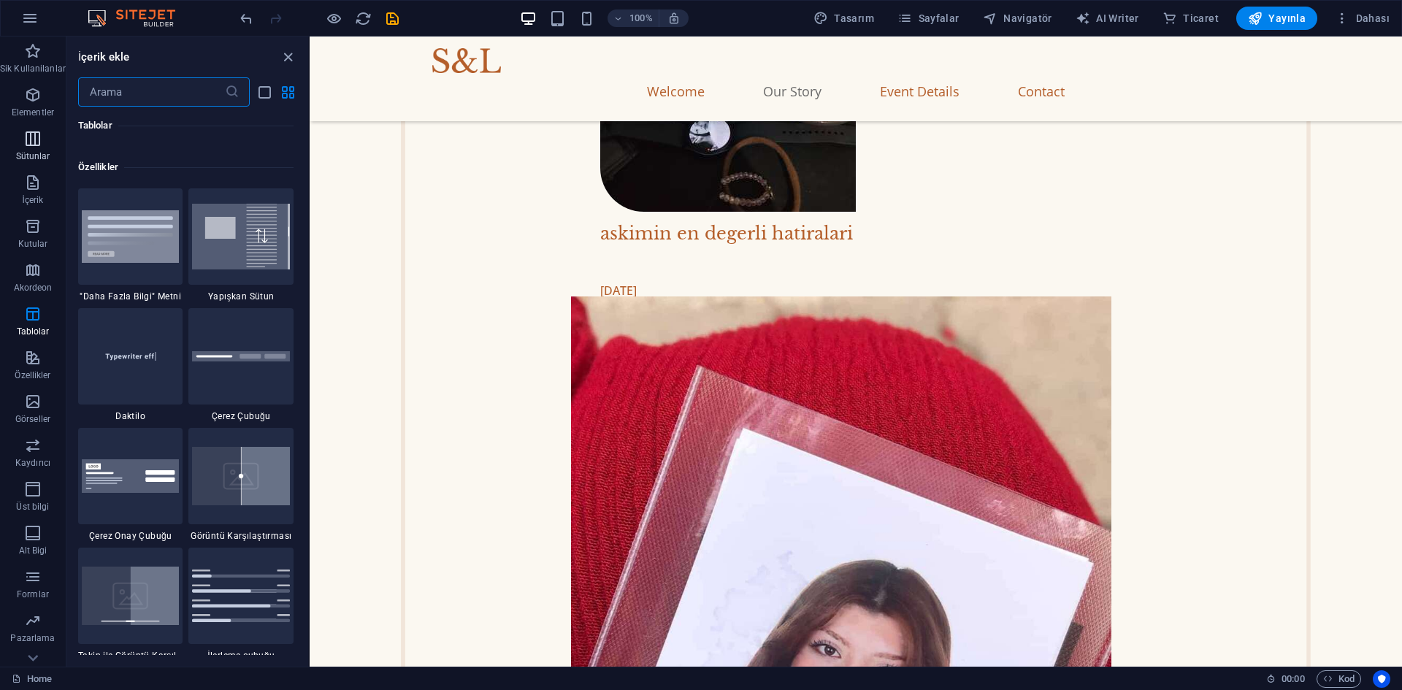
click at [48, 147] on span "Sütunlar" at bounding box center [33, 147] width 66 height 35
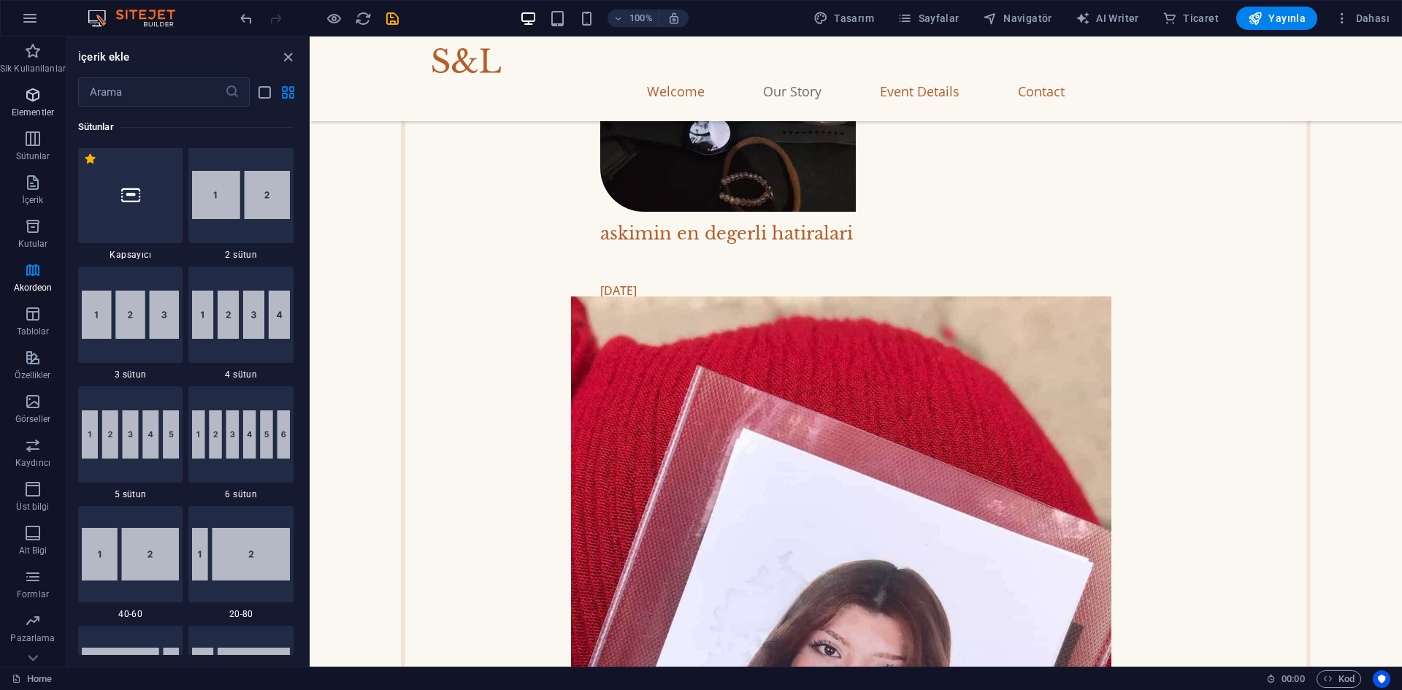
click at [28, 104] on span "Elementler" at bounding box center [33, 103] width 66 height 35
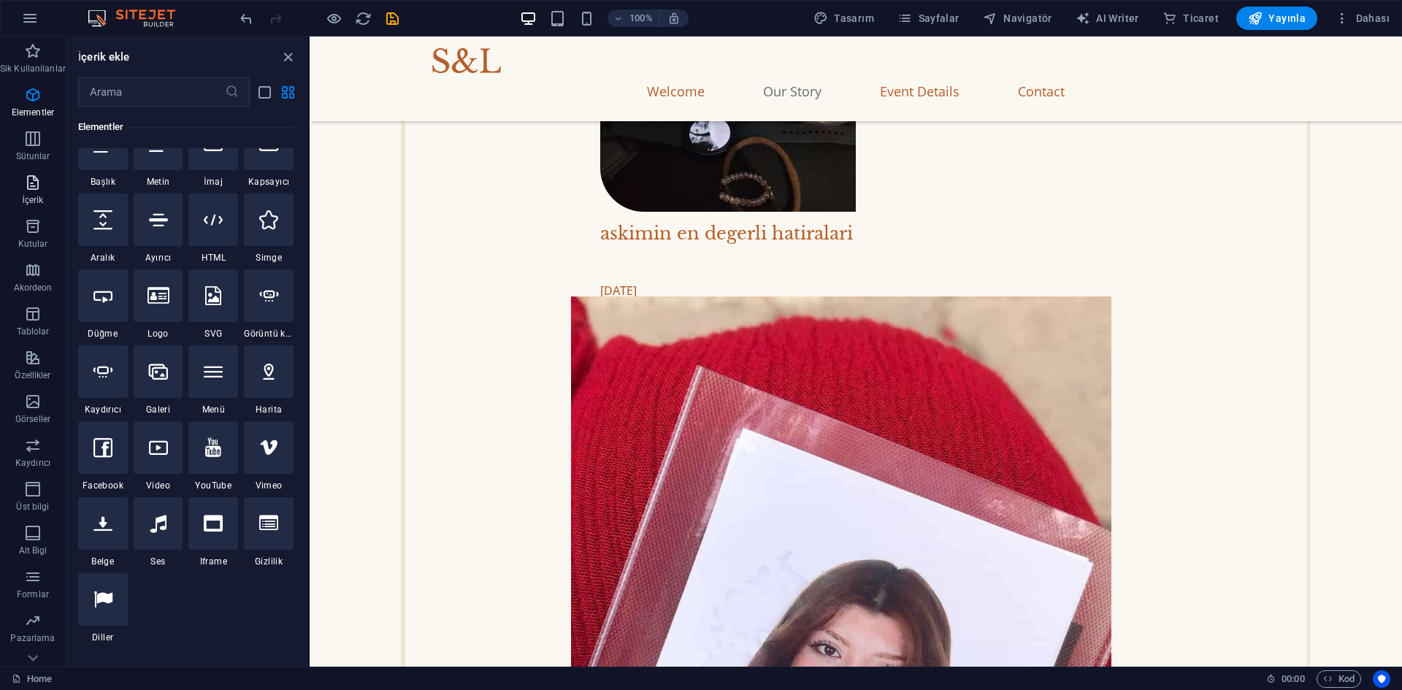
scroll to position [156, 0]
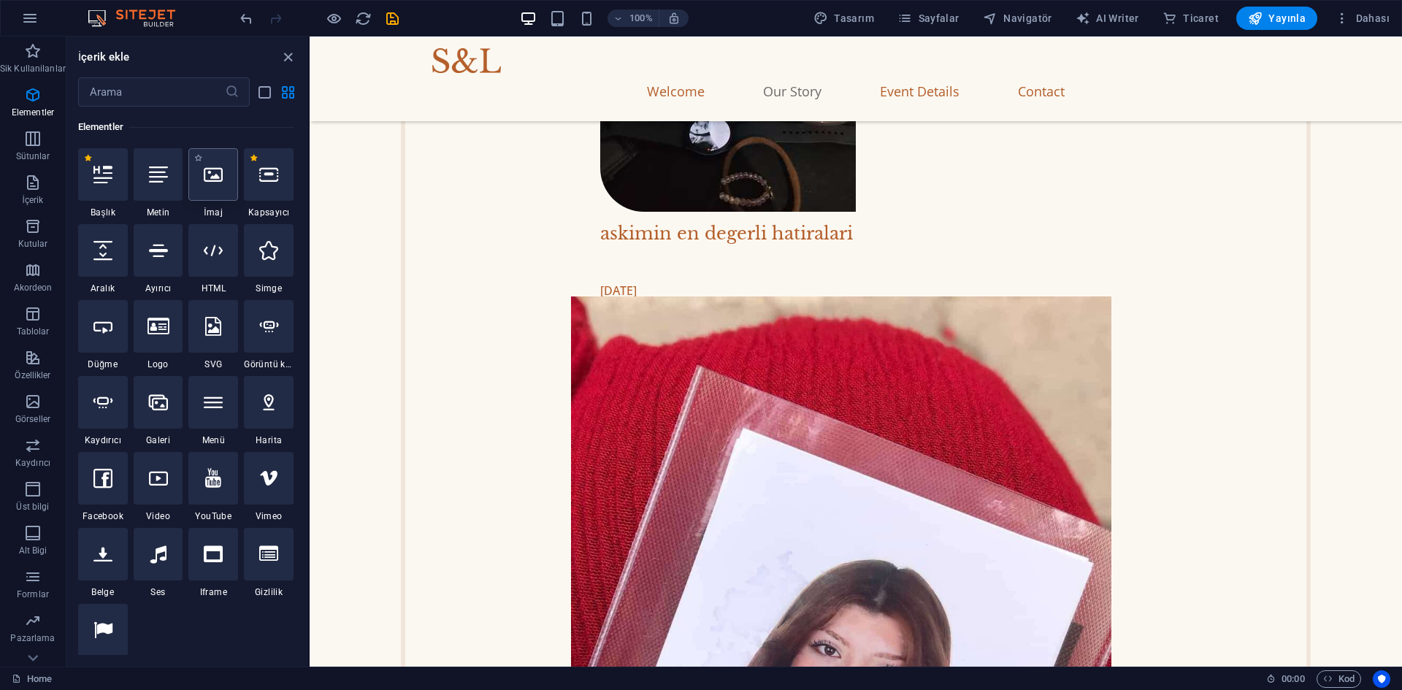
click at [217, 186] on div at bounding box center [213, 174] width 50 height 53
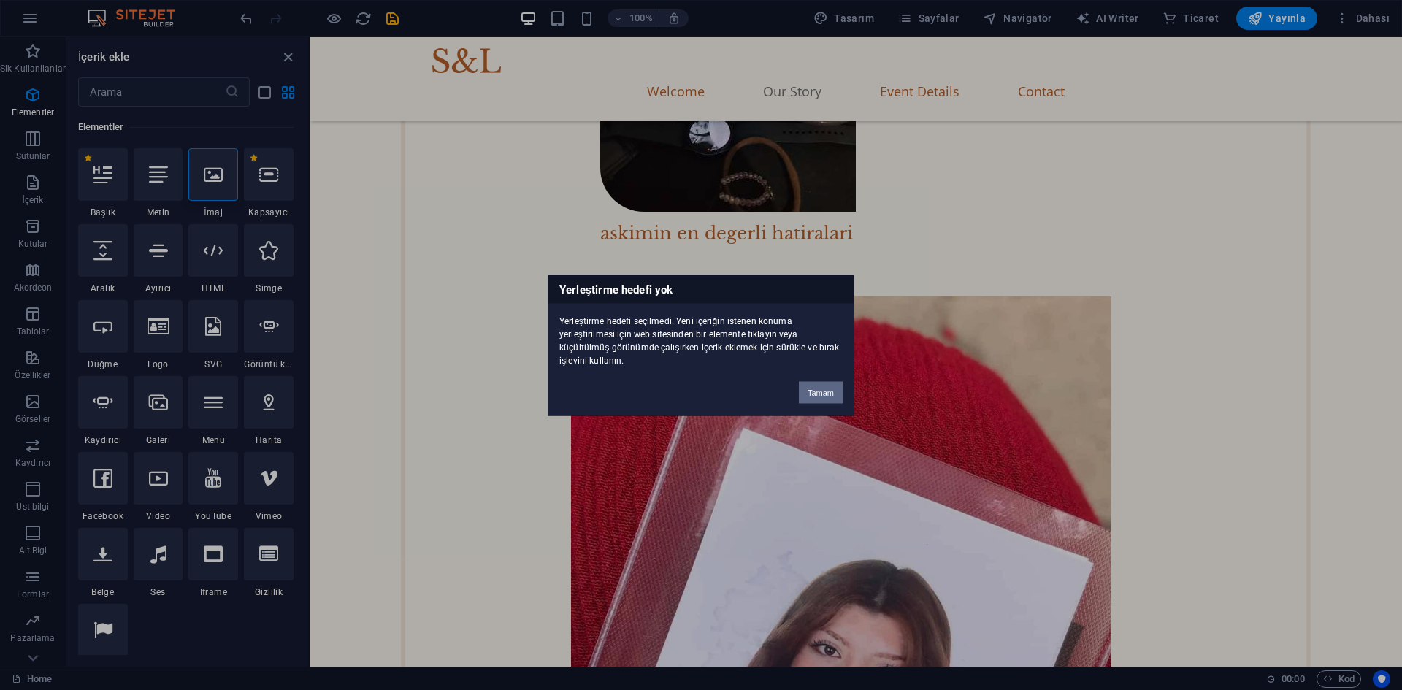
click at [819, 391] on button "Tamam" at bounding box center [821, 392] width 44 height 22
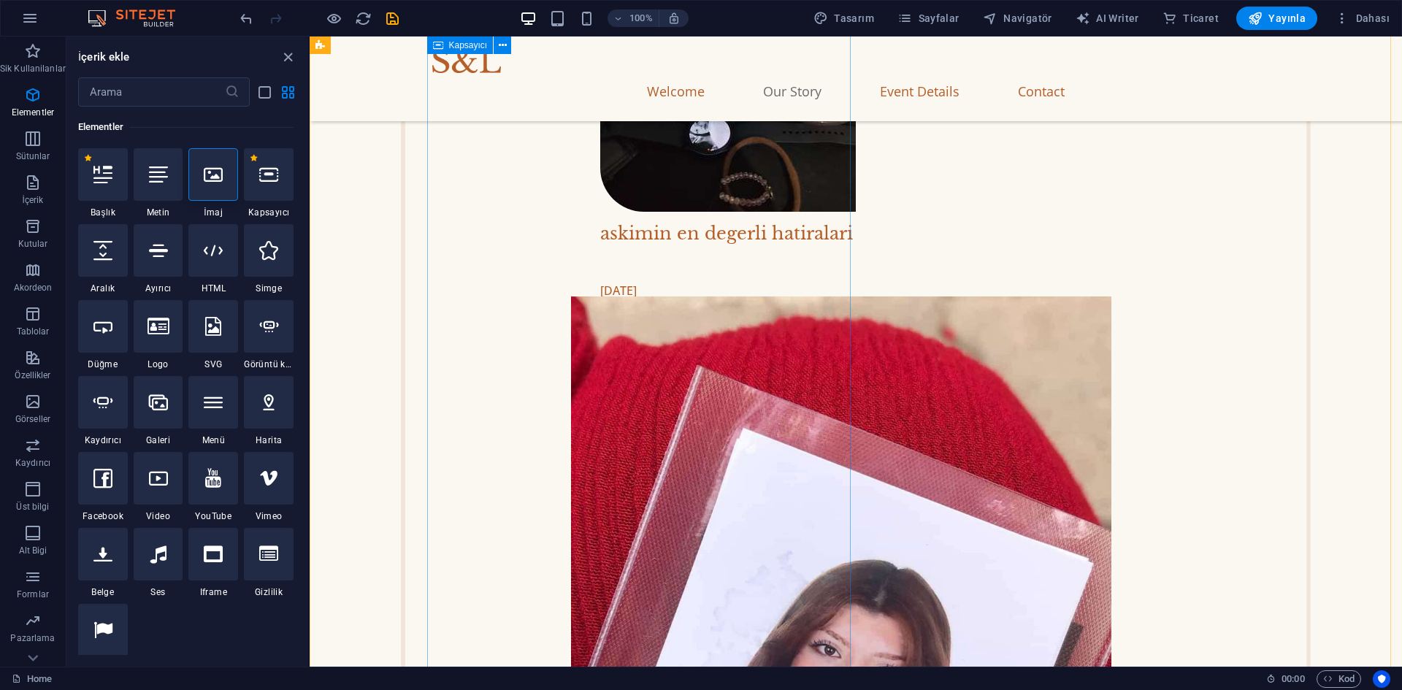
drag, startPoint x: 608, startPoint y: 284, endPoint x: 643, endPoint y: 359, distance: 83.0
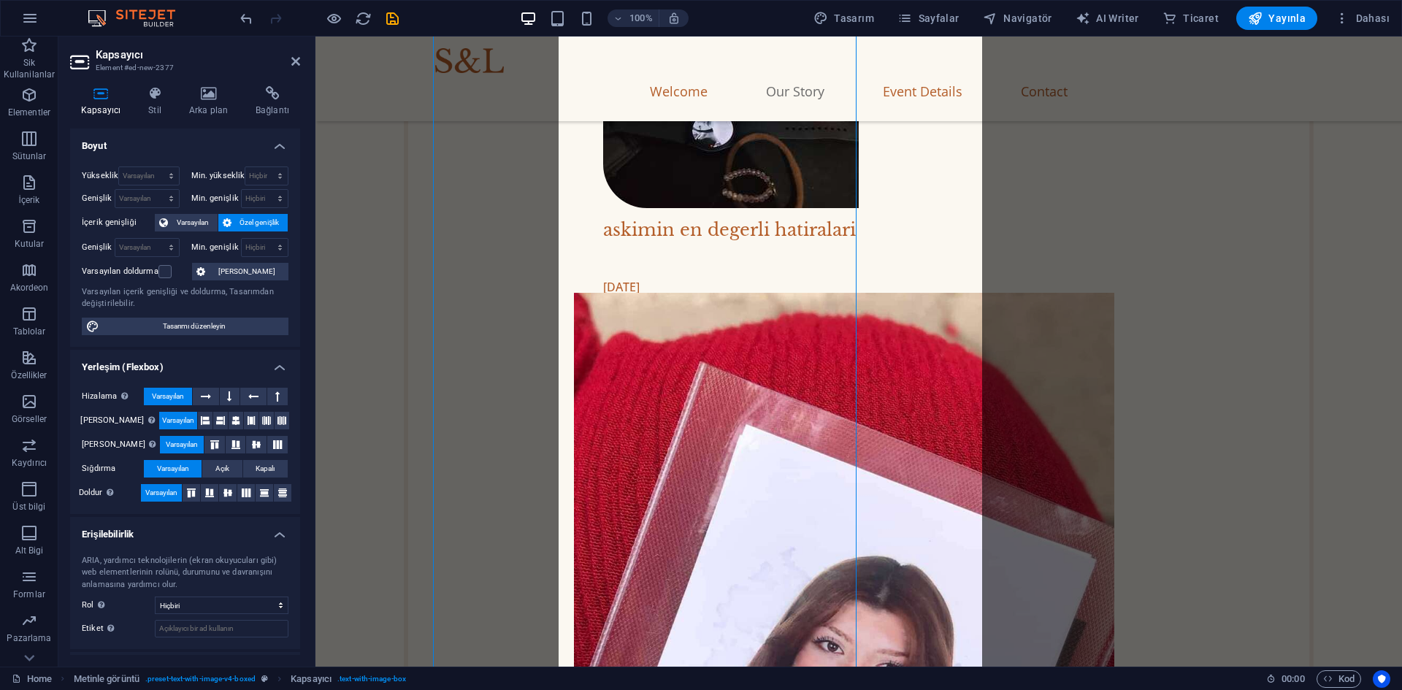
scroll to position [2037, 0]
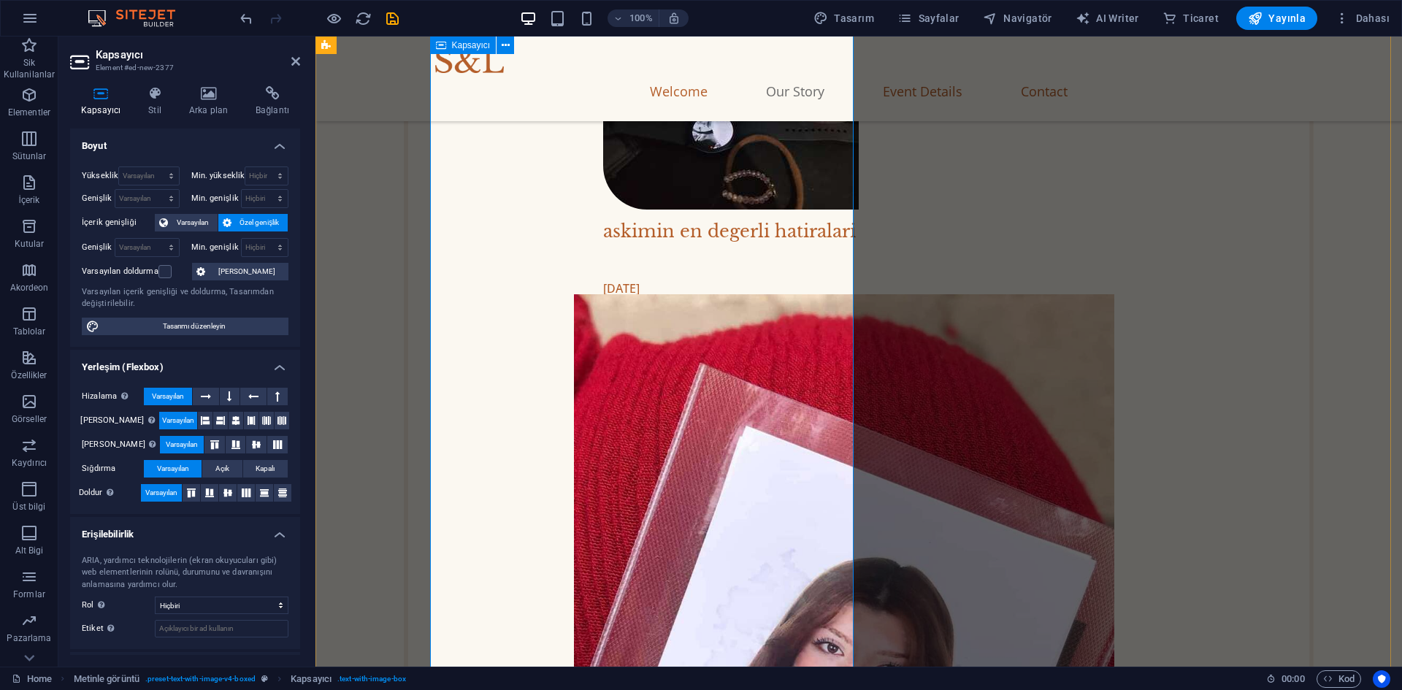
click at [209, 108] on h4 "Arka plan" at bounding box center [211, 101] width 66 height 31
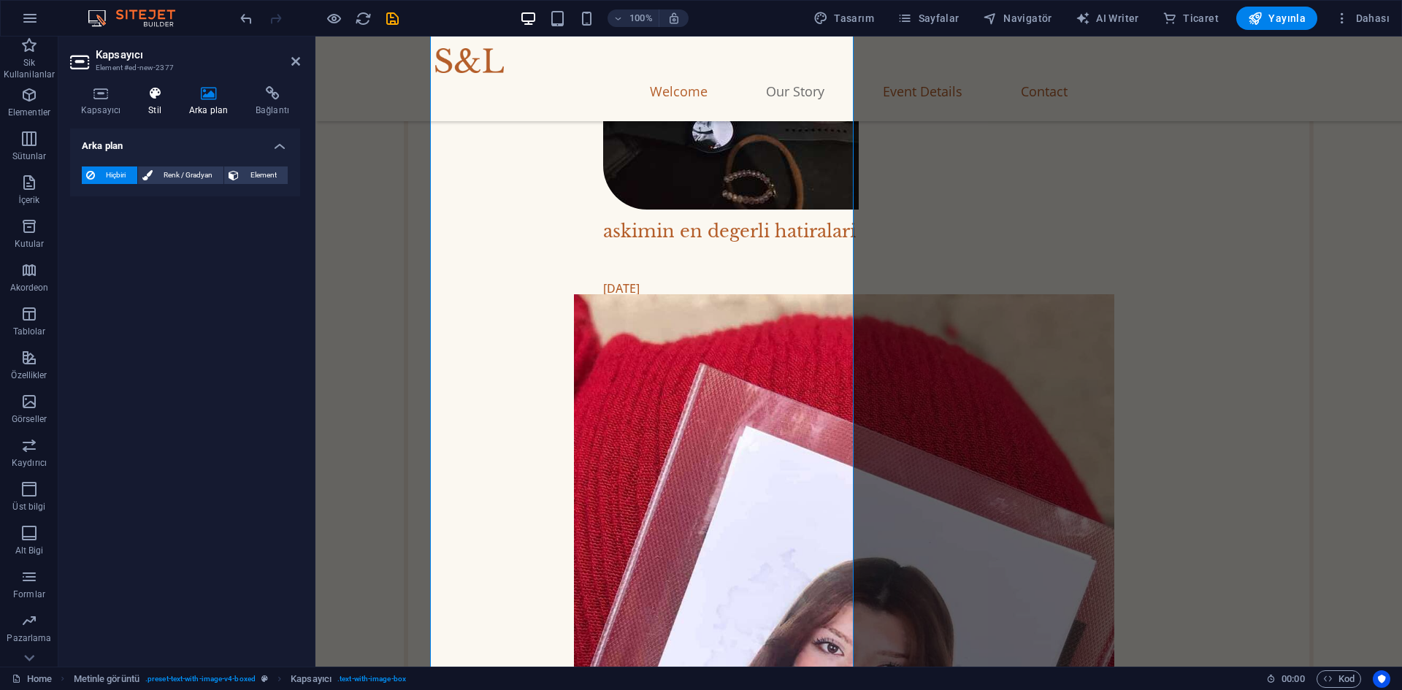
click at [158, 104] on h4 "Stil" at bounding box center [157, 101] width 41 height 31
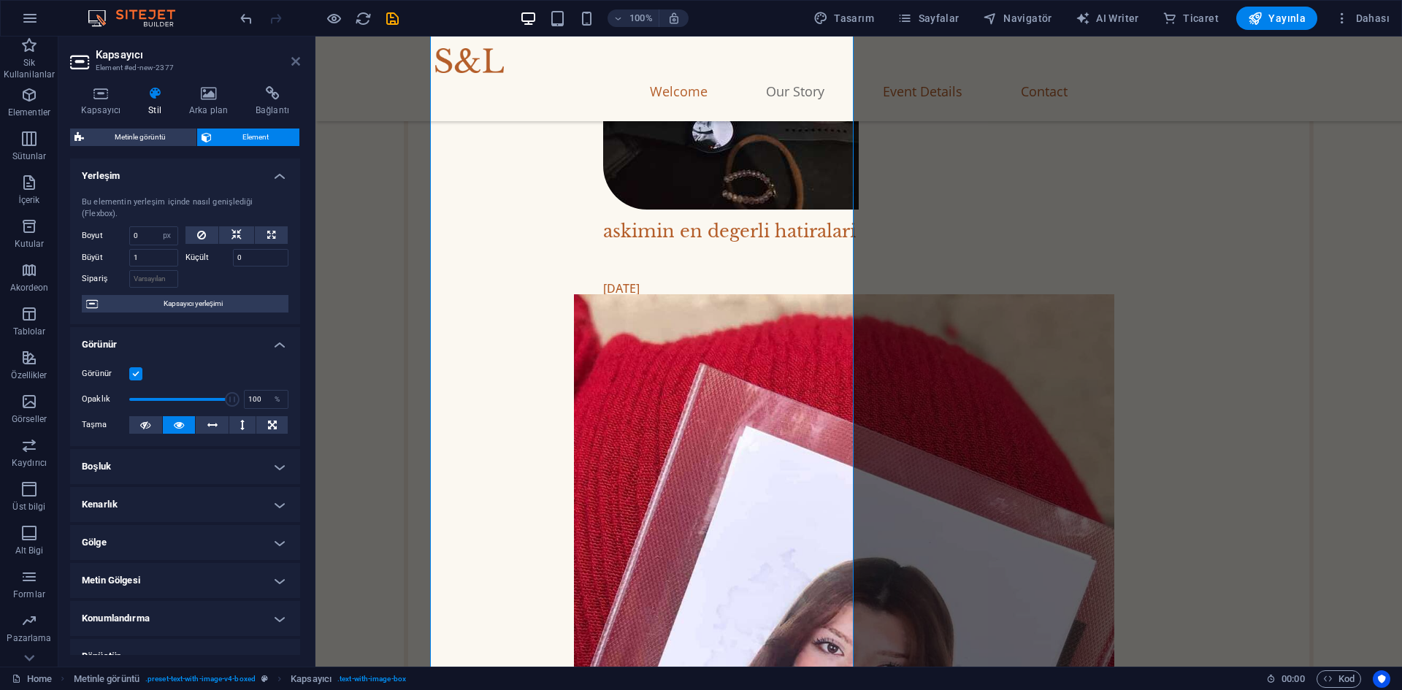
click at [299, 65] on icon at bounding box center [295, 62] width 9 height 12
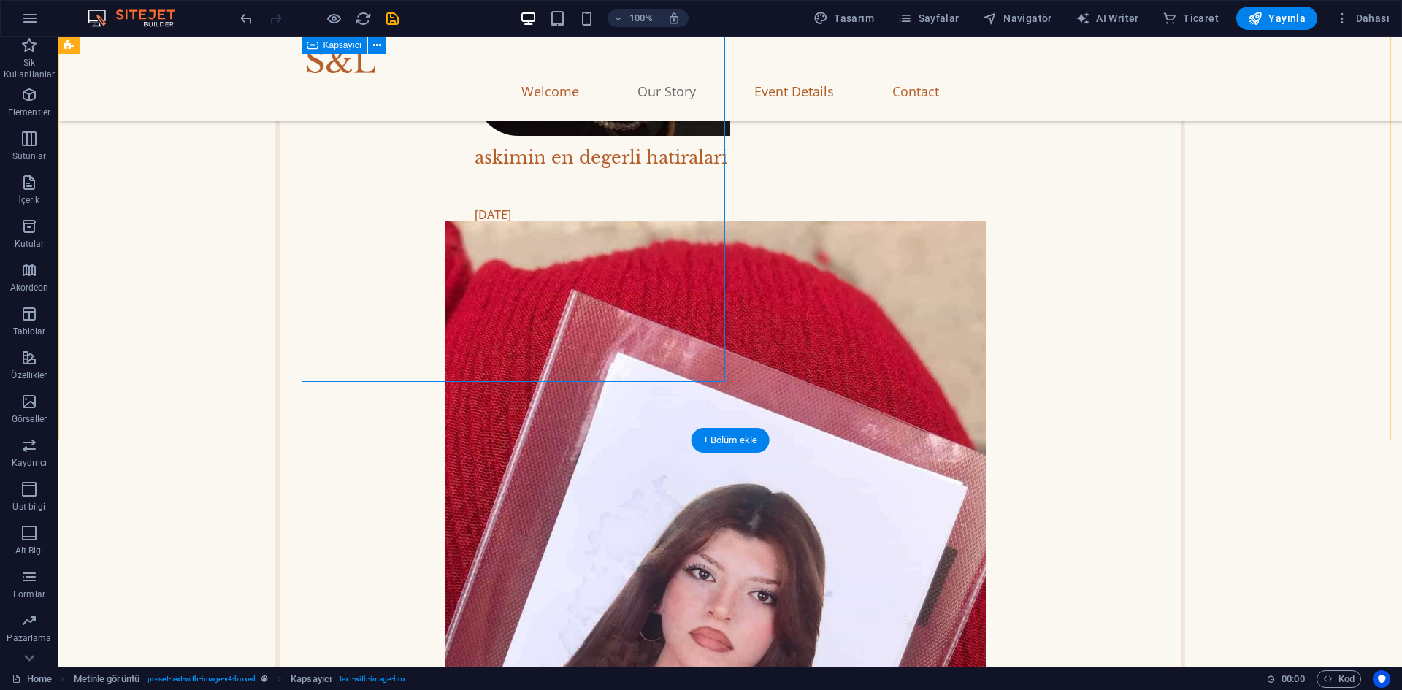
scroll to position [2401, 0]
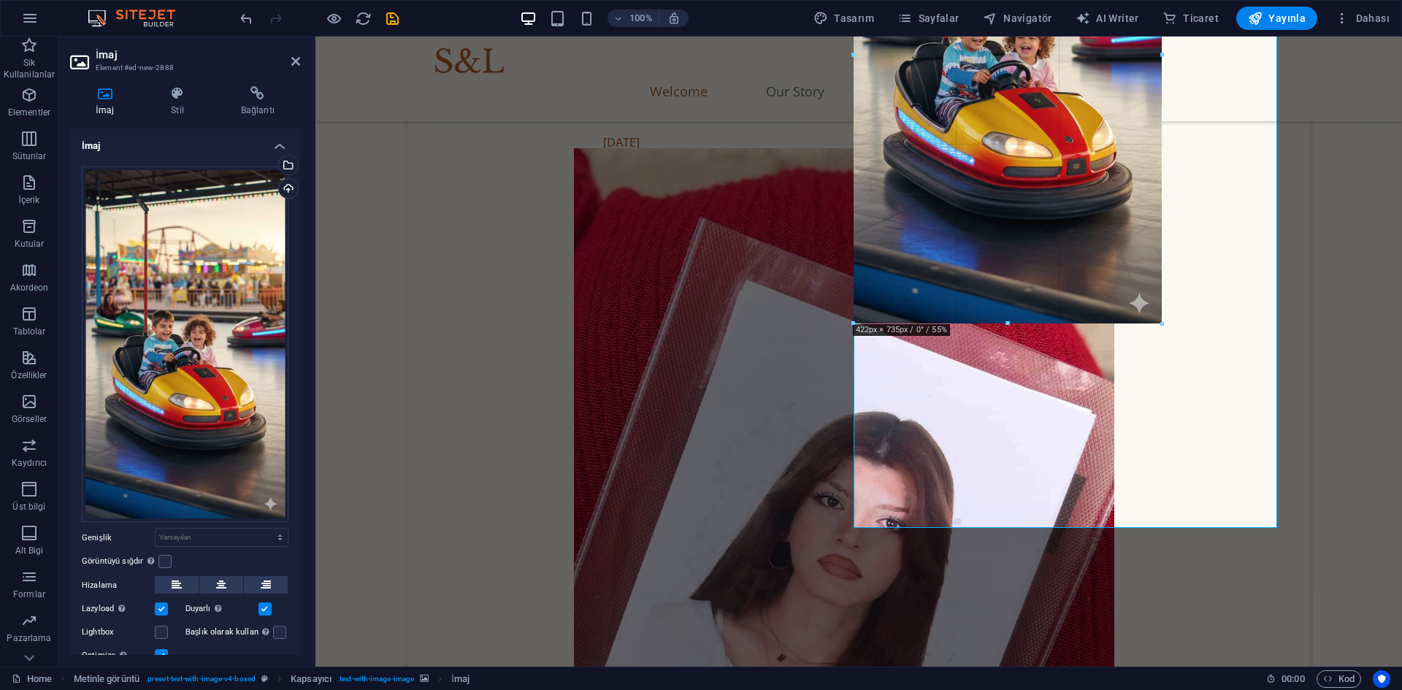
drag, startPoint x: 1066, startPoint y: 527, endPoint x: 1051, endPoint y: 318, distance: 209.4
type input "419"
select select "px"
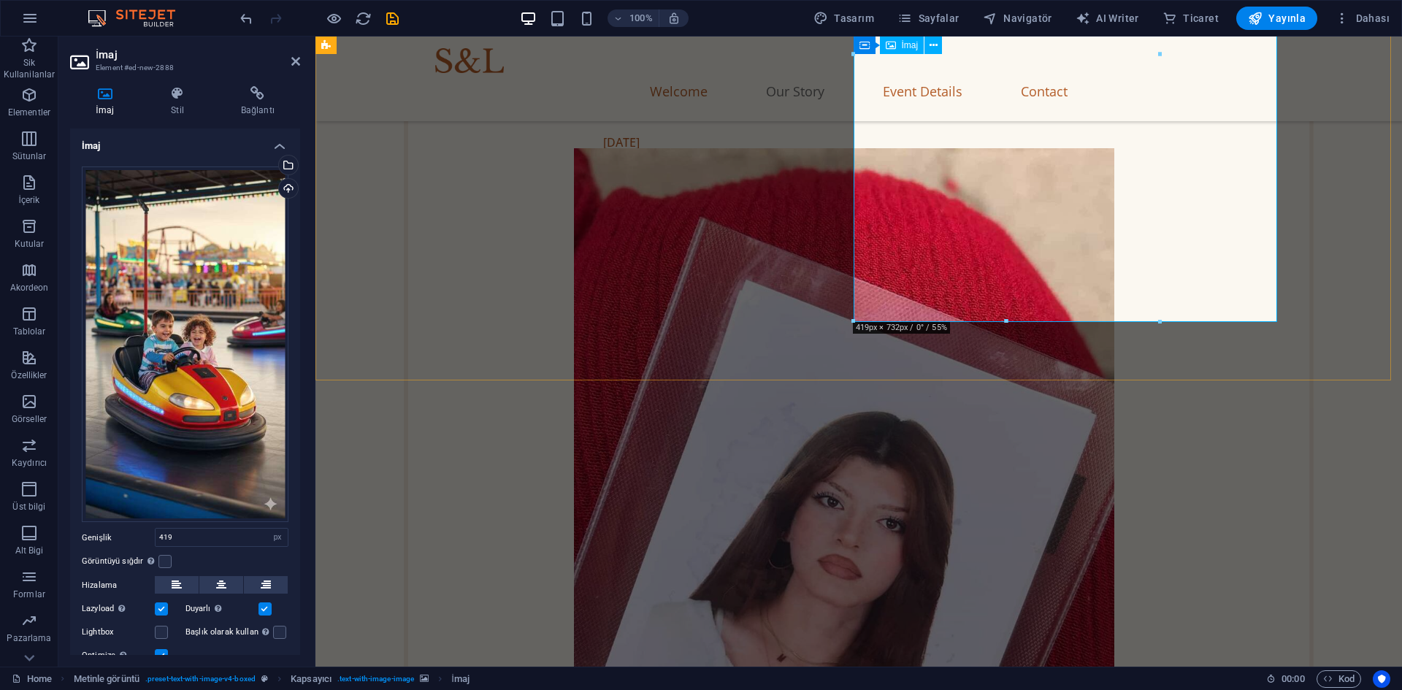
scroll to position [1891, 0]
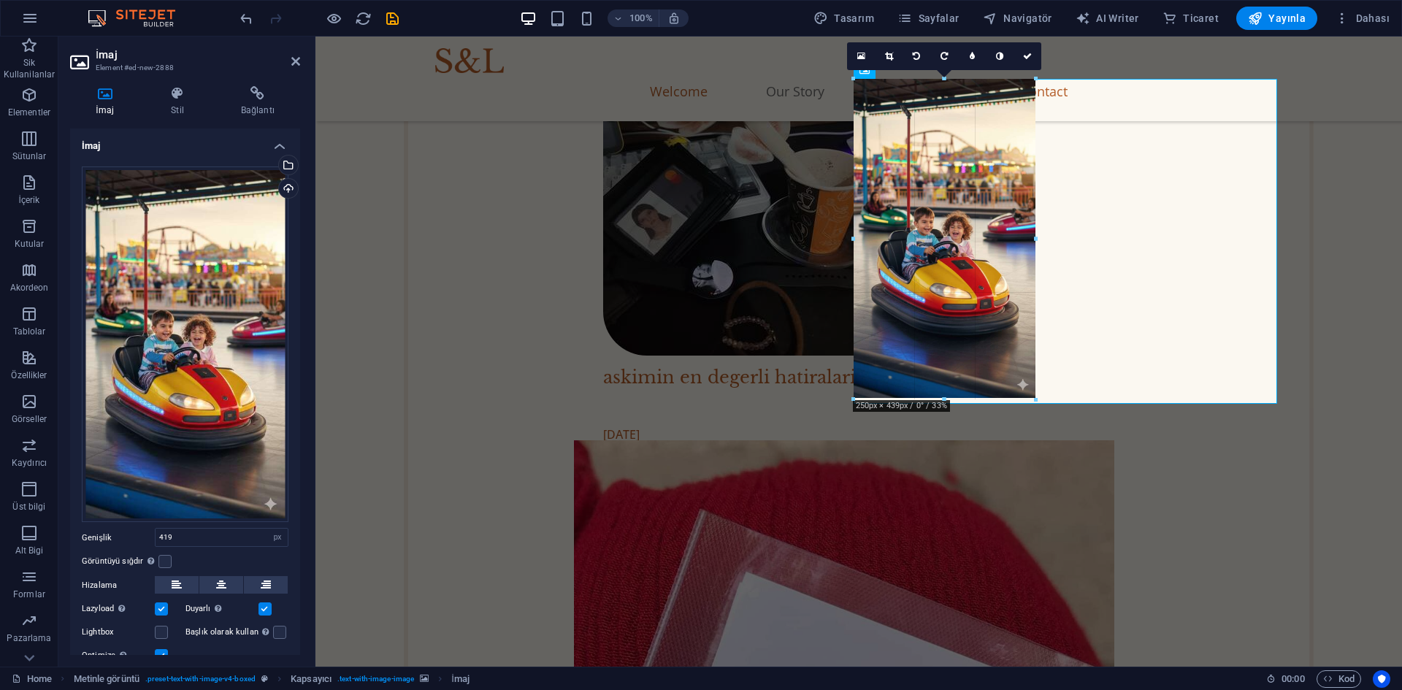
drag, startPoint x: 1007, startPoint y: 616, endPoint x: 660, endPoint y: 367, distance: 427.7
type input "249"
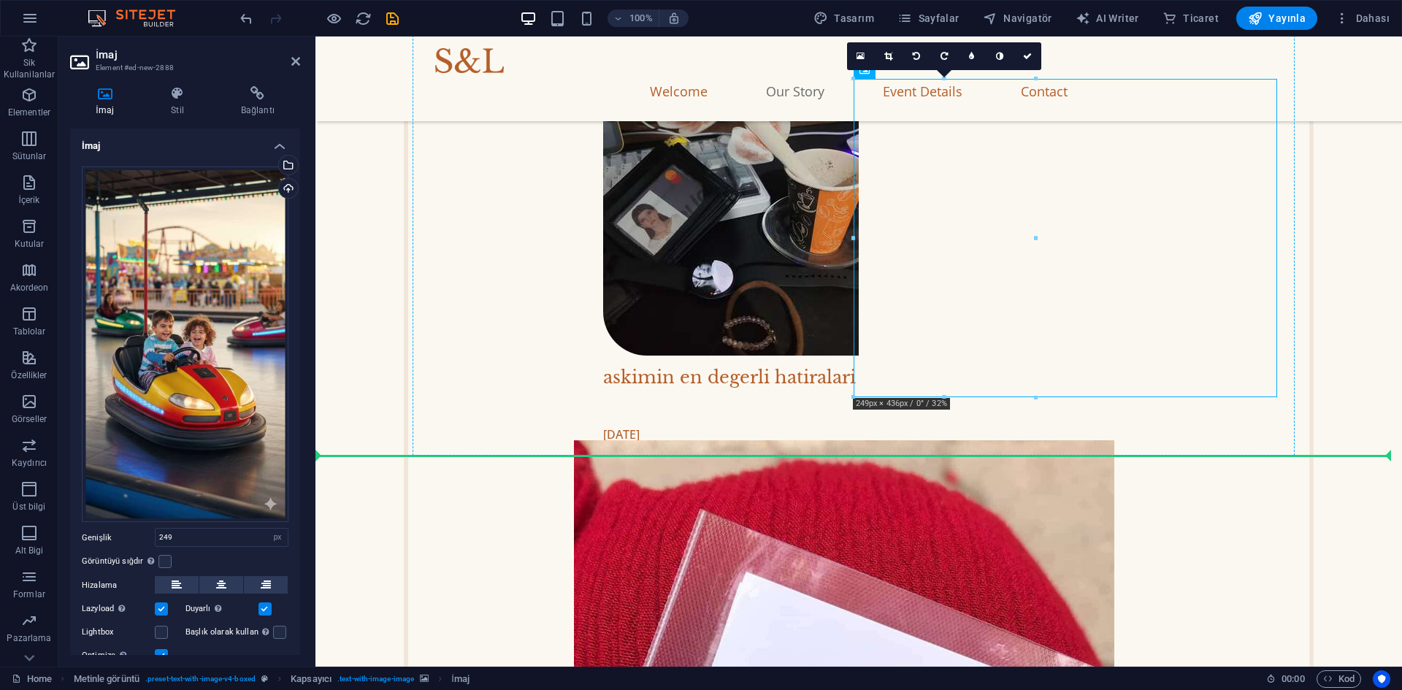
drag, startPoint x: 884, startPoint y: 257, endPoint x: 802, endPoint y: 252, distance: 82.0
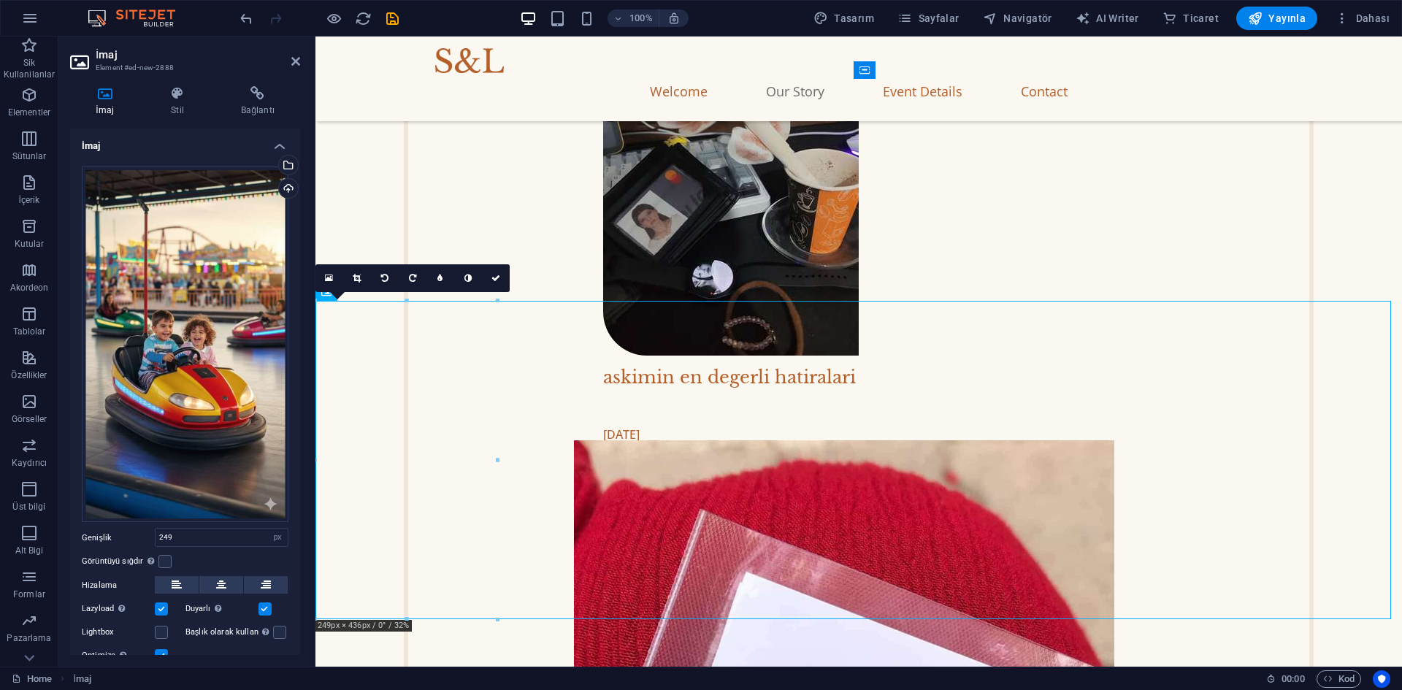
drag, startPoint x: 813, startPoint y: 427, endPoint x: 613, endPoint y: 425, distance: 199.4
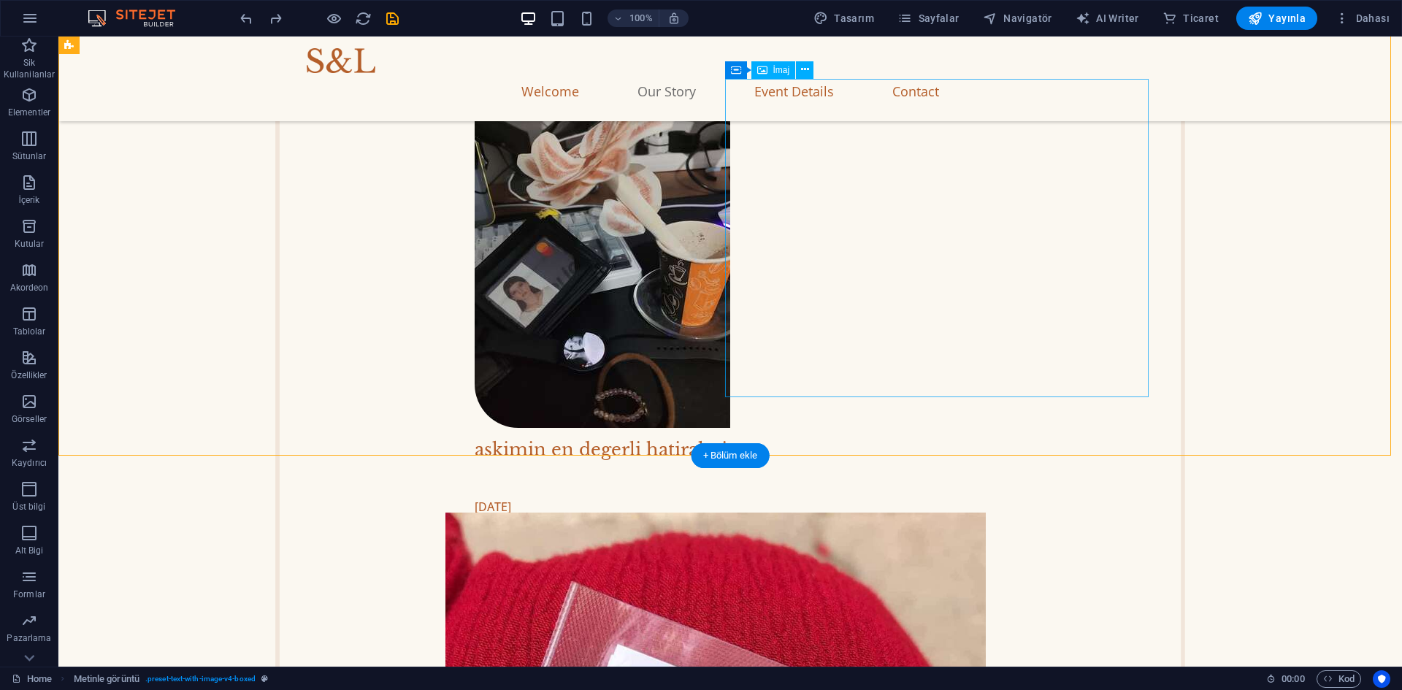
scroll to position [1817, 0]
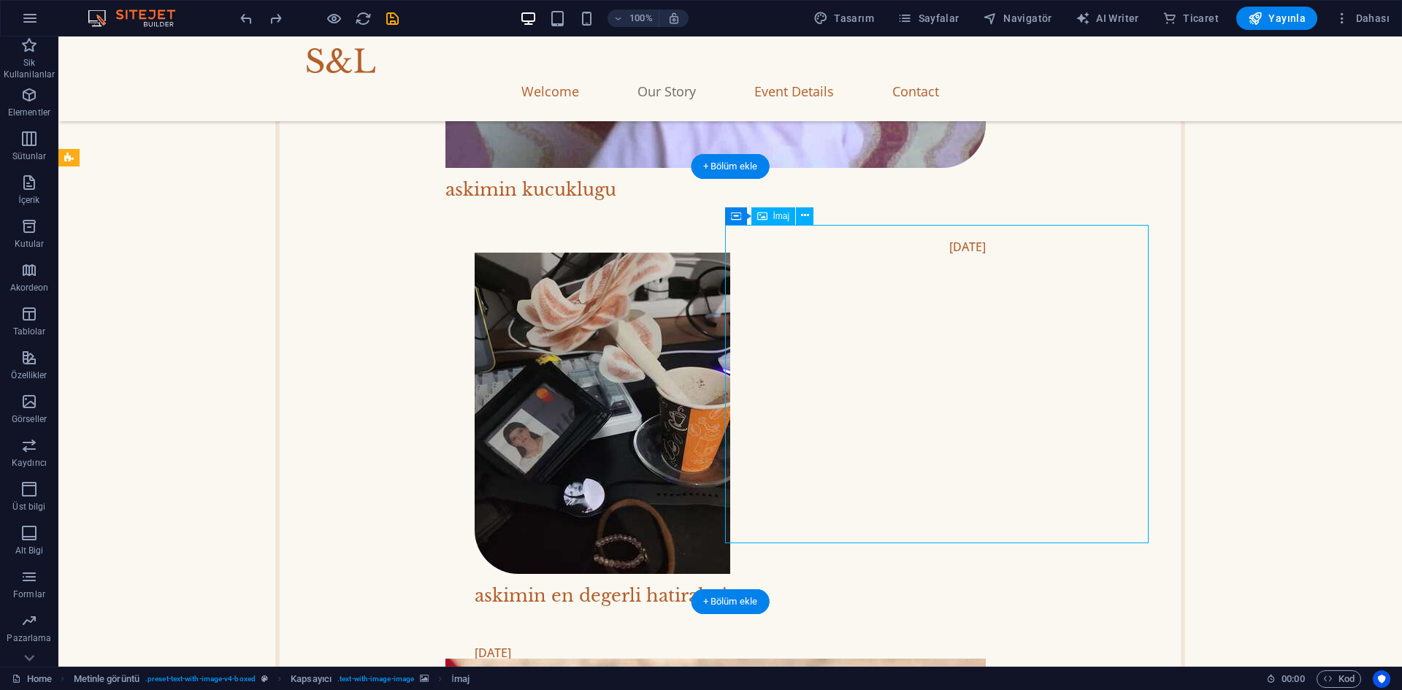
drag, startPoint x: 892, startPoint y: 402, endPoint x: 949, endPoint y: 397, distance: 56.5
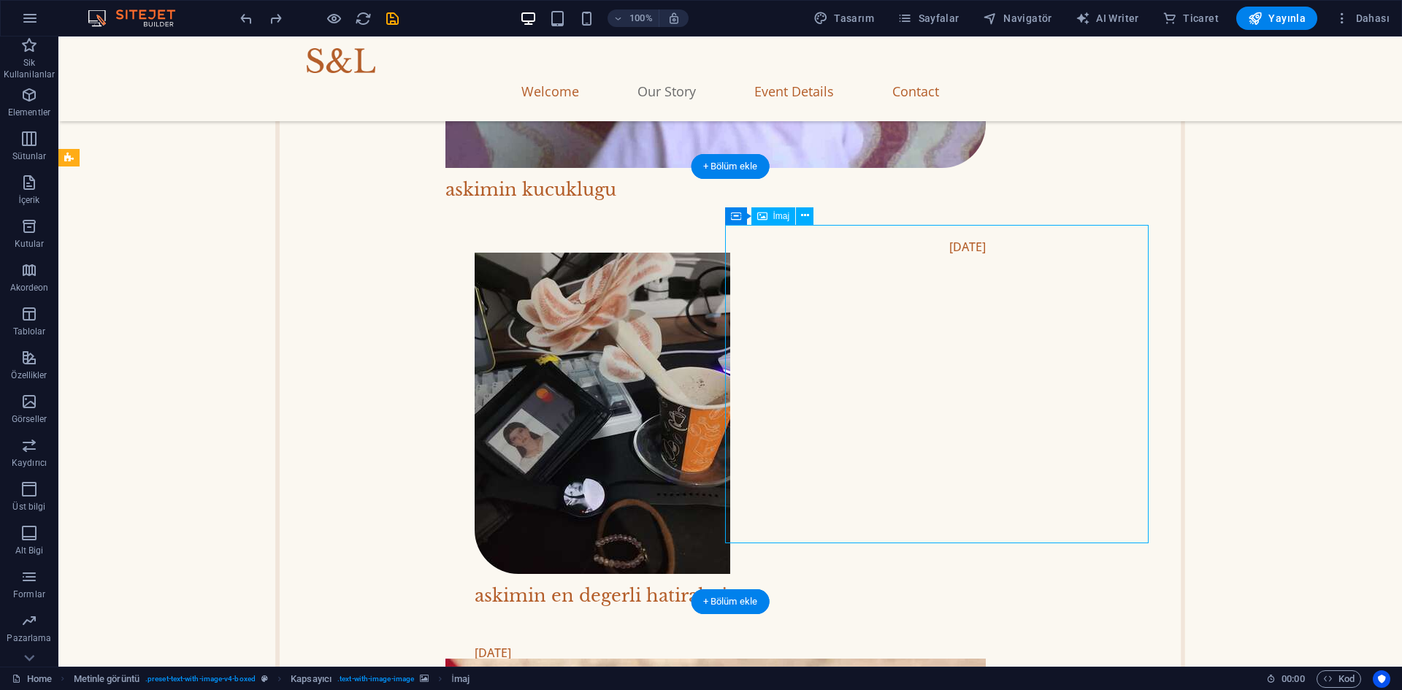
scroll to position [1745, 0]
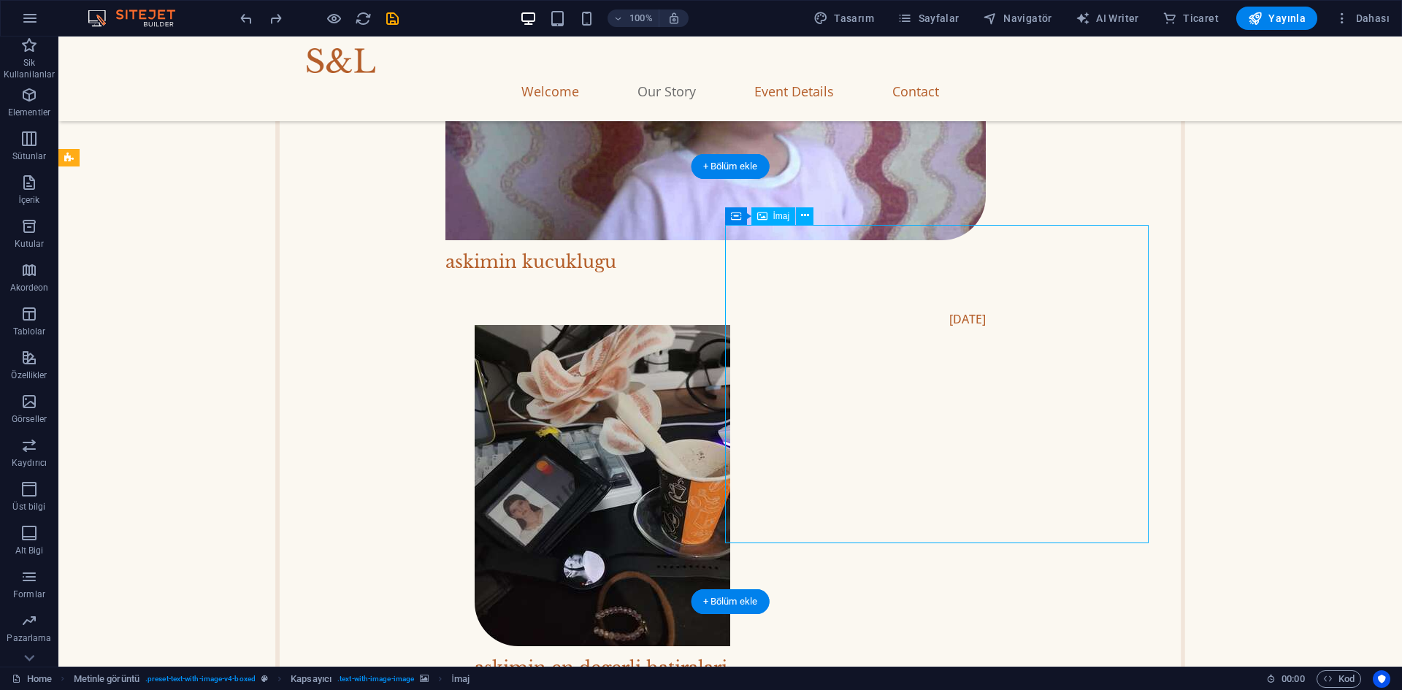
select select "px"
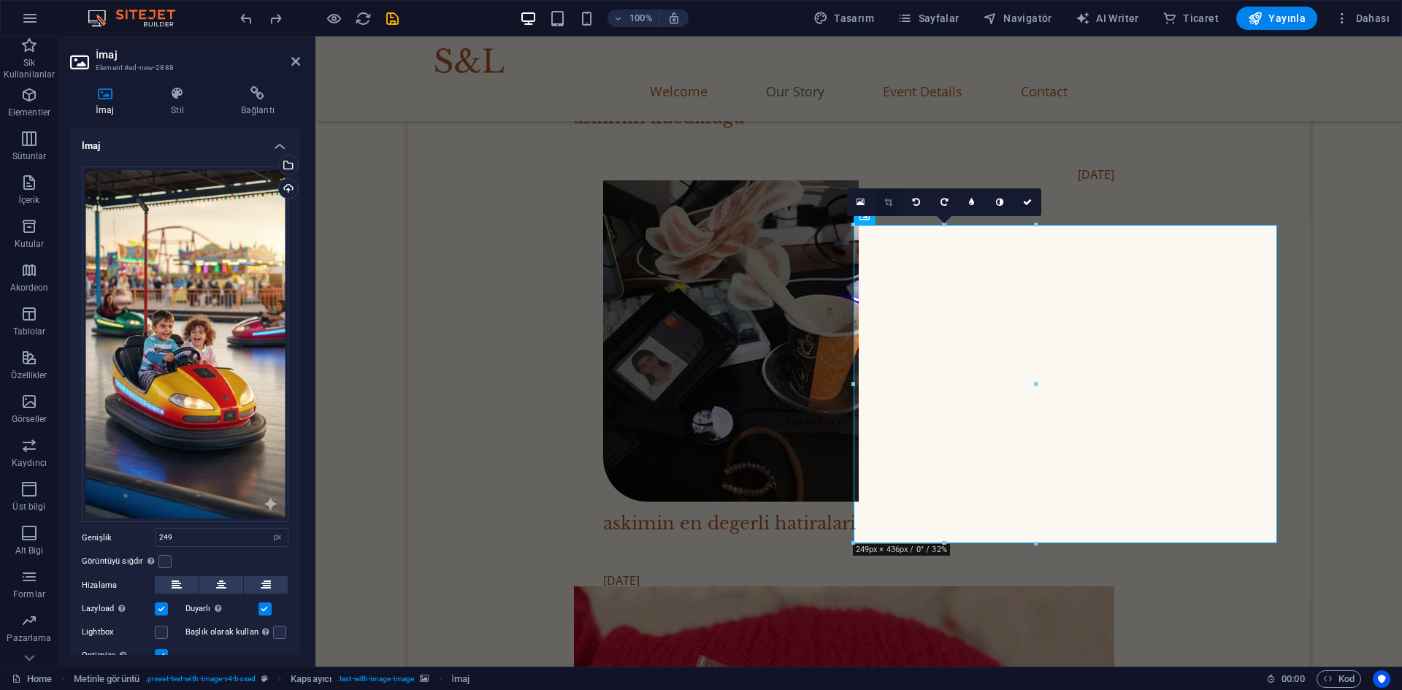
click at [880, 203] on link at bounding box center [889, 202] width 28 height 28
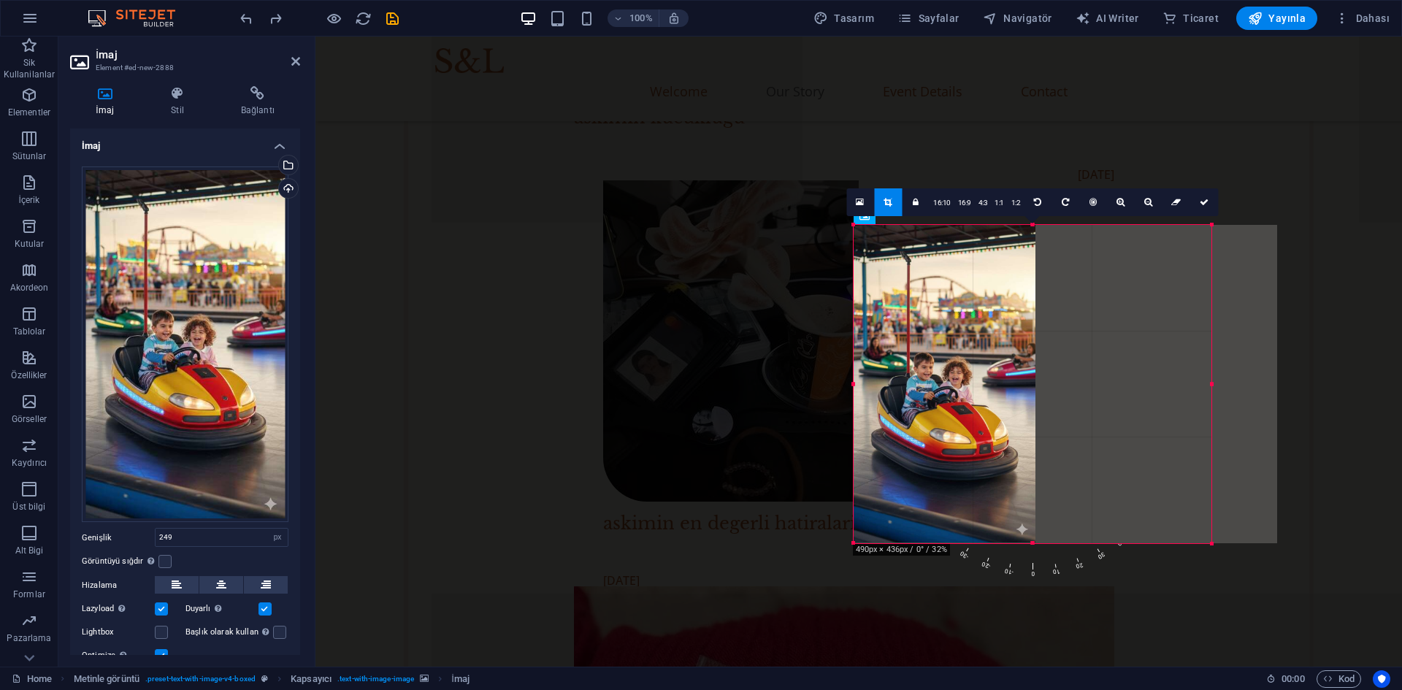
drag, startPoint x: 1033, startPoint y: 381, endPoint x: 1253, endPoint y: 398, distance: 219.7
click at [1215, 398] on div at bounding box center [1211, 384] width 5 height 318
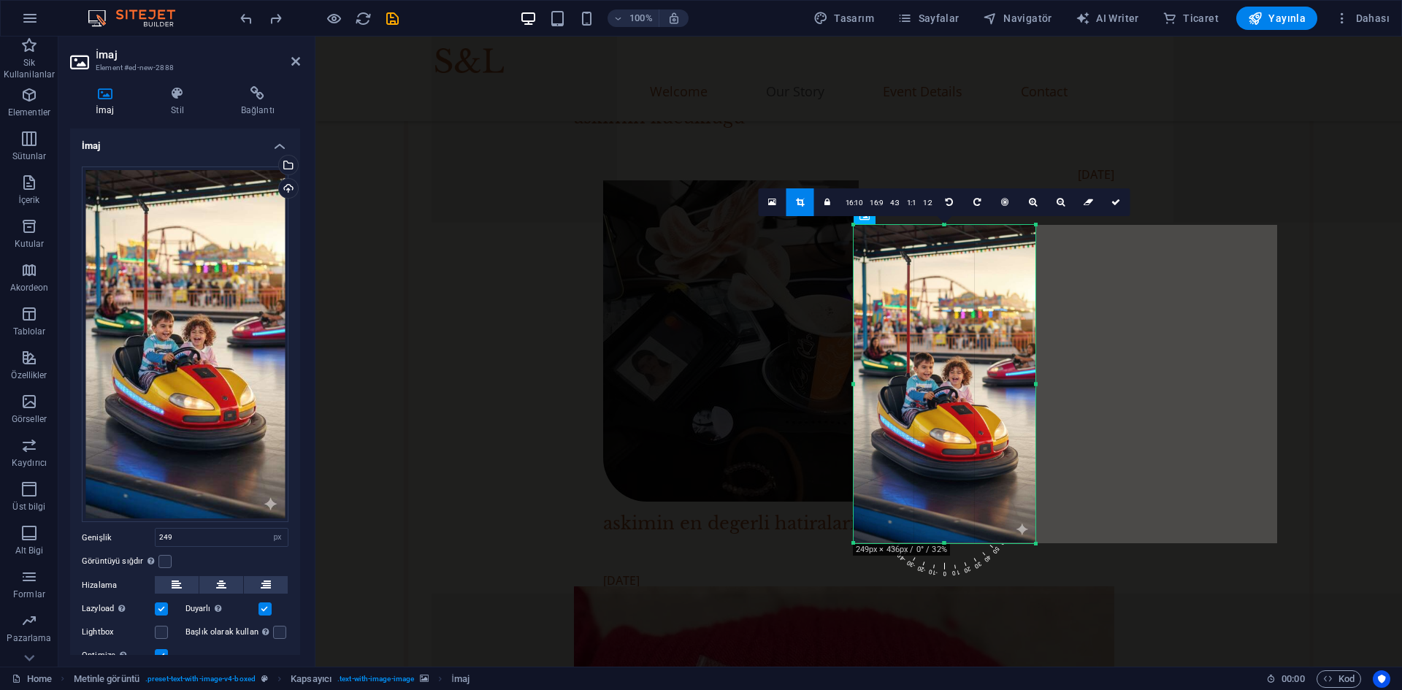
click at [1033, 386] on div at bounding box center [1035, 384] width 5 height 318
click at [1116, 205] on icon at bounding box center [1116, 202] width 9 height 9
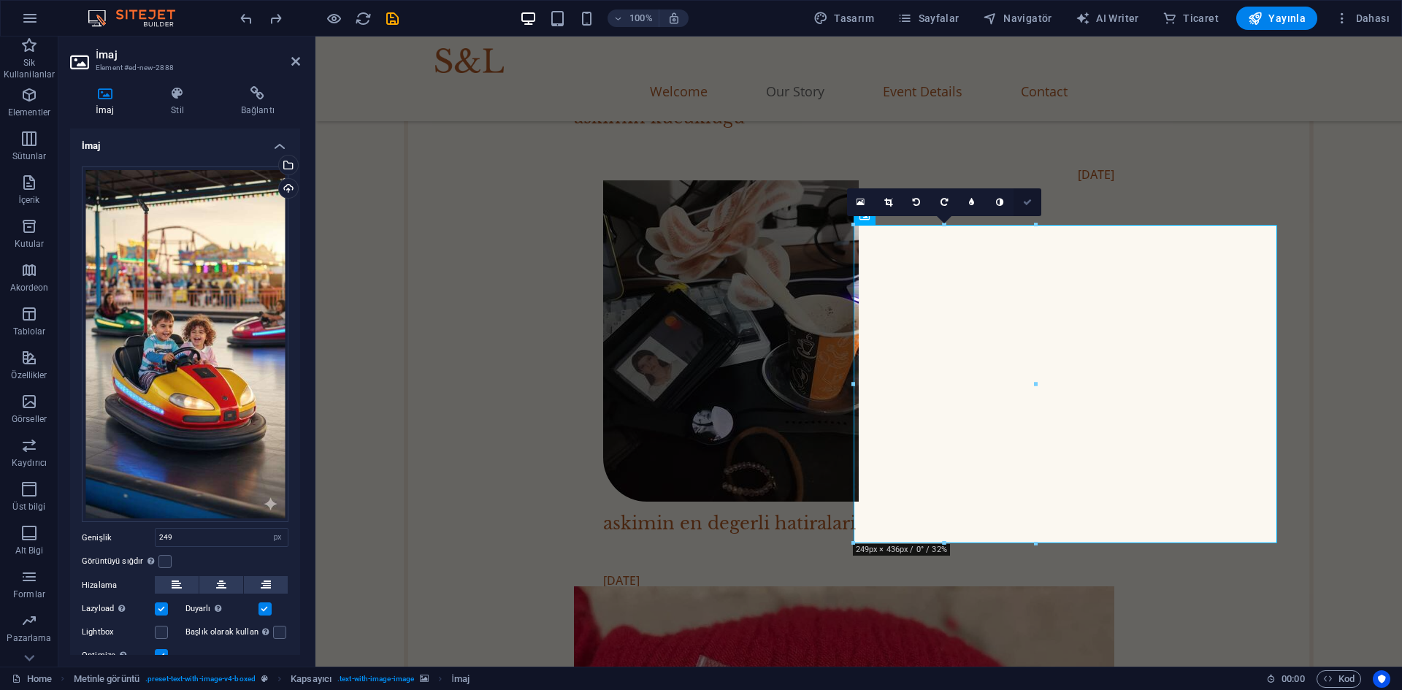
click at [1029, 204] on icon at bounding box center [1027, 202] width 9 height 9
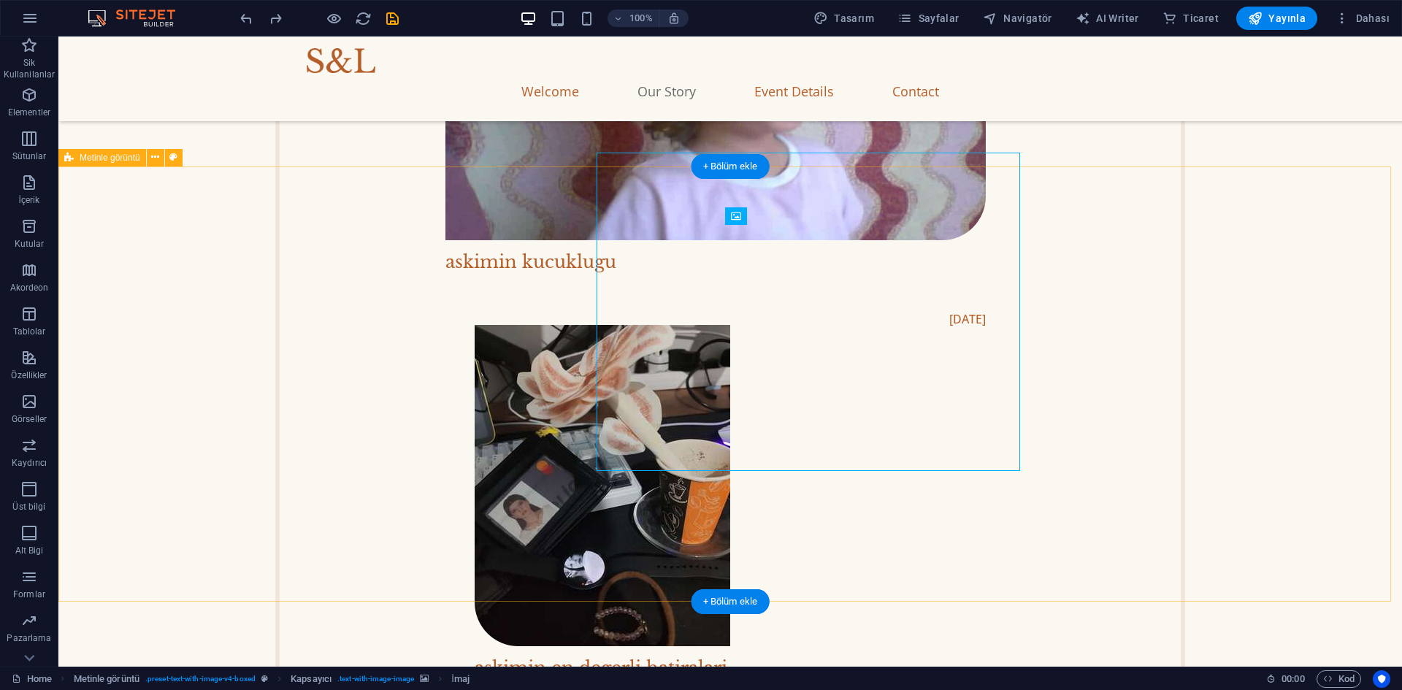
scroll to position [1817, 0]
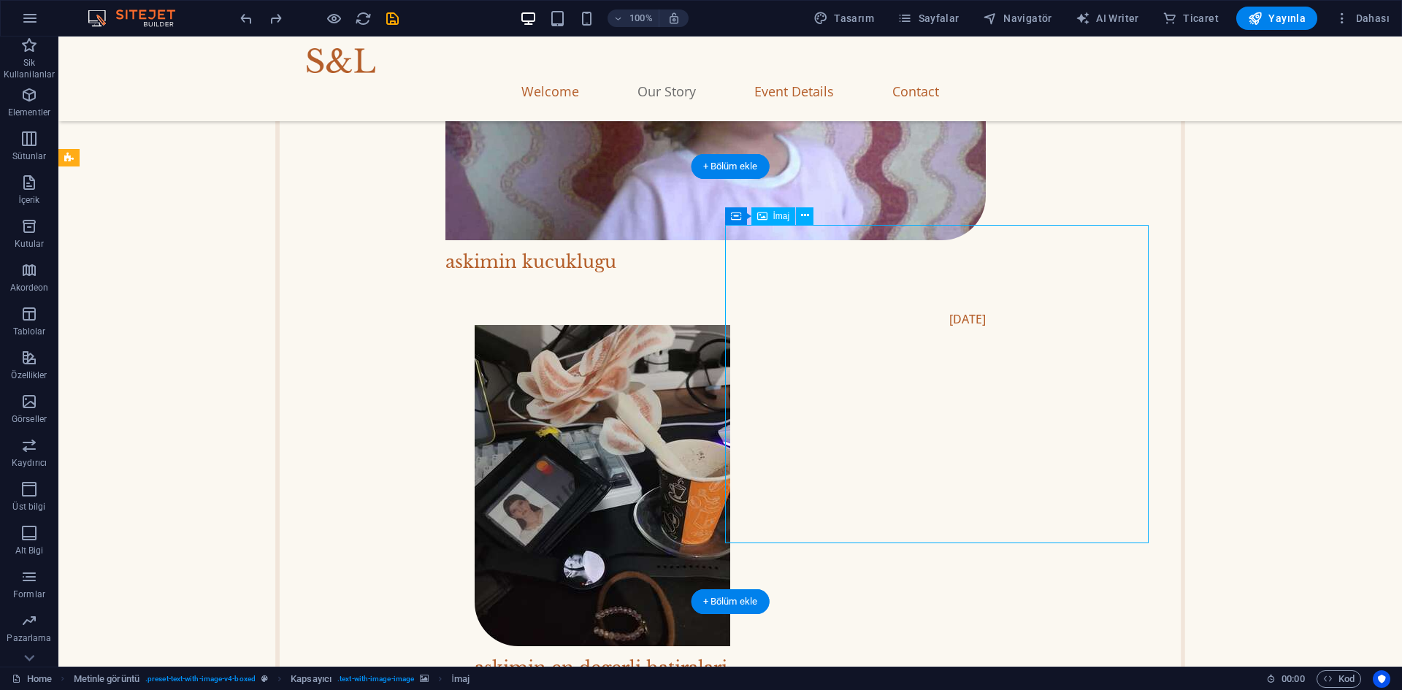
select select "px"
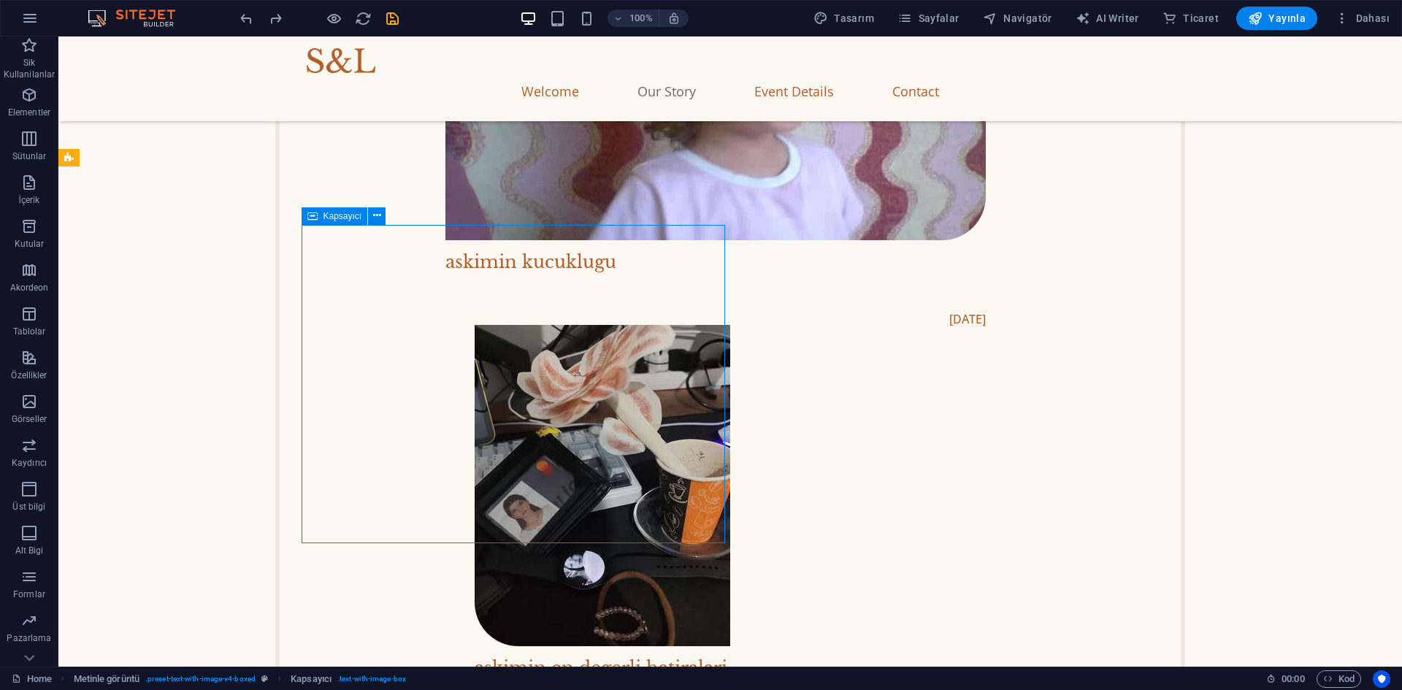
select select "px"
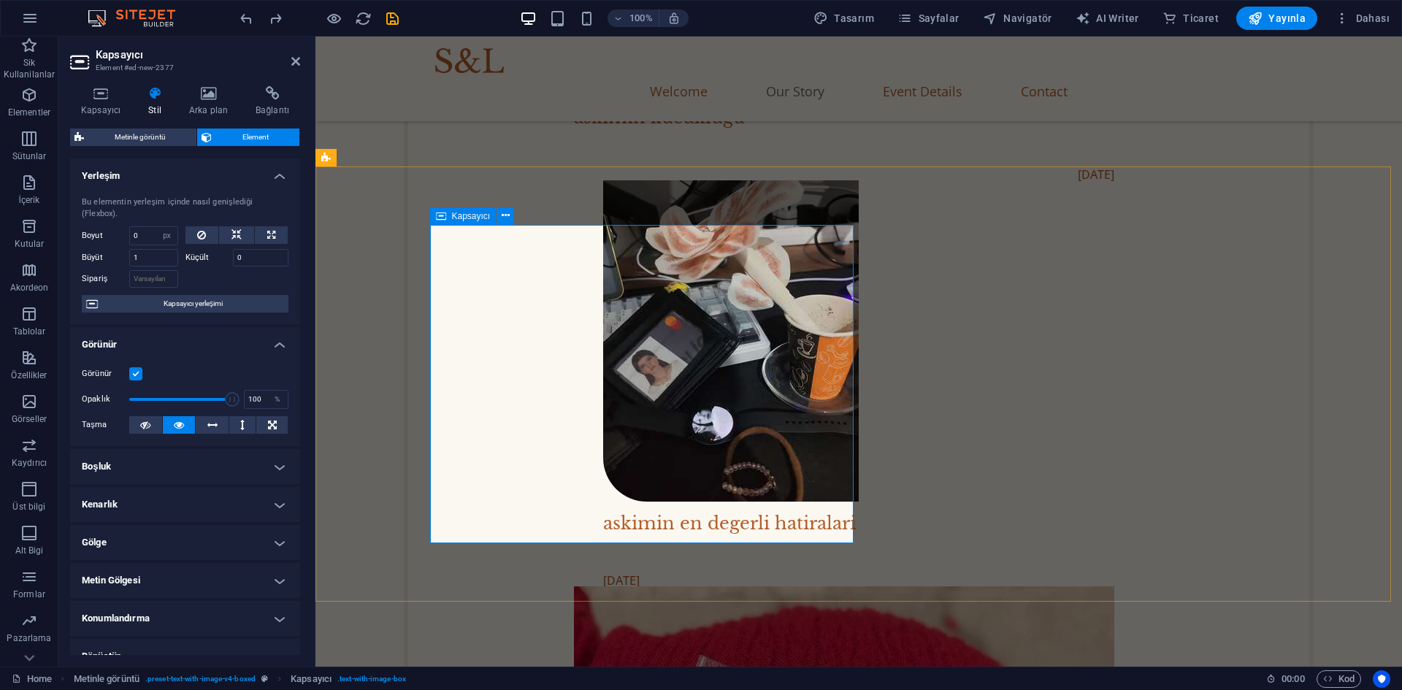
drag, startPoint x: 431, startPoint y: 311, endPoint x: 561, endPoint y: 321, distance: 130.4
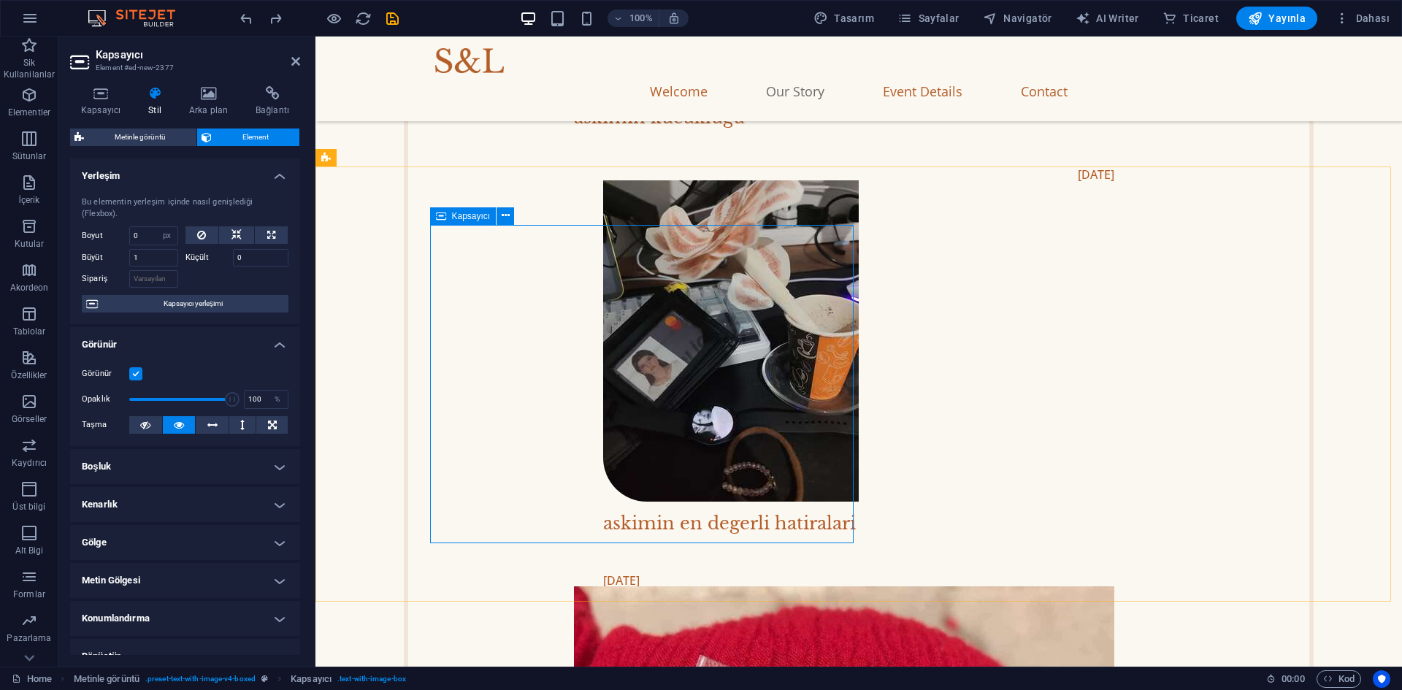
drag, startPoint x: 512, startPoint y: 428, endPoint x: 505, endPoint y: 443, distance: 17.0
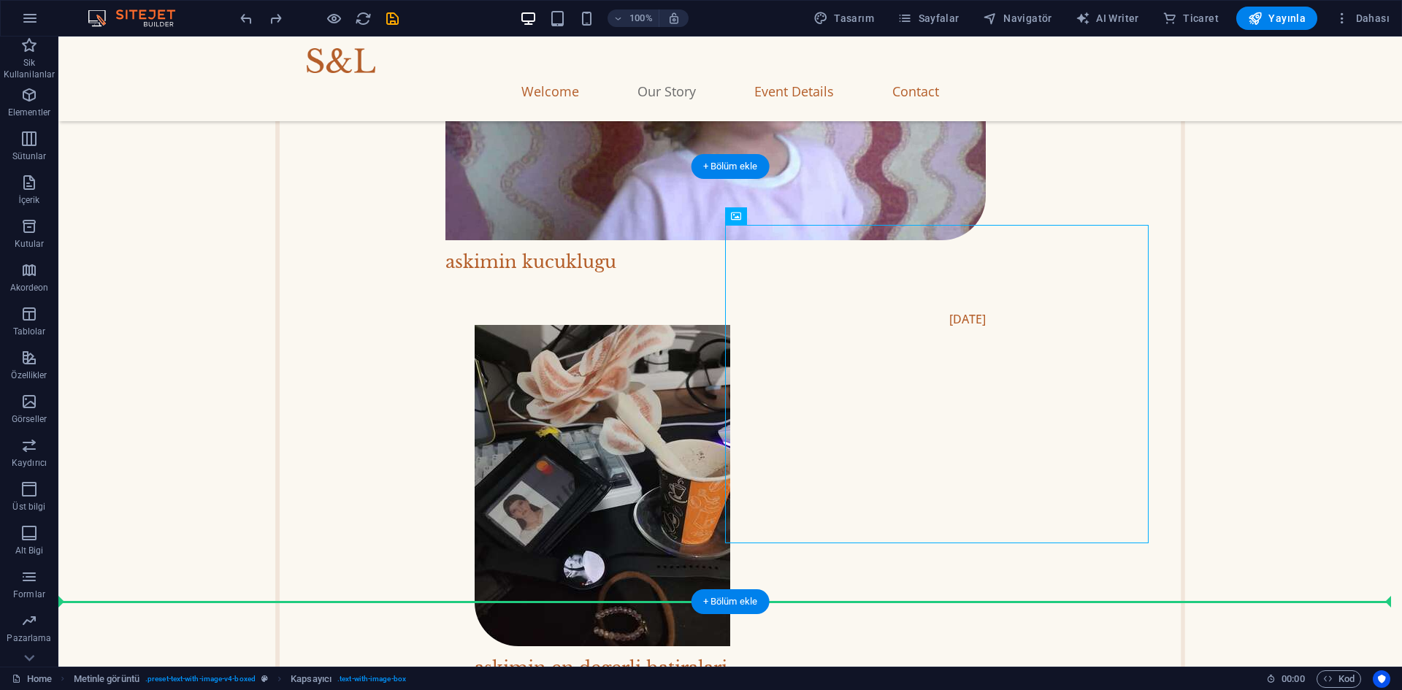
scroll to position [1817, 0]
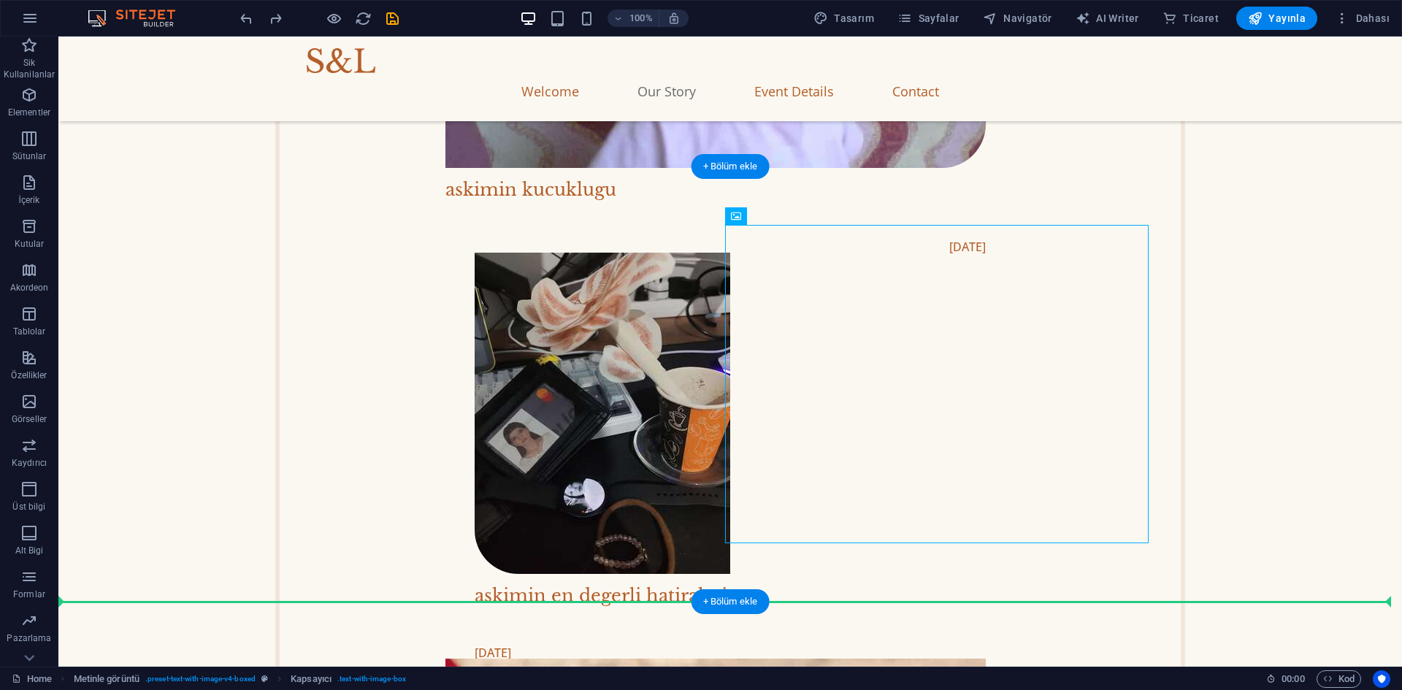
drag, startPoint x: 1268, startPoint y: 541, endPoint x: 1235, endPoint y: 483, distance: 66.4
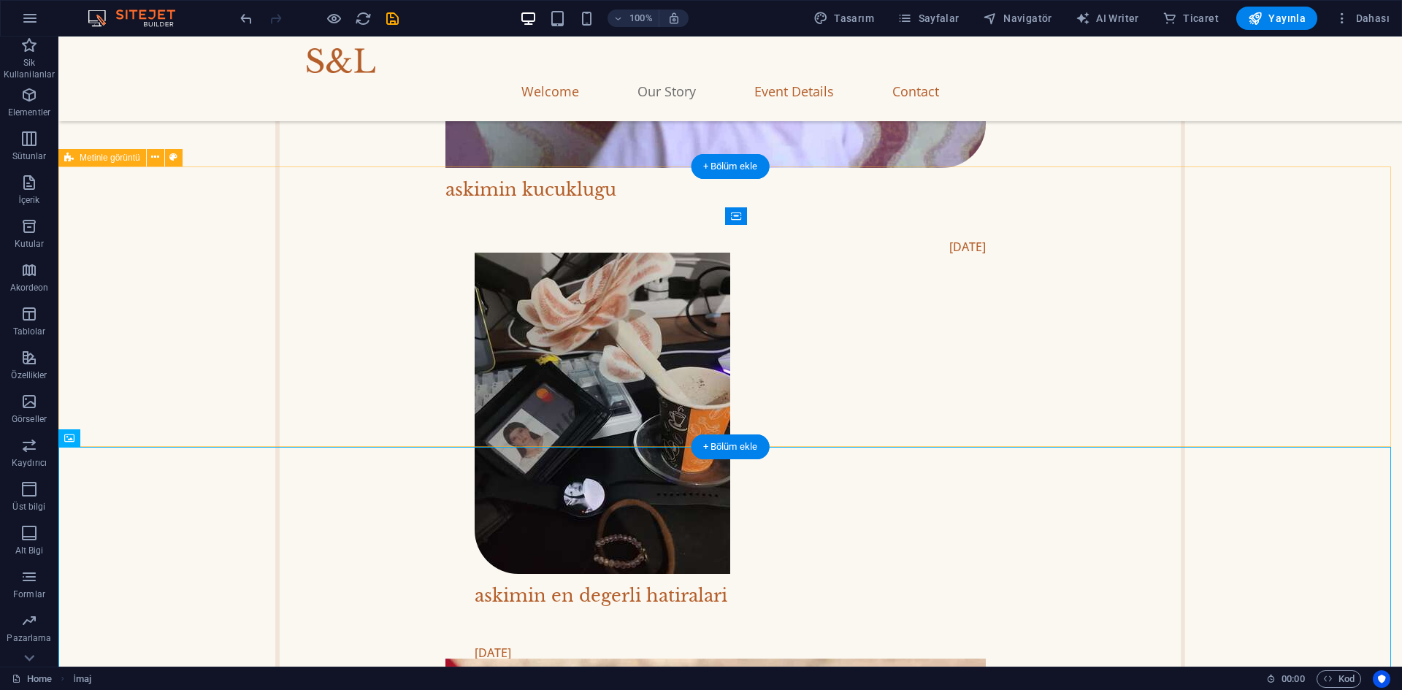
scroll to position [1671, 0]
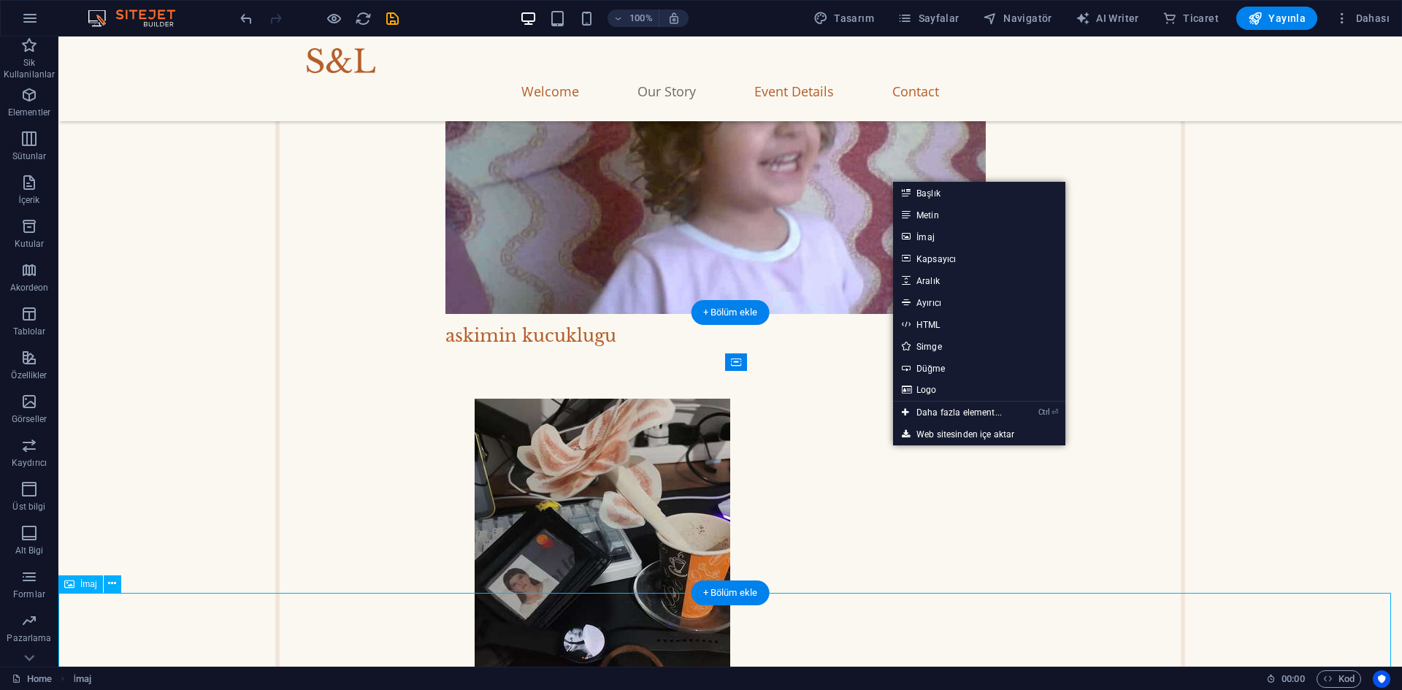
scroll to position [1679, 0]
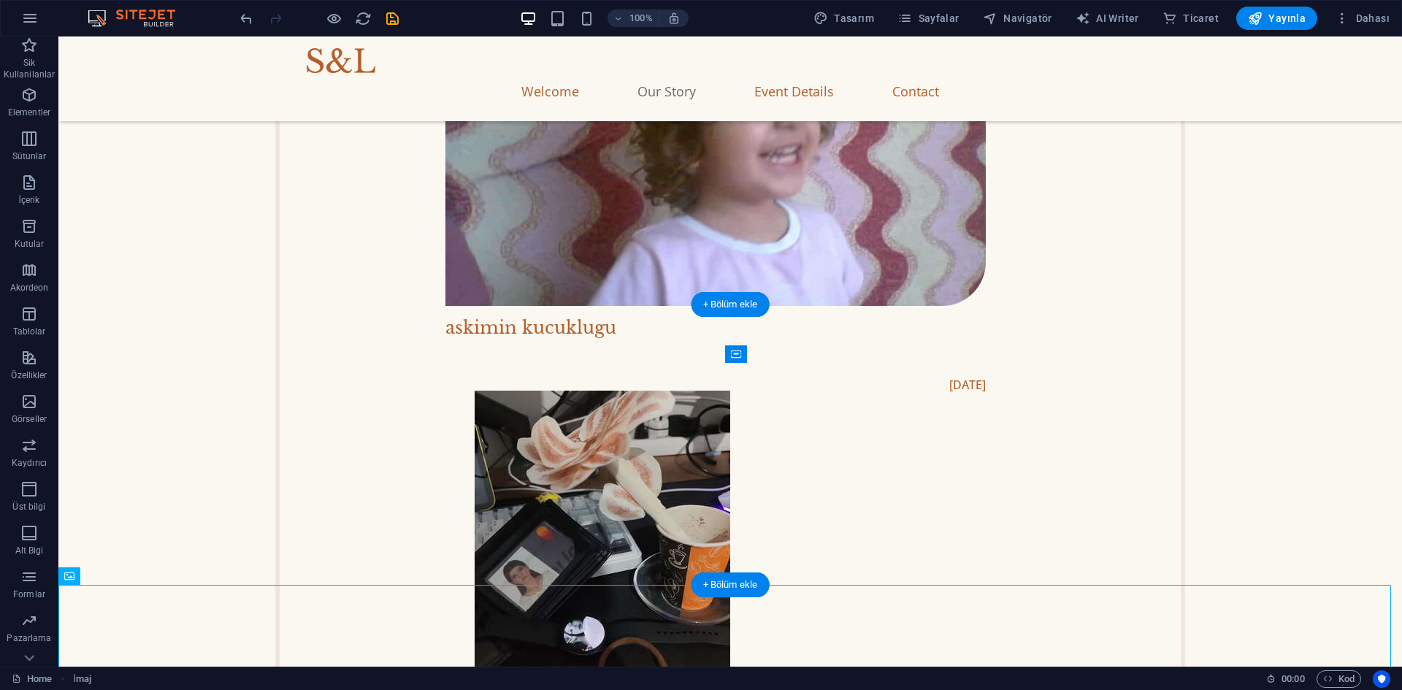
drag, startPoint x: 191, startPoint y: 643, endPoint x: 902, endPoint y: 423, distance: 744.8
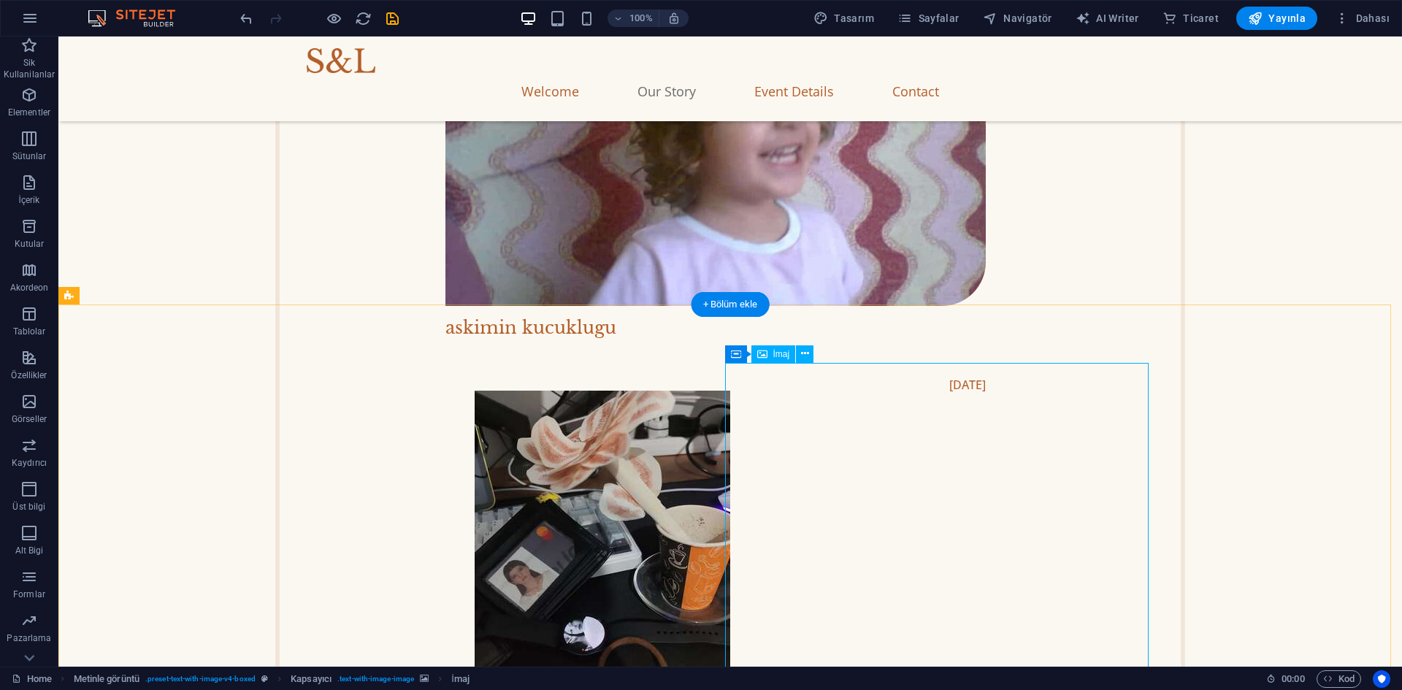
scroll to position [1825, 0]
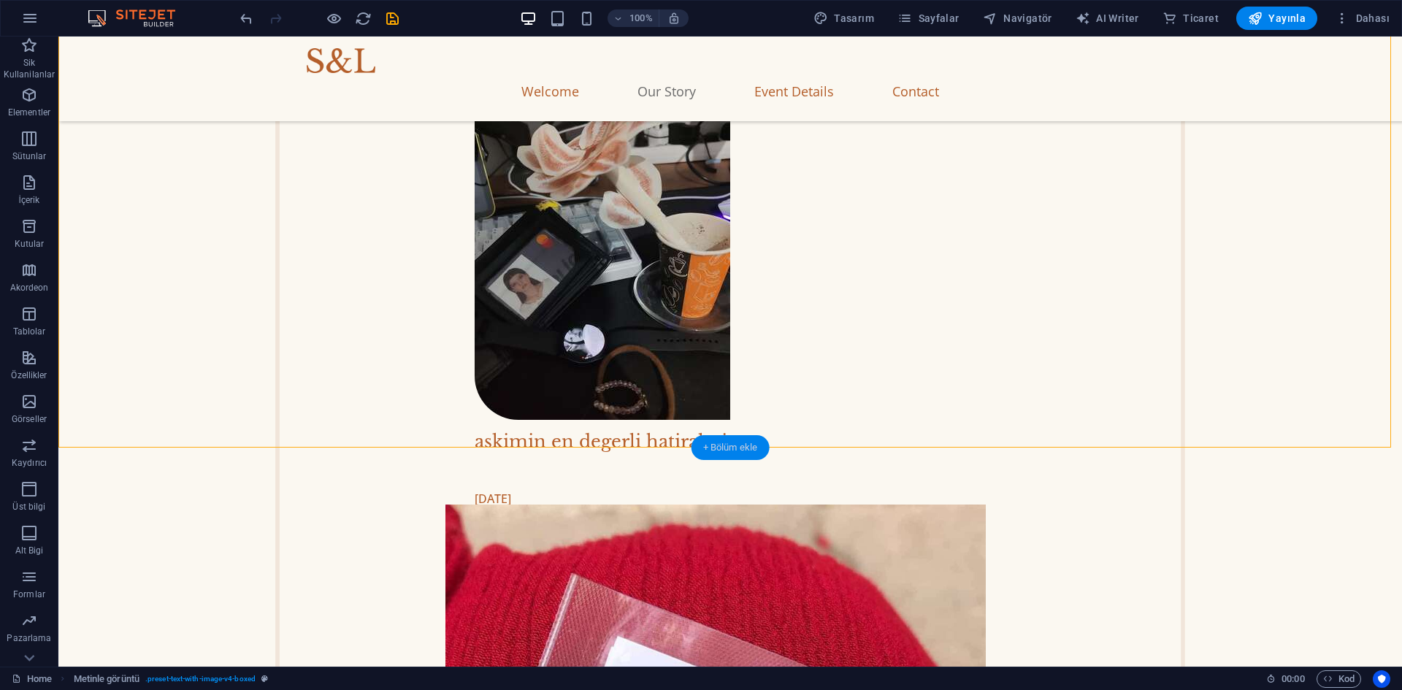
click at [736, 450] on div "+ Bölüm ekle" at bounding box center [731, 447] width 78 height 25
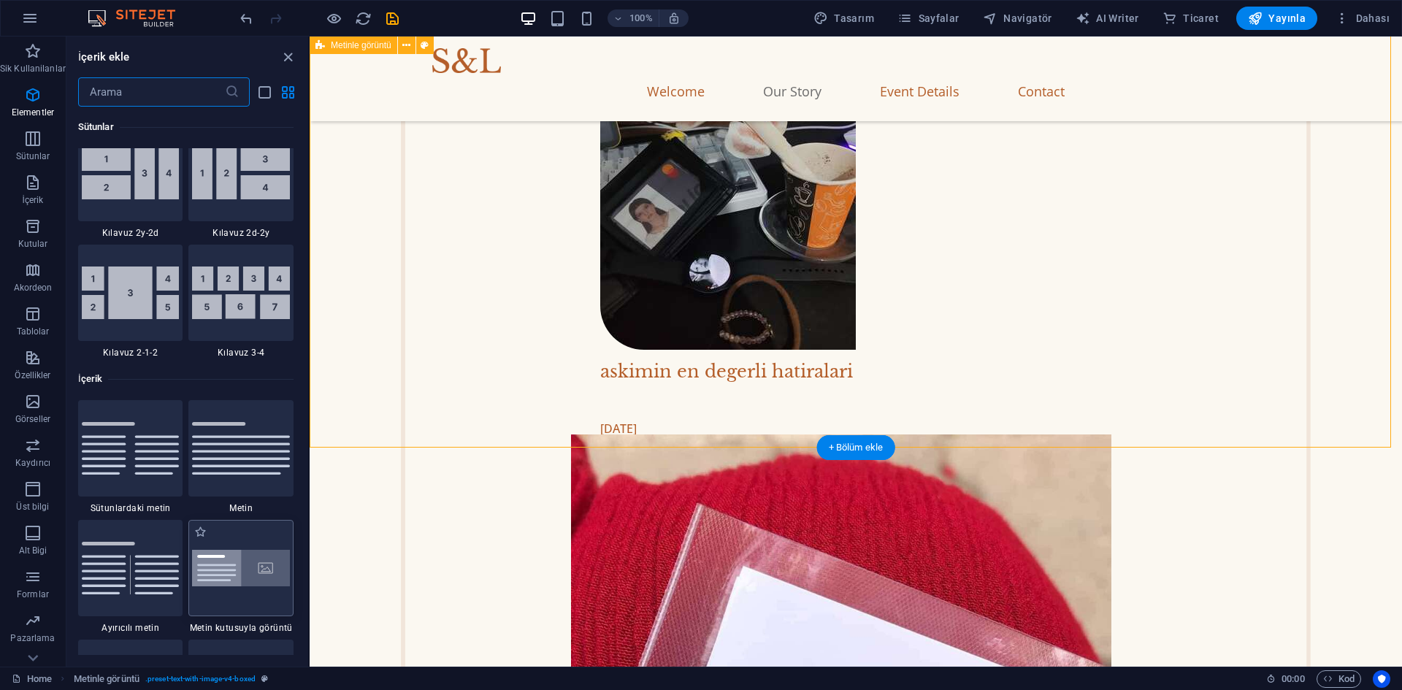
scroll to position [2556, 0]
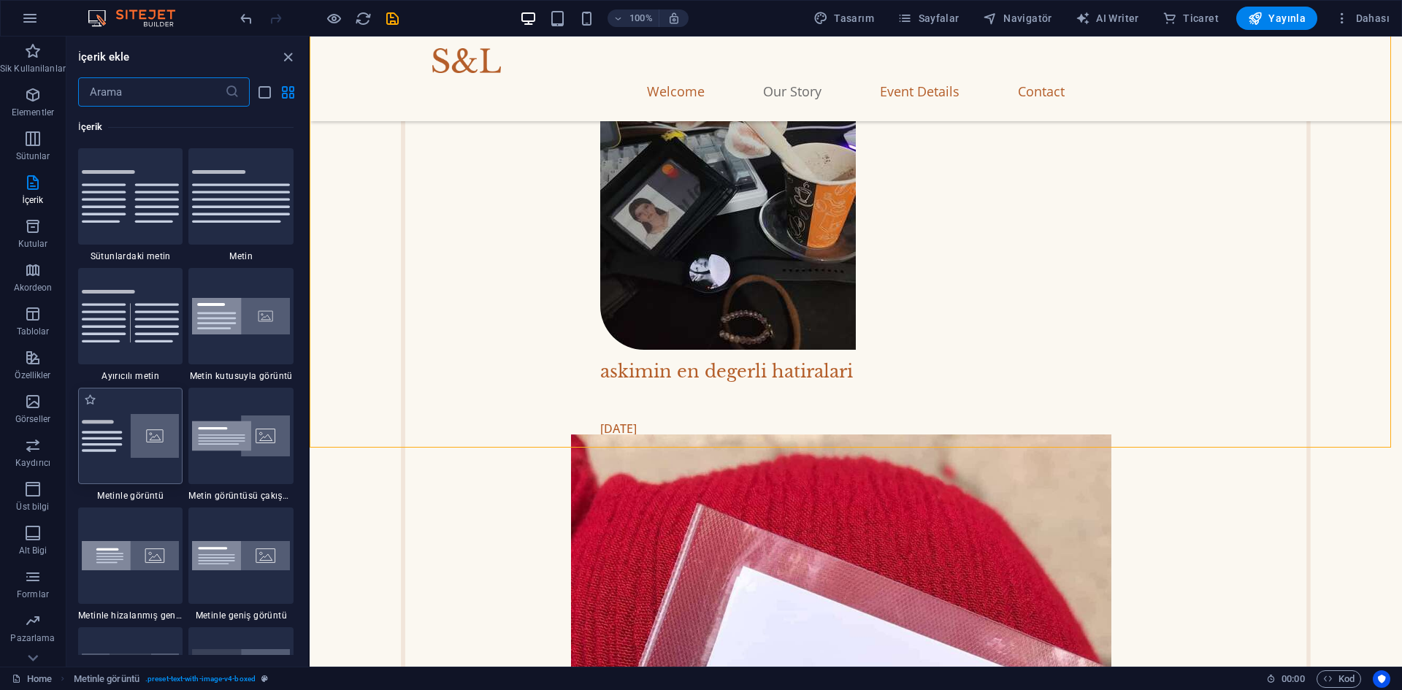
click at [117, 456] on img at bounding box center [131, 436] width 98 height 44
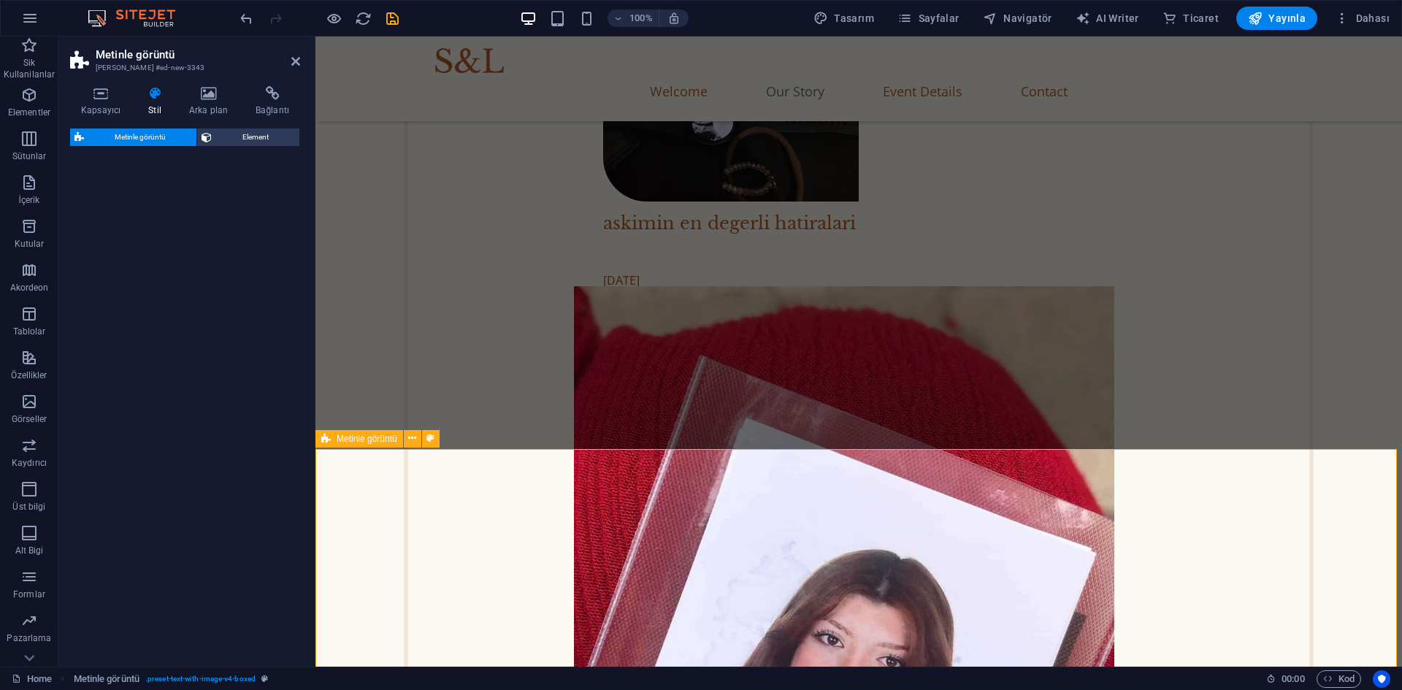
select select "rem"
select select "px"
select select "preset-text-with-image-v4-default"
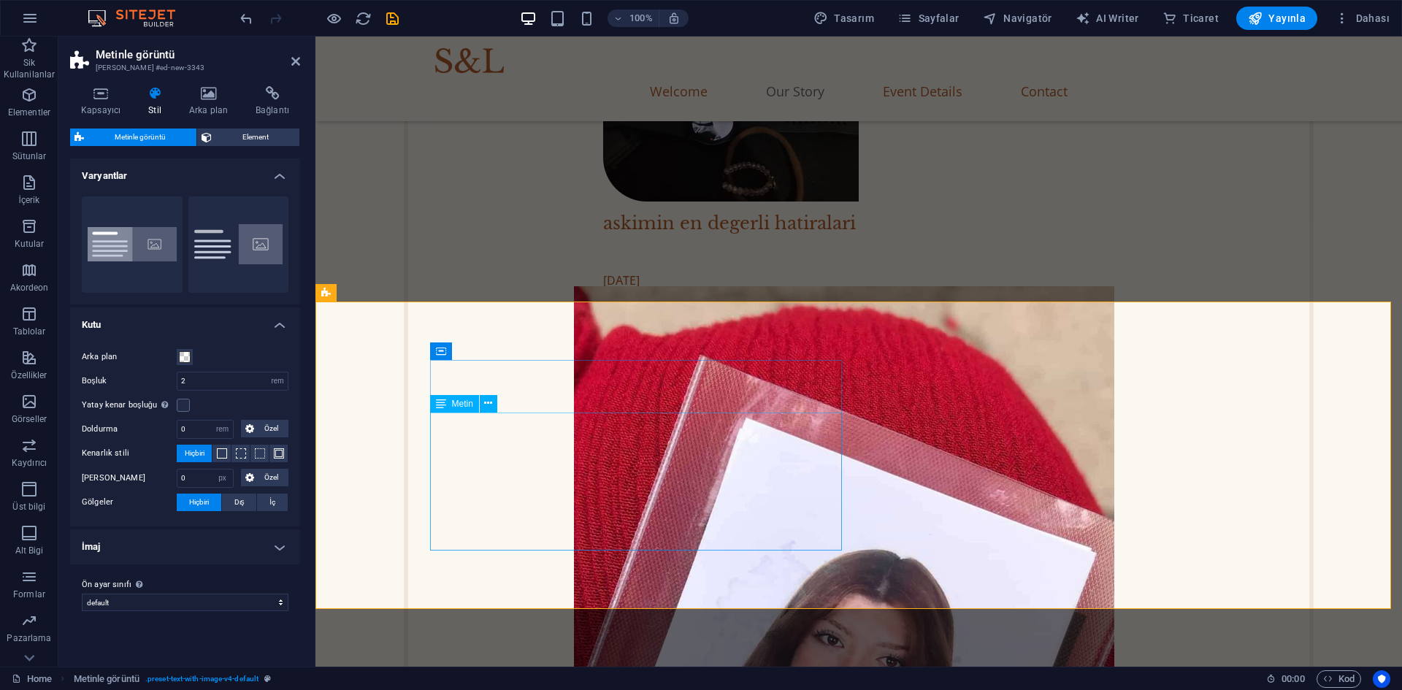
scroll to position [2191, 0]
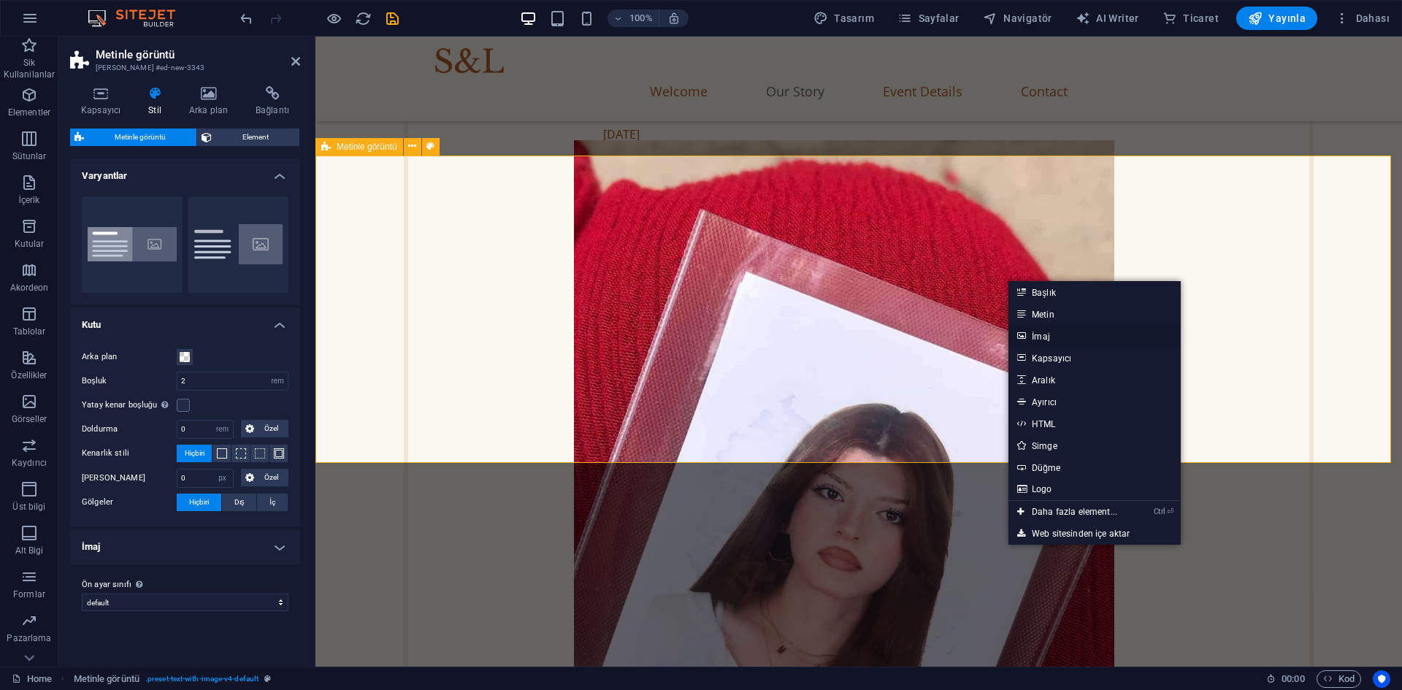
click at [1038, 337] on link "İmaj" at bounding box center [1095, 336] width 172 height 22
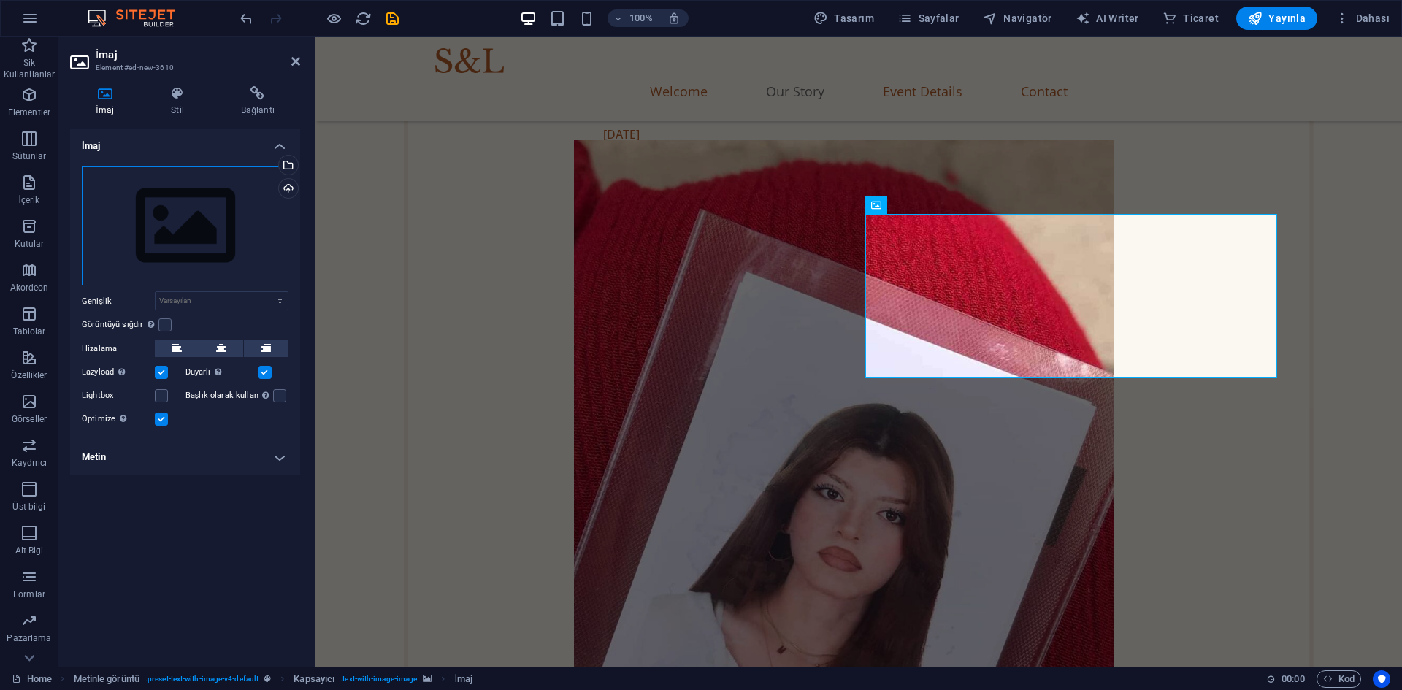
click at [234, 215] on div "Dosyaları buraya sürükleyin, dosyaları seçmek için tıklayın veya Dosyalardan ya…" at bounding box center [185, 227] width 207 height 120
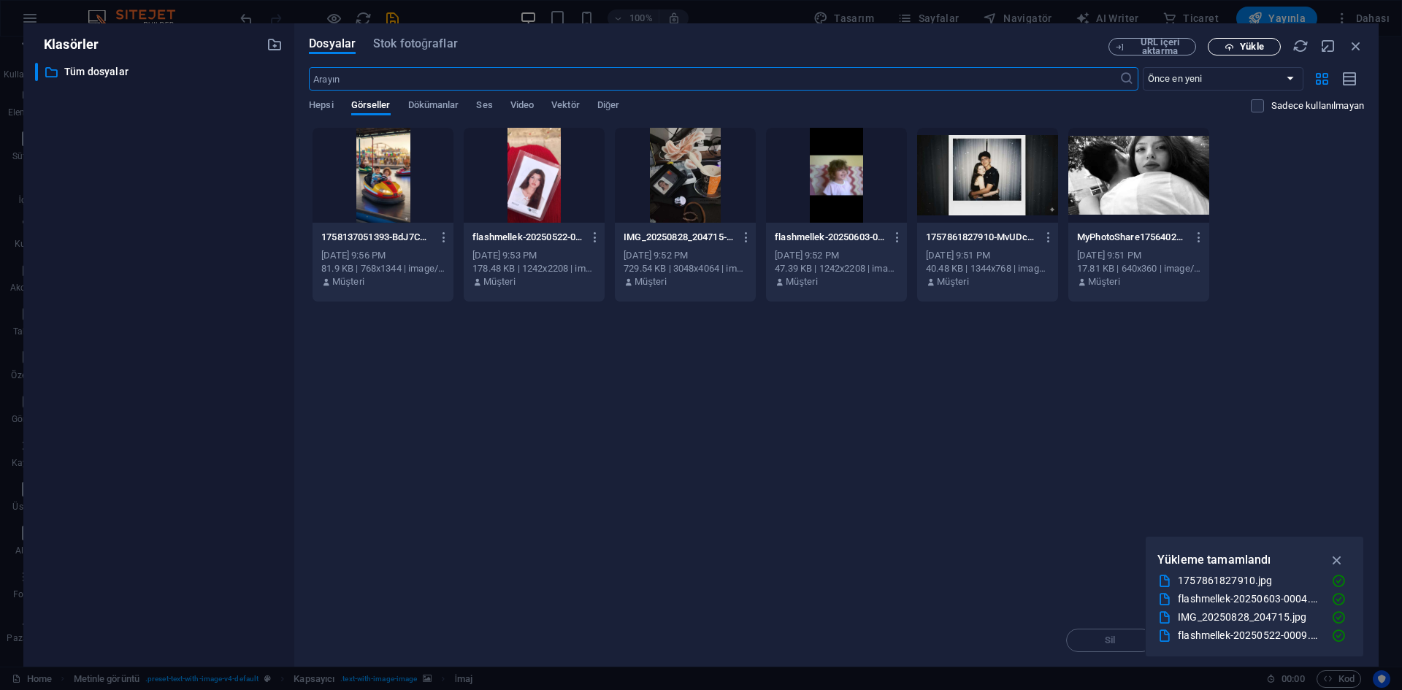
click at [1227, 49] on icon "button" at bounding box center [1229, 46] width 9 height 9
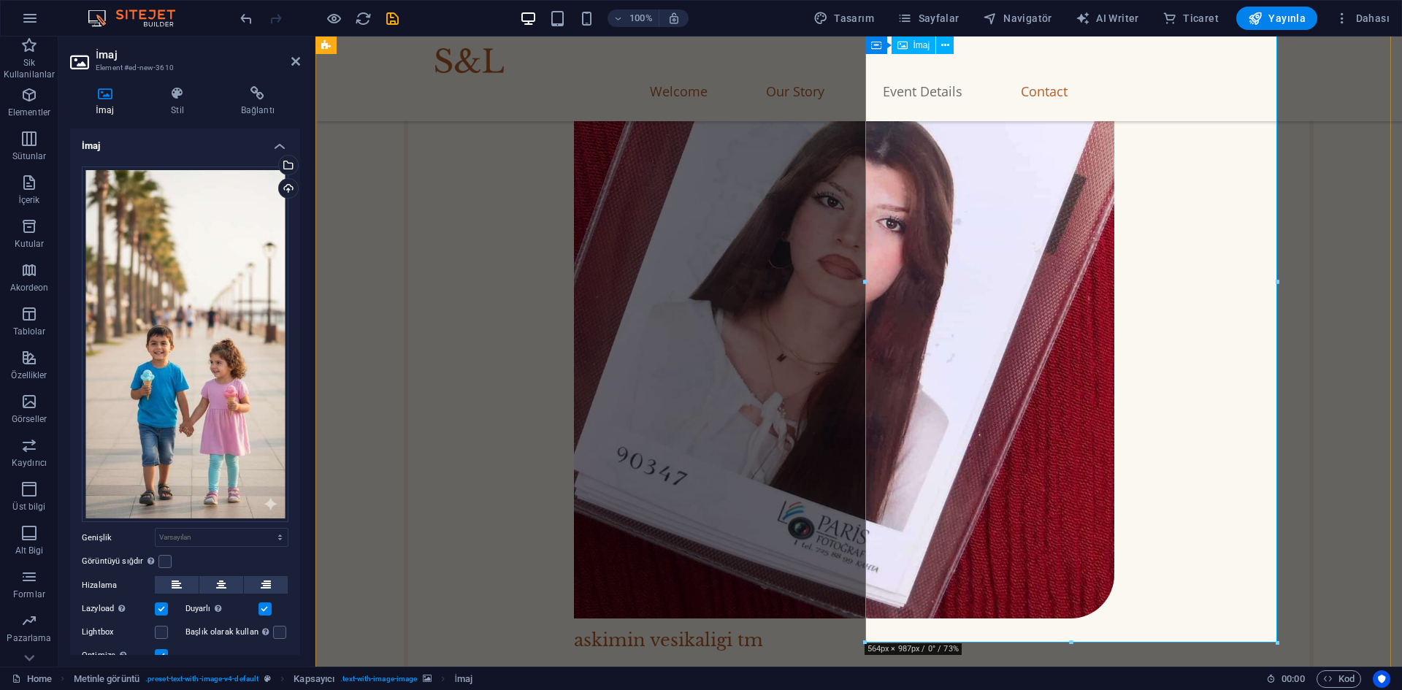
scroll to position [2191, 0]
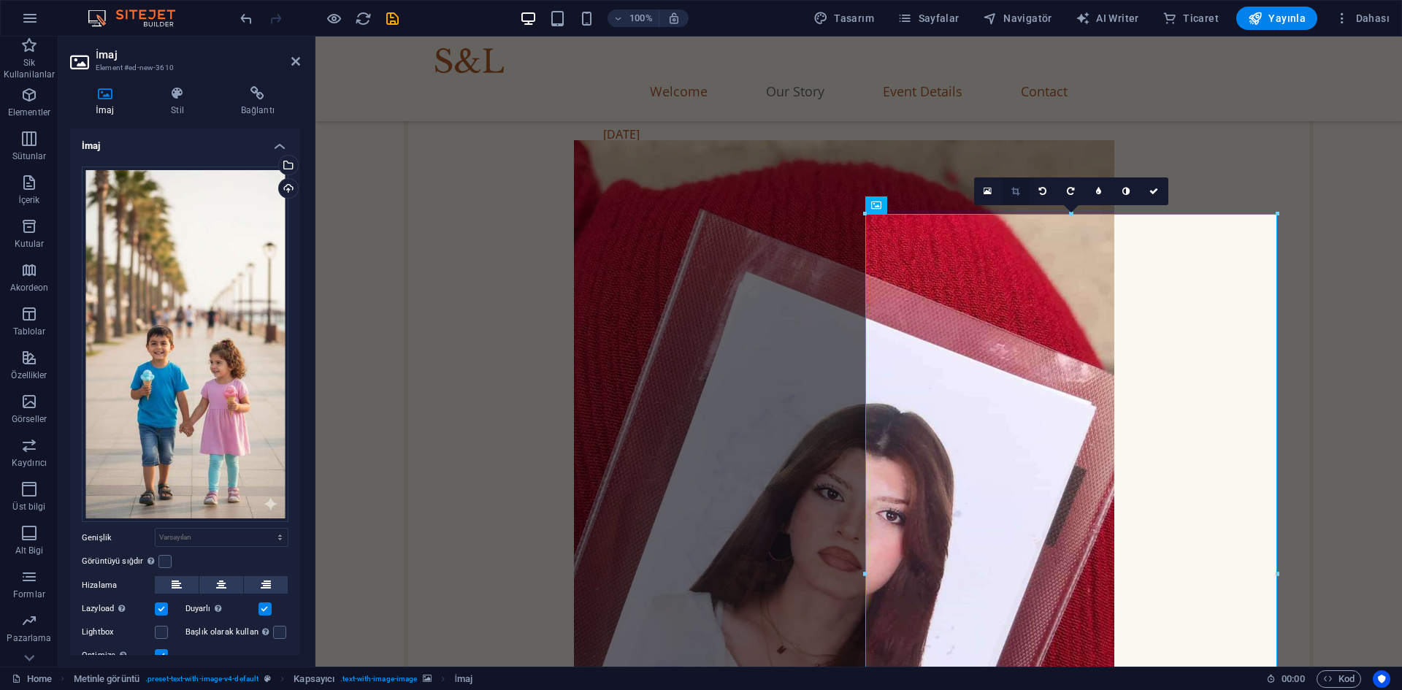
click at [1013, 194] on icon at bounding box center [1016, 191] width 8 height 9
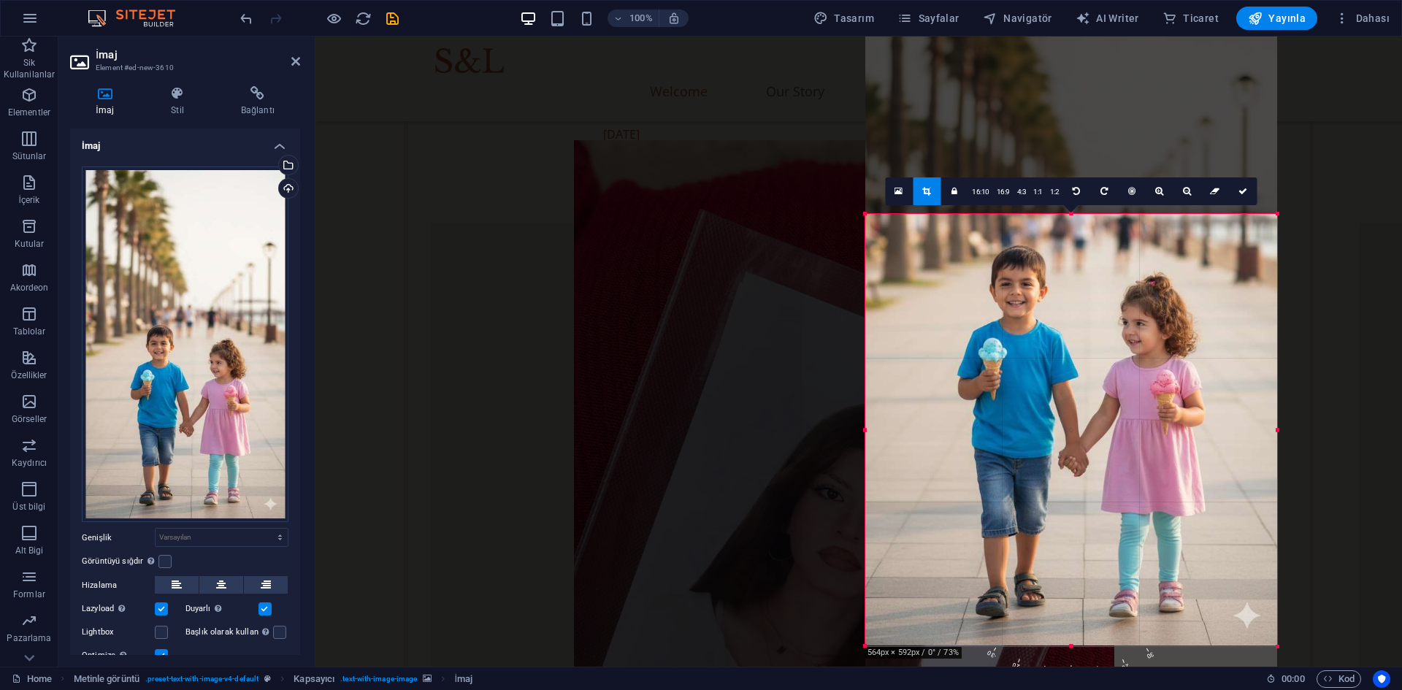
drag, startPoint x: 1073, startPoint y: 214, endPoint x: 1064, endPoint y: 503, distance: 289.4
click at [1064, 503] on div "180 170 160 150 140 130 120 110 100 90 80 70 60 50 40 30 20 10 0 -10 -20 -30 -4…" at bounding box center [1071, 430] width 412 height 432
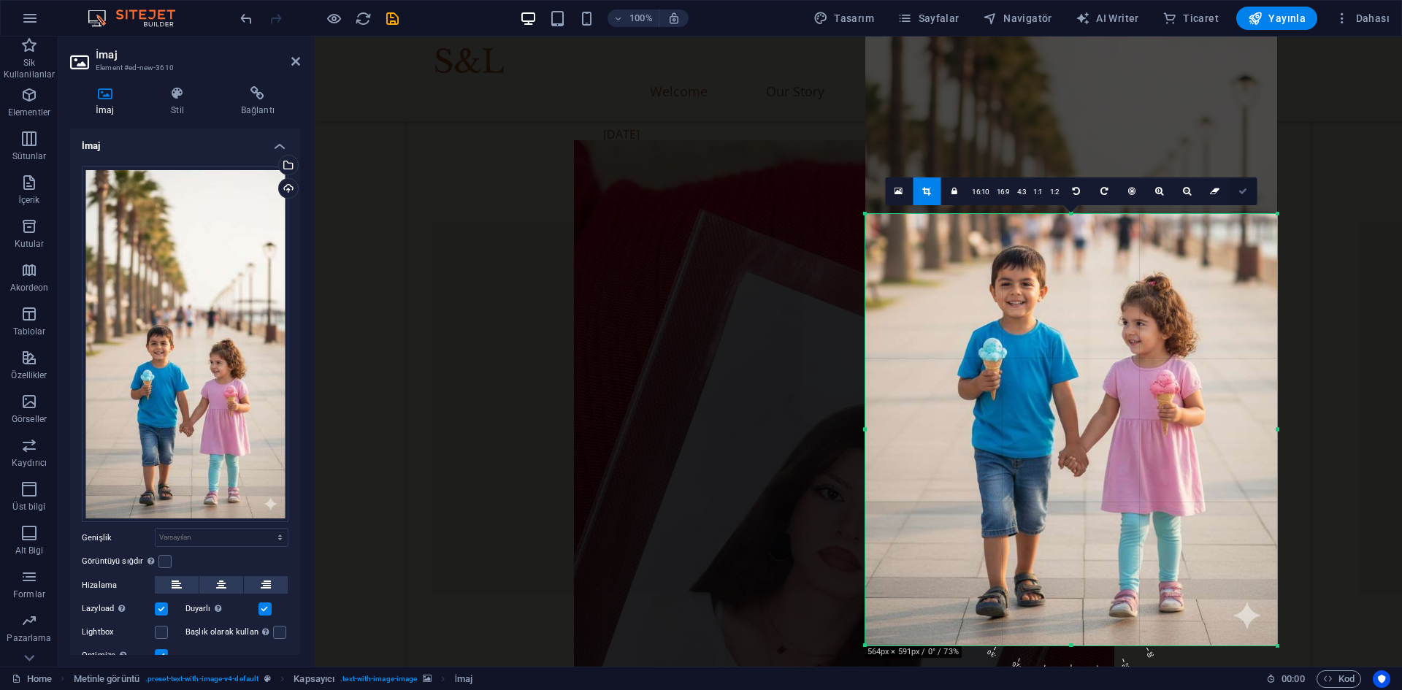
click at [1249, 198] on link at bounding box center [1243, 191] width 28 height 28
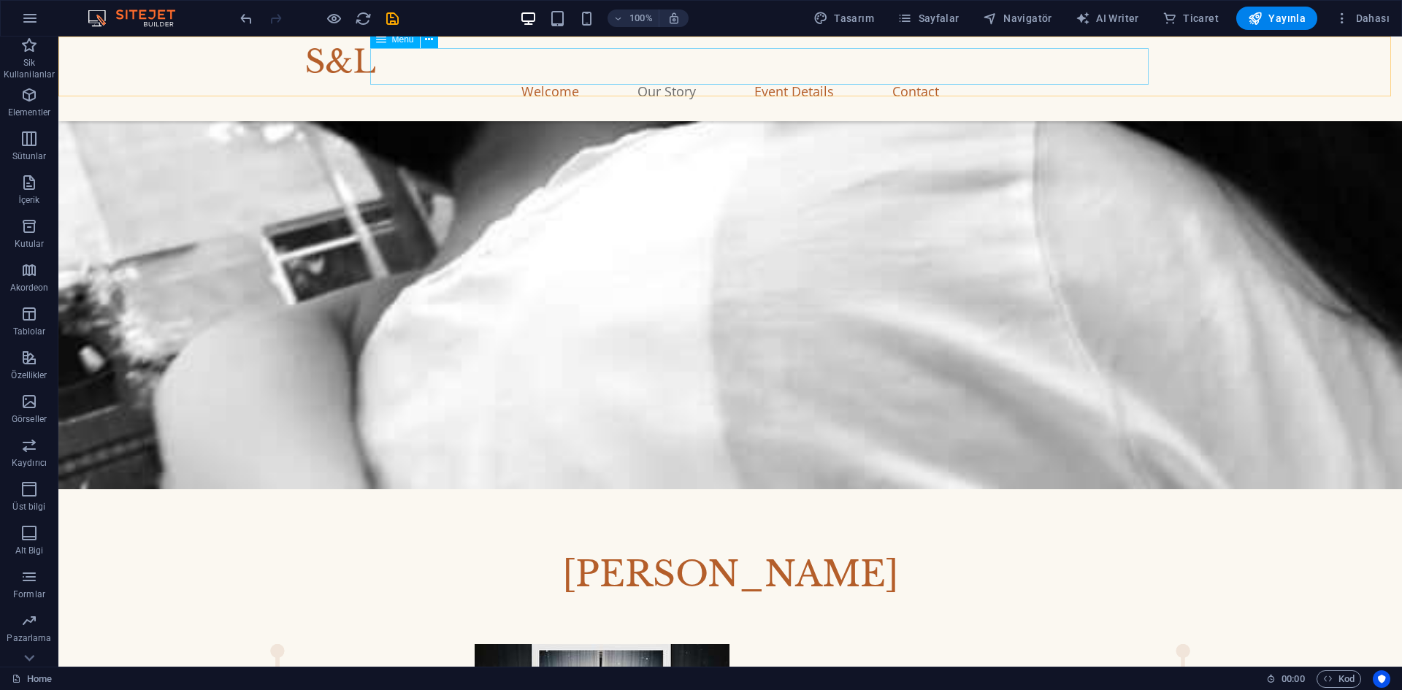
click at [573, 75] on nav "Welcome Our Story Event Details Contact" at bounding box center [730, 91] width 847 height 37
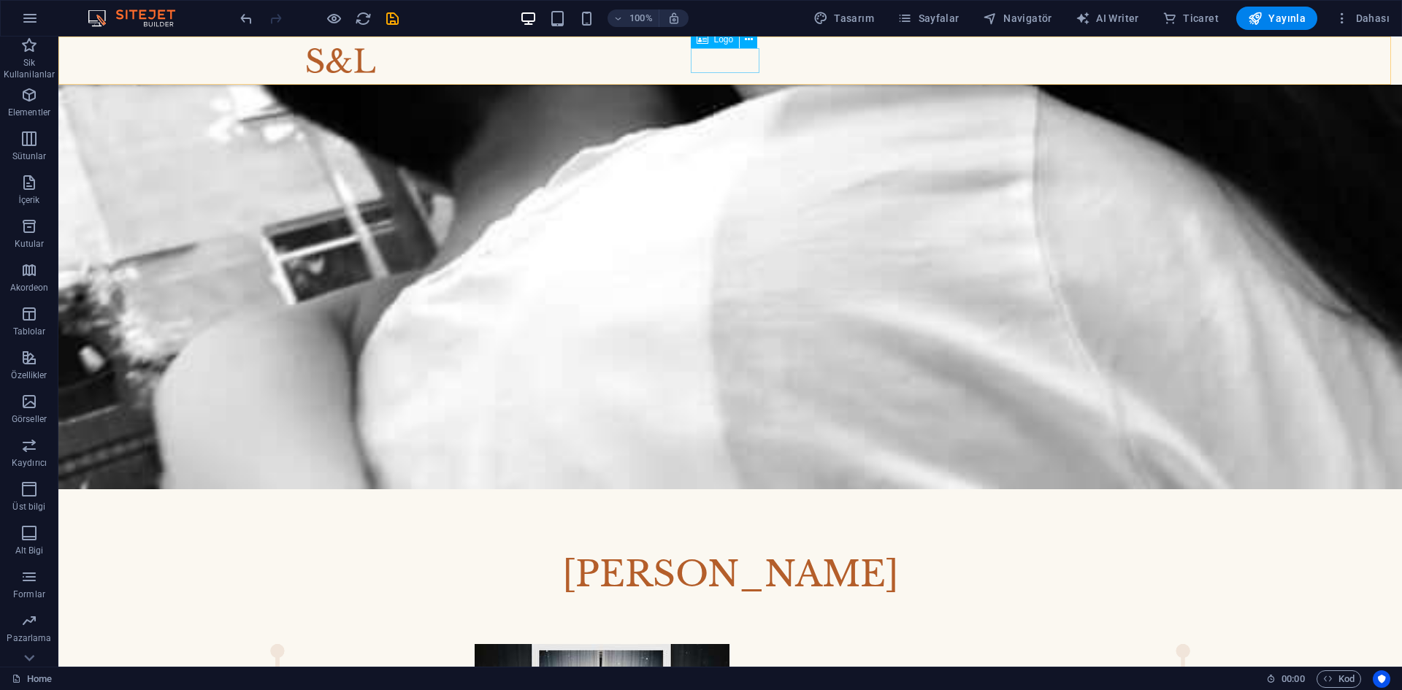
click at [708, 58] on div at bounding box center [730, 60] width 847 height 25
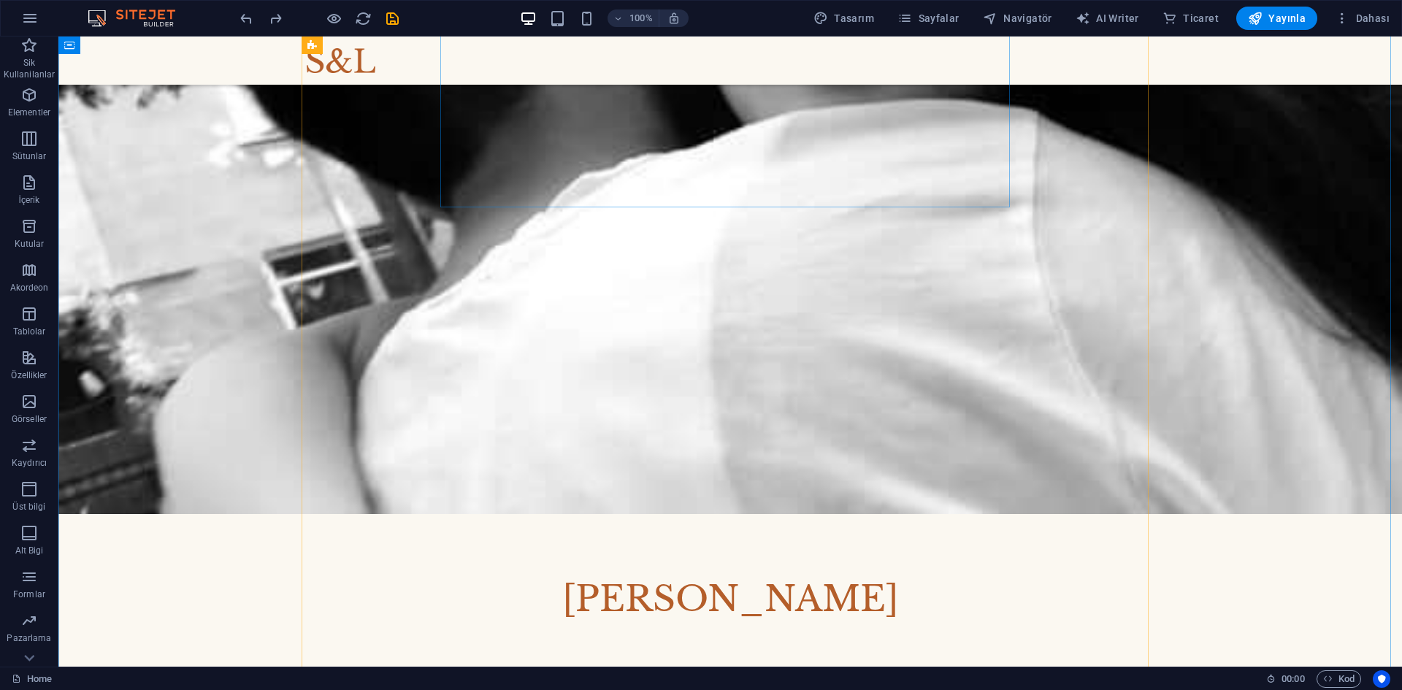
scroll to position [791, 0]
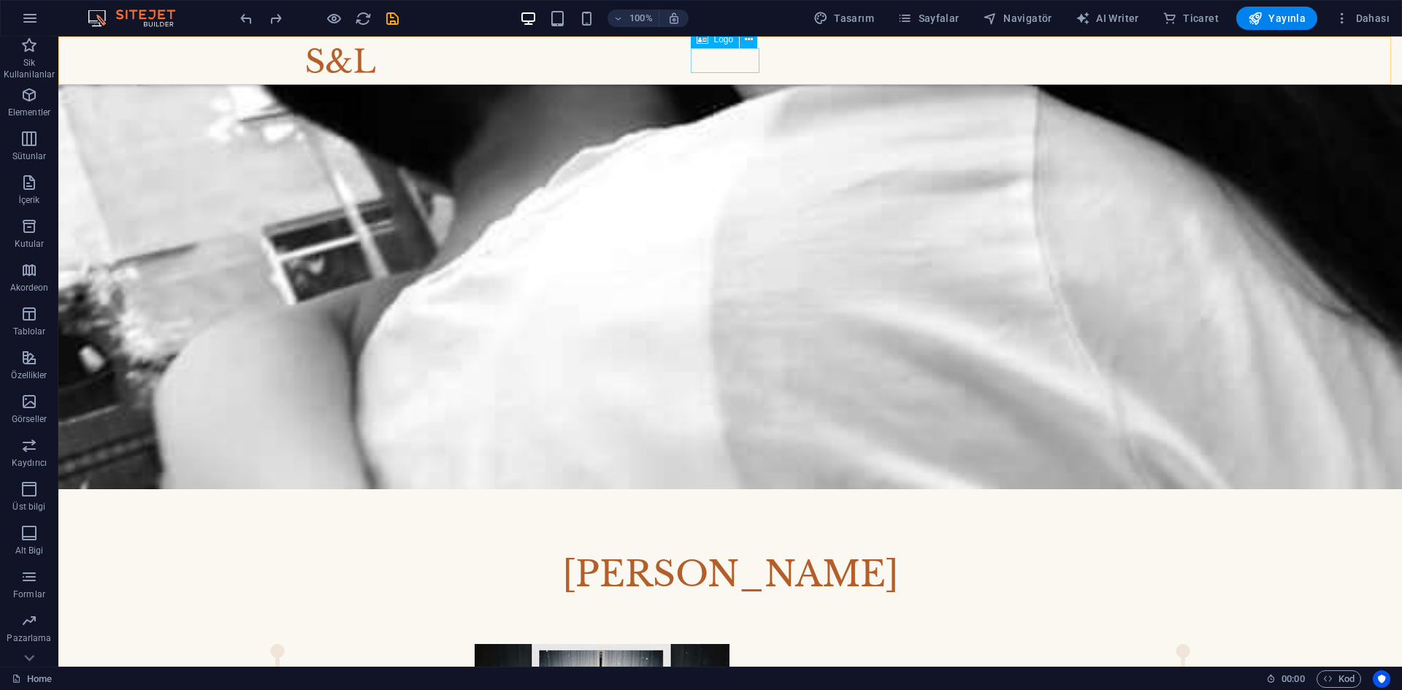
click at [703, 65] on div at bounding box center [730, 60] width 847 height 25
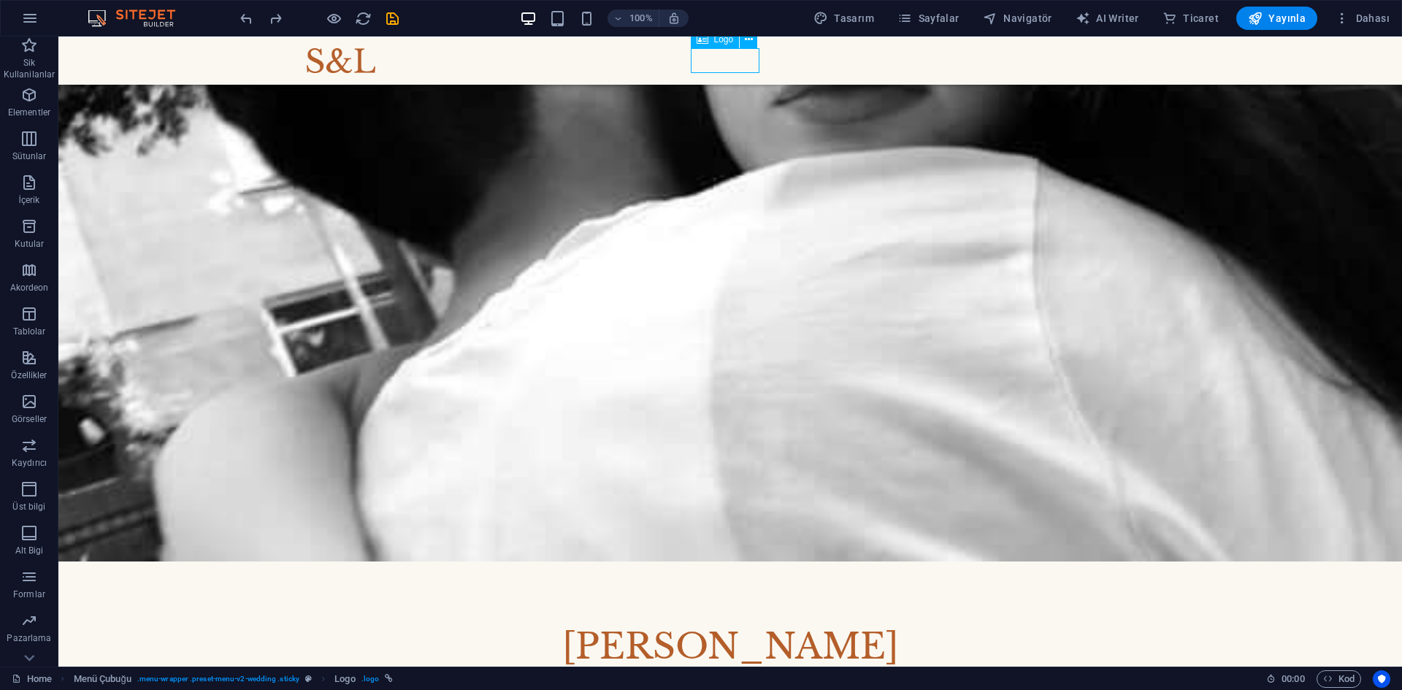
select select "px"
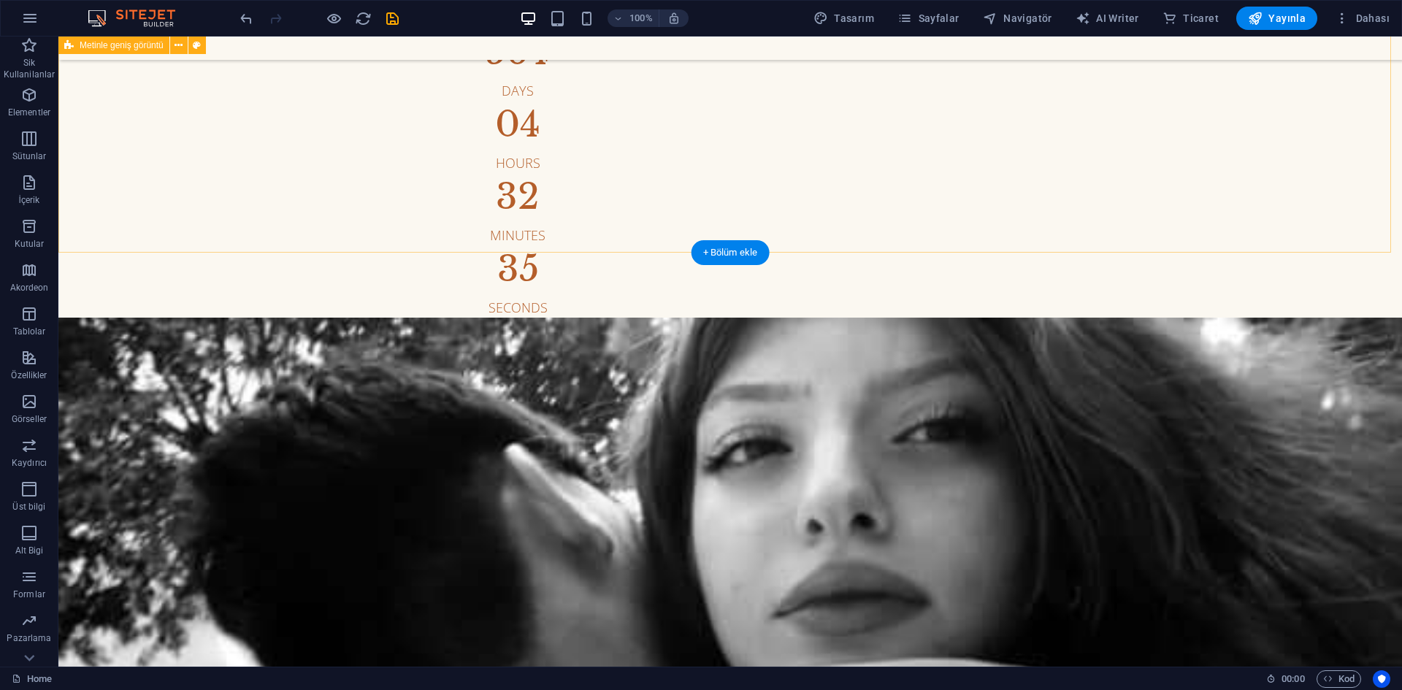
scroll to position [36, 0]
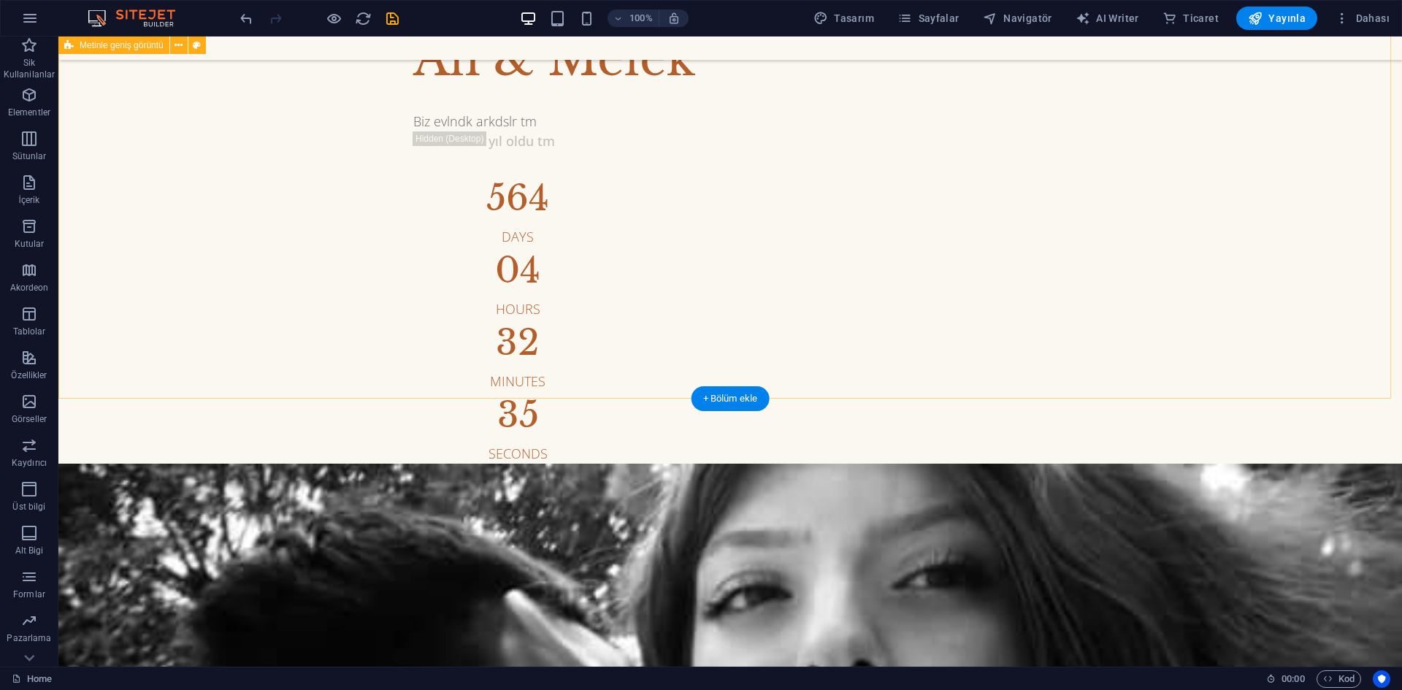
click at [222, 335] on div "Ali & Melek Biz evlndk arkdslr tm Wbir bucuk yıl oldu tm 564 Days 04 Hours 32 M…" at bounding box center [730, 610] width 1344 height 1219
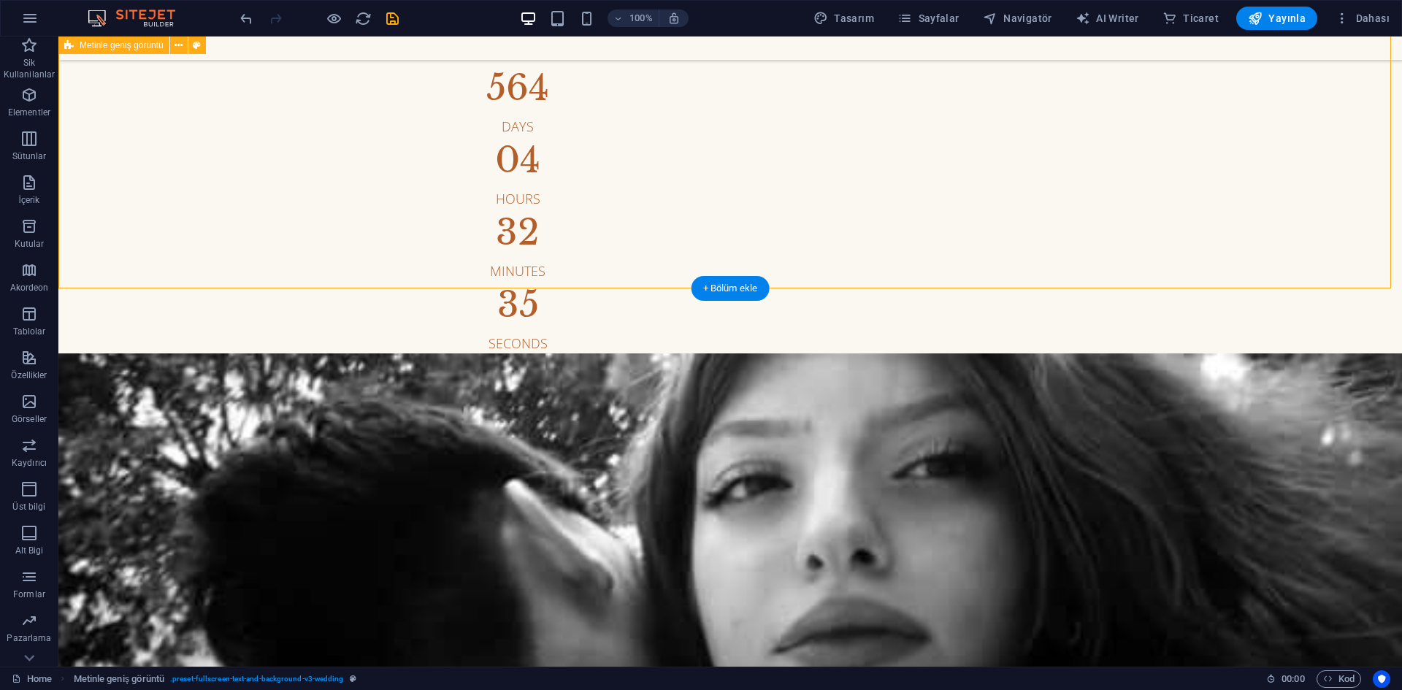
scroll to position [0, 0]
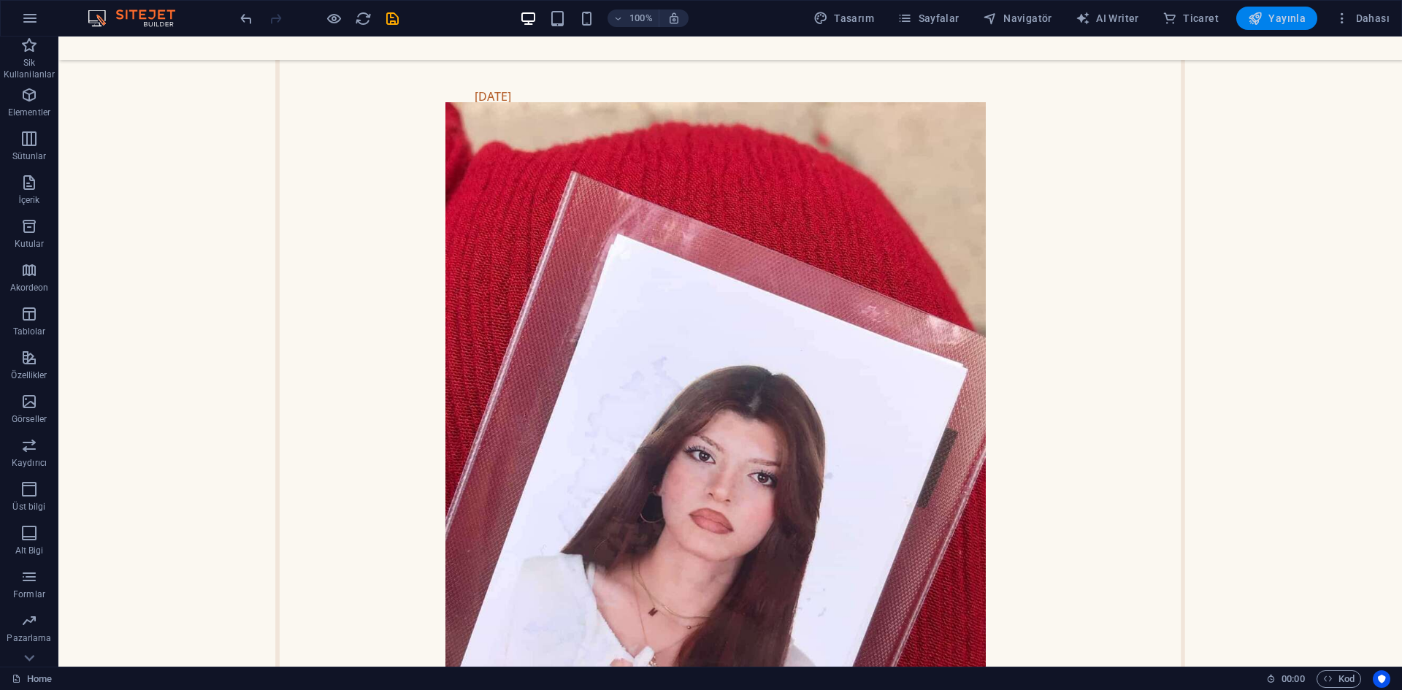
click at [1267, 23] on span "Yayınla" at bounding box center [1277, 18] width 58 height 15
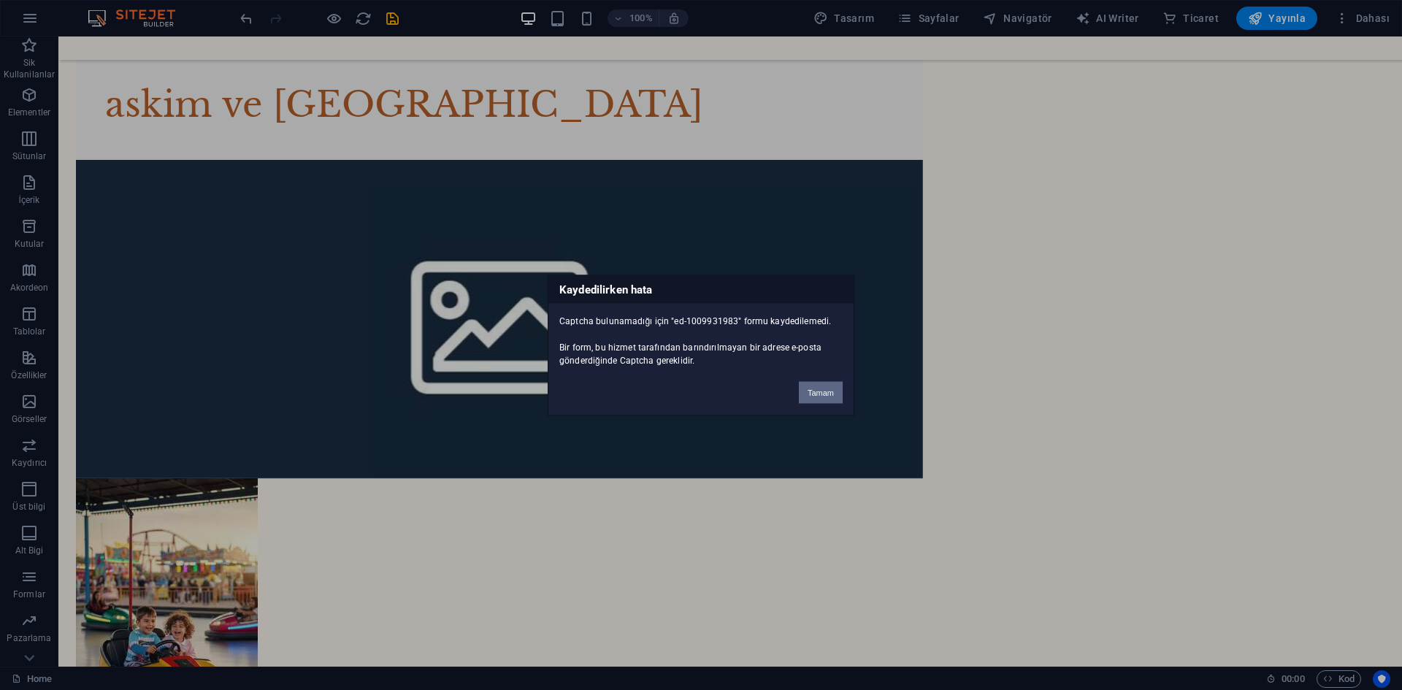
click at [817, 389] on button "Tamam" at bounding box center [821, 392] width 44 height 22
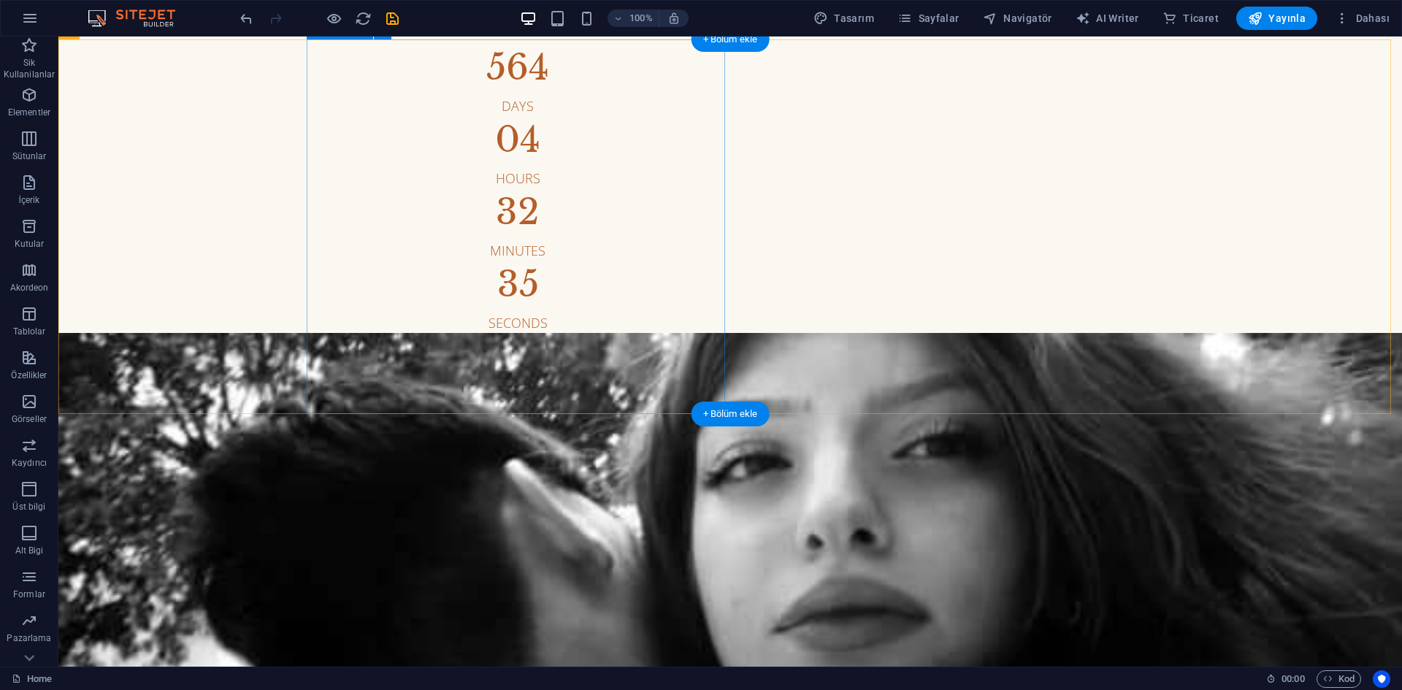
scroll to position [0, 0]
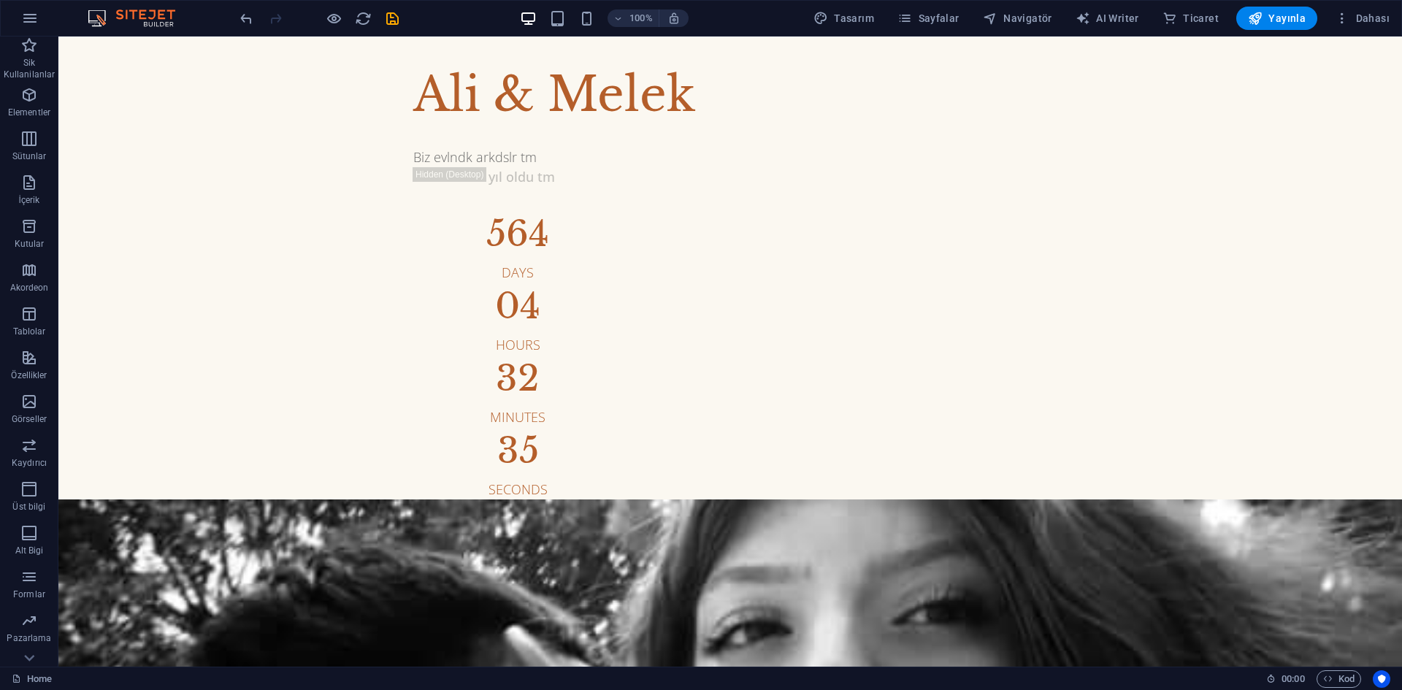
click at [267, 687] on div "Home" at bounding box center [633, 679] width 1243 height 18
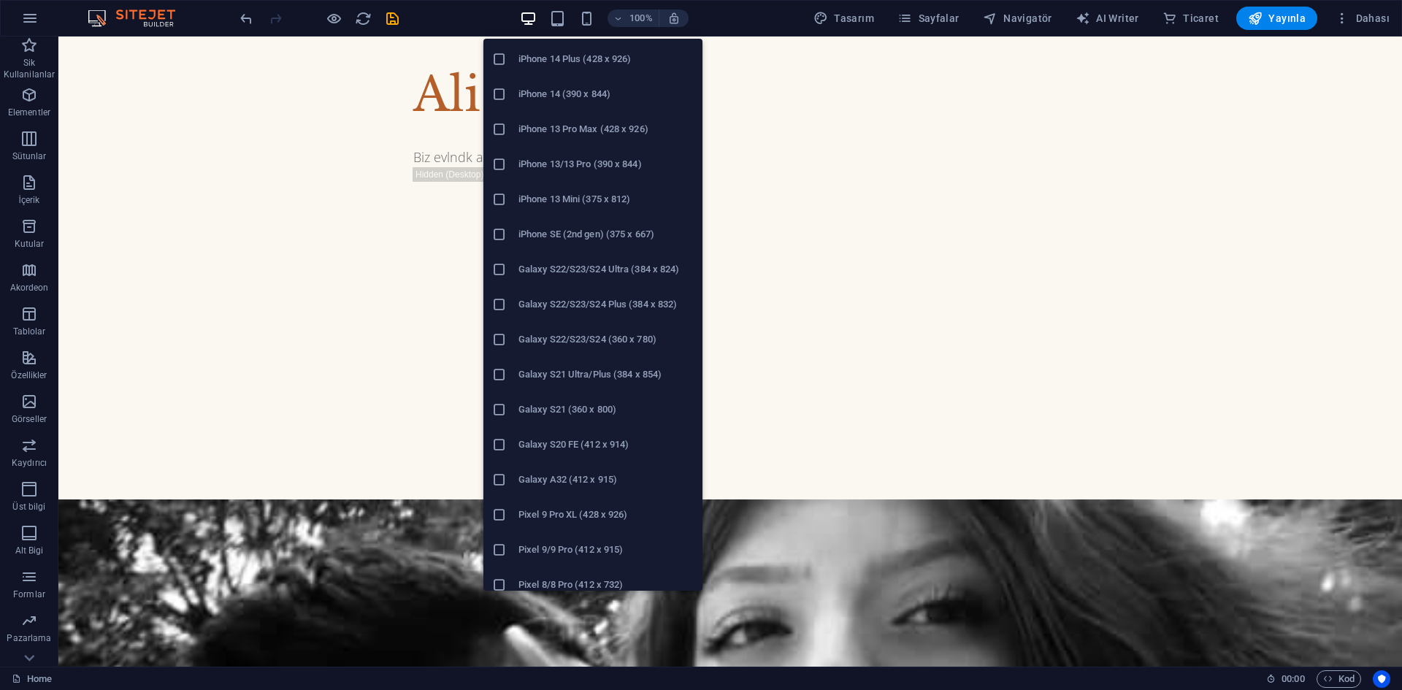
scroll to position [167, 0]
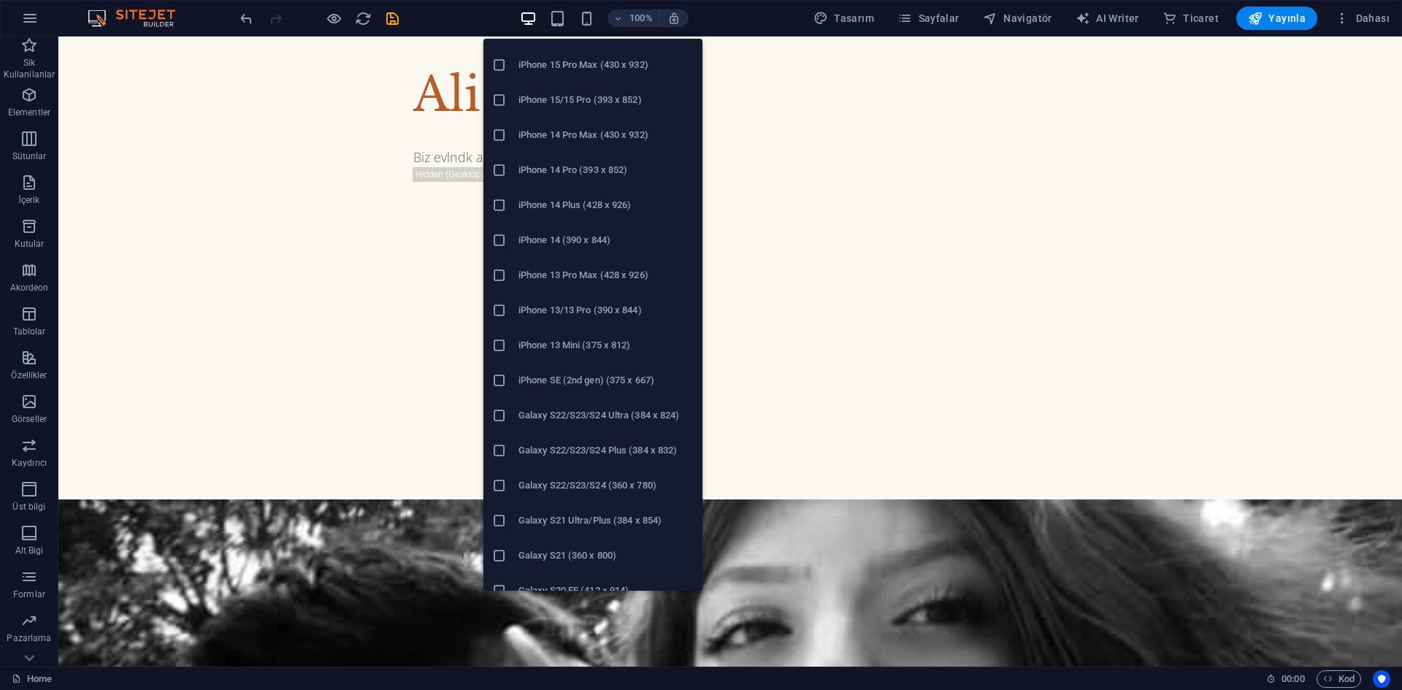
click at [559, 374] on h6 "iPhone SE (2nd gen) (375 x 667)" at bounding box center [606, 381] width 175 height 18
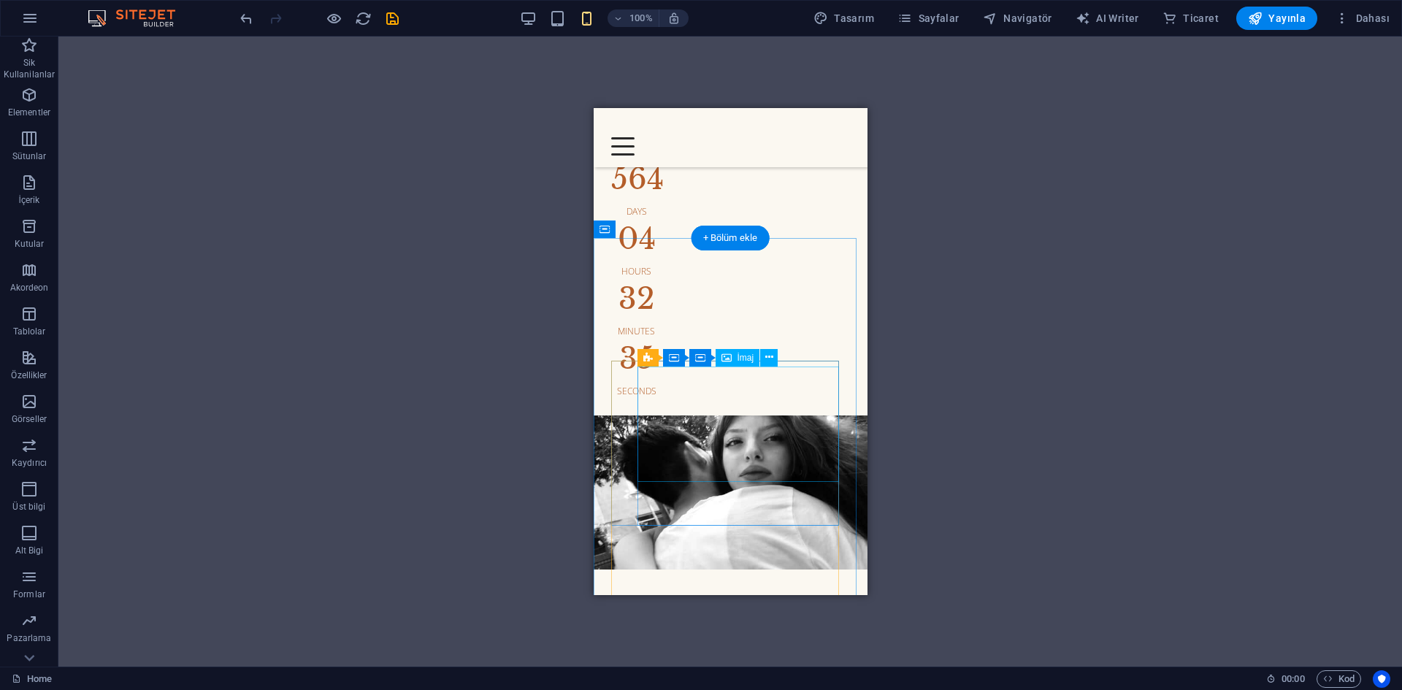
scroll to position [0, 0]
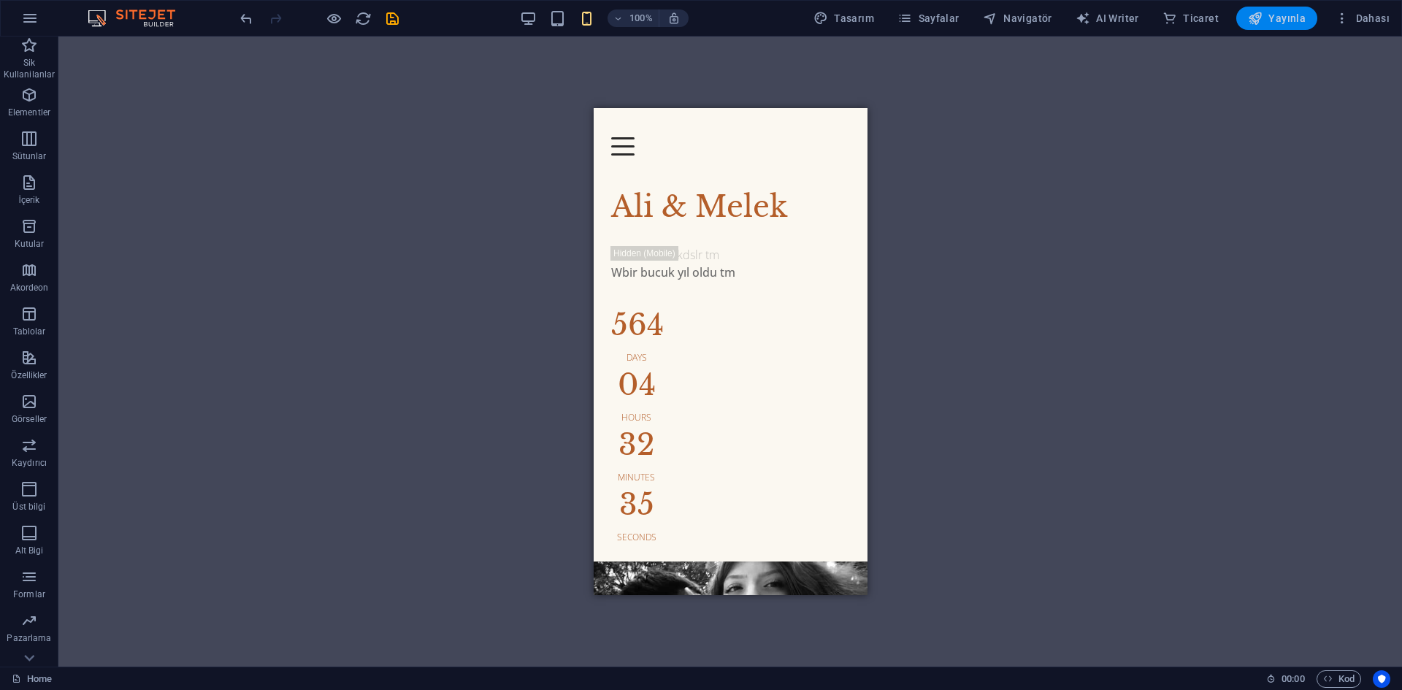
click at [1305, 9] on button "Yayınla" at bounding box center [1276, 18] width 81 height 23
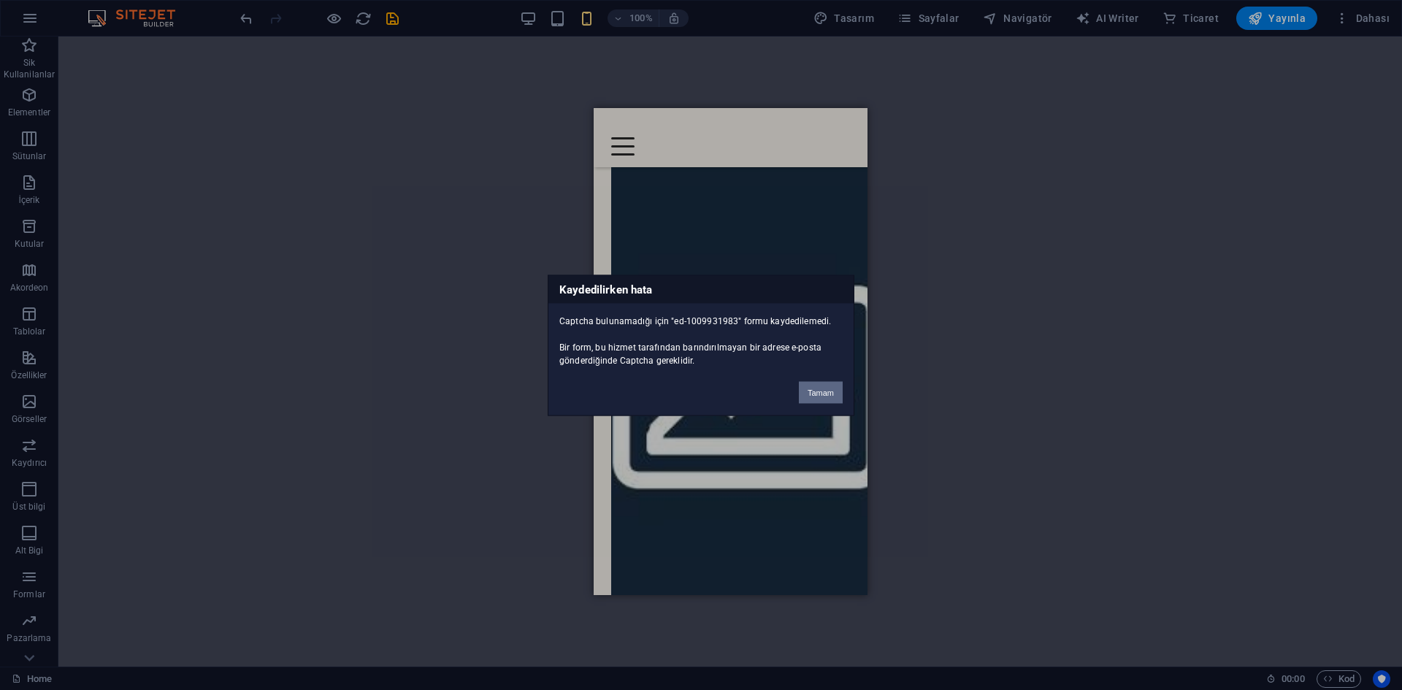
click at [821, 394] on button "Tamam" at bounding box center [821, 392] width 44 height 22
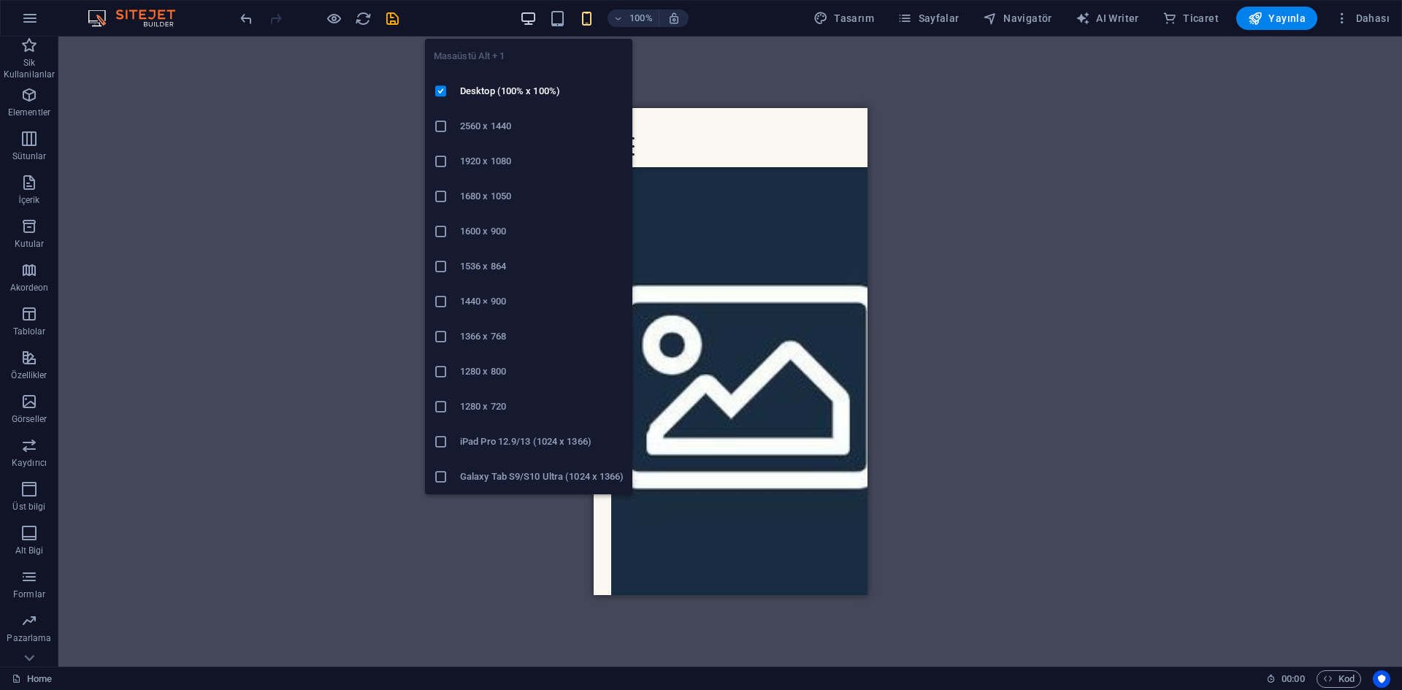
click at [531, 20] on icon "button" at bounding box center [528, 18] width 17 height 17
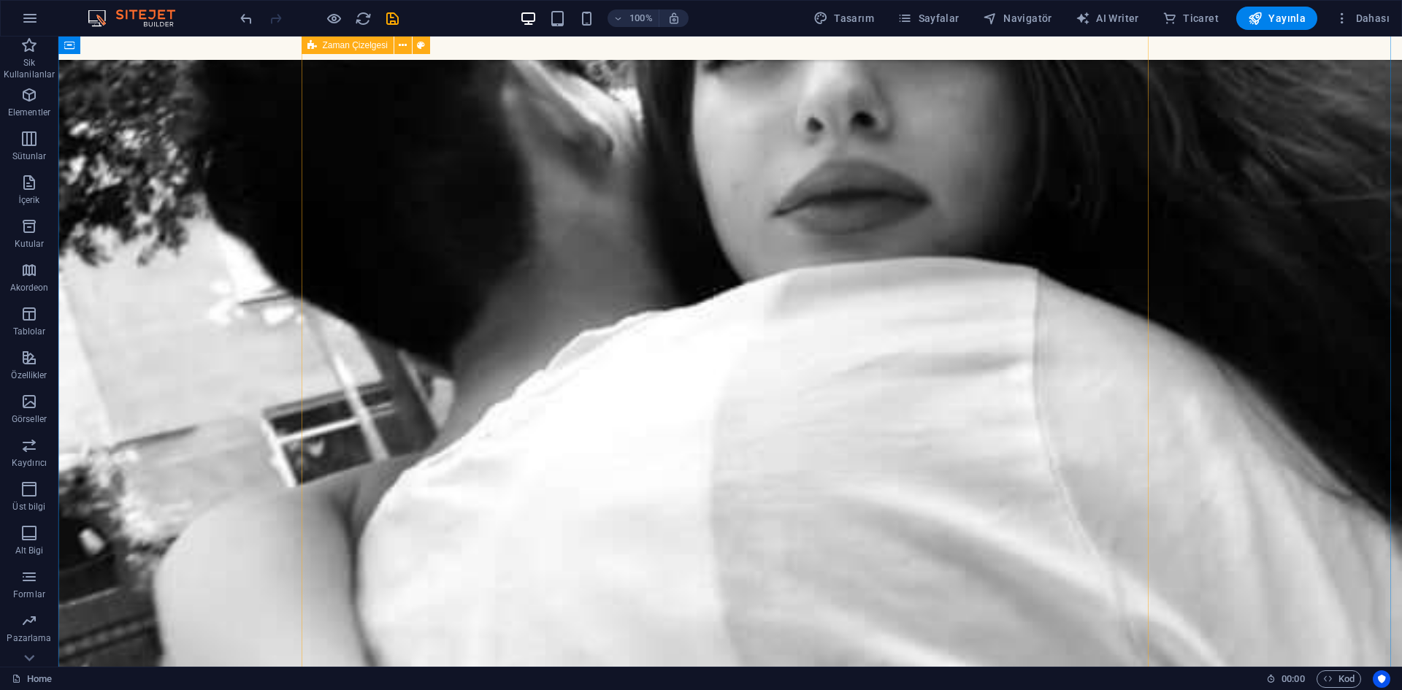
scroll to position [0, 0]
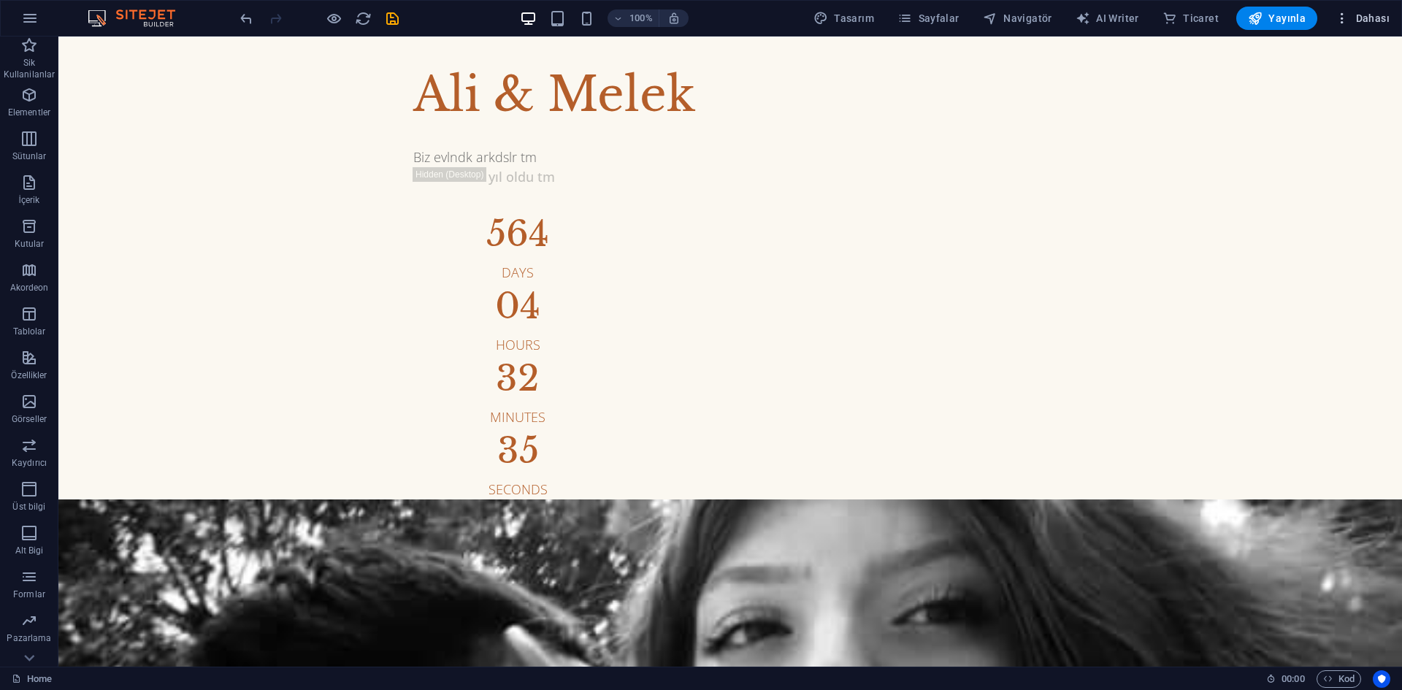
click at [1358, 14] on span "Dahası" at bounding box center [1362, 18] width 55 height 15
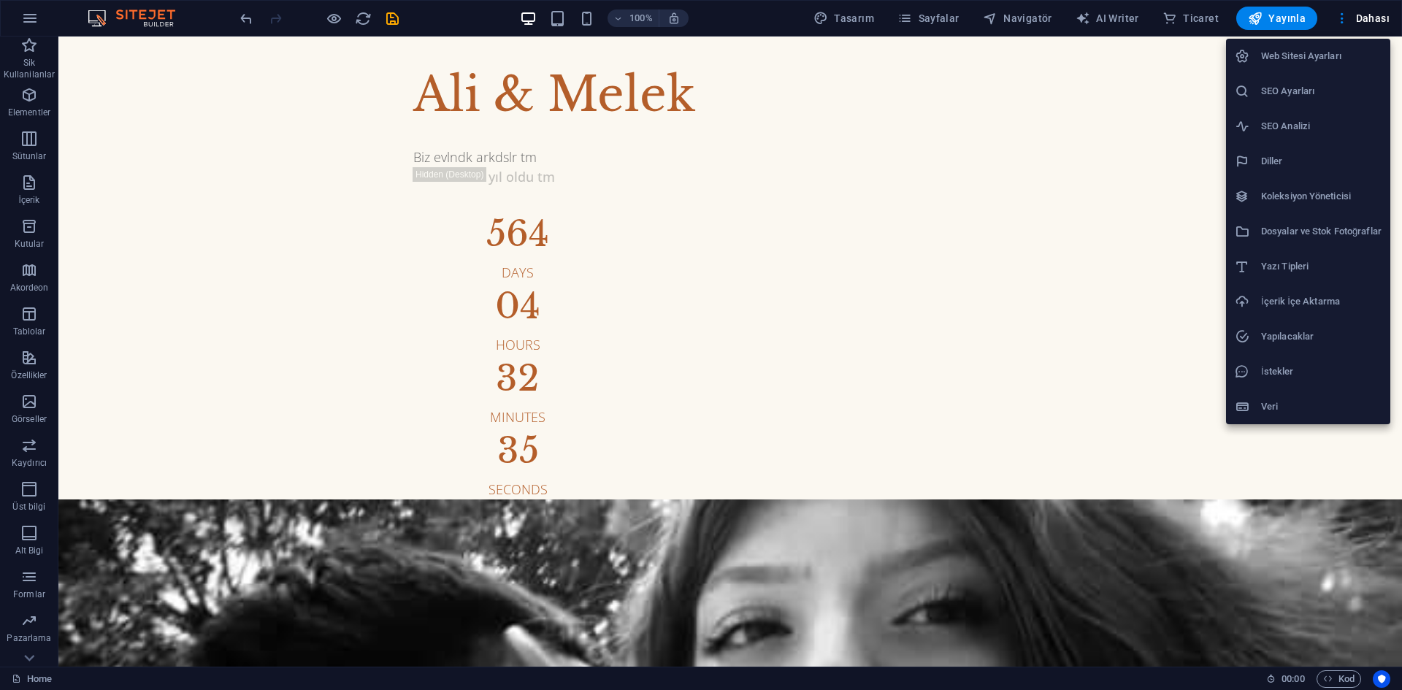
click at [1115, 139] on div at bounding box center [701, 345] width 1402 height 690
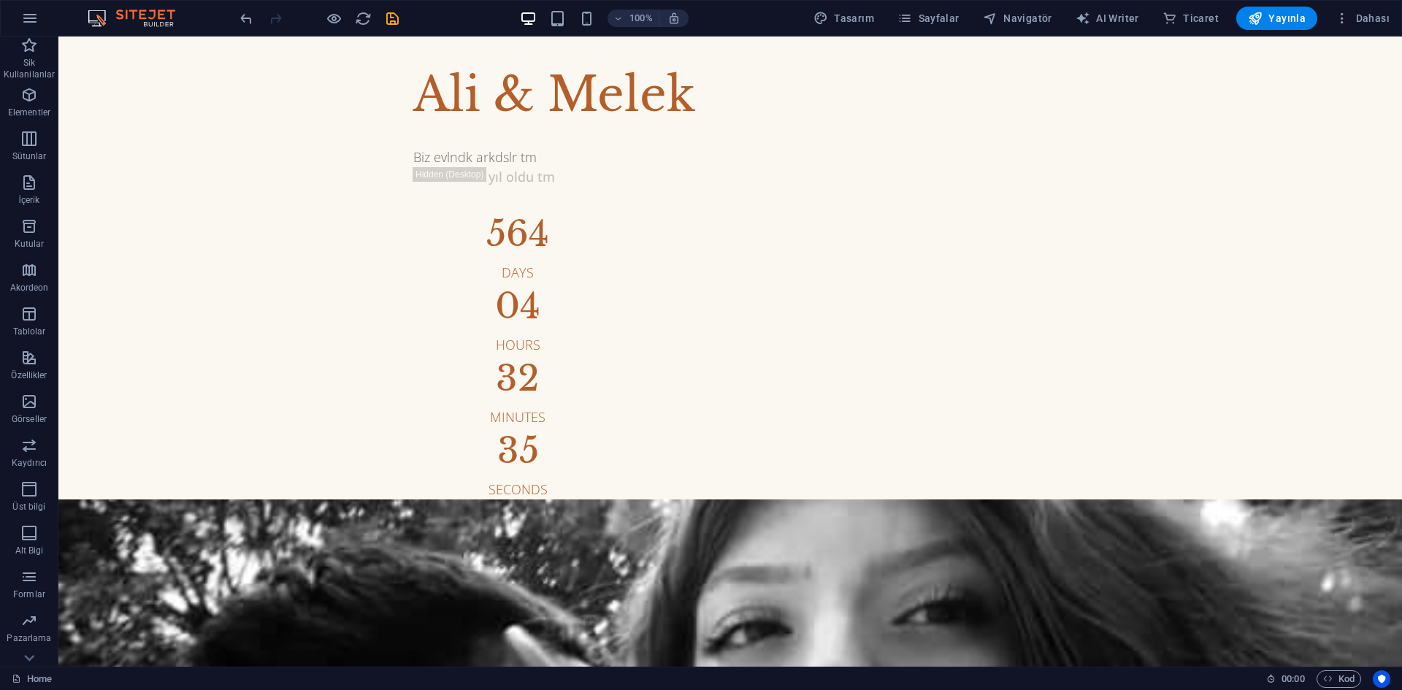
click at [1241, 18] on button "Yayınla" at bounding box center [1276, 18] width 81 height 23
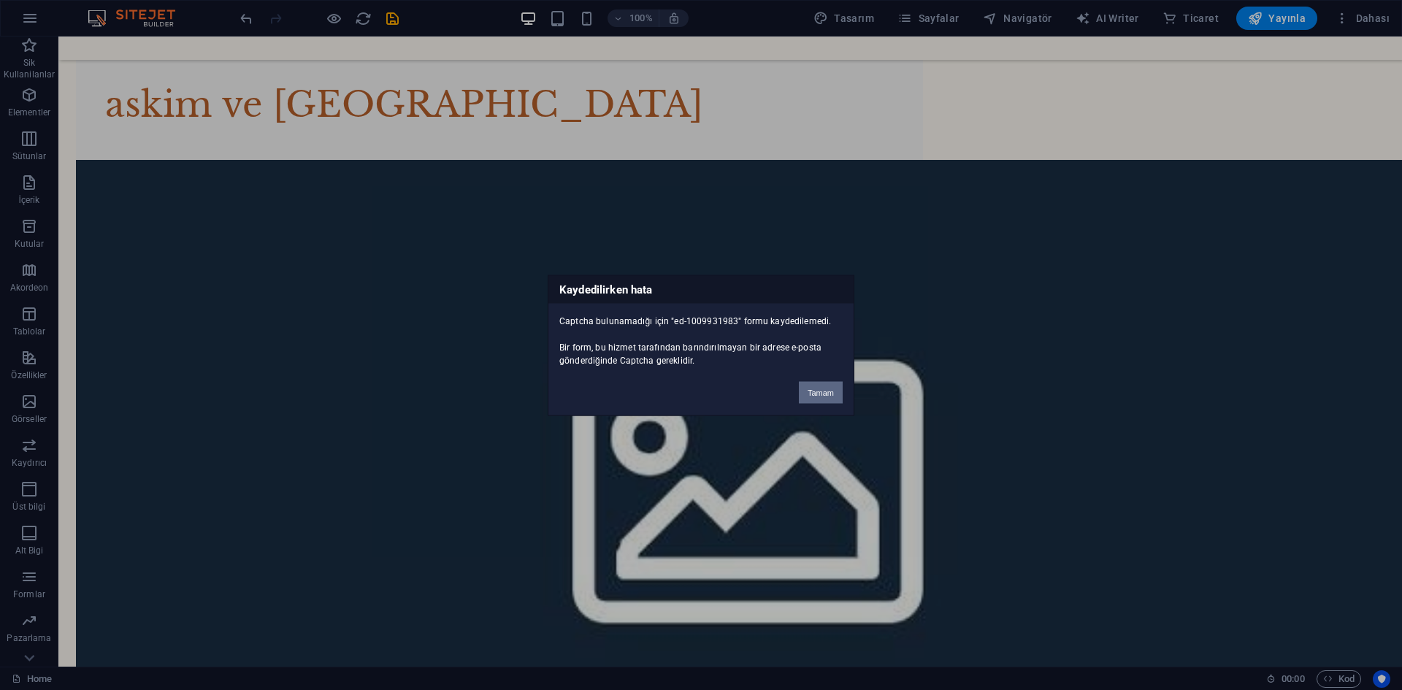
click at [814, 386] on button "Tamam" at bounding box center [821, 392] width 44 height 22
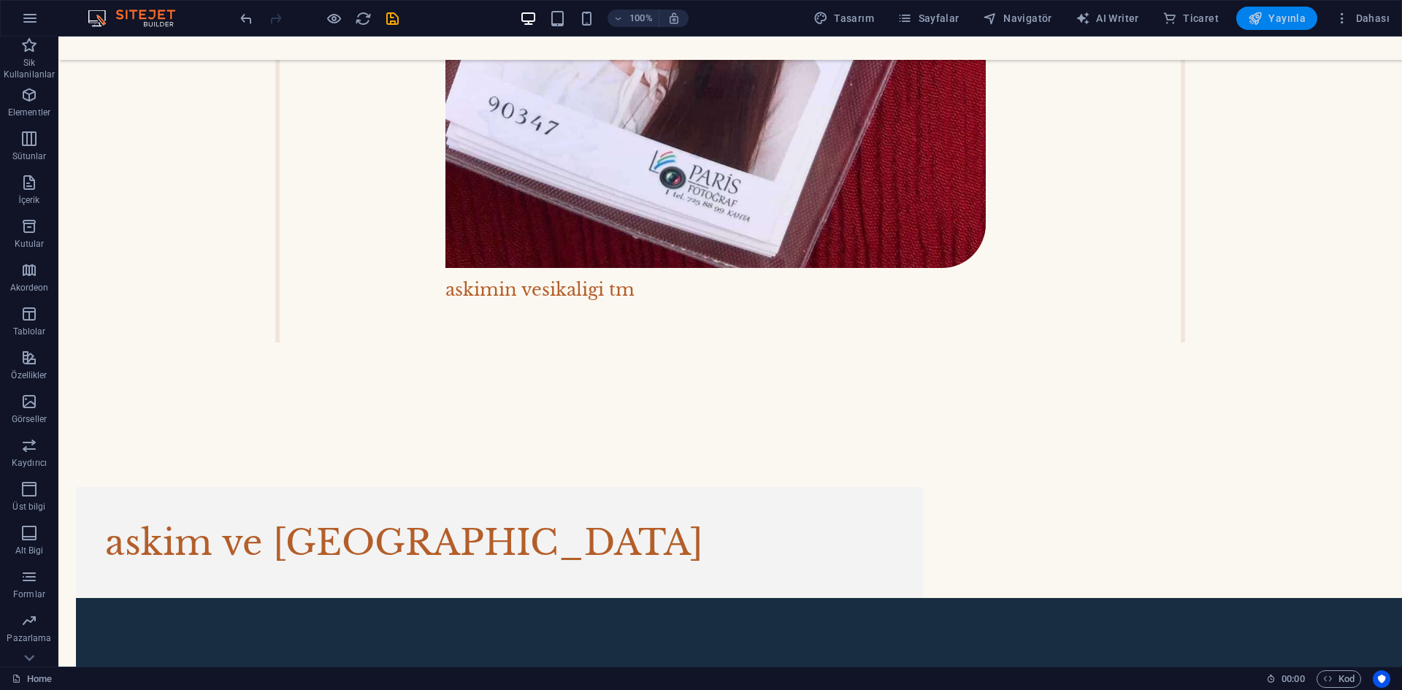
click at [1270, 24] on span "Yayınla" at bounding box center [1277, 18] width 58 height 15
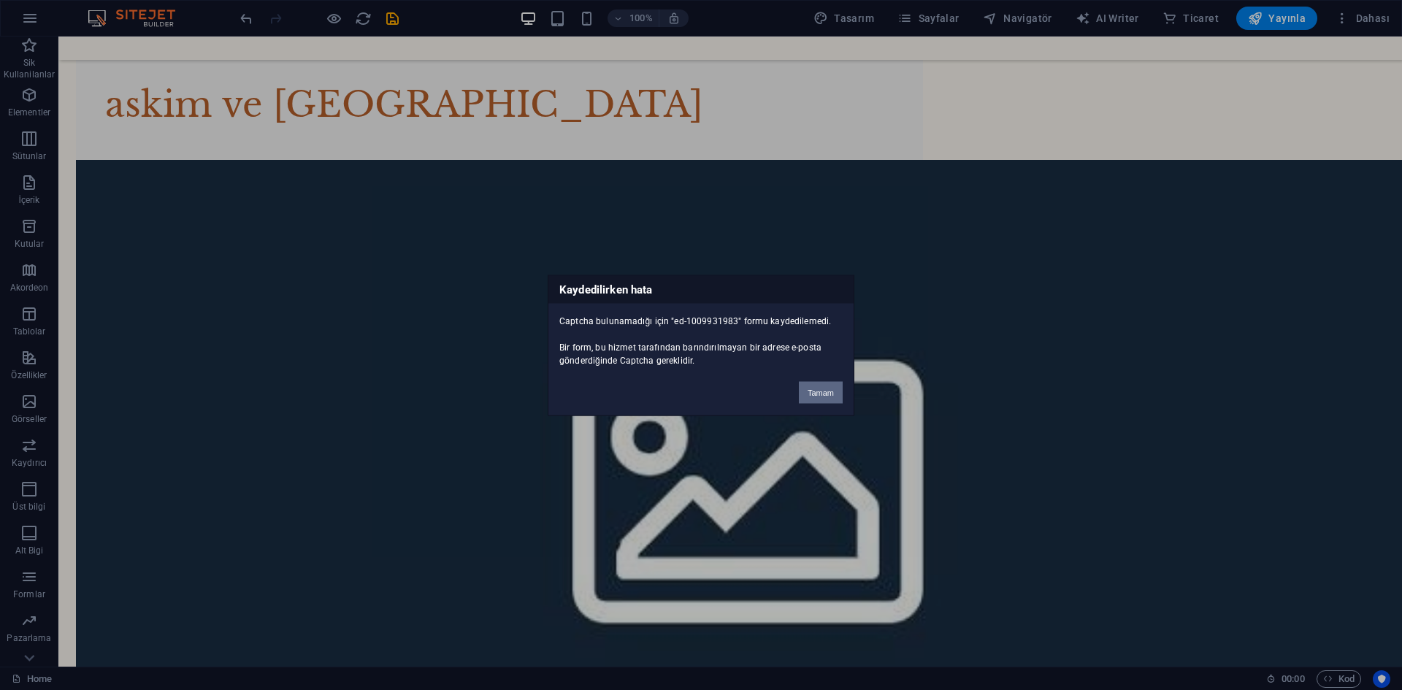
click at [816, 389] on button "Tamam" at bounding box center [821, 392] width 44 height 22
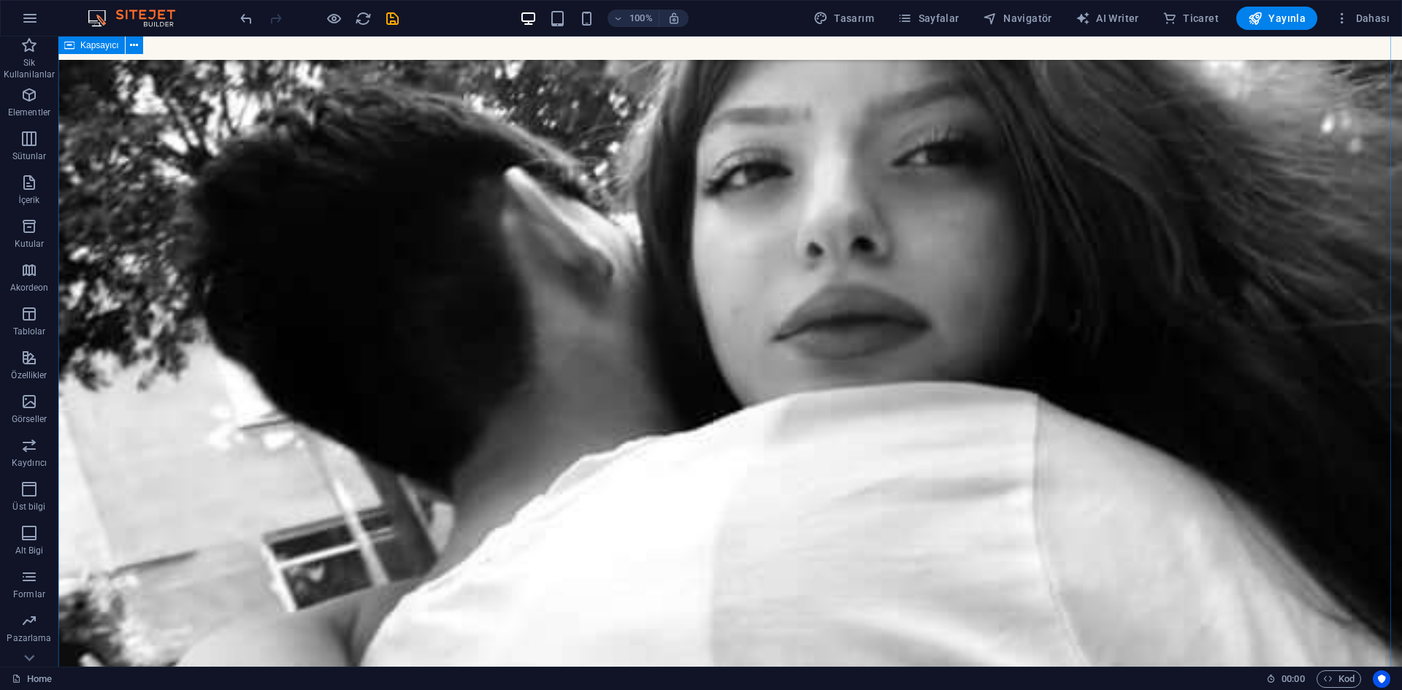
scroll to position [0, 0]
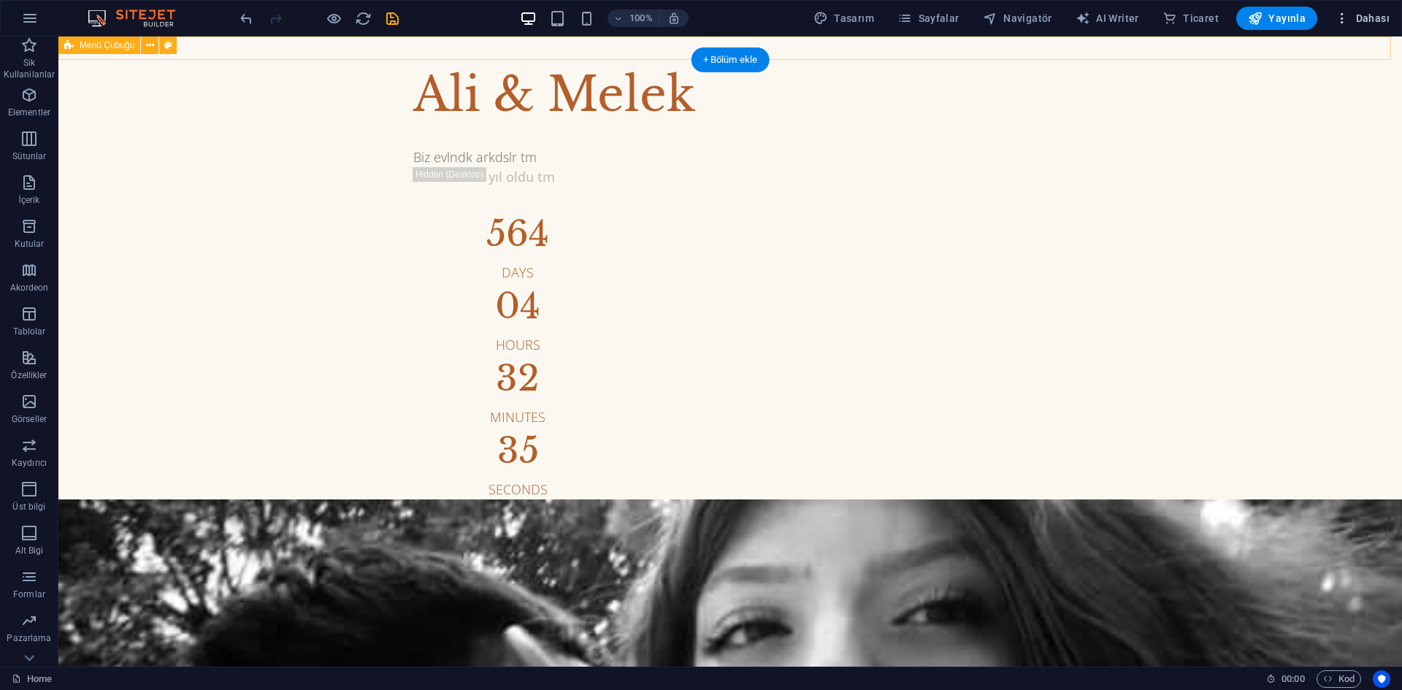
click at [1343, 21] on icon "button" at bounding box center [1342, 18] width 15 height 15
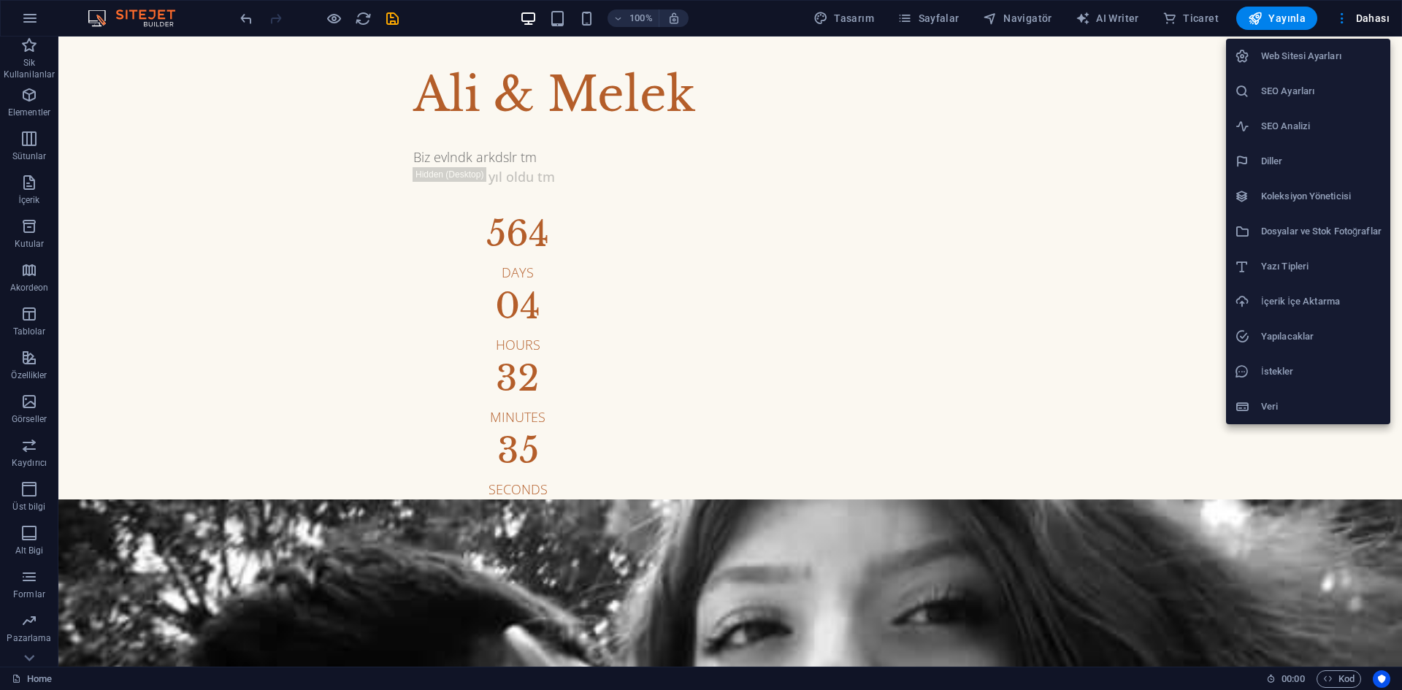
click at [1314, 51] on h6 "Web Sitesi Ayarları" at bounding box center [1321, 56] width 121 height 18
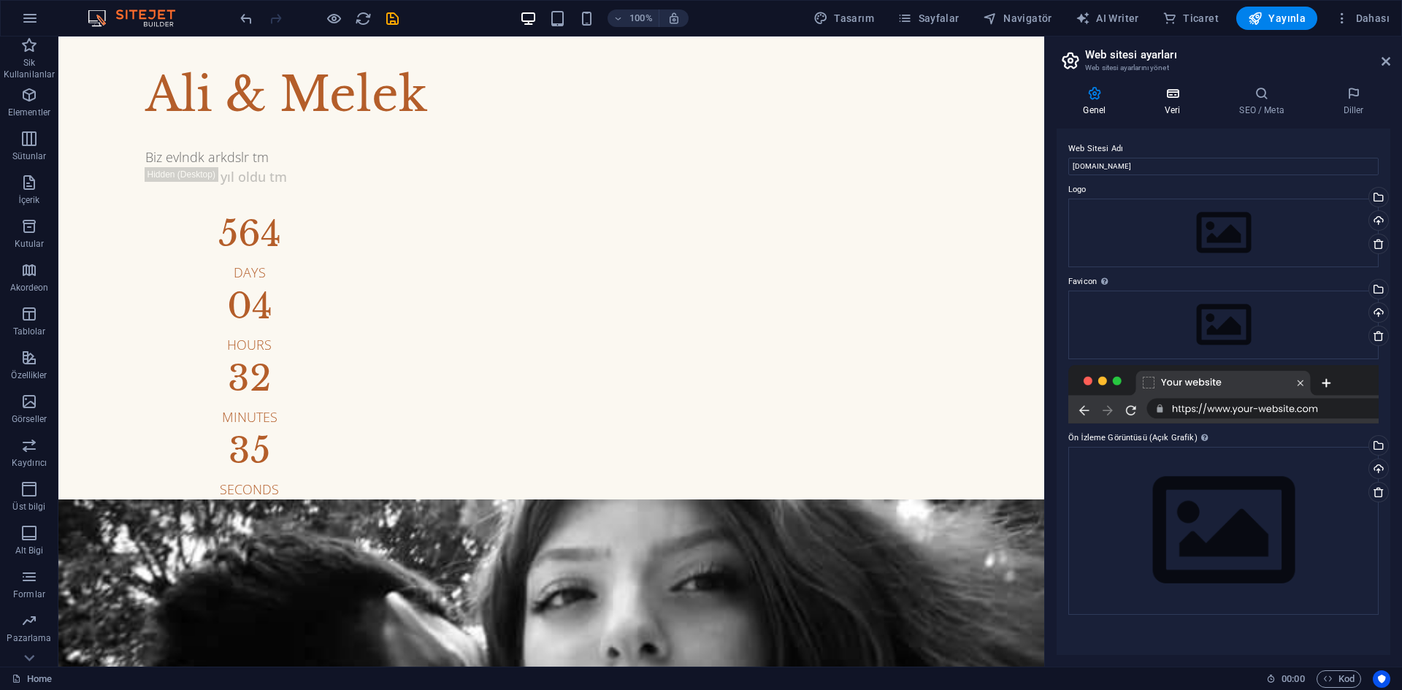
click at [1179, 103] on h4 "Veri" at bounding box center [1176, 101] width 74 height 31
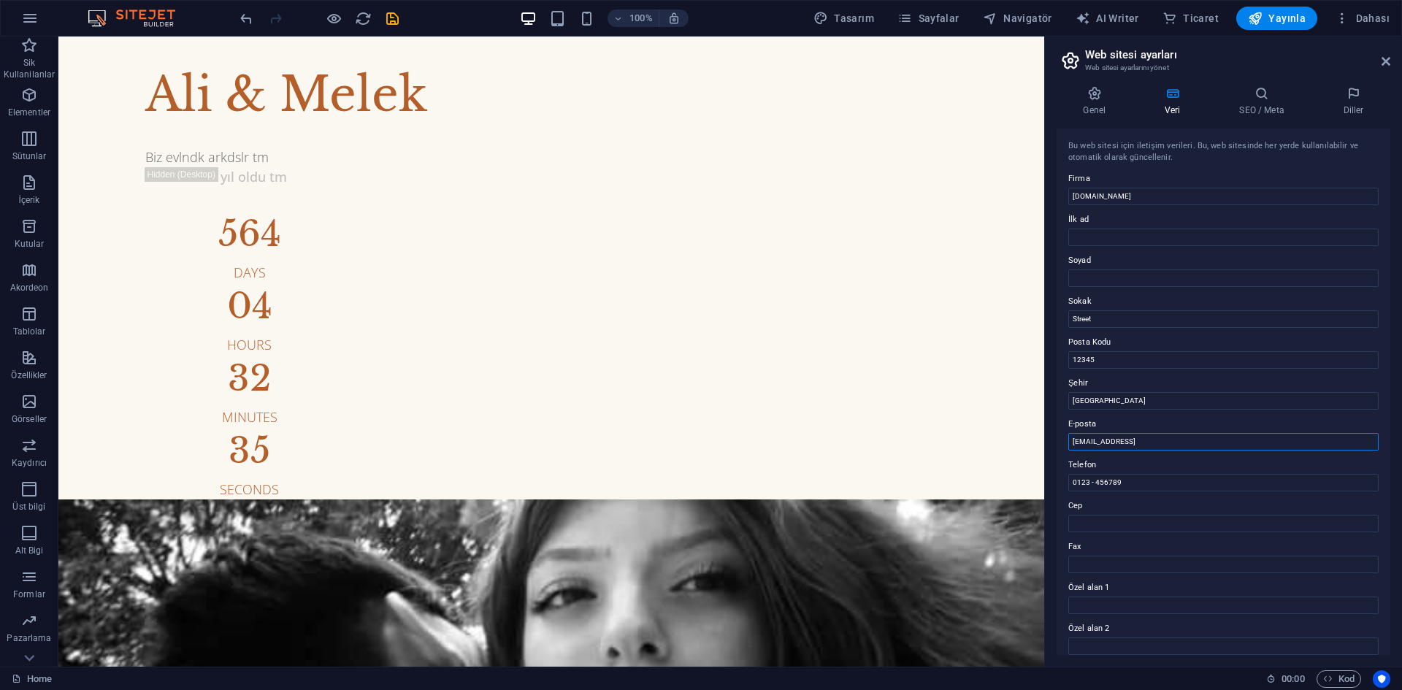
drag, startPoint x: 1253, startPoint y: 443, endPoint x: 1057, endPoint y: 452, distance: 196.7
click at [1057, 452] on div "Bu web sitesi için iletişim verileri. Bu, web sitesinde her yerde kullanılabili…" at bounding box center [1224, 392] width 334 height 527
paste input "[EMAIL_ADDRESS][DOMAIN_NAME]"
type input "[EMAIL_ADDRESS][DOMAIN_NAME]"
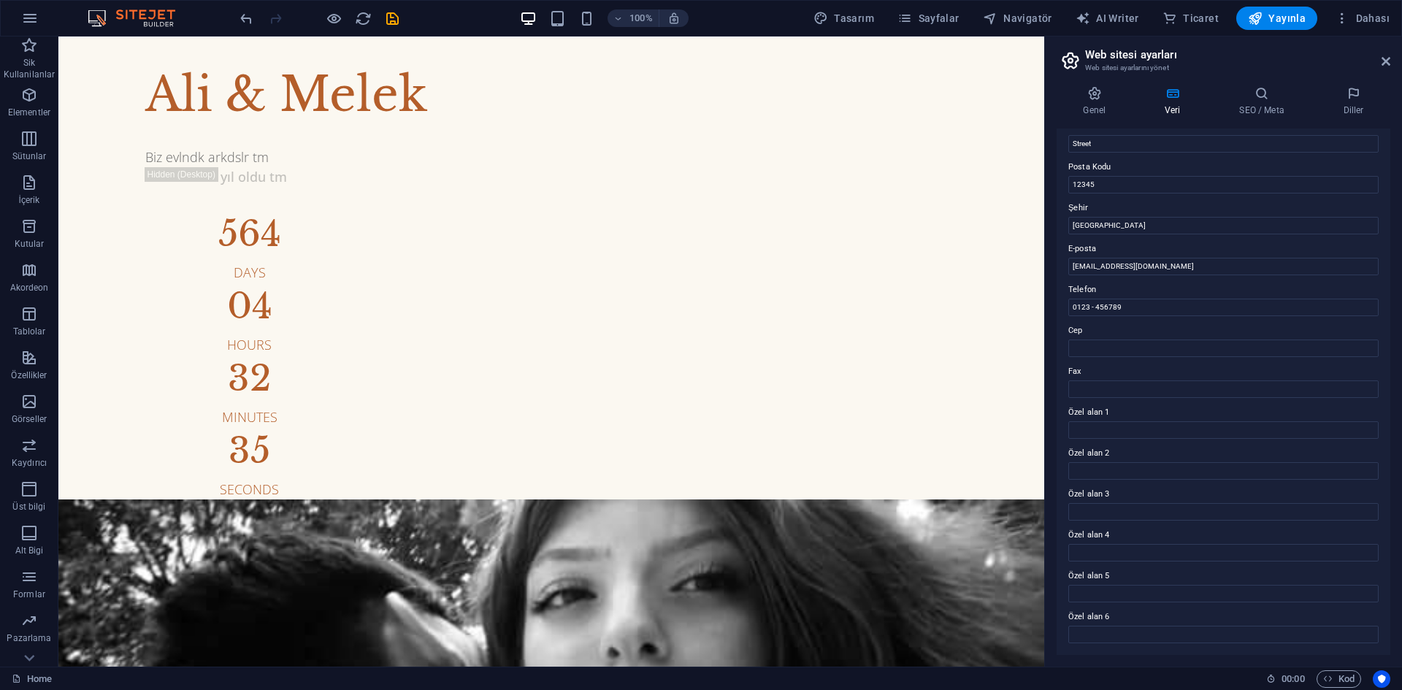
click at [1122, 286] on label "Telefon" at bounding box center [1224, 290] width 310 height 18
click at [1122, 299] on input "0123 - 456789" at bounding box center [1224, 308] width 310 height 18
click at [1379, 62] on header "Web sitesi ayarları Web sitesi ayarlarını yönet" at bounding box center [1225, 56] width 331 height 38
drag, startPoint x: 1387, startPoint y: 59, endPoint x: 1315, endPoint y: 31, distance: 77.0
click at [1387, 59] on icon at bounding box center [1386, 62] width 9 height 12
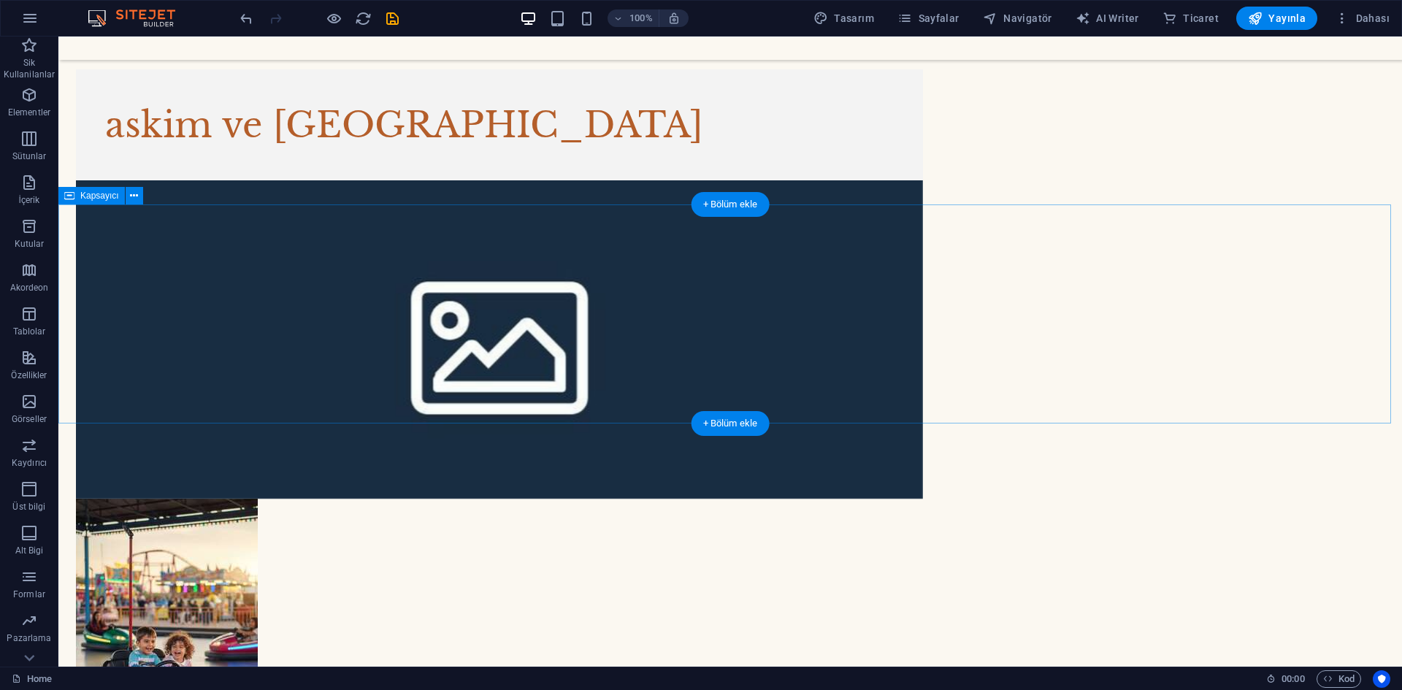
scroll to position [3487, 0]
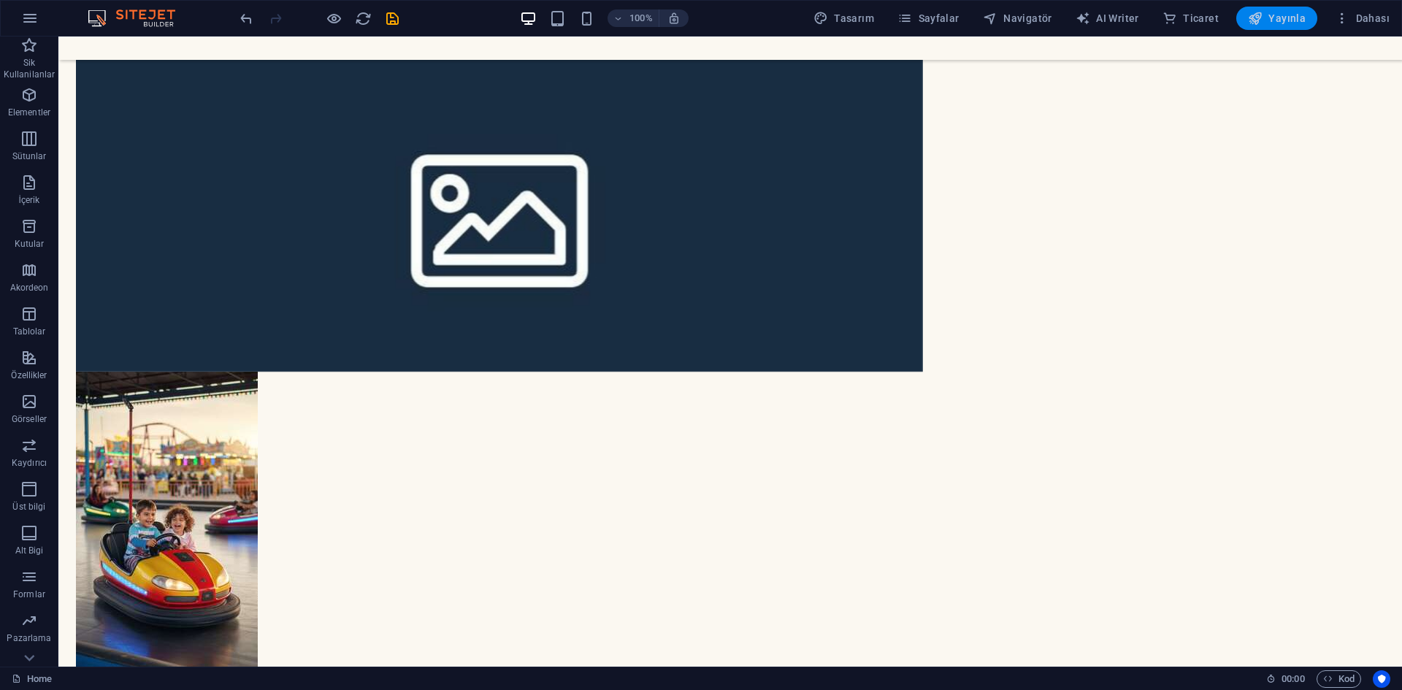
click at [1253, 24] on icon "button" at bounding box center [1255, 18] width 15 height 15
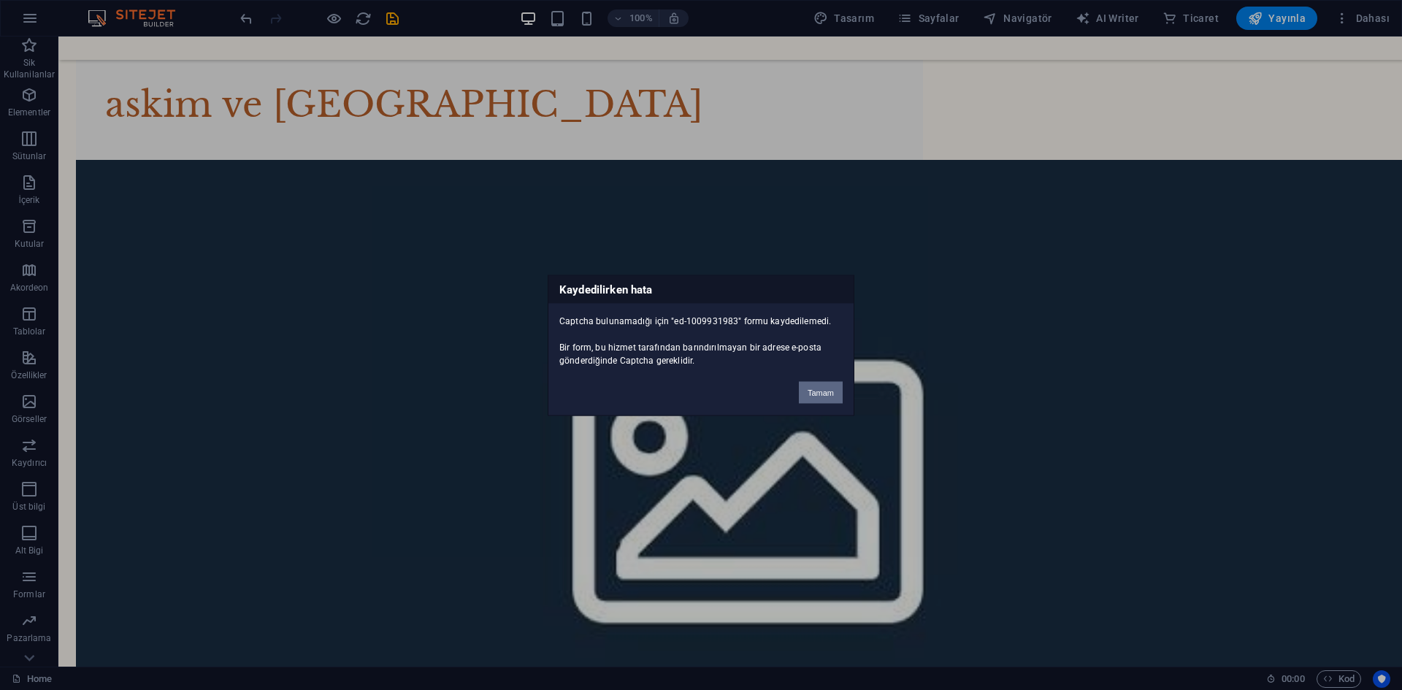
click at [829, 389] on button "Tamam" at bounding box center [821, 392] width 44 height 22
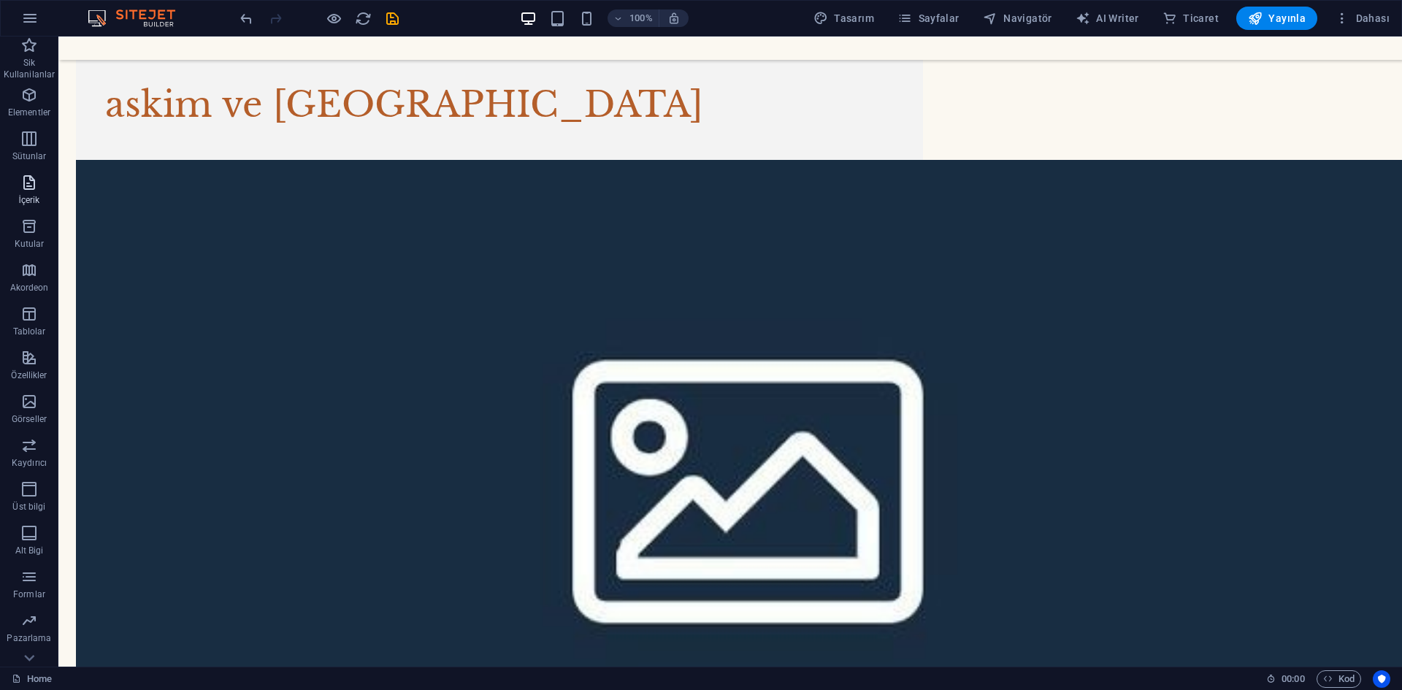
click at [15, 184] on span "İçerik" at bounding box center [29, 191] width 58 height 35
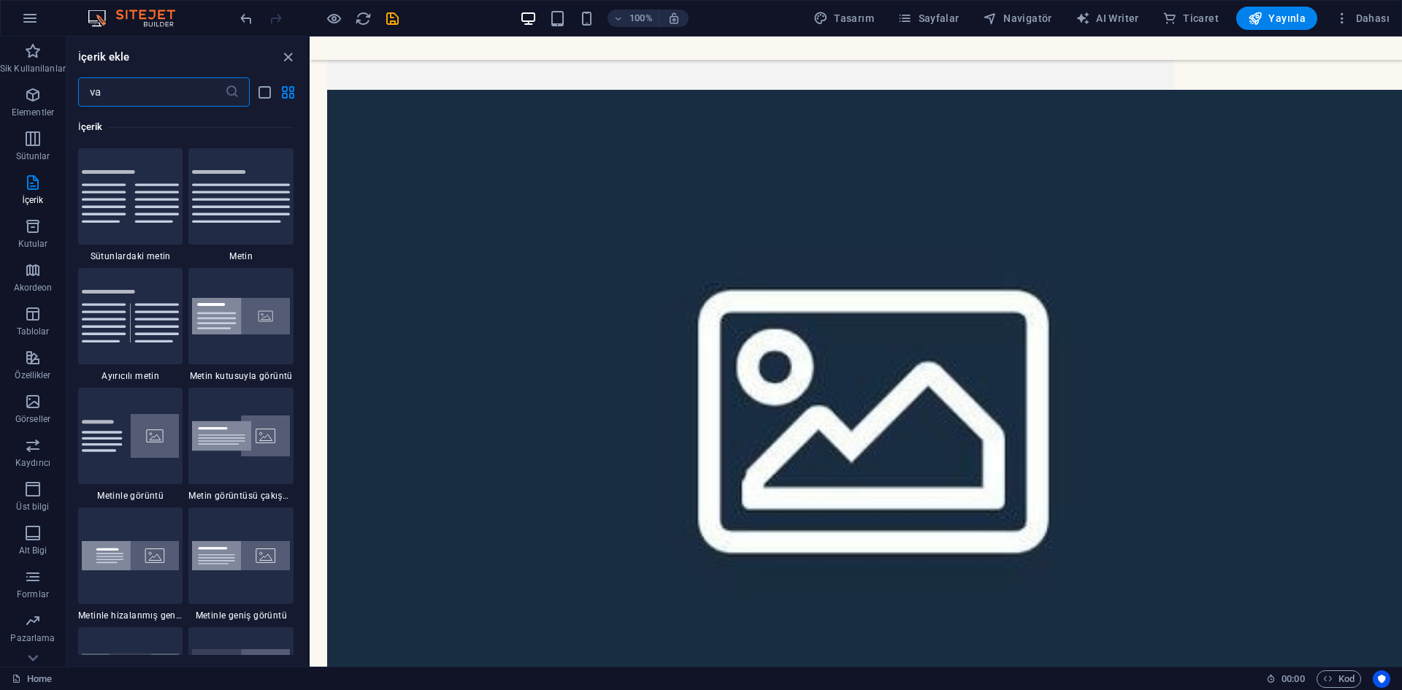
scroll to position [0, 0]
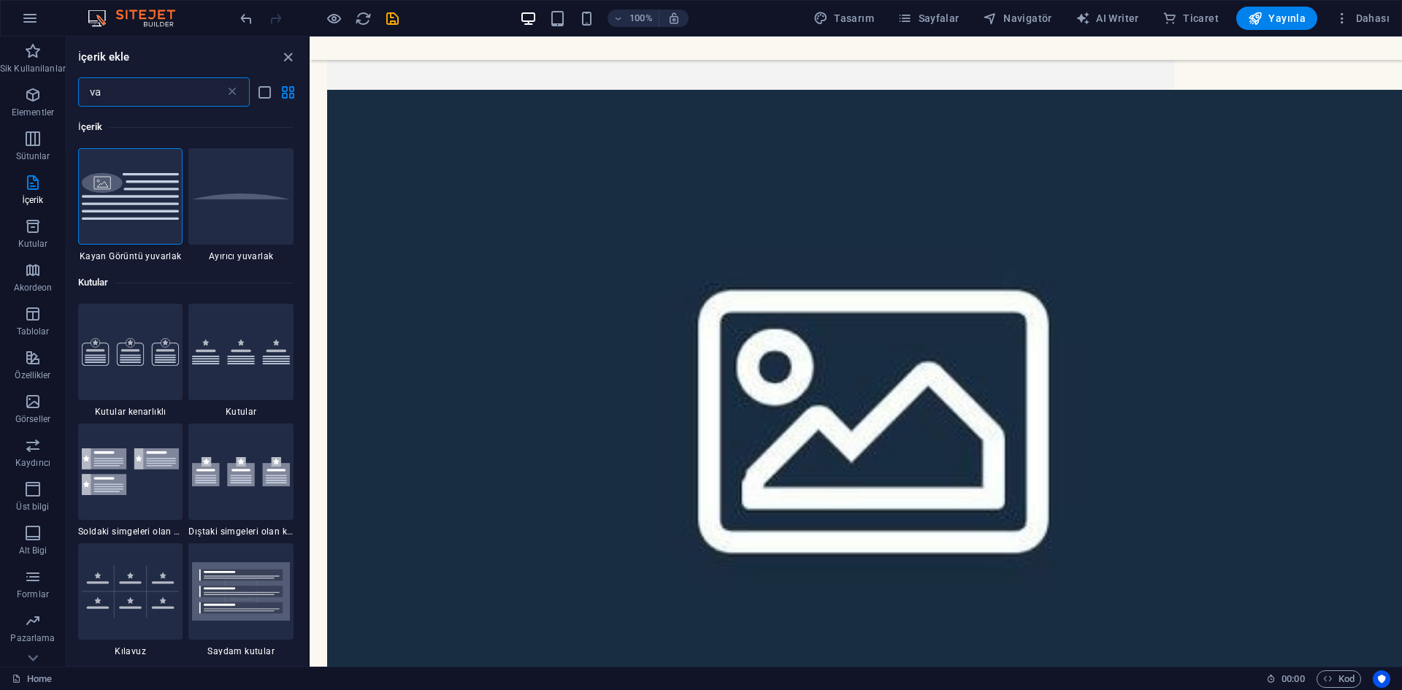
type input "v"
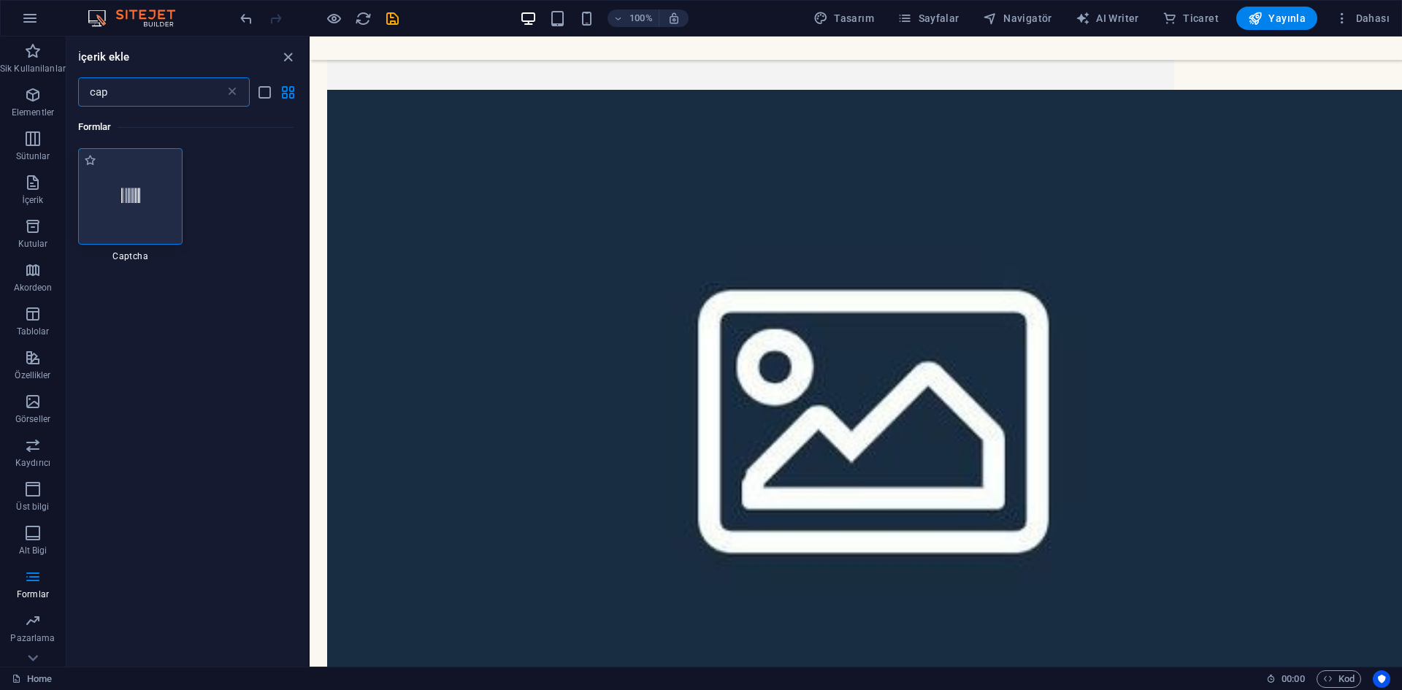
type input "cap"
click at [113, 166] on div at bounding box center [130, 196] width 105 height 96
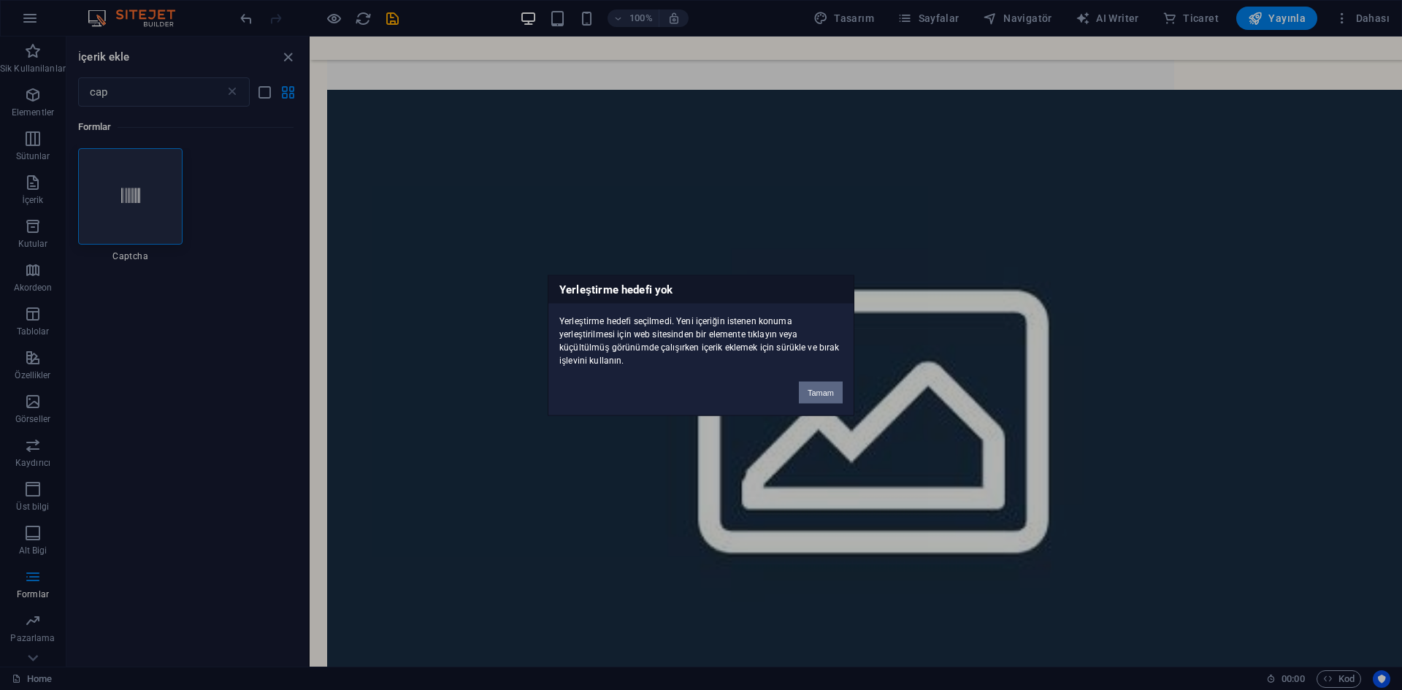
click at [819, 392] on button "Tamam" at bounding box center [821, 392] width 44 height 22
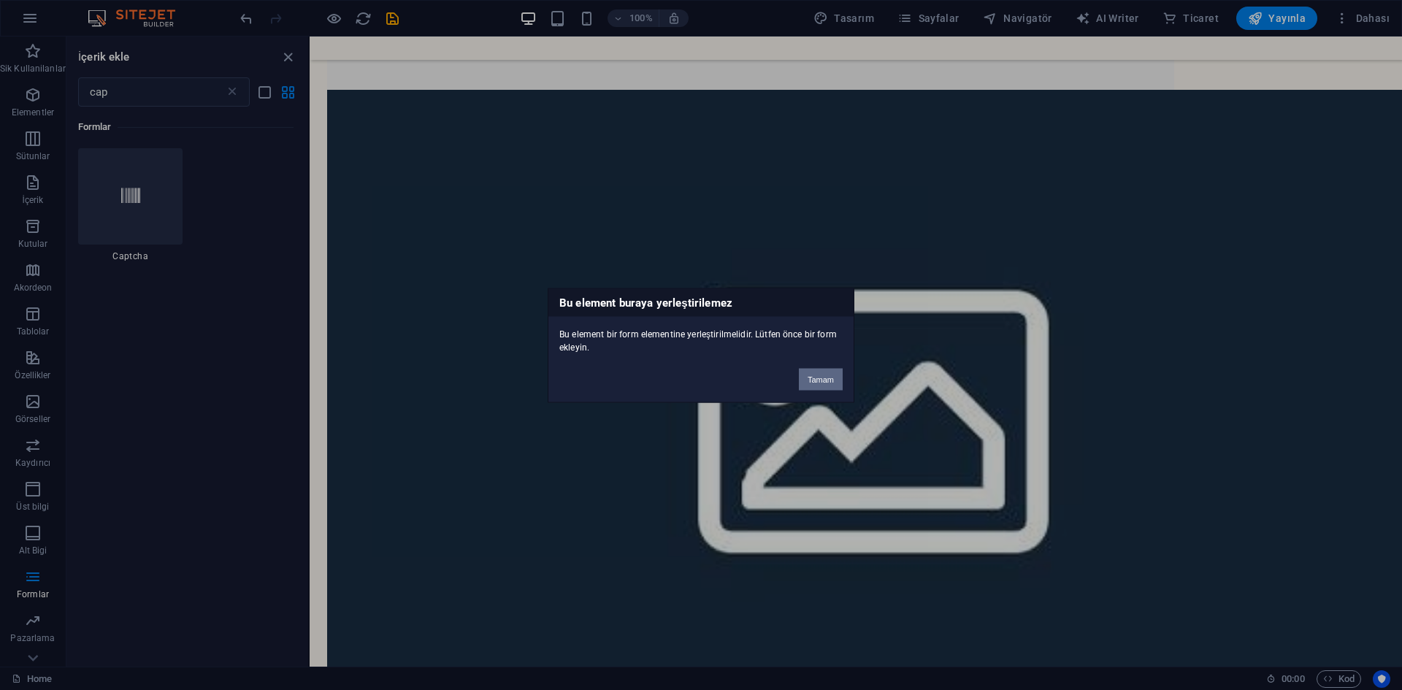
click at [821, 384] on button "Tamam" at bounding box center [821, 379] width 44 height 22
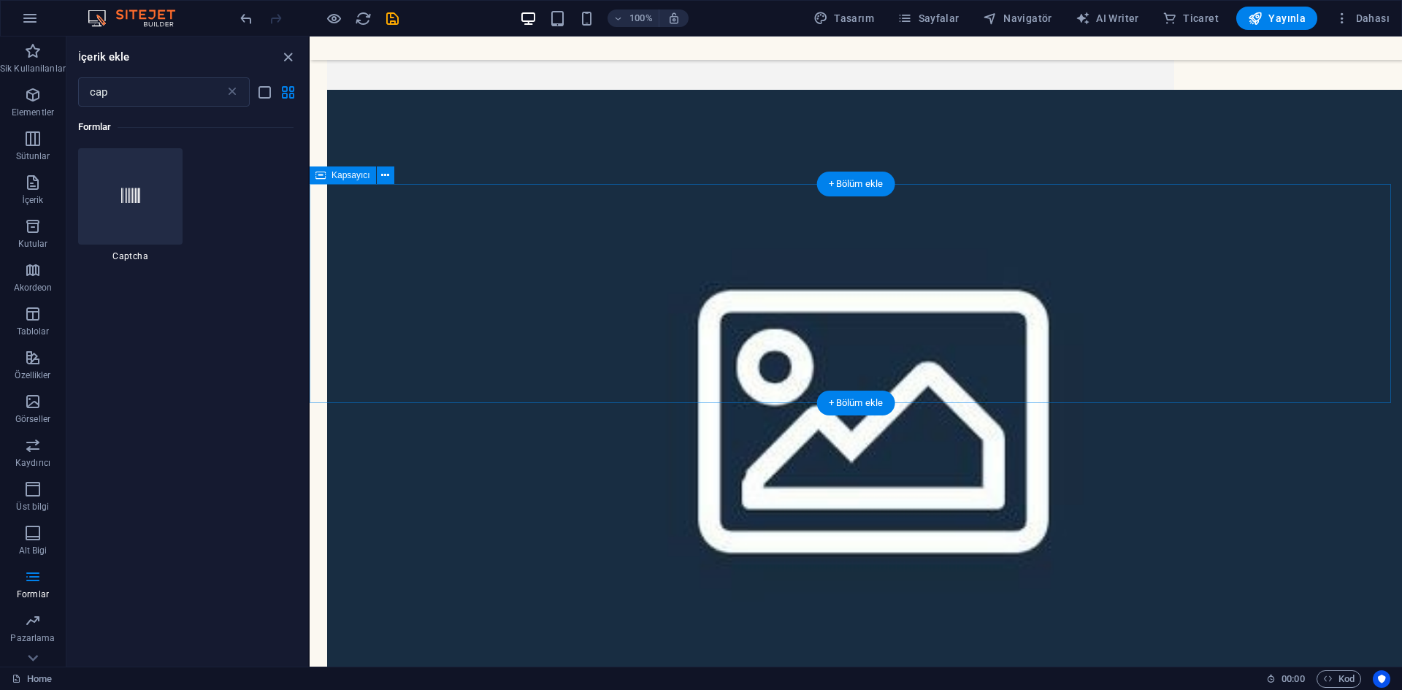
scroll to position [3163, 0]
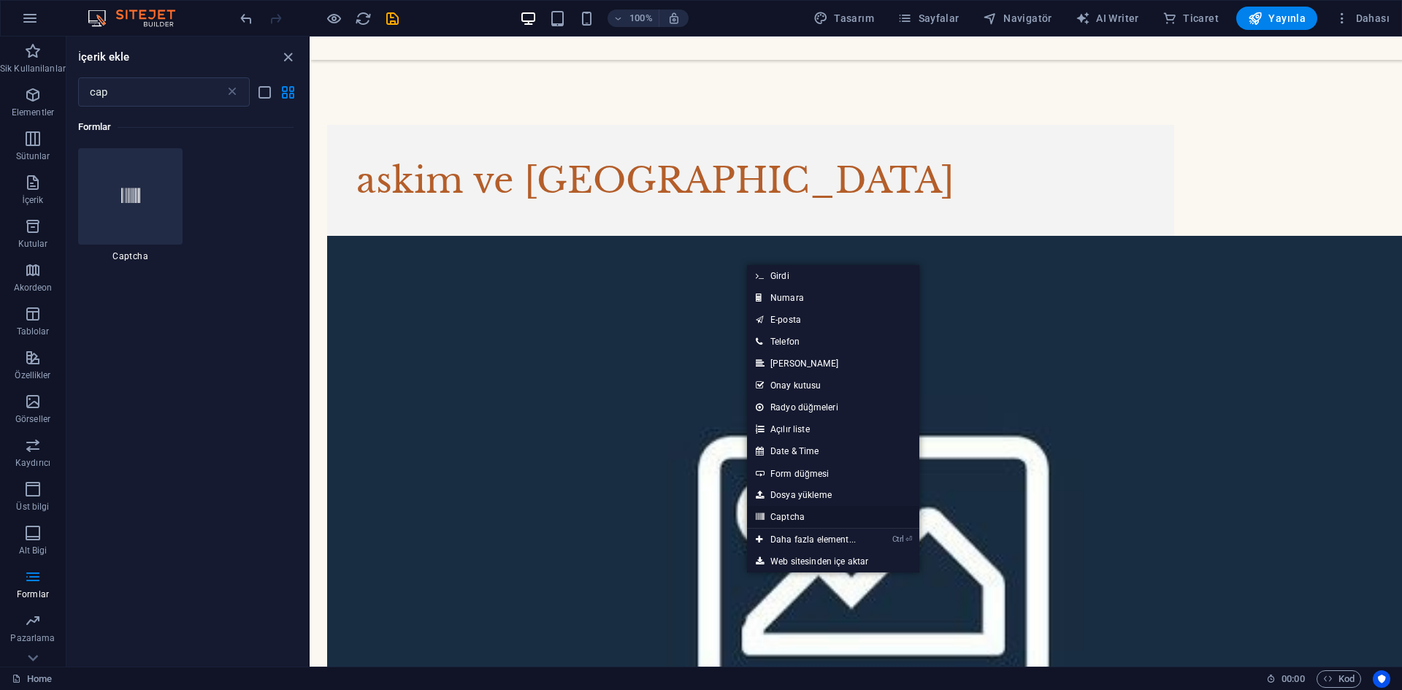
click at [794, 511] on link "Captcha" at bounding box center [833, 517] width 172 height 22
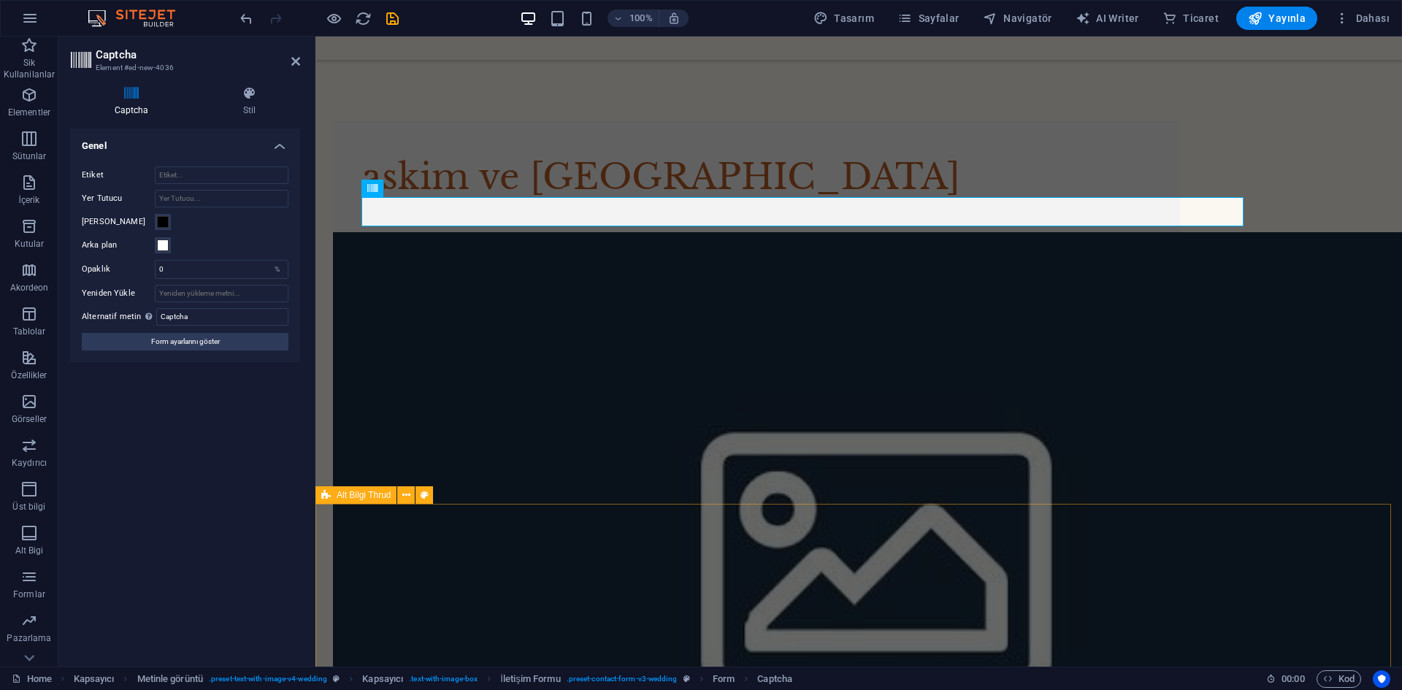
scroll to position [3162, 0]
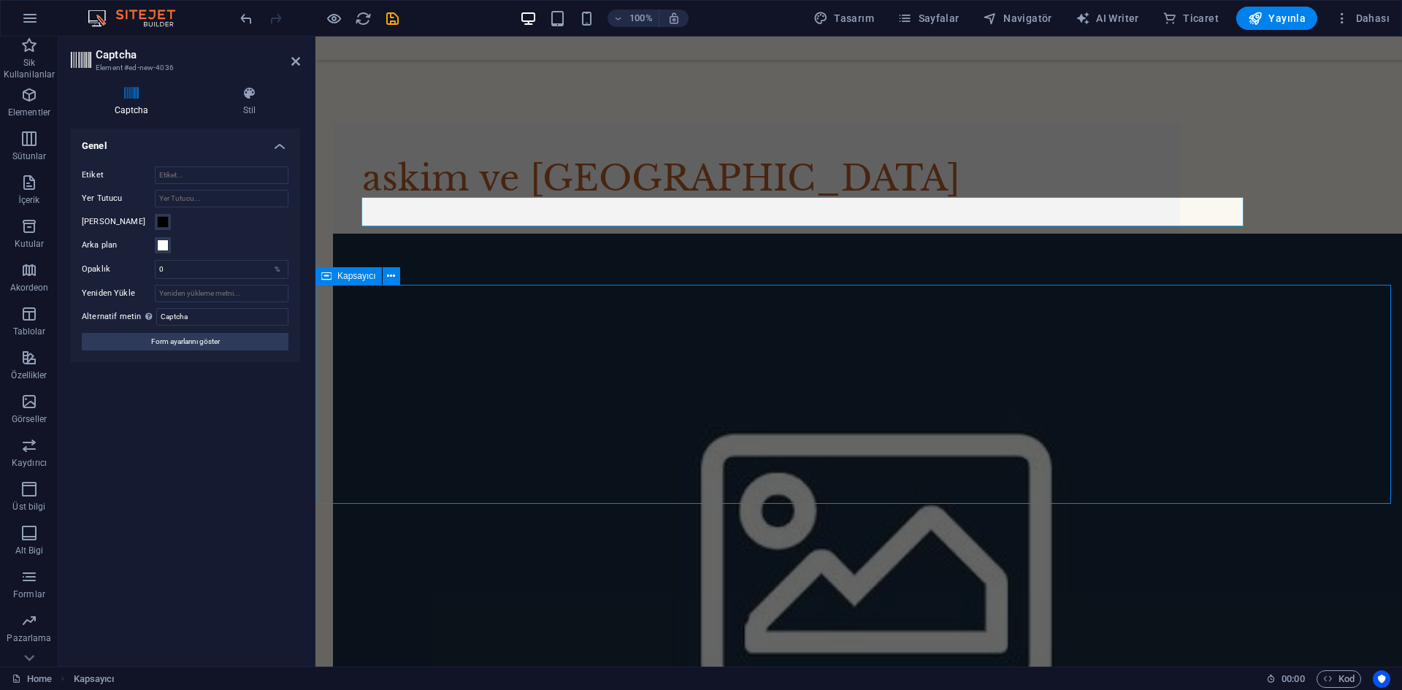
scroll to position [3234, 0]
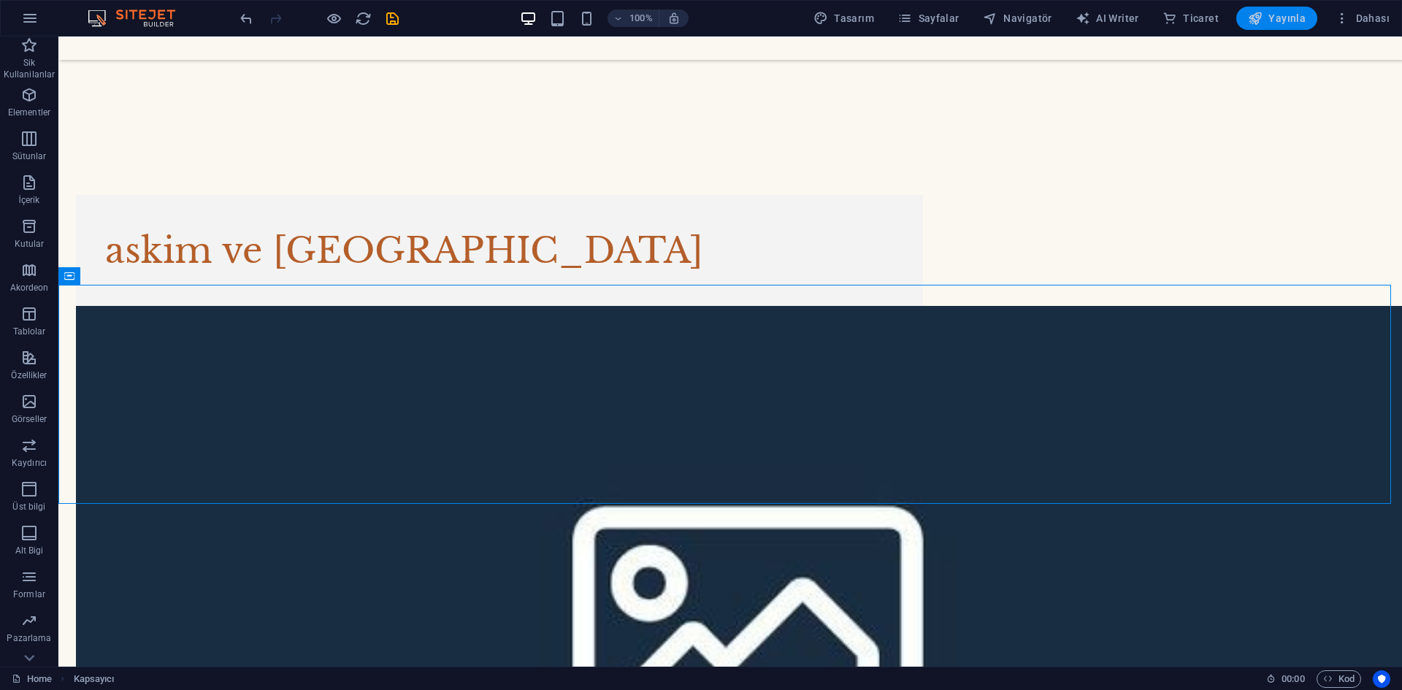
click at [1255, 12] on icon "button" at bounding box center [1255, 18] width 15 height 15
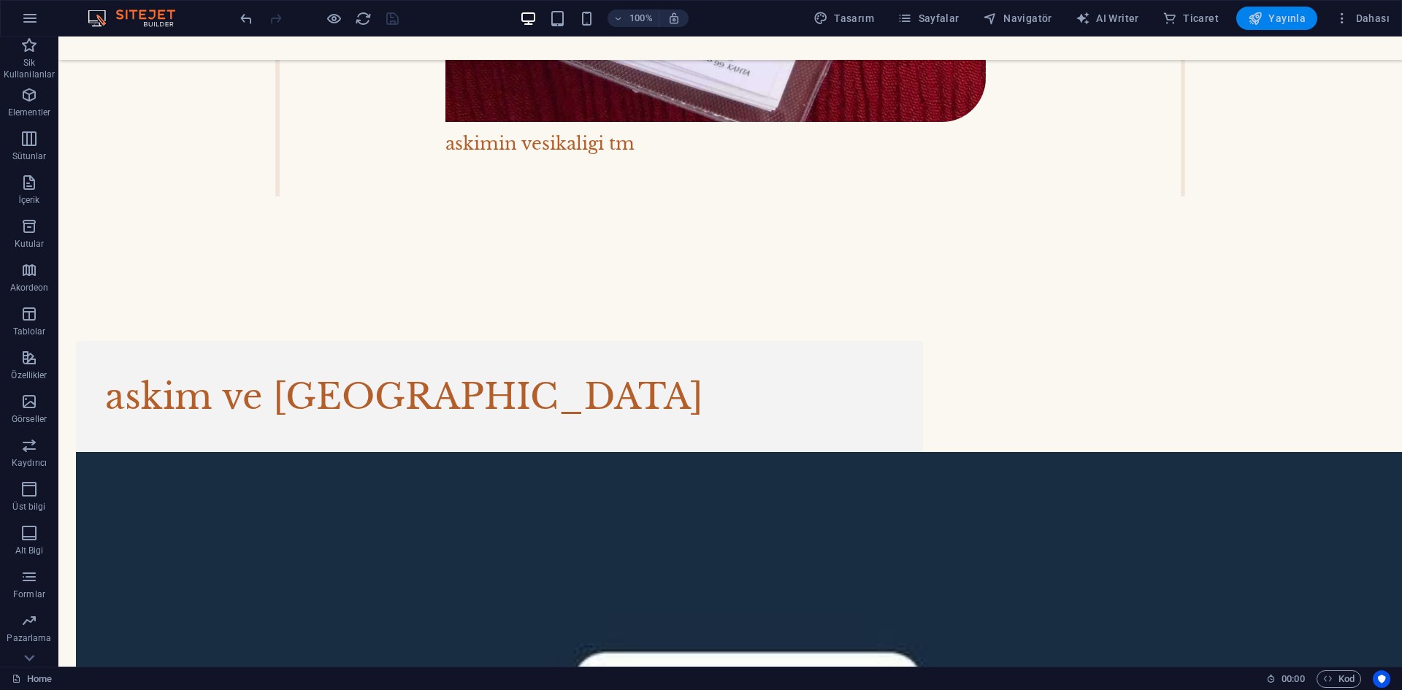
click at [1269, 25] on span "Yayınla" at bounding box center [1277, 18] width 58 height 15
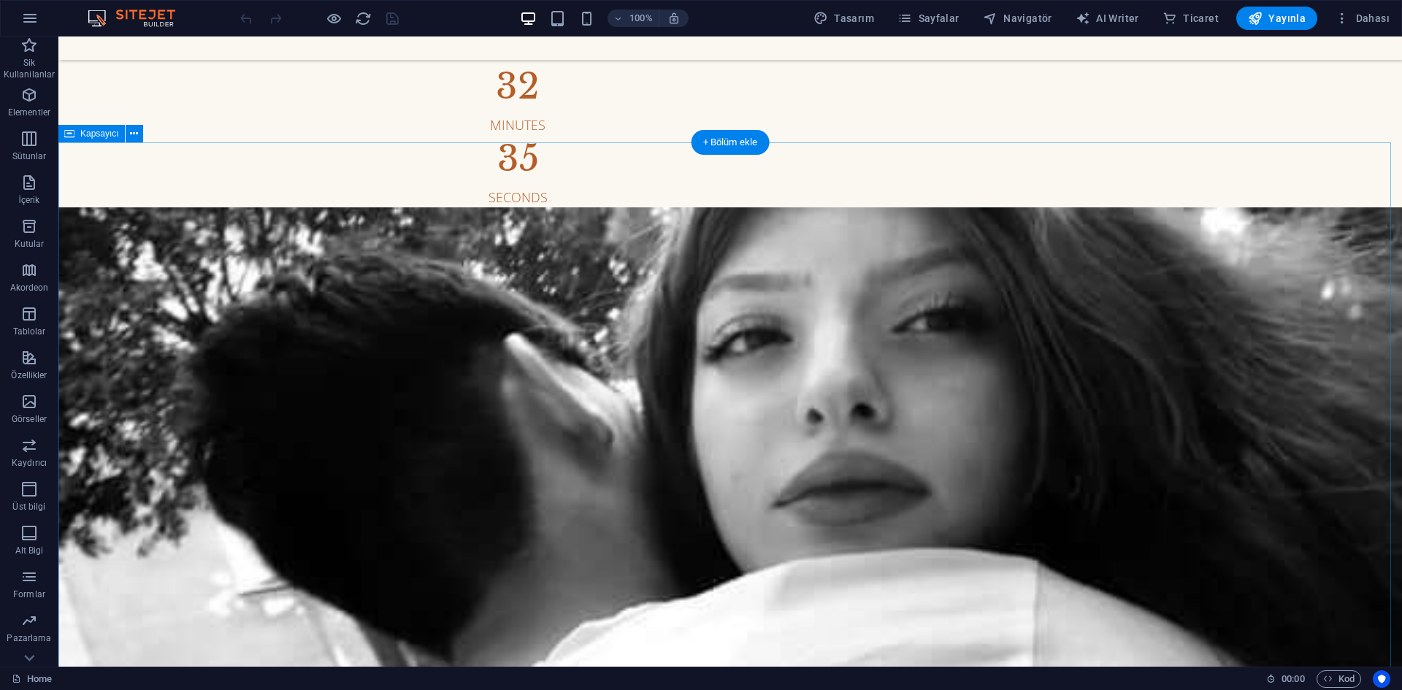
scroll to position [438, 0]
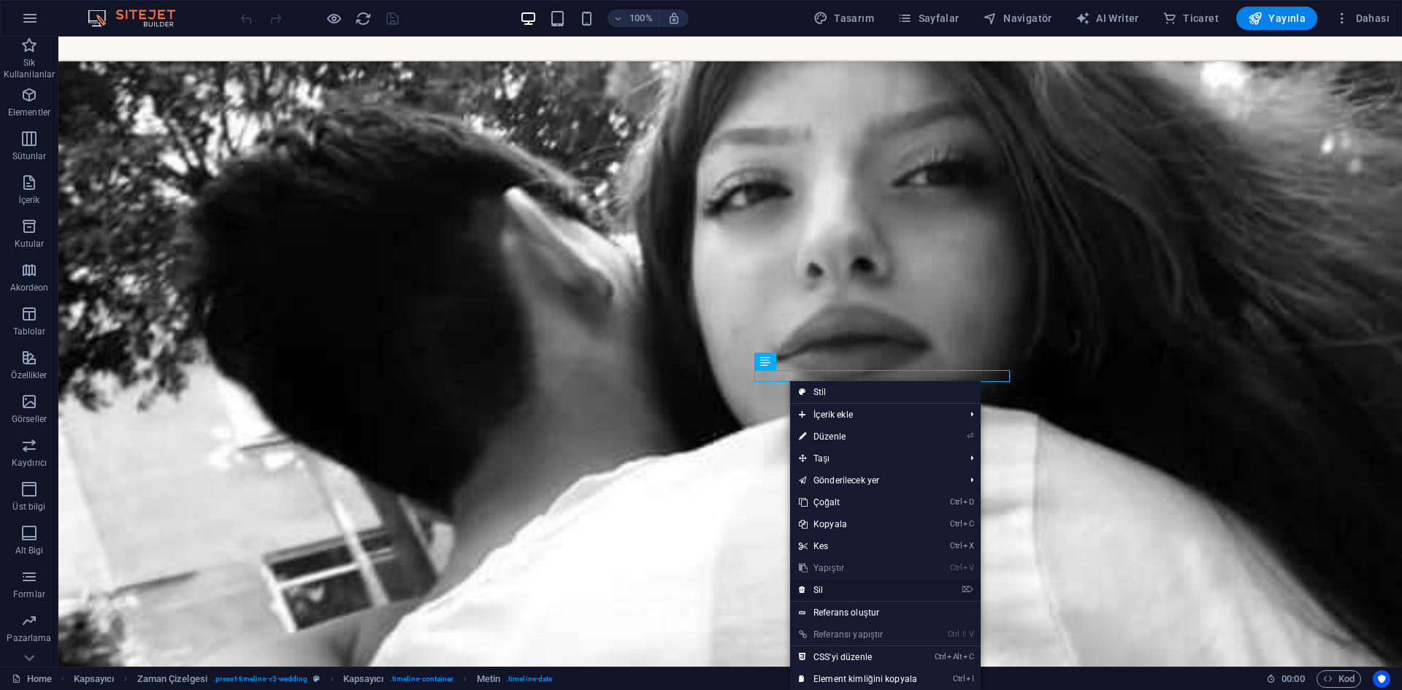
click at [835, 587] on link "⌦ Sil" at bounding box center [858, 590] width 136 height 22
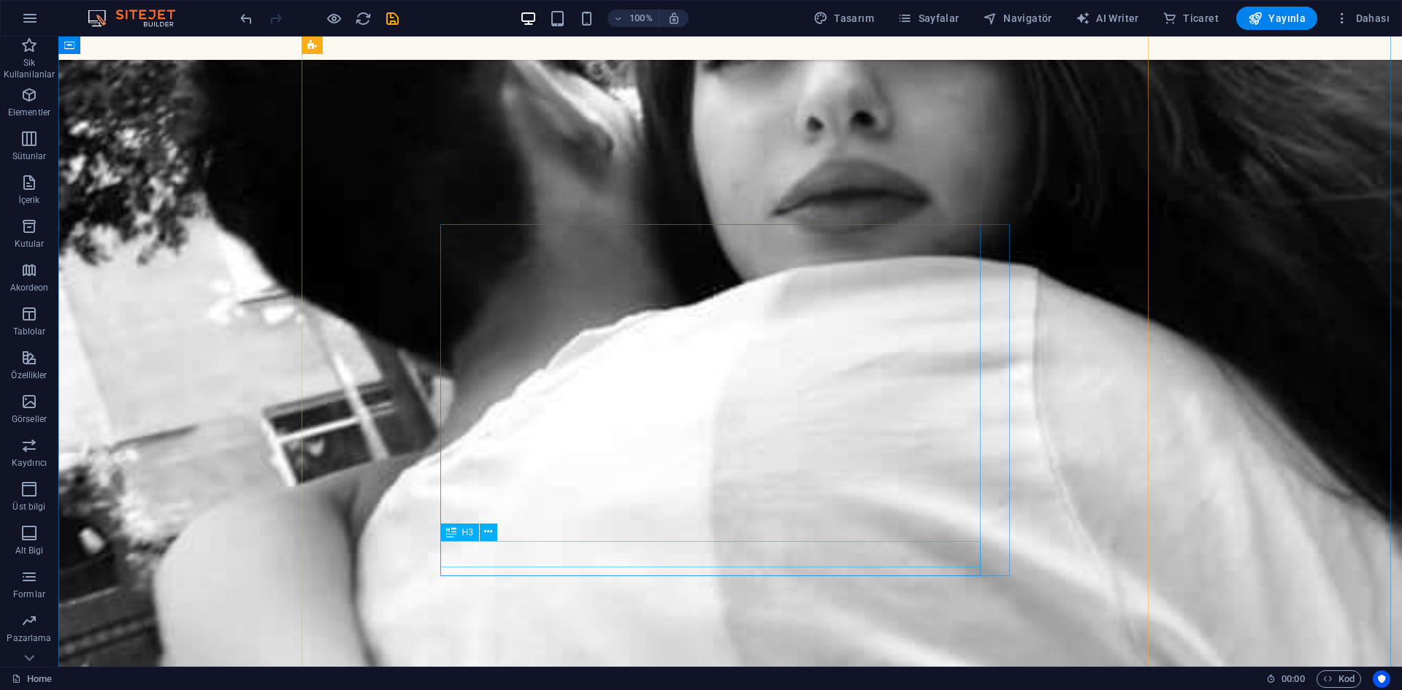
scroll to position [730, 0]
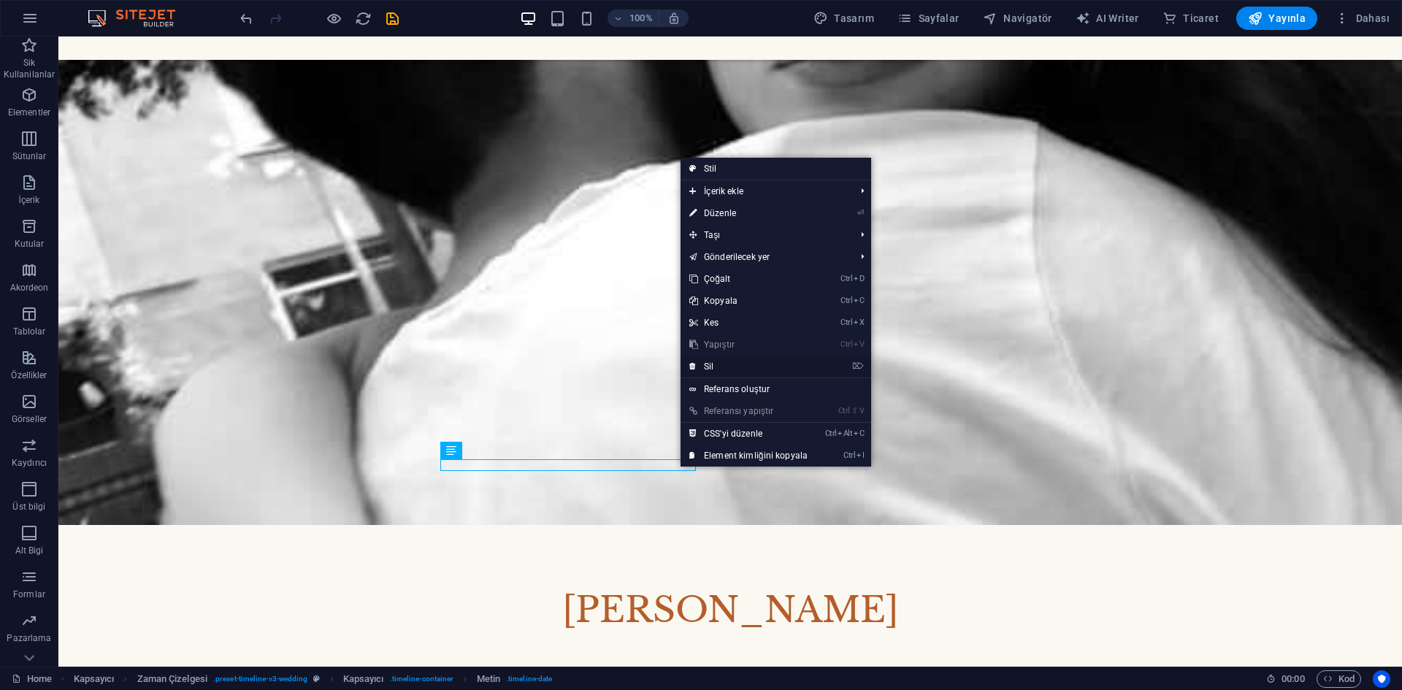
click at [719, 367] on link "⌦ Sil" at bounding box center [749, 367] width 136 height 22
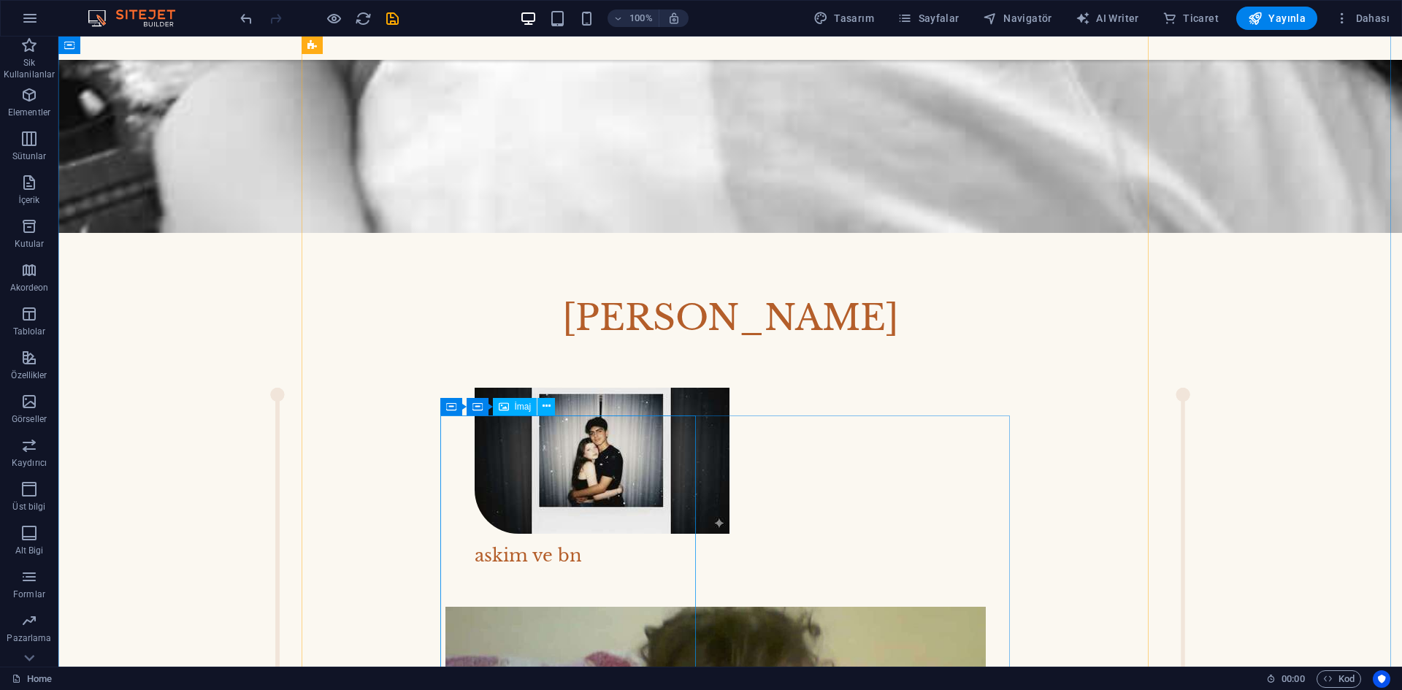
scroll to position [1169, 0]
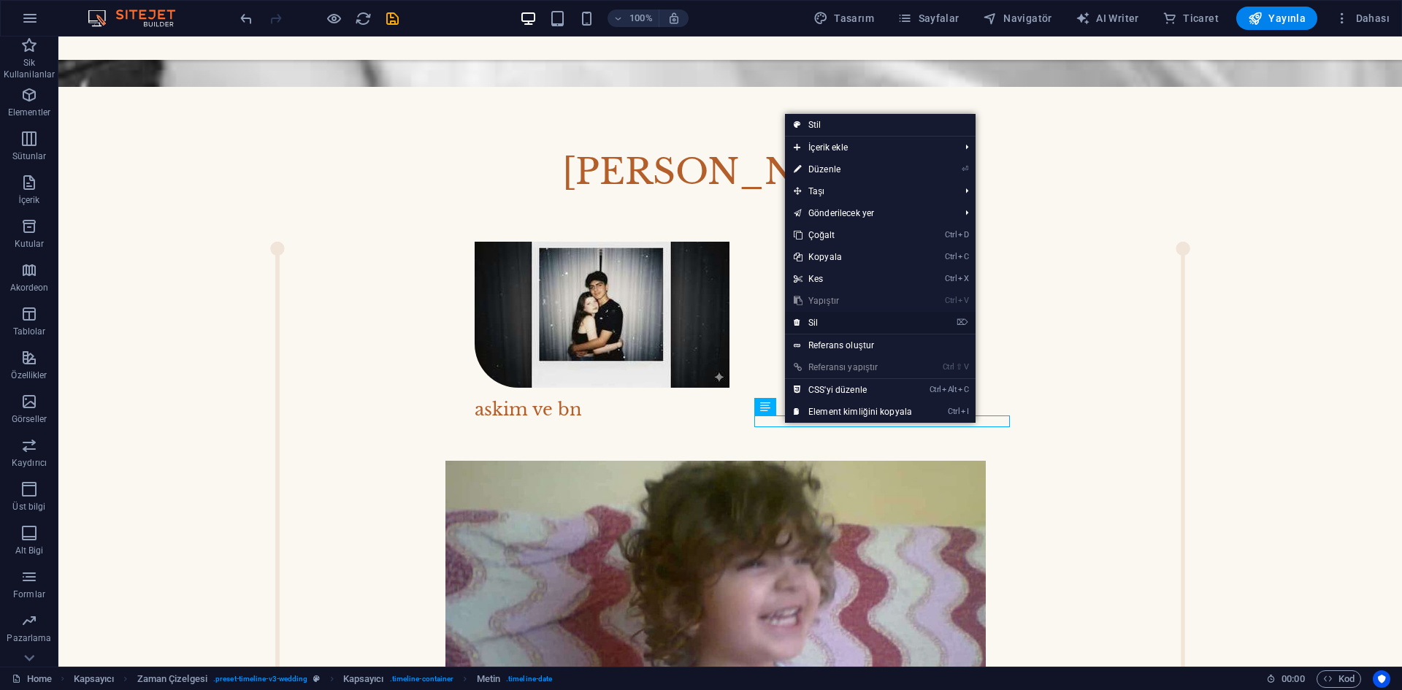
click at [817, 325] on link "⌦ Sil" at bounding box center [853, 323] width 136 height 22
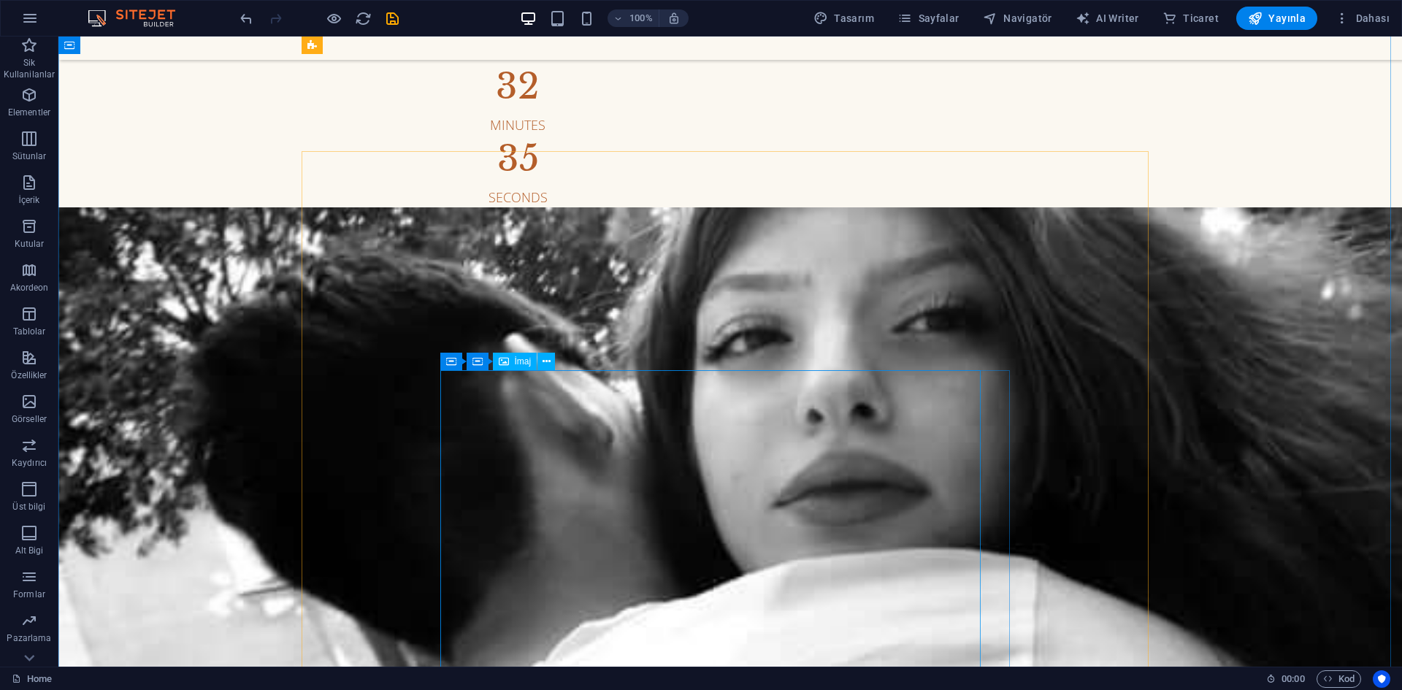
scroll to position [0, 0]
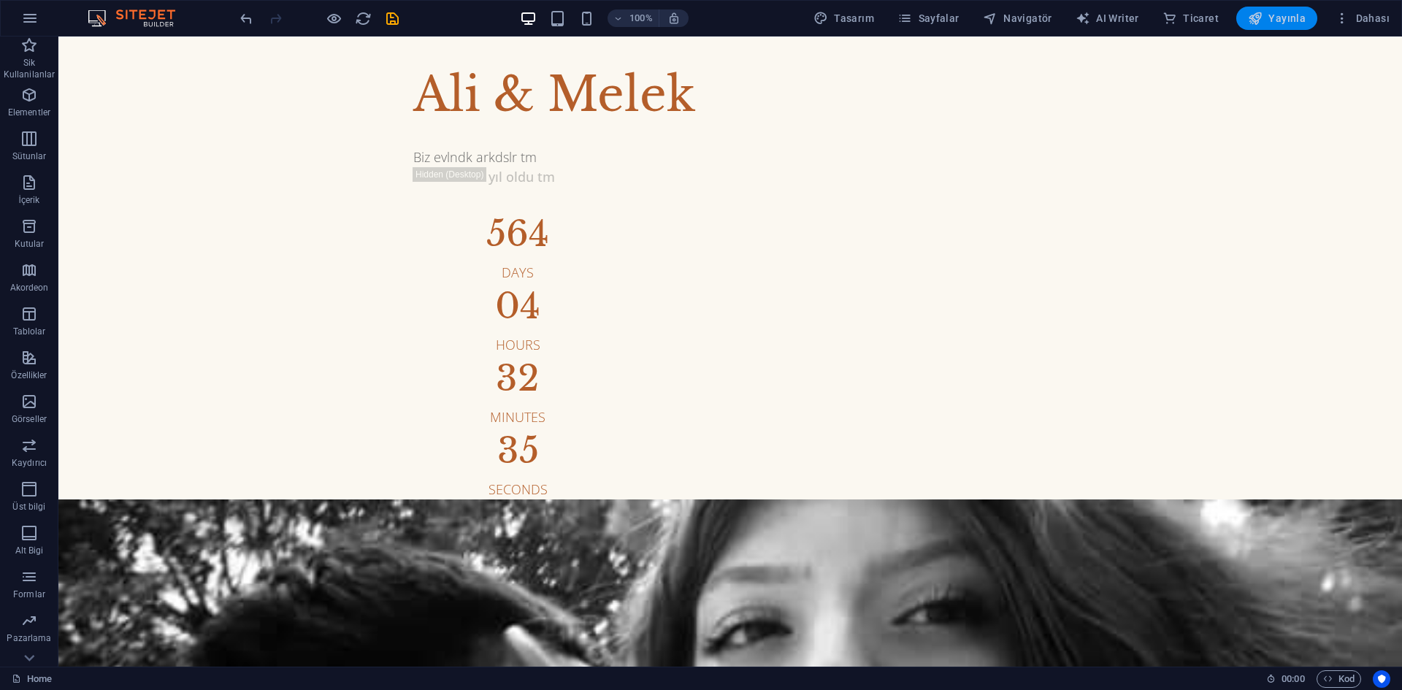
click at [1260, 25] on icon "button" at bounding box center [1255, 18] width 15 height 15
